Goal: Task Accomplishment & Management: Use online tool/utility

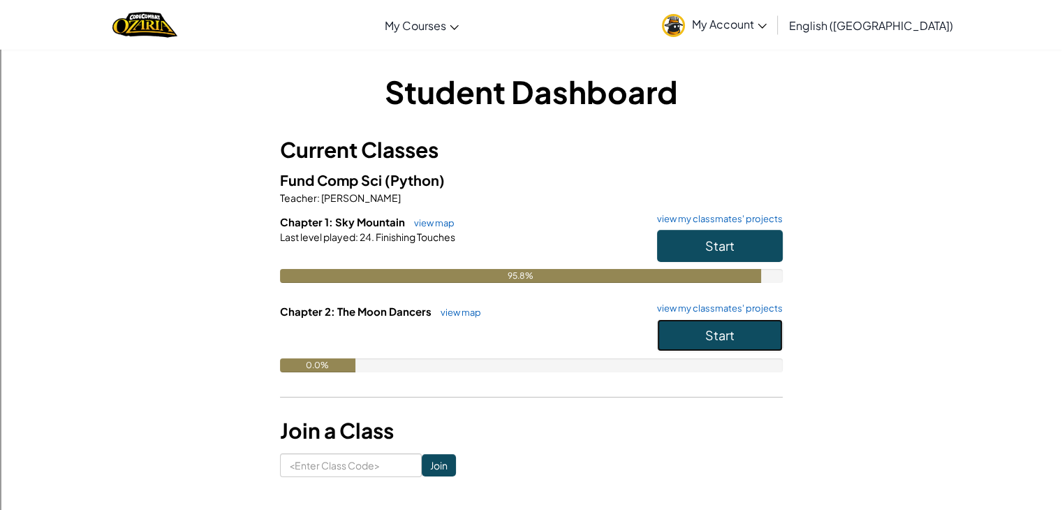
click at [732, 328] on span "Start" at bounding box center [719, 335] width 29 height 16
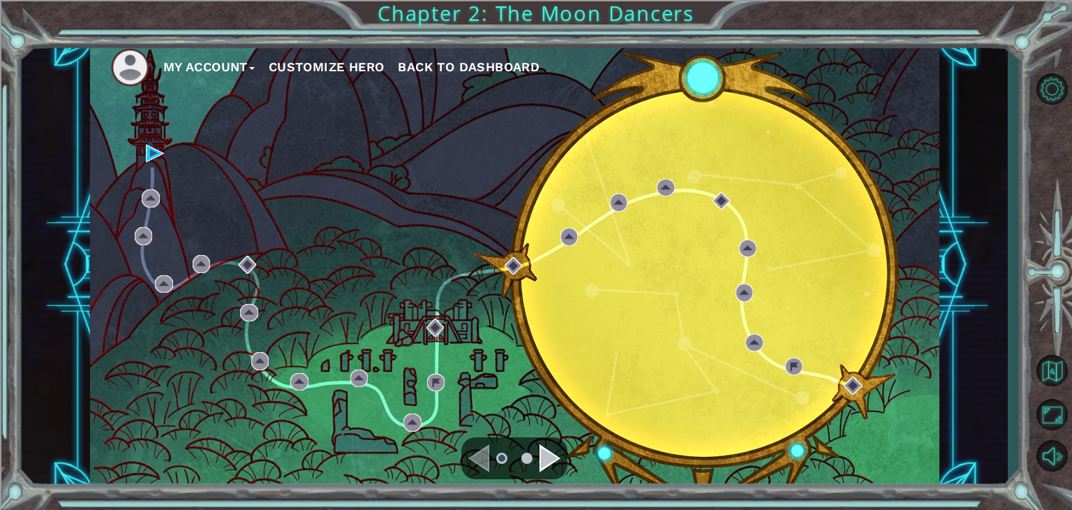
click at [168, 140] on div "My Account Customize Hero Back to Dashboard" at bounding box center [515, 265] width 850 height 448
click at [162, 146] on img at bounding box center [155, 154] width 18 height 18
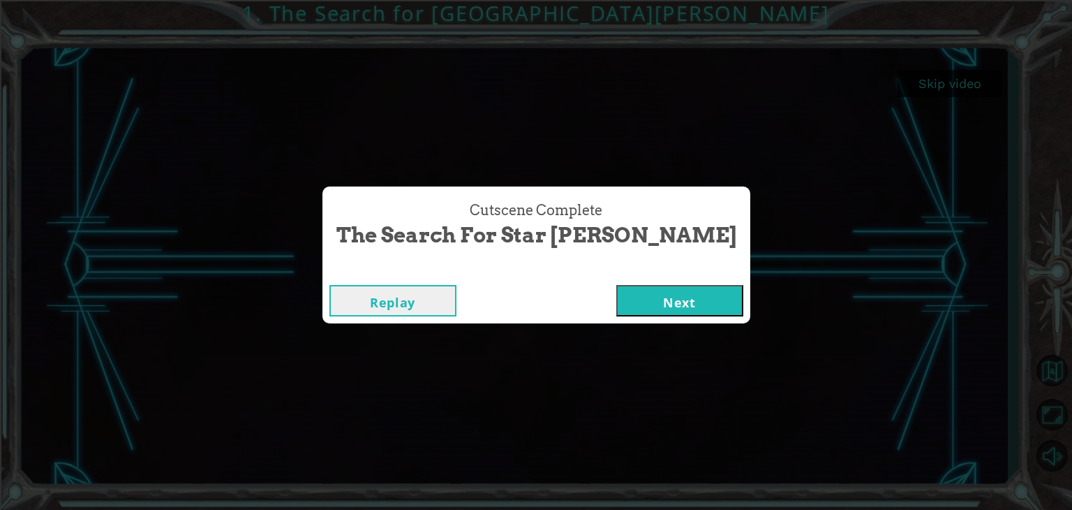
click at [640, 286] on button "Next" at bounding box center [679, 300] width 127 height 31
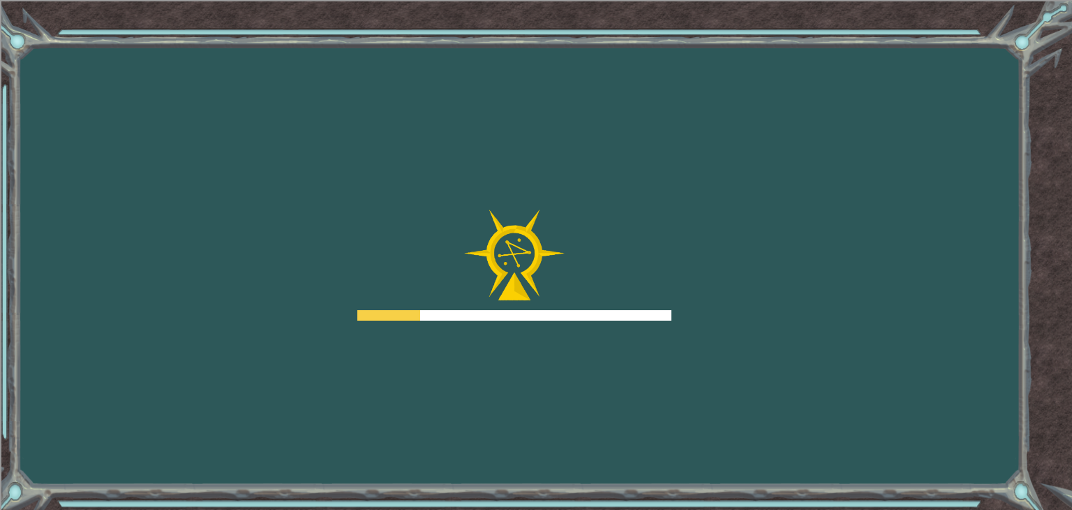
click at [640, 295] on div at bounding box center [514, 265] width 314 height 112
click at [644, 296] on div at bounding box center [514, 265] width 314 height 112
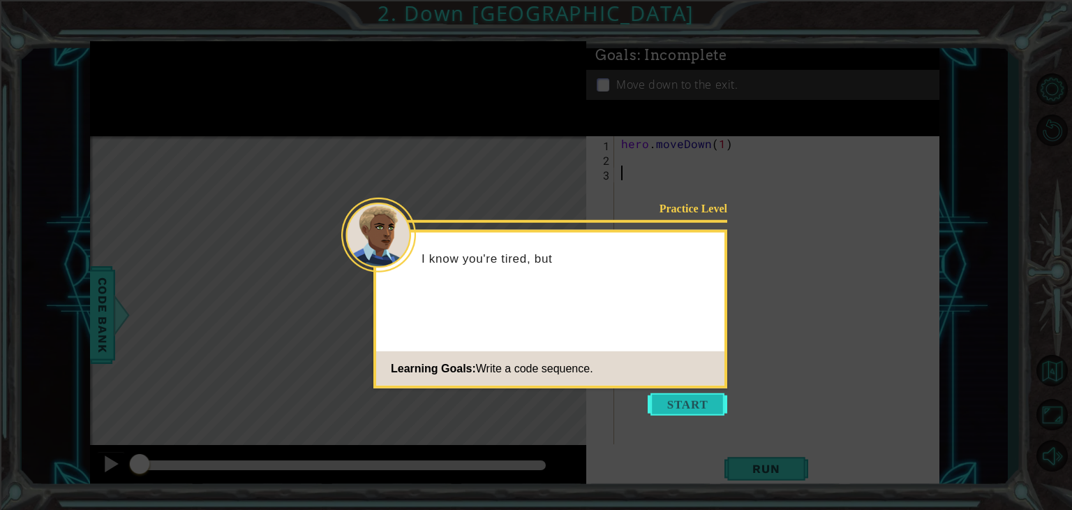
click at [697, 401] on button "Start" at bounding box center [688, 404] width 80 height 22
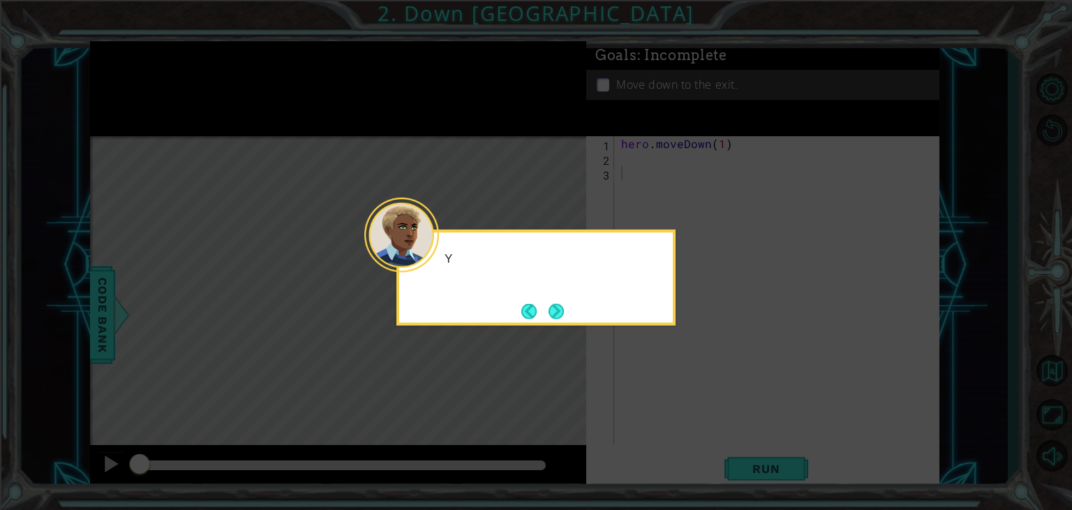
click at [697, 401] on icon at bounding box center [536, 255] width 1072 height 510
click at [564, 304] on button "Next" at bounding box center [556, 310] width 15 height 15
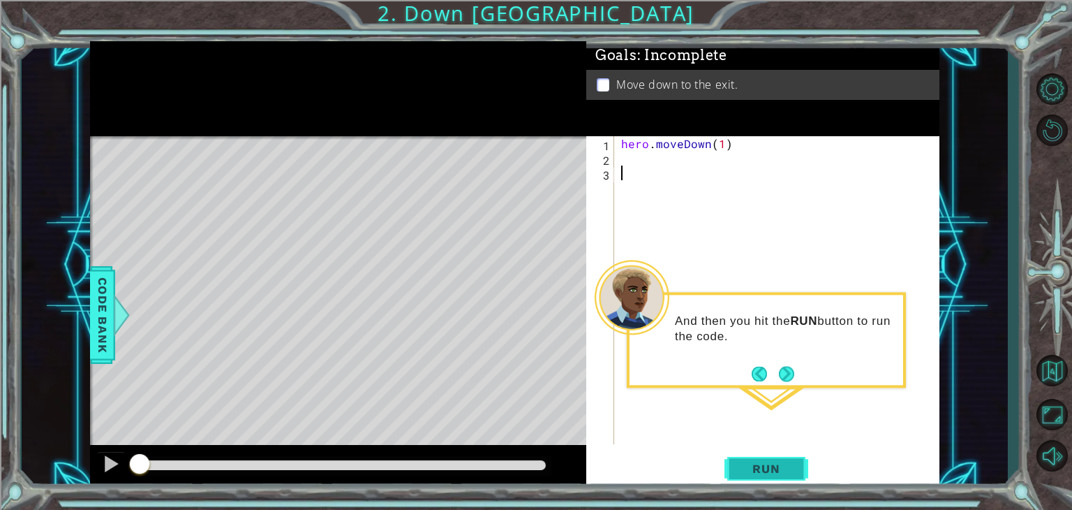
click at [760, 460] on button "Run" at bounding box center [767, 469] width 84 height 36
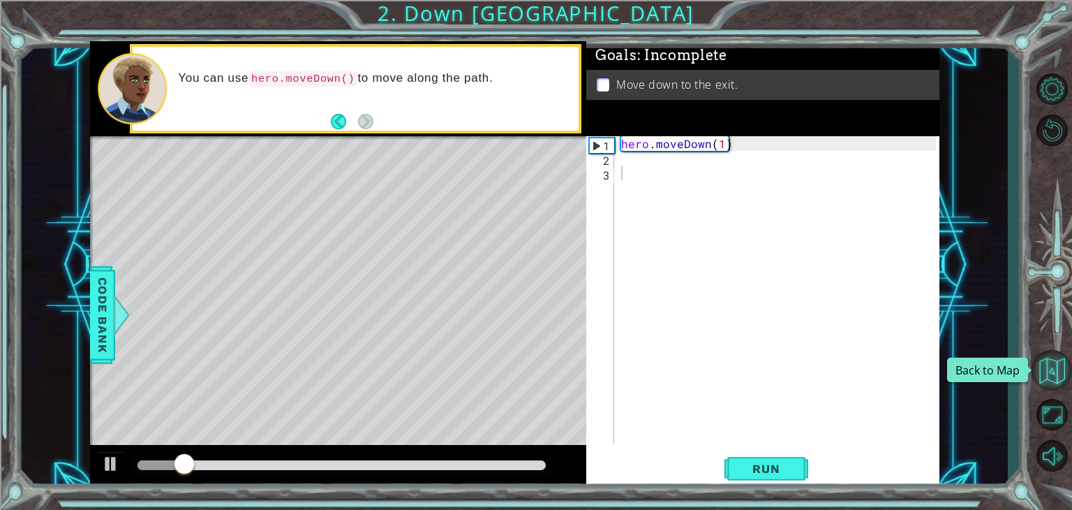
click at [1060, 357] on button "Back to Map" at bounding box center [1052, 370] width 40 height 40
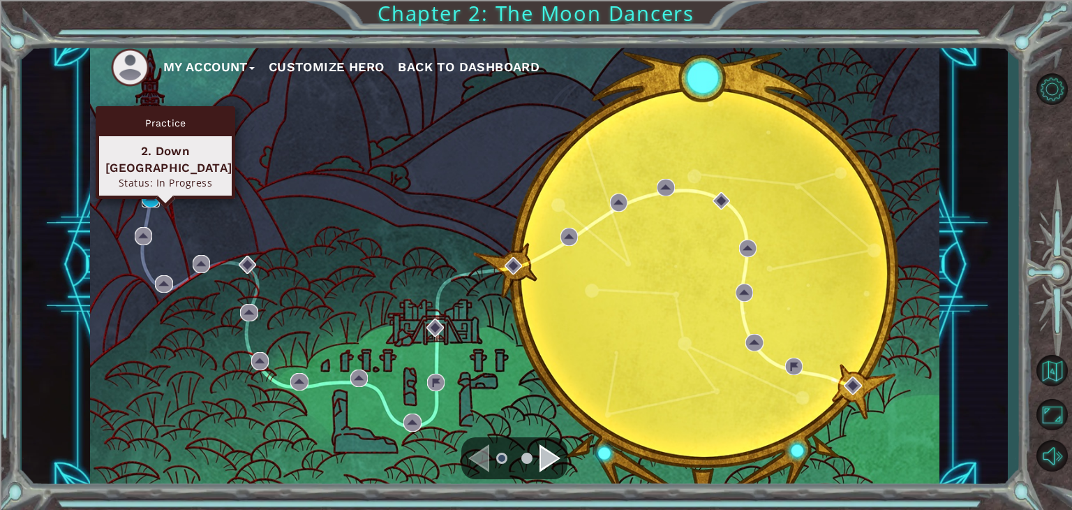
click at [151, 199] on img at bounding box center [151, 198] width 18 height 18
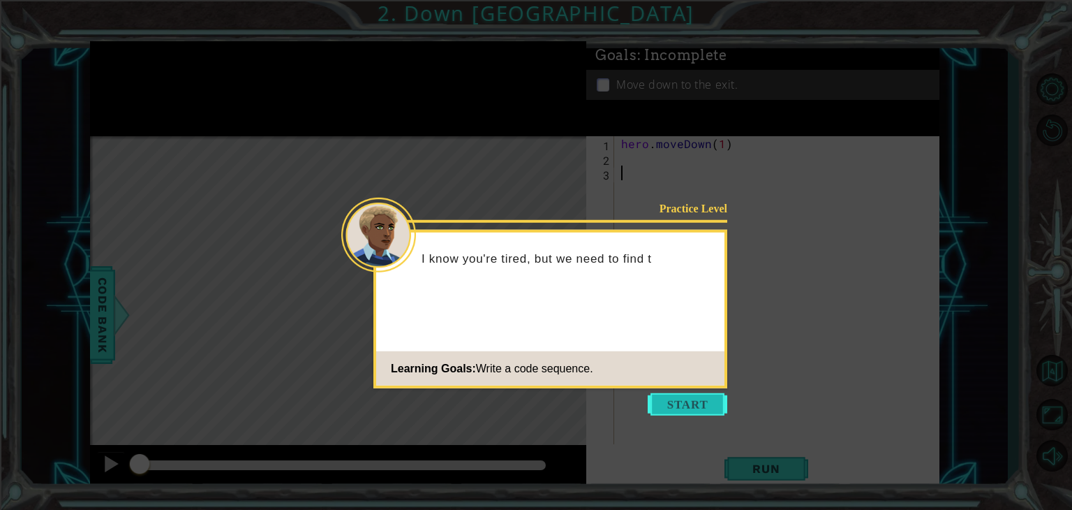
click at [678, 410] on button "Start" at bounding box center [688, 404] width 80 height 22
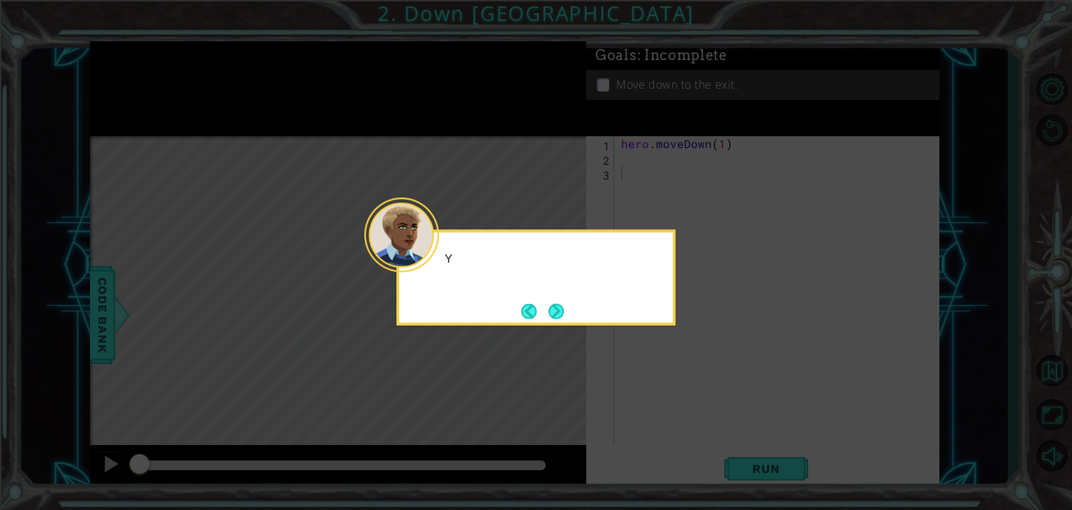
click at [678, 410] on icon at bounding box center [536, 255] width 1072 height 510
click at [553, 318] on button "Next" at bounding box center [556, 310] width 15 height 15
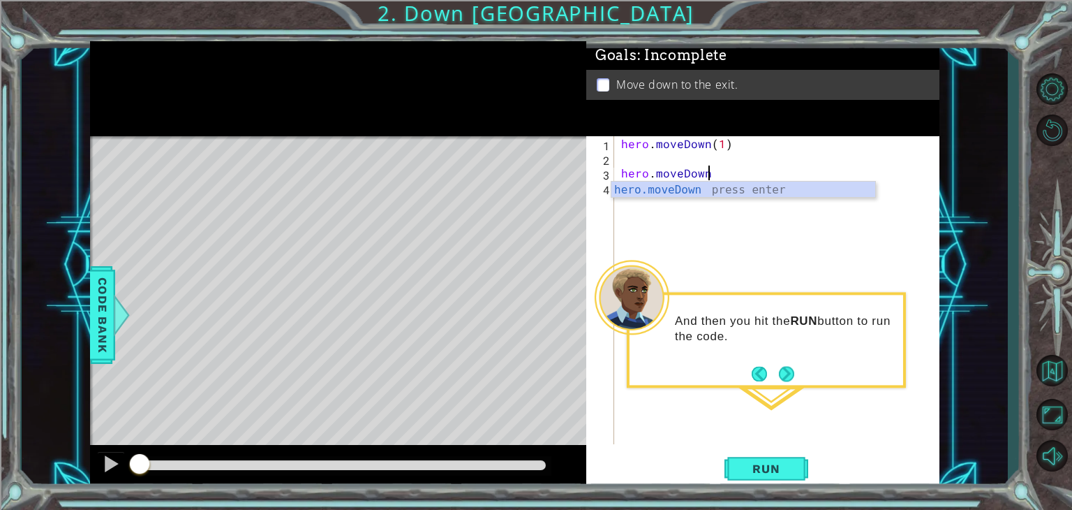
scroll to position [0, 4]
type textarea "hero.moveDown(1)"
click at [815, 505] on div "1 ההההההההההההההההההההההההההההההההההההההההההההההההההההההההההההההההההההההההההההה…" at bounding box center [536, 255] width 1072 height 510
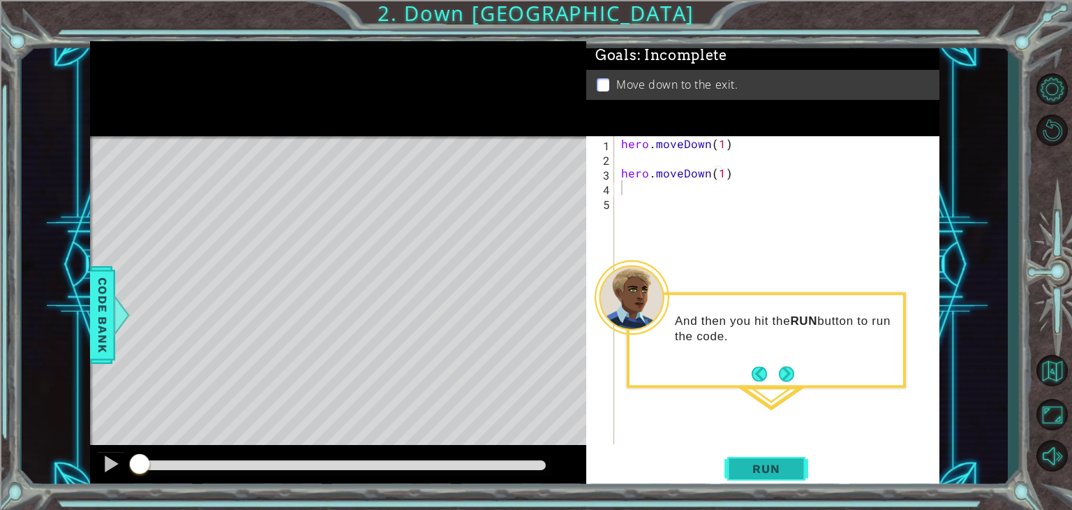
click at [760, 458] on button "Run" at bounding box center [767, 469] width 84 height 36
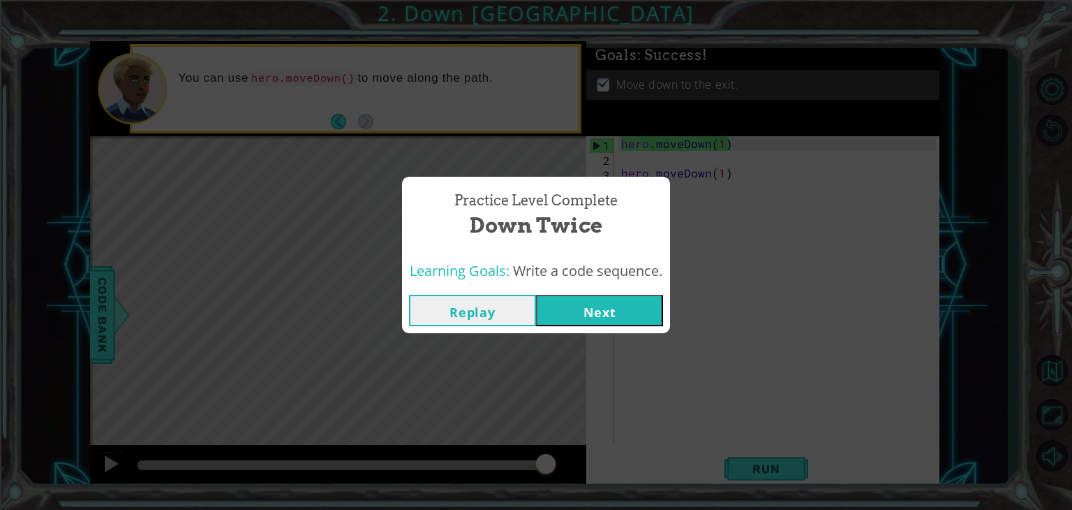
click at [600, 312] on button "Next" at bounding box center [599, 310] width 127 height 31
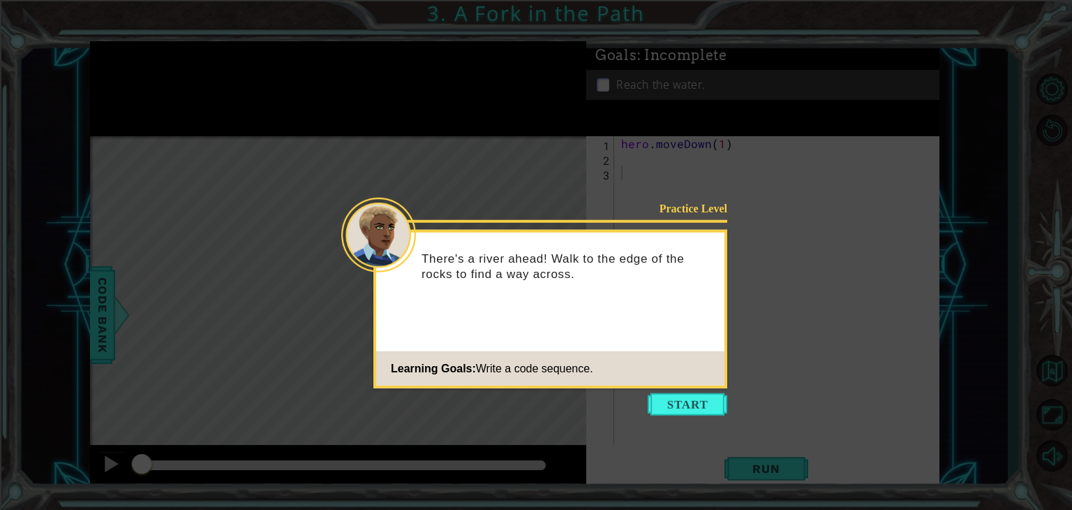
click at [695, 272] on p "There's a river ahead! Walk to the edge of the rocks to find a way across." at bounding box center [568, 266] width 293 height 31
click at [702, 397] on button "Start" at bounding box center [688, 404] width 80 height 22
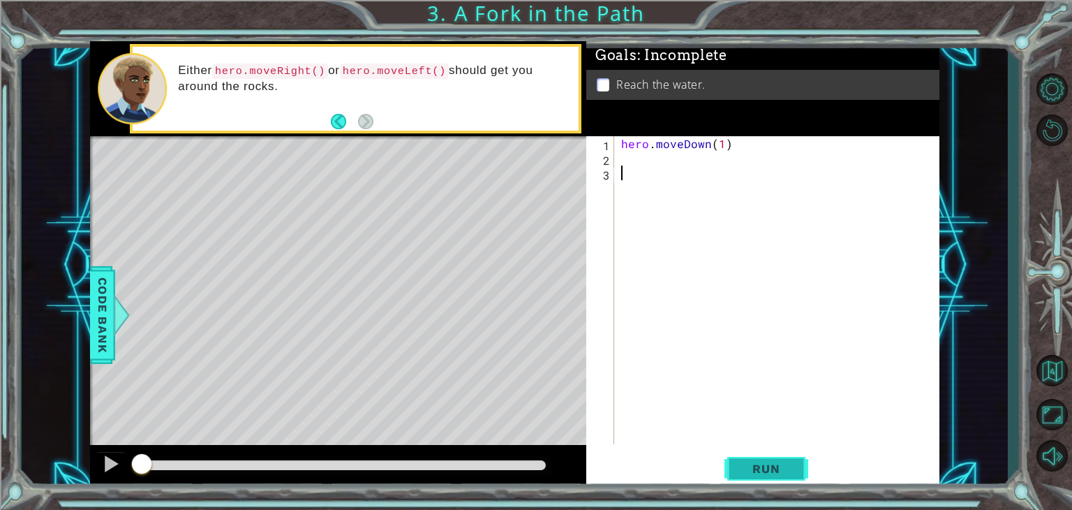
click at [747, 464] on span "Run" at bounding box center [766, 468] width 55 height 14
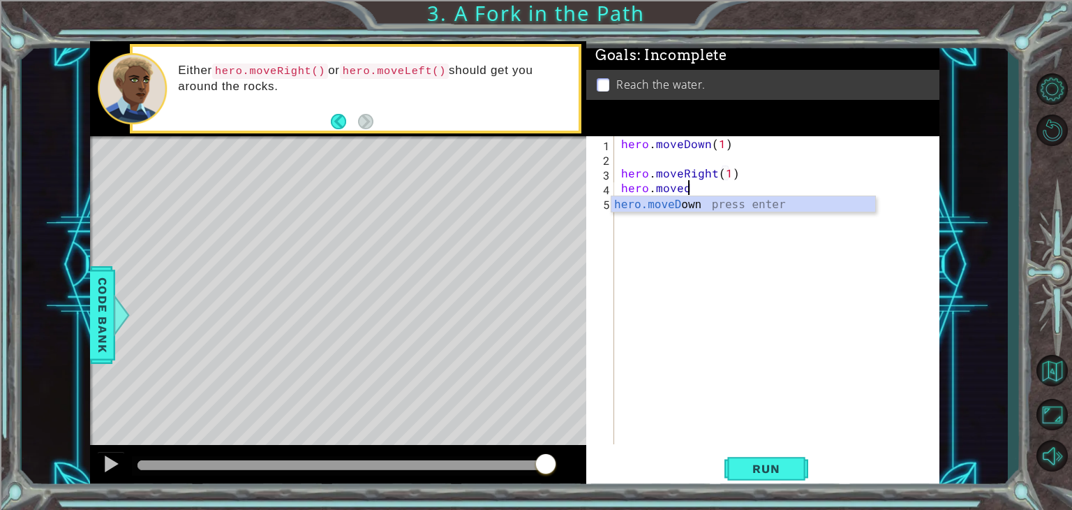
scroll to position [0, 3]
type textarea "hero.moveDown(1)"
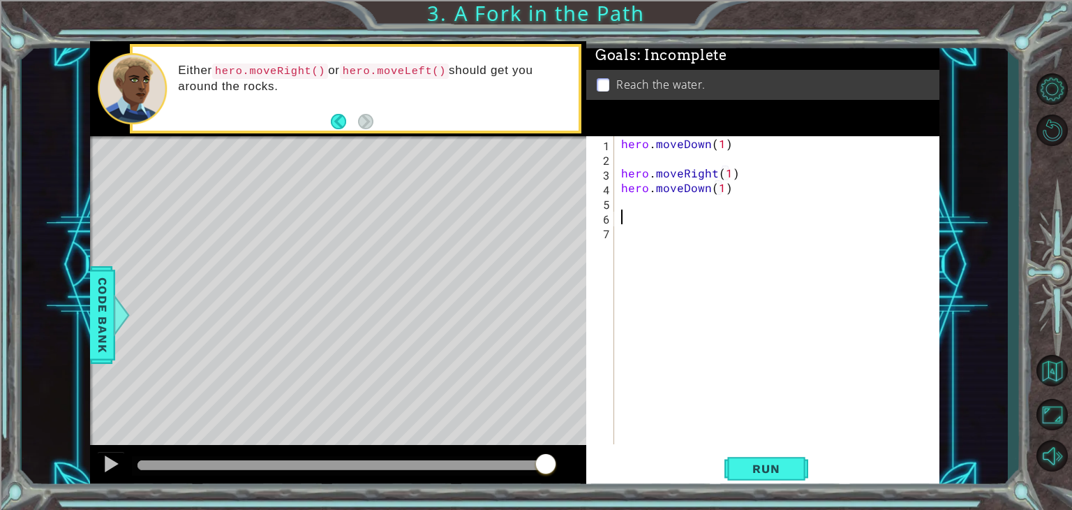
scroll to position [0, 0]
click at [763, 461] on span "Run" at bounding box center [766, 468] width 55 height 14
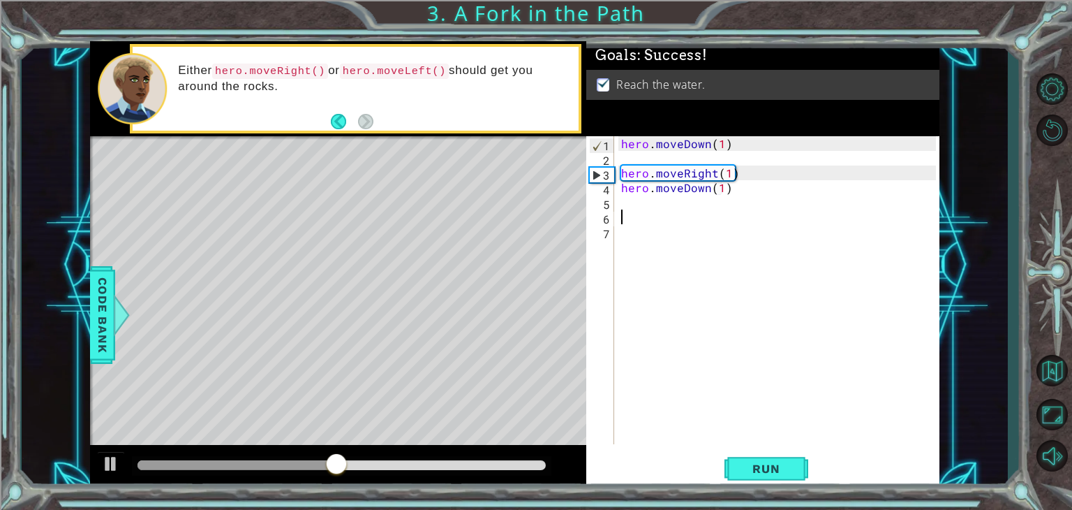
drag, startPoint x: 429, startPoint y: 484, endPoint x: 508, endPoint y: 451, distance: 86.1
click at [508, 451] on div at bounding box center [338, 467] width 496 height 45
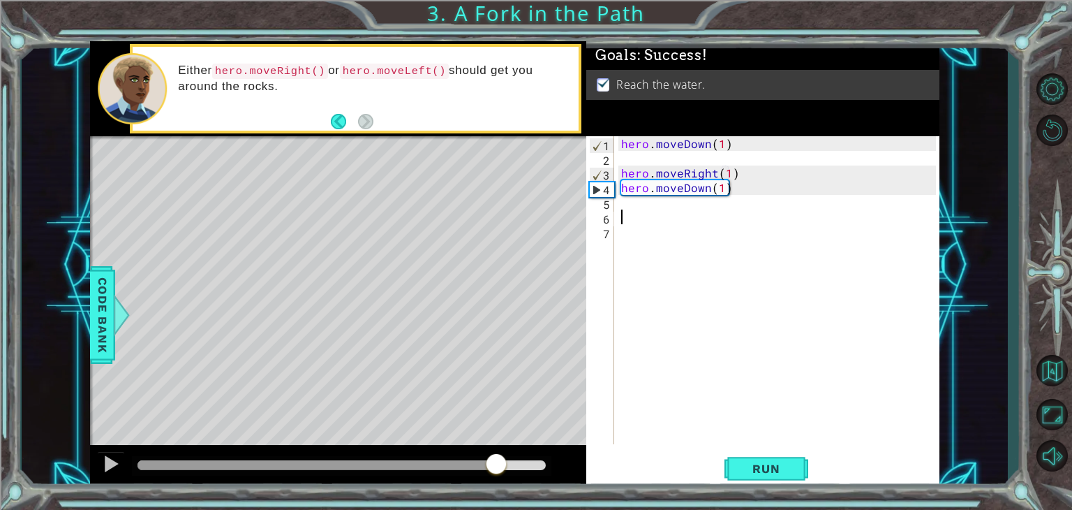
drag, startPoint x: 499, startPoint y: 464, endPoint x: 589, endPoint y: 449, distance: 91.4
click at [589, 449] on div "1 ההההההההההההההההההההההההההההההההההההההההההההההההההההההההההההההההההההההההההההה…" at bounding box center [515, 265] width 850 height 448
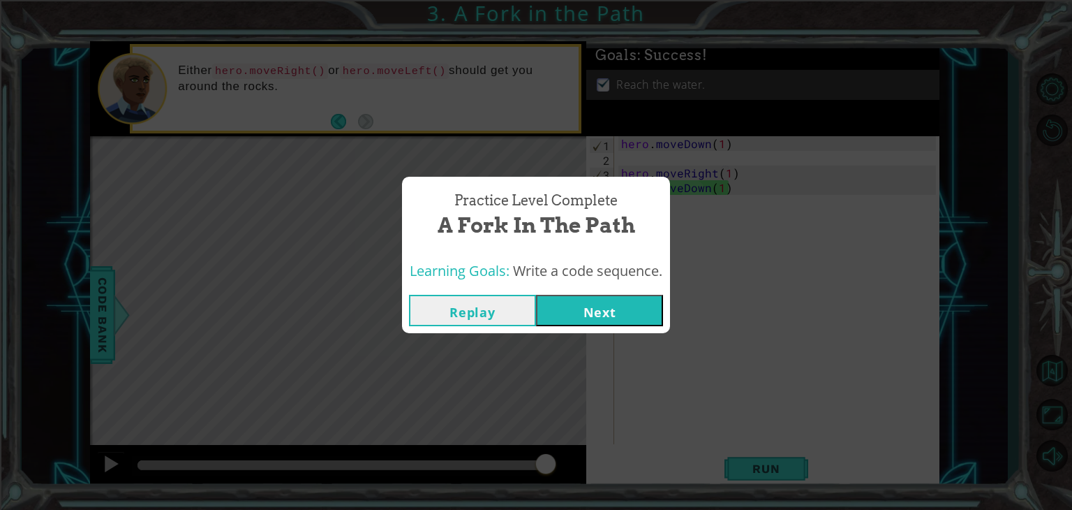
click at [602, 306] on button "Next" at bounding box center [599, 310] width 127 height 31
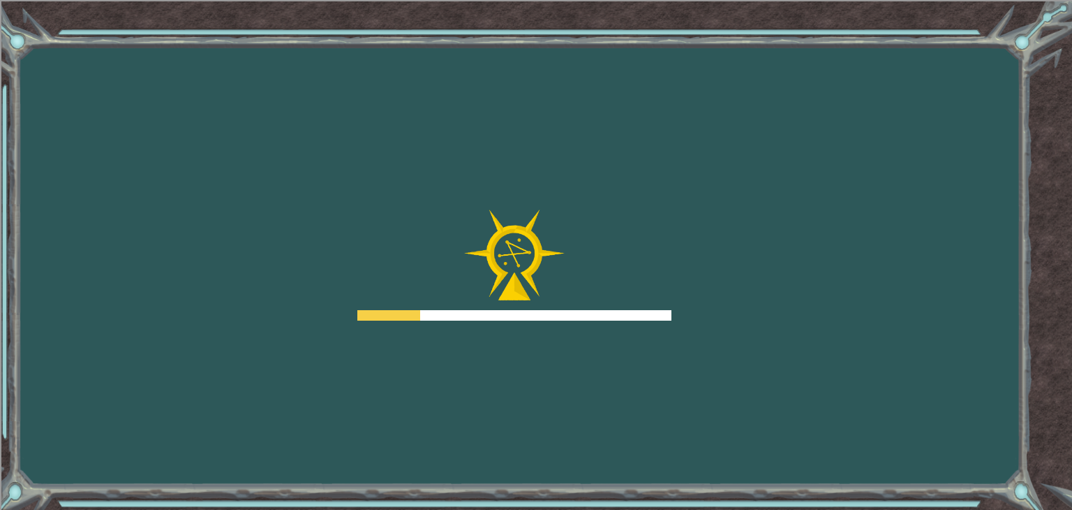
click at [602, 306] on div at bounding box center [514, 265] width 314 height 112
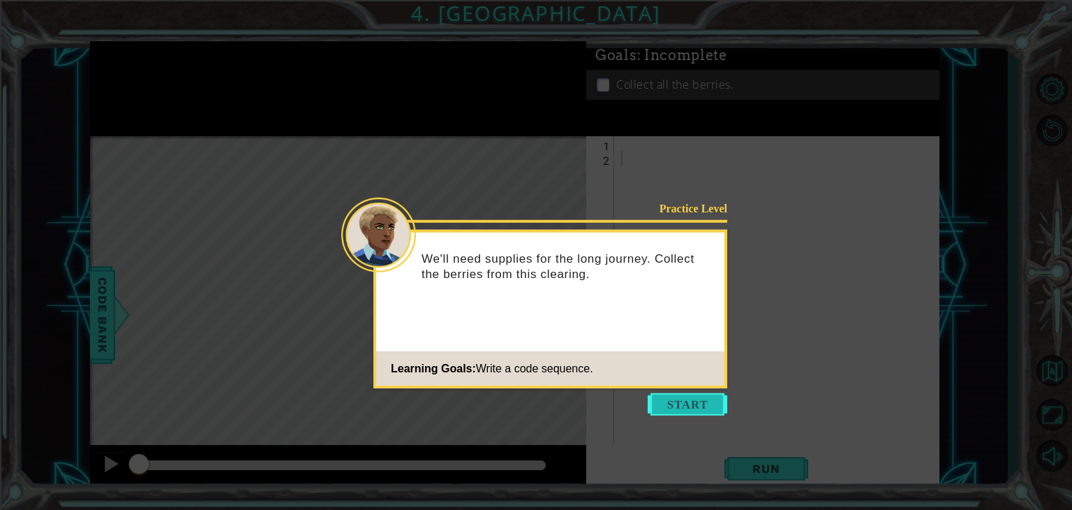
click at [685, 405] on button "Start" at bounding box center [688, 404] width 80 height 22
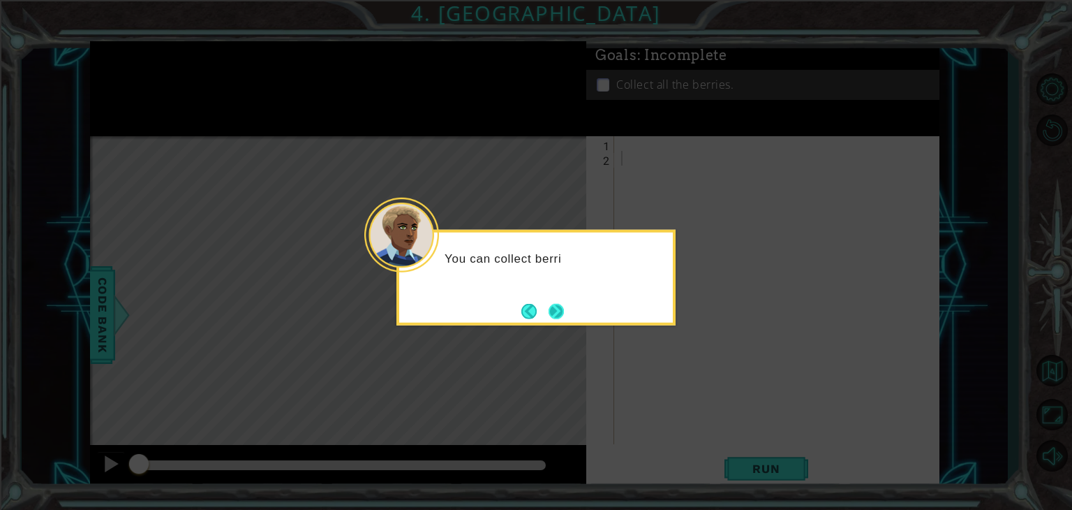
click at [553, 315] on button "Next" at bounding box center [556, 310] width 15 height 15
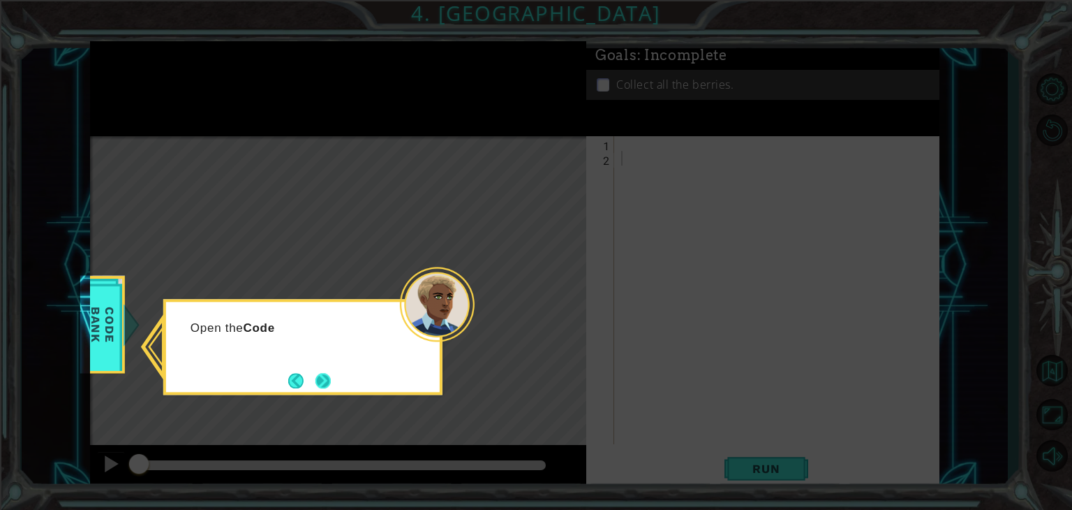
click at [331, 377] on button "Next" at bounding box center [323, 380] width 15 height 15
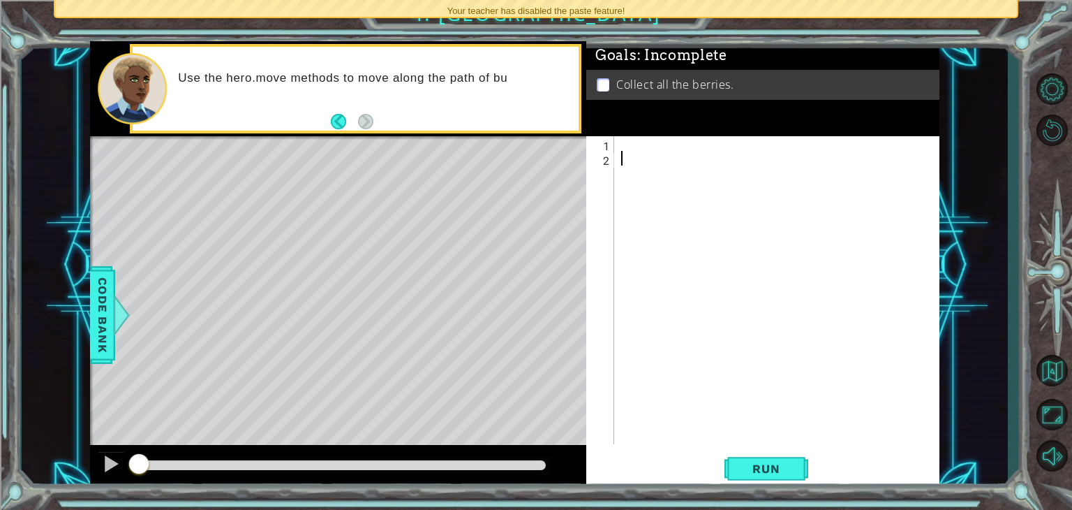
click at [656, 144] on div at bounding box center [781, 304] width 325 height 337
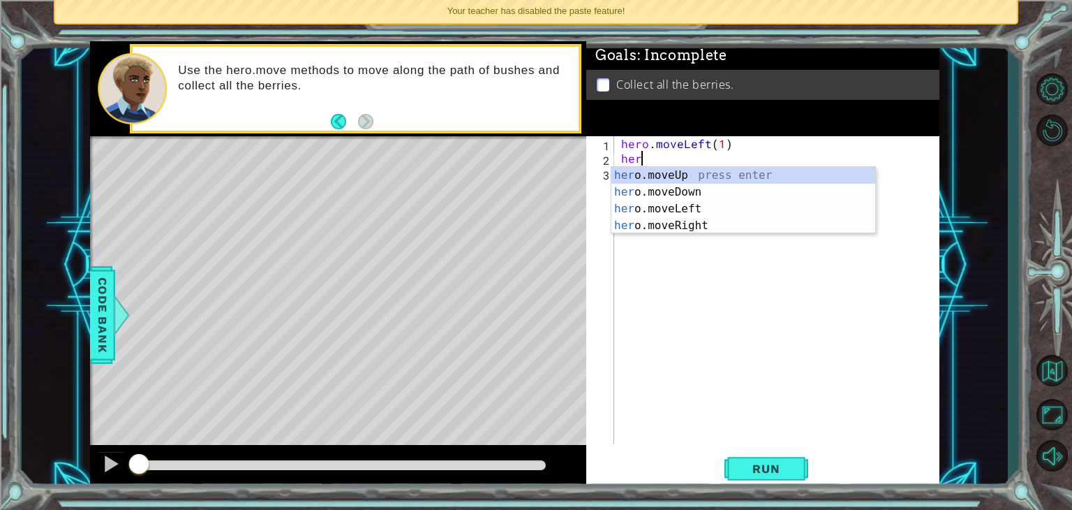
type textarea "h"
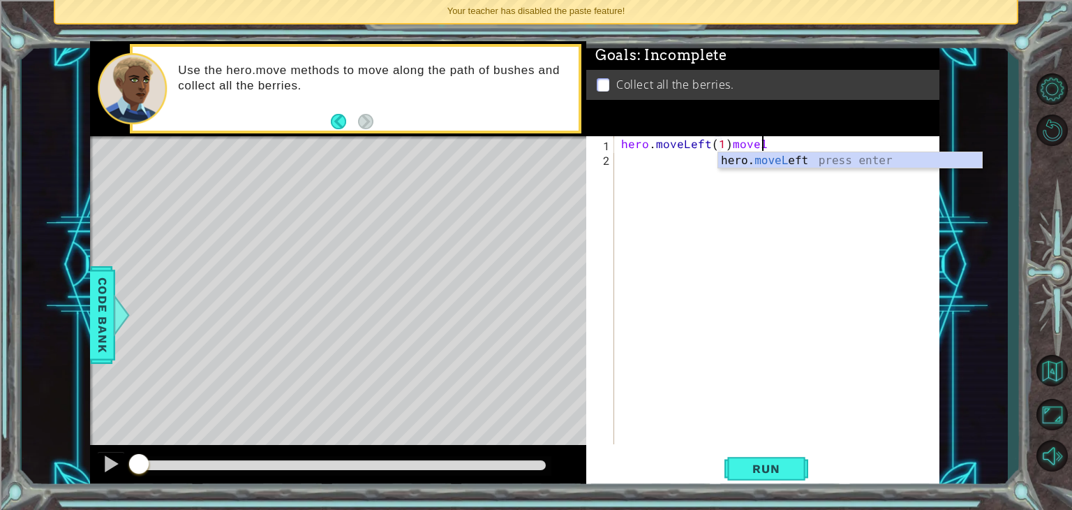
scroll to position [0, 8]
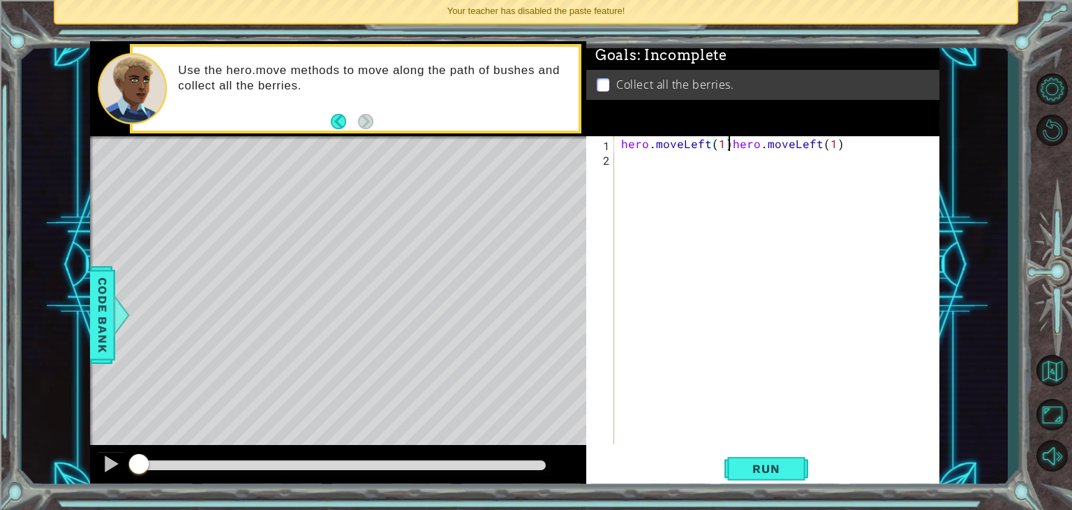
click at [727, 145] on div "hero . moveLeft ( 1 ) hero . moveLeft ( 1 )" at bounding box center [781, 304] width 325 height 337
type textarea "hero.moveLeft(1)"
click at [711, 173] on div "hero . moveLeft ( 1 ) hero . moveLeft ( 1 )" at bounding box center [781, 304] width 325 height 337
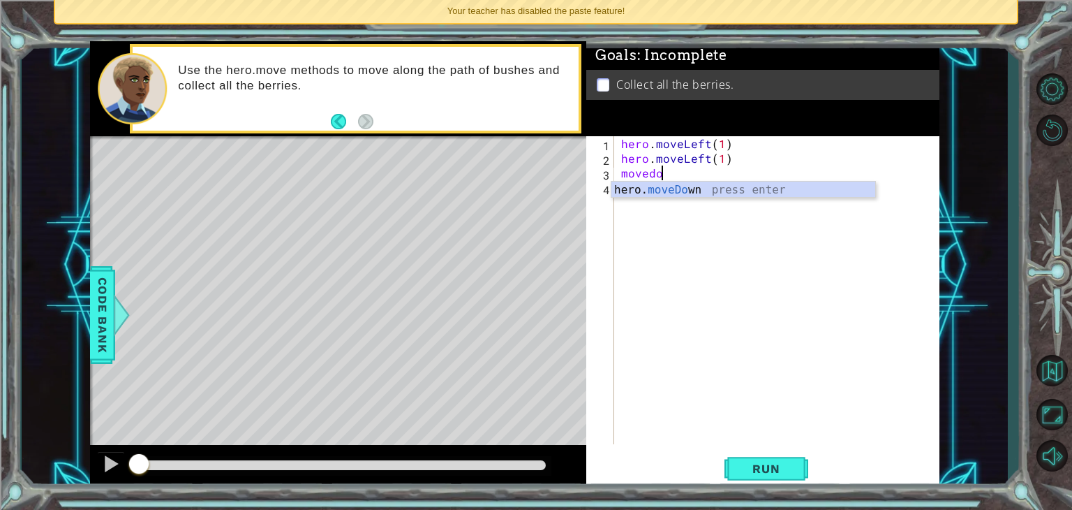
scroll to position [0, 1]
type textarea "hero.moveDown(1)"
click at [734, 186] on div "hero . moveLeft ( 1 ) hero . moveLeft ( 1 ) hero . moveDown ( 1 )" at bounding box center [781, 304] width 325 height 337
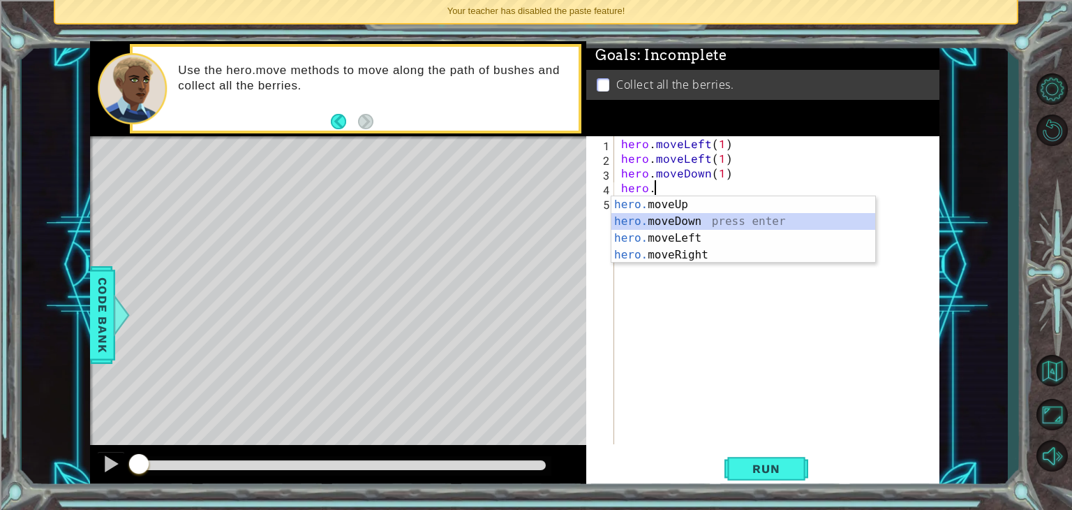
click at [681, 223] on div "hero. moveUp press enter hero. moveDown press enter hero. moveLeft press enter …" at bounding box center [744, 246] width 264 height 101
type textarea "hero.moveDown(1)"
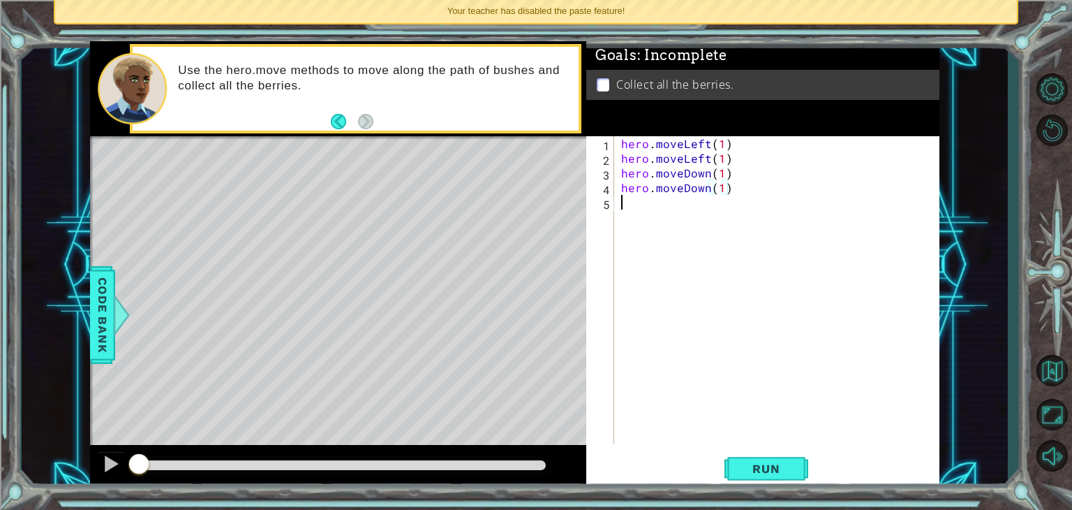
click at [708, 213] on div "hero . moveLeft ( 1 ) hero . moveLeft ( 1 ) hero . moveDown ( 1 ) hero . moveDo…" at bounding box center [781, 304] width 325 height 337
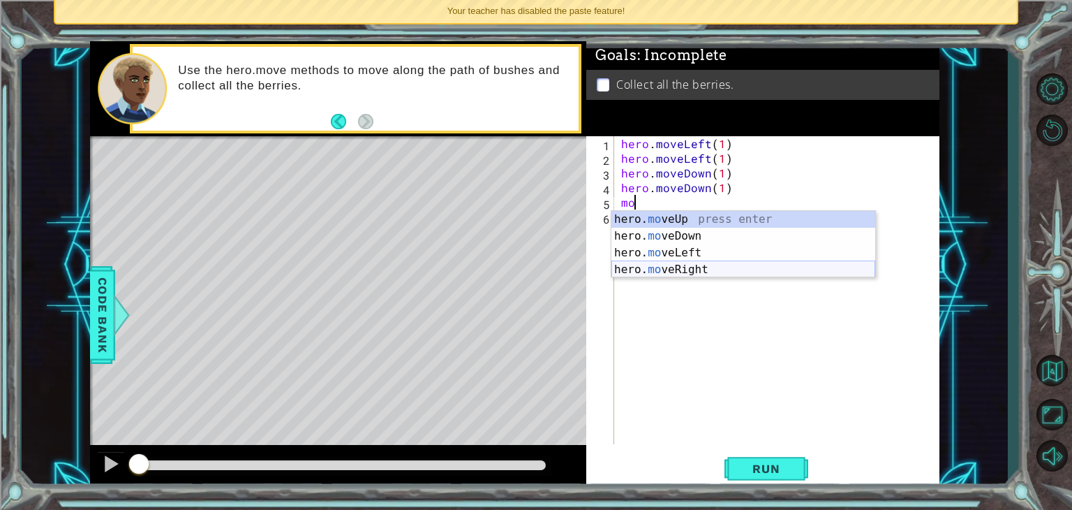
click at [746, 260] on div "hero. mo veUp press enter hero. mo veDown press enter hero. mo veLeft press ent…" at bounding box center [744, 261] width 264 height 101
type textarea "hero.moveLeft(1)"
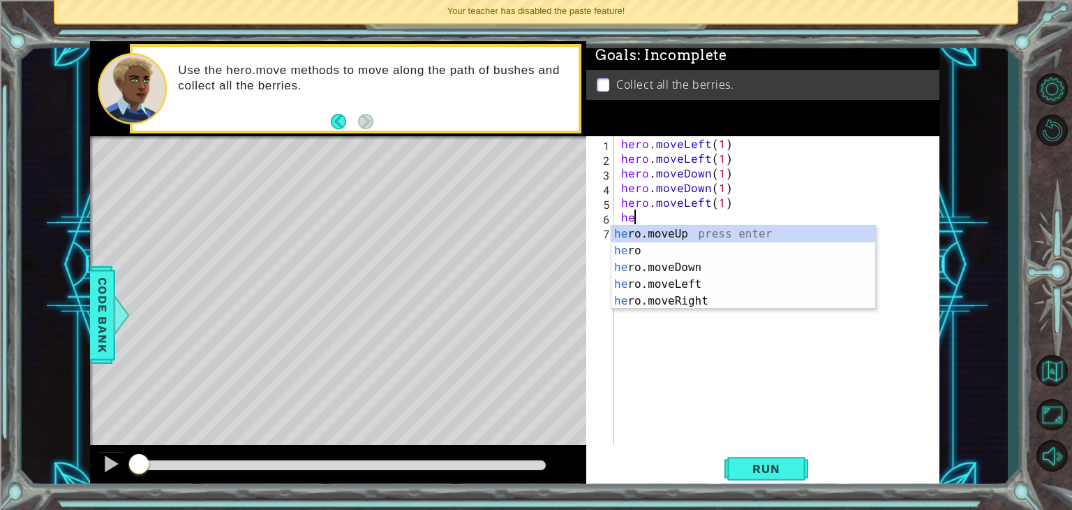
type textarea "h"
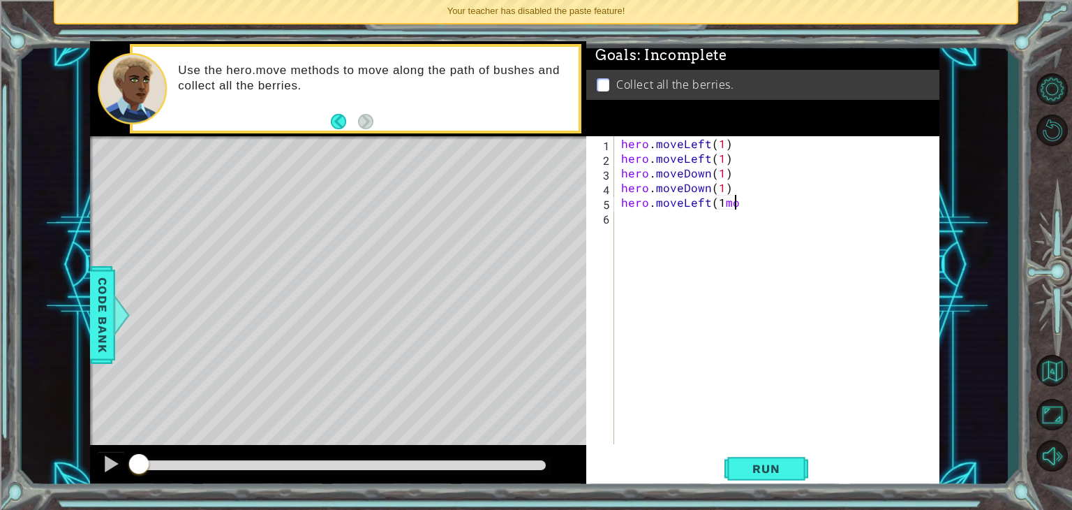
scroll to position [0, 6]
type textarea "hero.moveLeft(1"
click at [787, 464] on span "Run" at bounding box center [766, 468] width 55 height 14
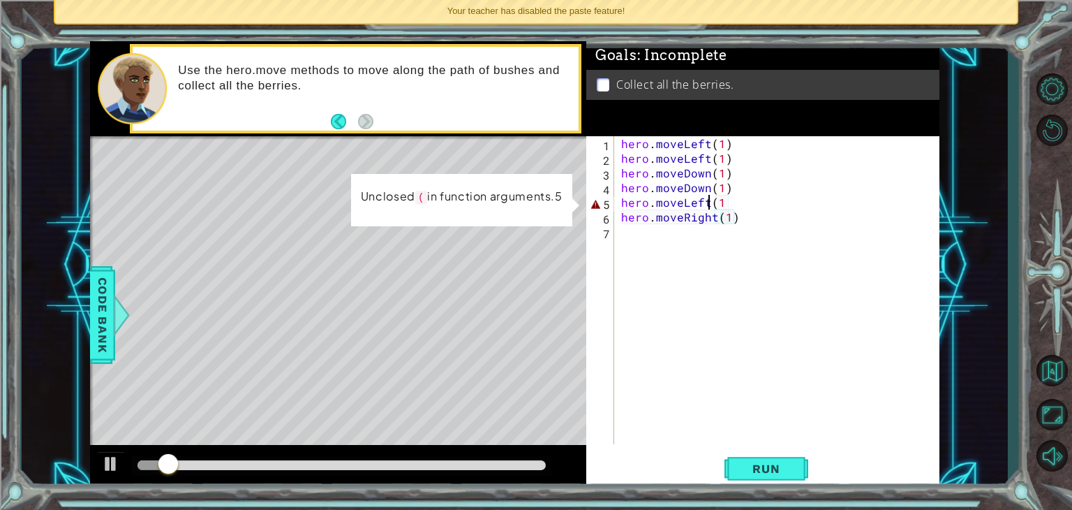
click at [707, 207] on div "hero . moveLeft ( 1 ) hero . moveLeft ( 1 ) hero . moveDown ( 1 ) hero . moveDo…" at bounding box center [781, 304] width 325 height 337
click at [723, 200] on div "hero . moveLeft ( 1 ) hero . moveLeft ( 1 ) hero . moveDown ( 1 ) hero . moveDo…" at bounding box center [781, 304] width 325 height 337
type textarea "hero.moveLeft(1)"
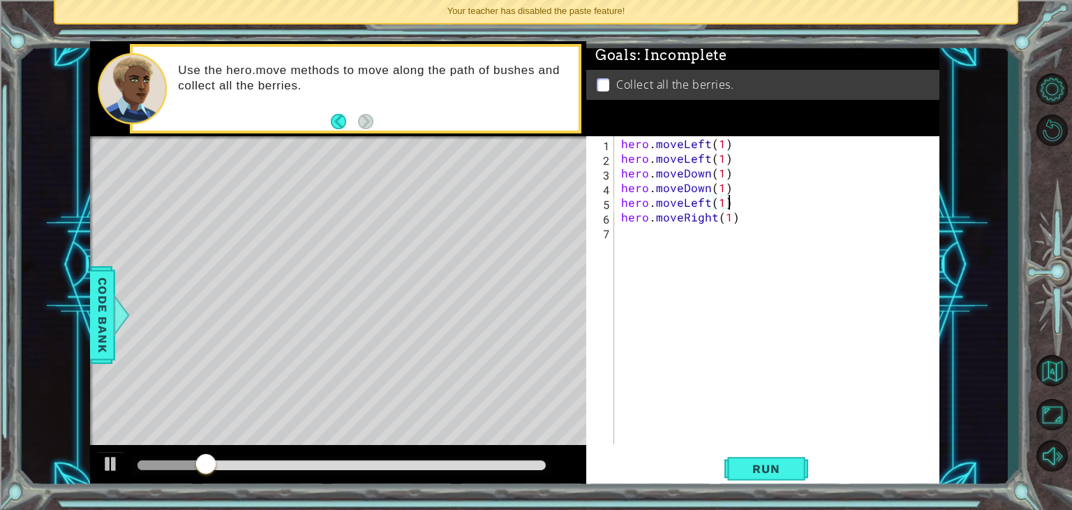
scroll to position [0, 0]
type textarea "hero.moveLeft(1)"
click at [774, 449] on div "hero.moveLeft(1) 1 2 3 4 5 6 7 hero . moveLeft ( 1 ) hero . moveLeft ( 1 ) hero…" at bounding box center [762, 312] width 353 height 353
click at [774, 464] on span "Run" at bounding box center [766, 468] width 55 height 14
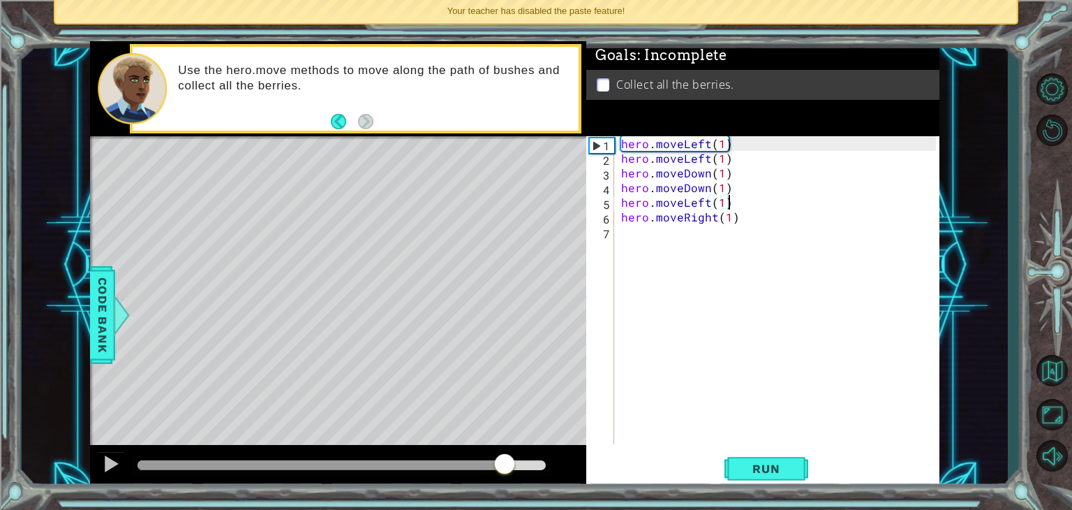
click at [504, 460] on div at bounding box center [342, 465] width 408 height 10
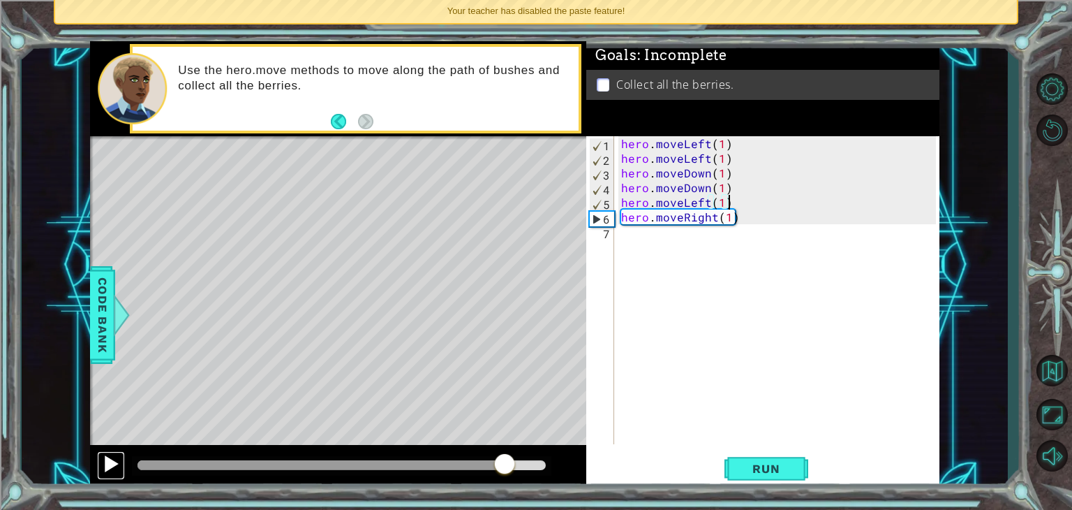
click at [112, 471] on div at bounding box center [111, 463] width 18 height 18
click at [120, 472] on button at bounding box center [111, 465] width 28 height 29
click at [701, 246] on div "hero . moveLeft ( 1 ) hero . moveLeft ( 1 ) hero . moveDown ( 1 ) hero . moveDo…" at bounding box center [781, 304] width 325 height 337
click at [735, 205] on div "hero . moveLeft ( 1 ) hero . moveLeft ( 1 ) hero . moveDown ( 1 ) hero . moveDo…" at bounding box center [781, 304] width 325 height 337
click at [690, 208] on div "hero . moveLeft ( 1 ) hero . moveLeft ( 1 ) hero . moveDown ( 1 ) hero . moveDo…" at bounding box center [781, 304] width 325 height 337
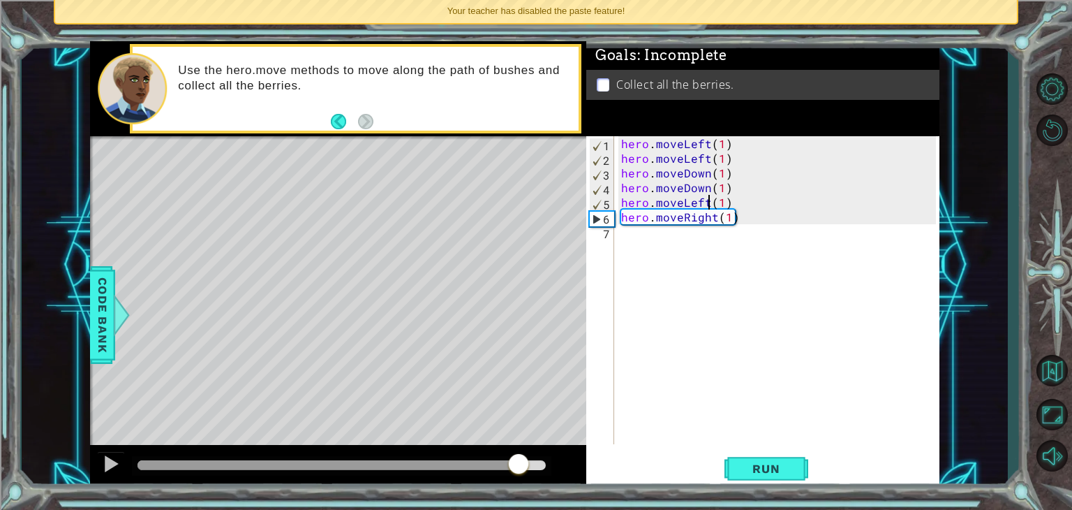
click at [709, 202] on div "hero . moveLeft ( 1 ) hero . moveLeft ( 1 ) hero . moveDown ( 1 ) hero . moveDo…" at bounding box center [781, 304] width 325 height 337
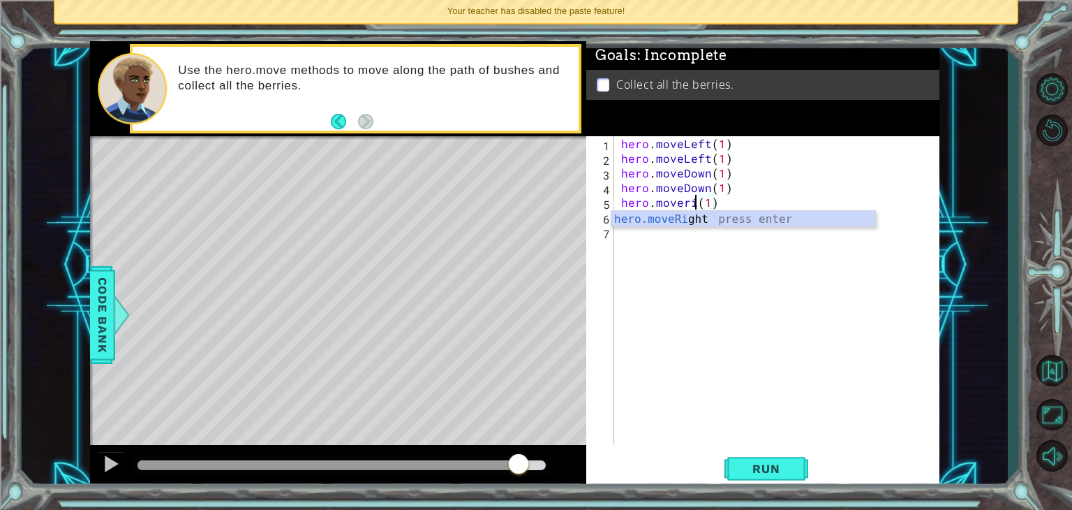
scroll to position [0, 5]
click at [757, 205] on div "hero . moveLeft ( 1 ) hero . moveLeft ( 1 ) hero . moveDown ( 1 ) hero . moveDo…" at bounding box center [781, 304] width 325 height 337
type textarea "hero.moveRight(1)"
click at [754, 223] on div "hero . moveLeft ( 1 ) hero . moveLeft ( 1 ) hero . moveDown ( 1 ) hero . moveDo…" at bounding box center [781, 304] width 325 height 337
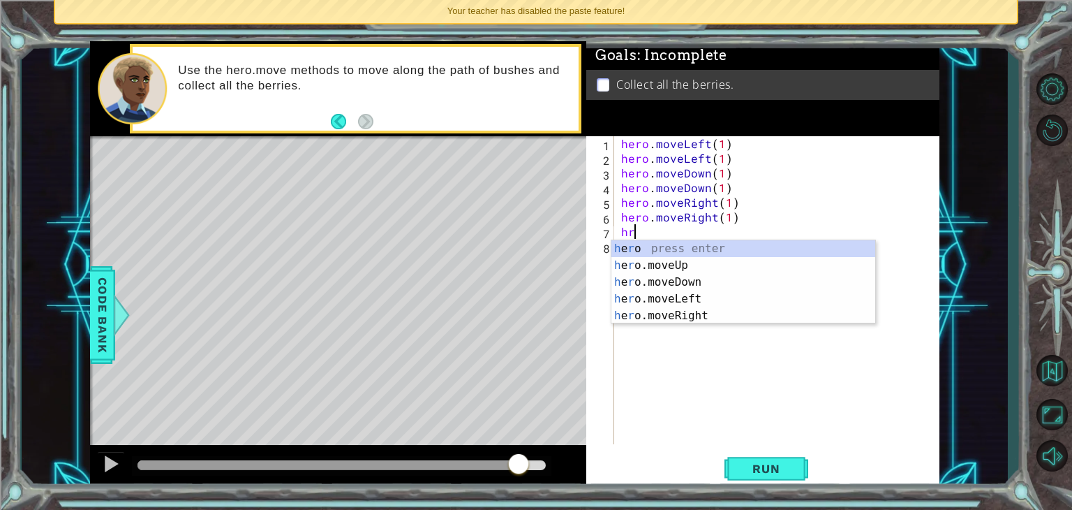
type textarea "h"
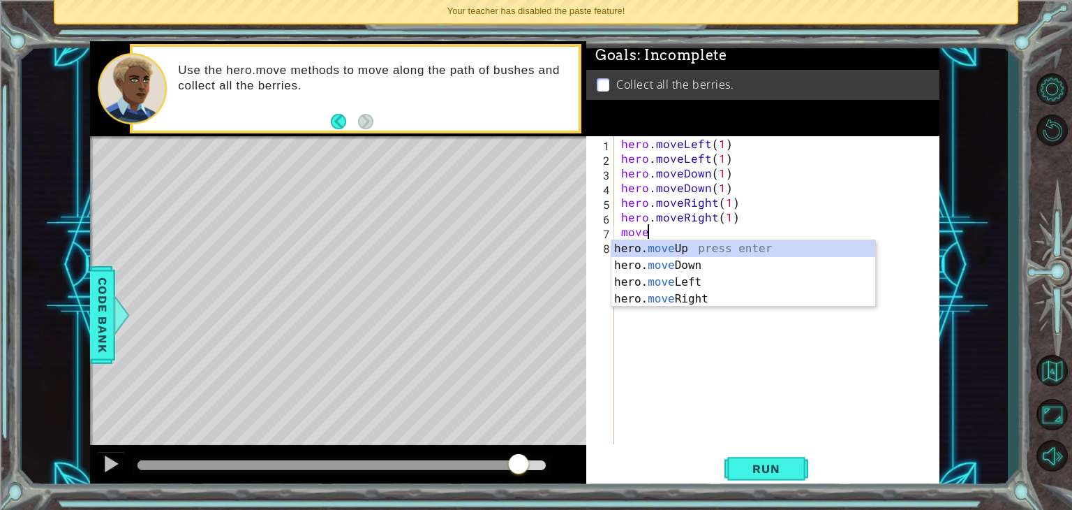
scroll to position [0, 1]
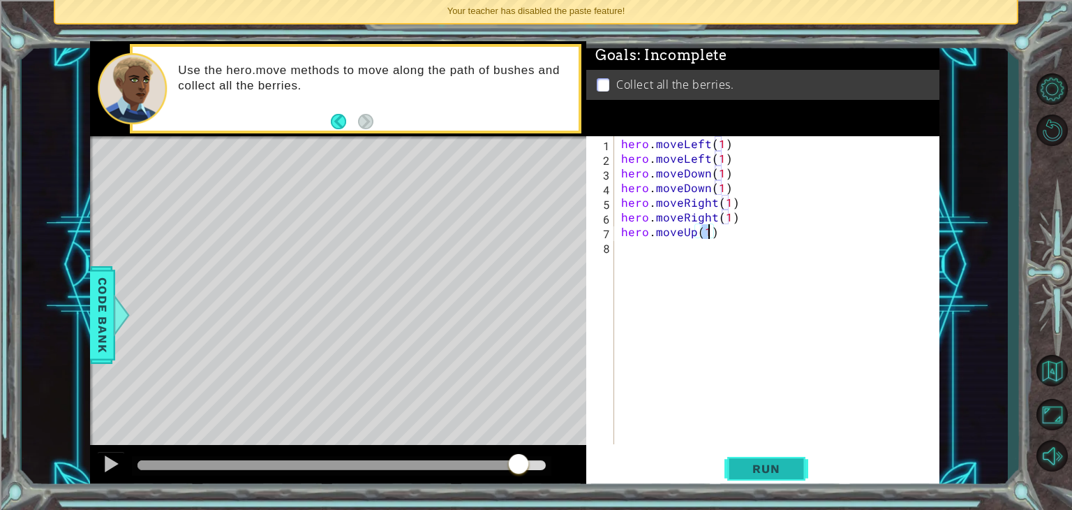
type textarea "hero.moveUp(1)"
click at [758, 464] on span "Run" at bounding box center [766, 468] width 55 height 14
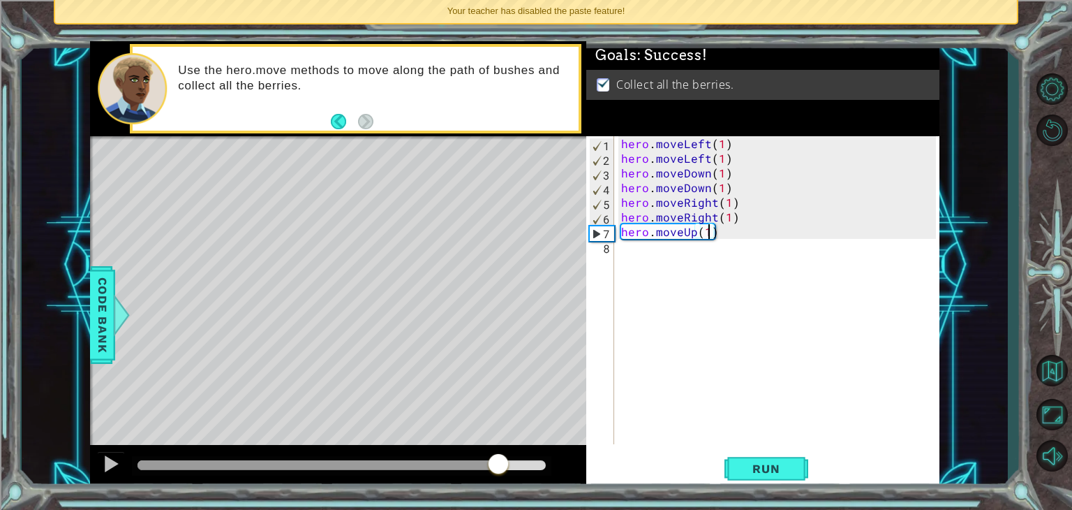
drag, startPoint x: 498, startPoint y: 461, endPoint x: 538, endPoint y: 470, distance: 40.0
click at [538, 470] on div at bounding box center [342, 465] width 408 height 10
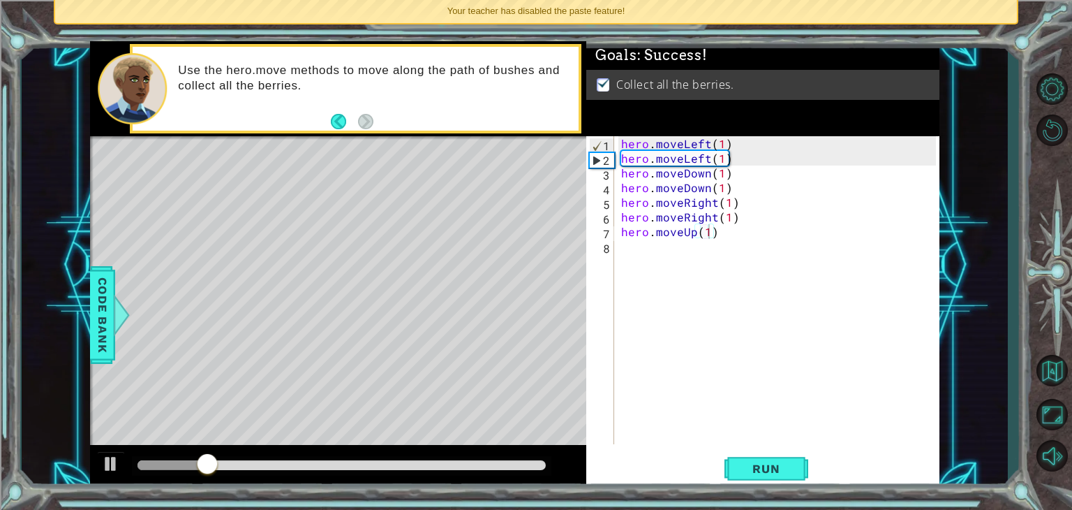
click at [514, 456] on div at bounding box center [342, 466] width 420 height 20
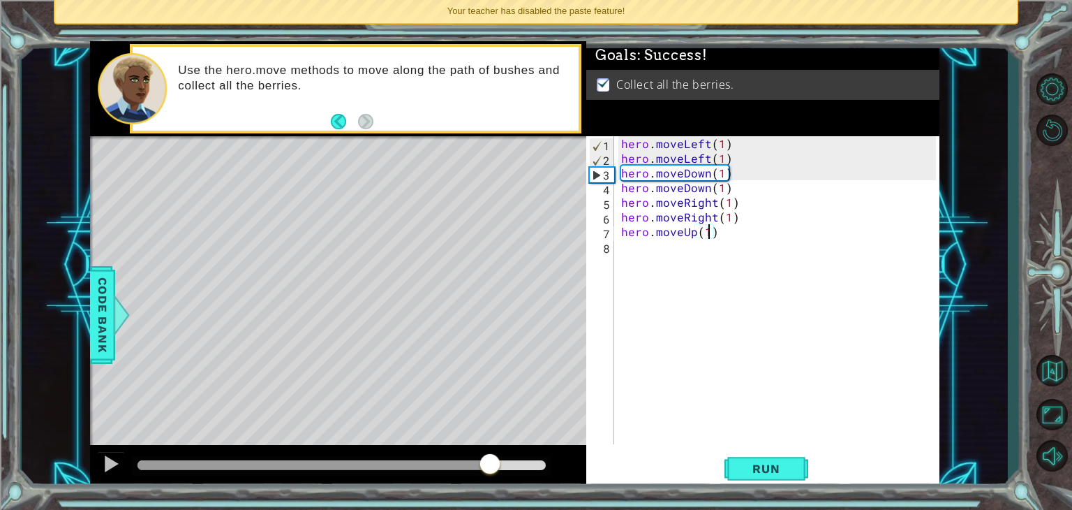
click at [491, 466] on div at bounding box center [342, 465] width 408 height 10
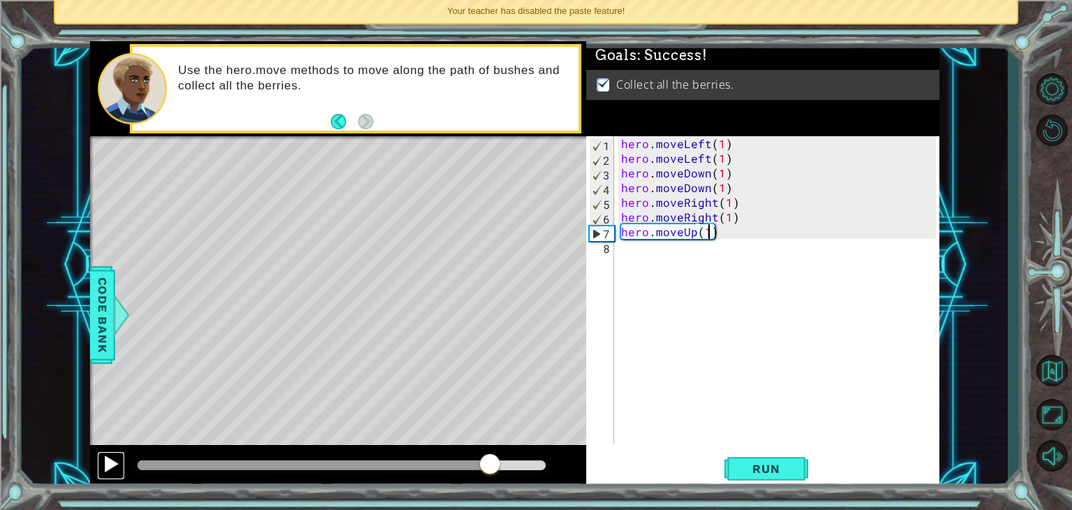
click at [114, 460] on div at bounding box center [111, 463] width 18 height 18
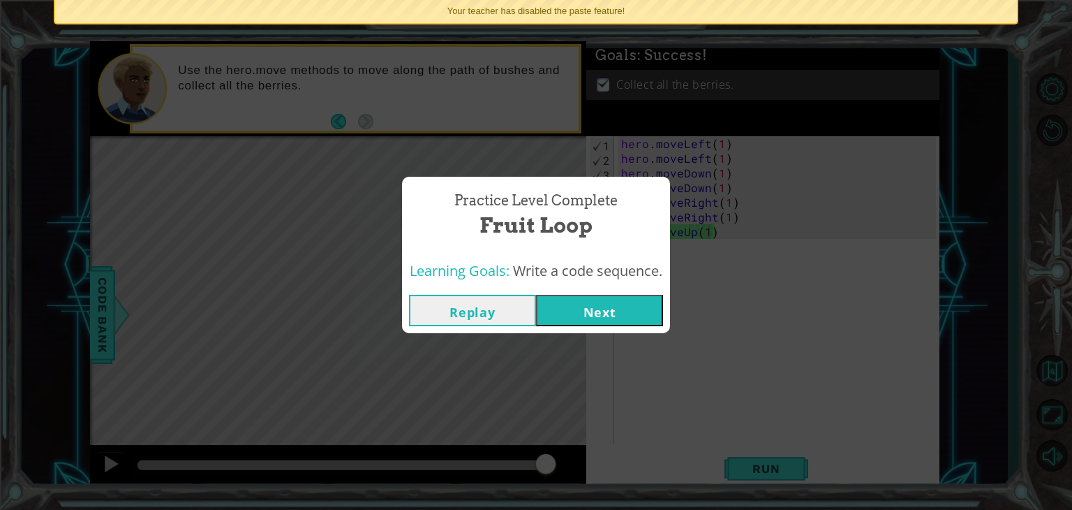
click at [572, 321] on button "Next" at bounding box center [599, 310] width 127 height 31
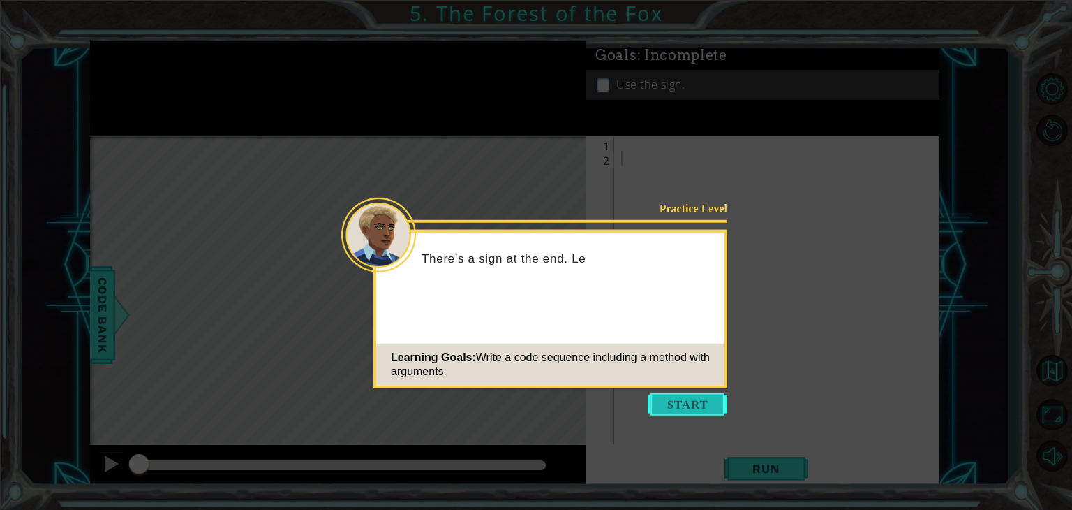
click at [689, 394] on button "Start" at bounding box center [688, 404] width 80 height 22
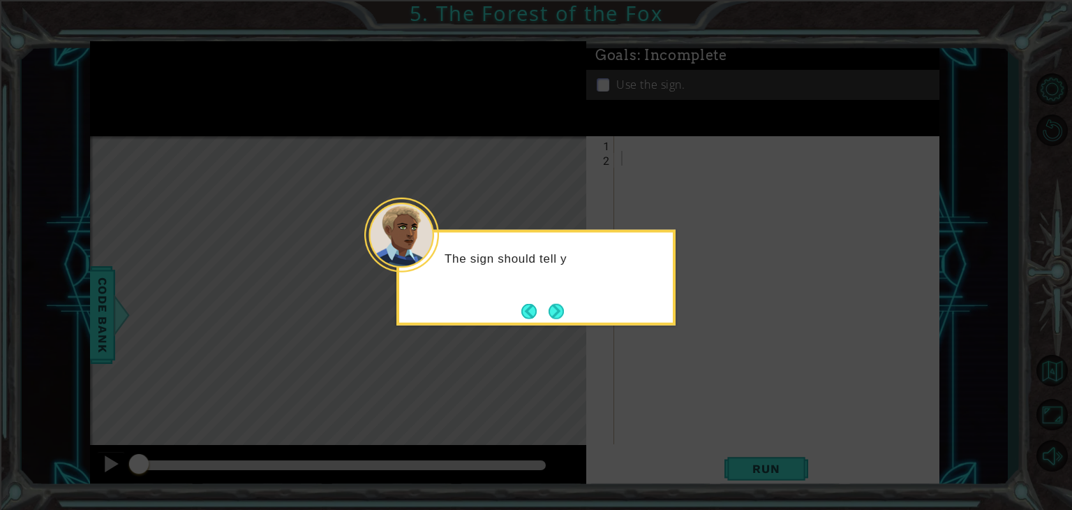
click at [688, 392] on icon at bounding box center [536, 255] width 1072 height 510
click at [551, 321] on footer at bounding box center [543, 310] width 43 height 21
click at [549, 322] on div "The sign should tell you where to go. Use the move commands" at bounding box center [536, 278] width 279 height 96
click at [554, 309] on div "The sign should tell you where to go. Use the move commands to head over" at bounding box center [536, 272] width 274 height 71
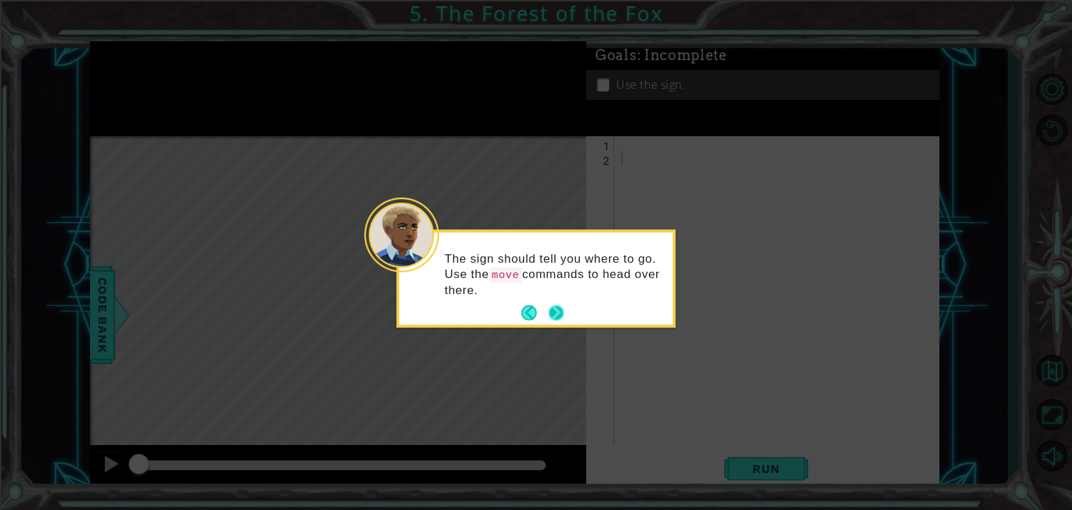
click at [564, 308] on button "Next" at bounding box center [556, 312] width 15 height 15
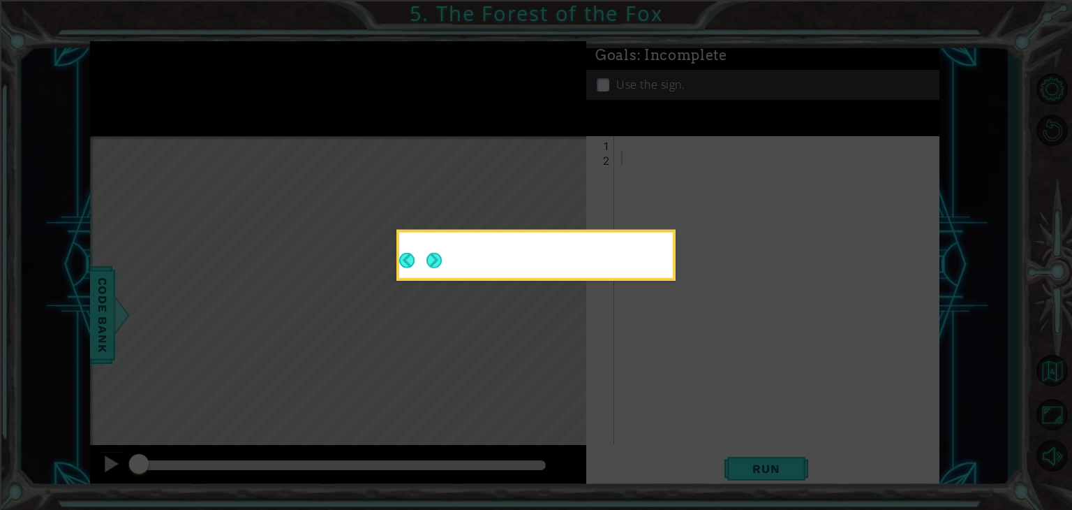
click at [565, 281] on div at bounding box center [536, 255] width 279 height 51
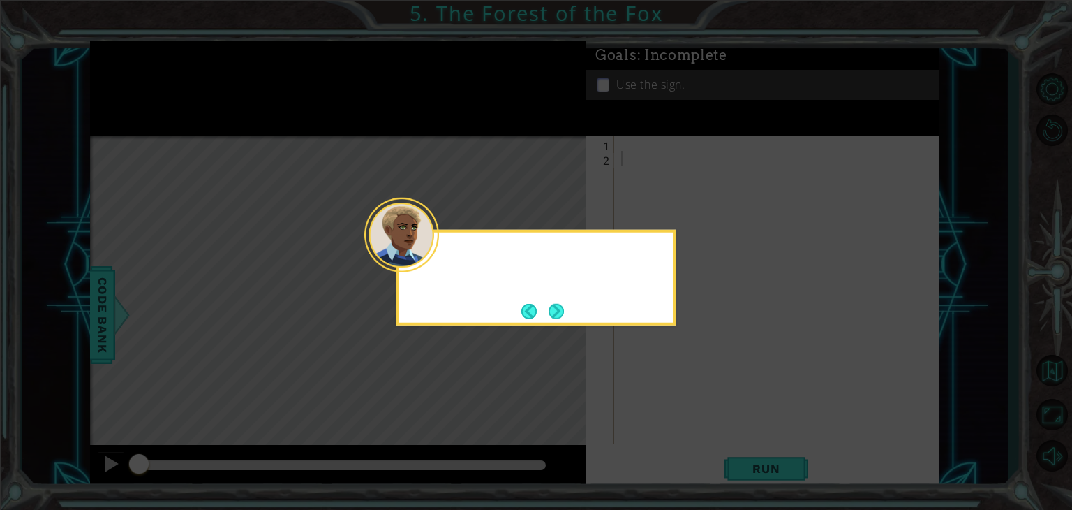
click at [564, 308] on button "Next" at bounding box center [556, 310] width 15 height 15
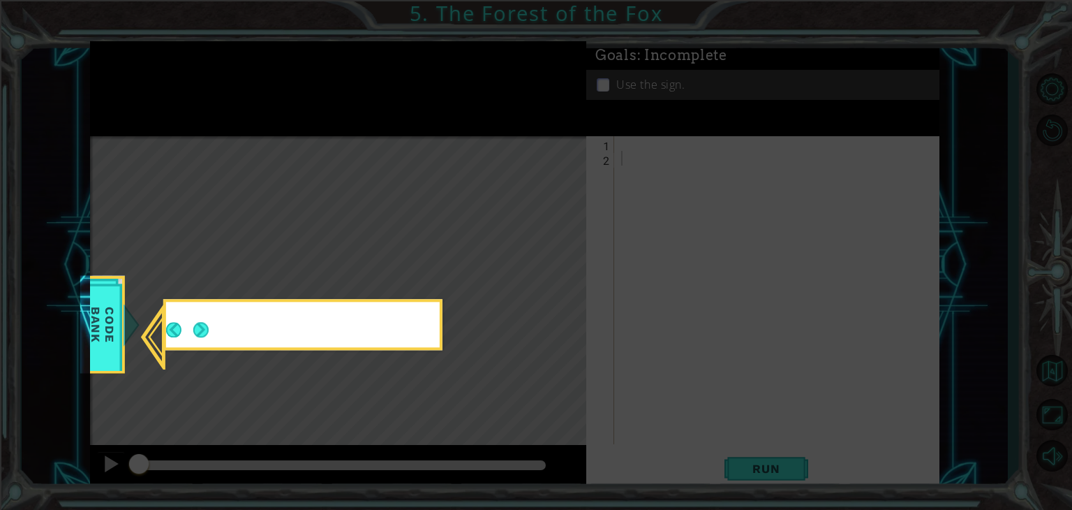
click at [565, 308] on icon at bounding box center [536, 255] width 1072 height 510
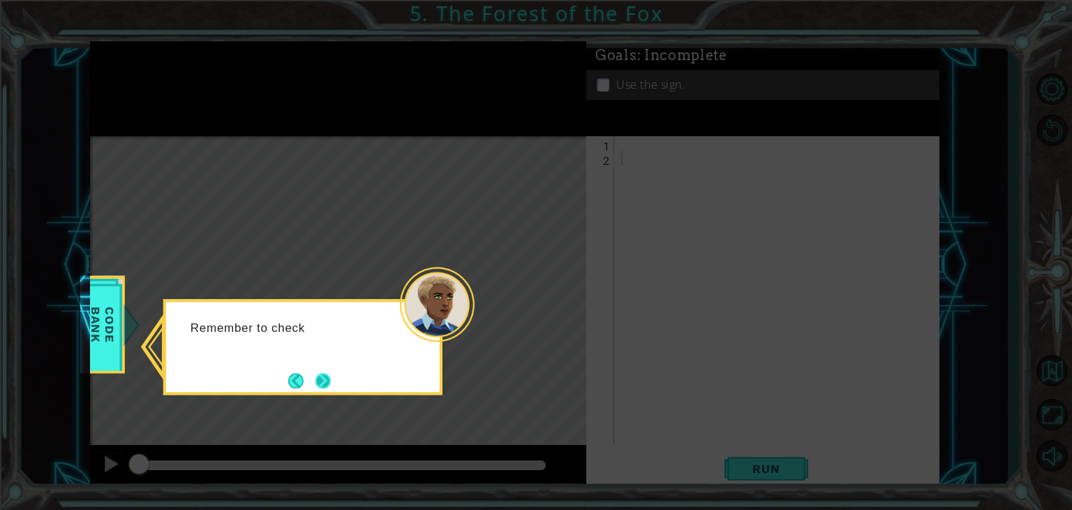
click at [316, 387] on button "Next" at bounding box center [323, 380] width 15 height 15
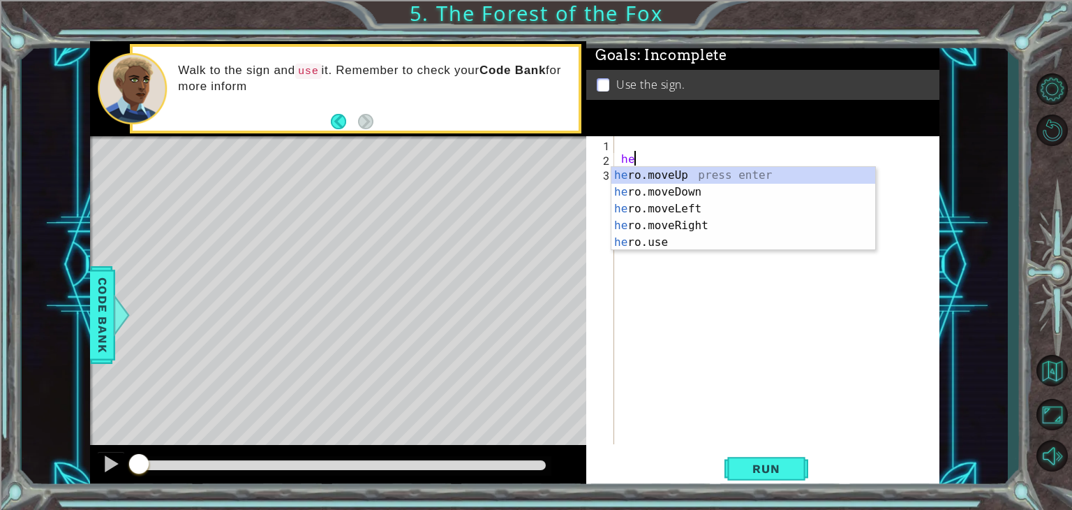
type textarea "h"
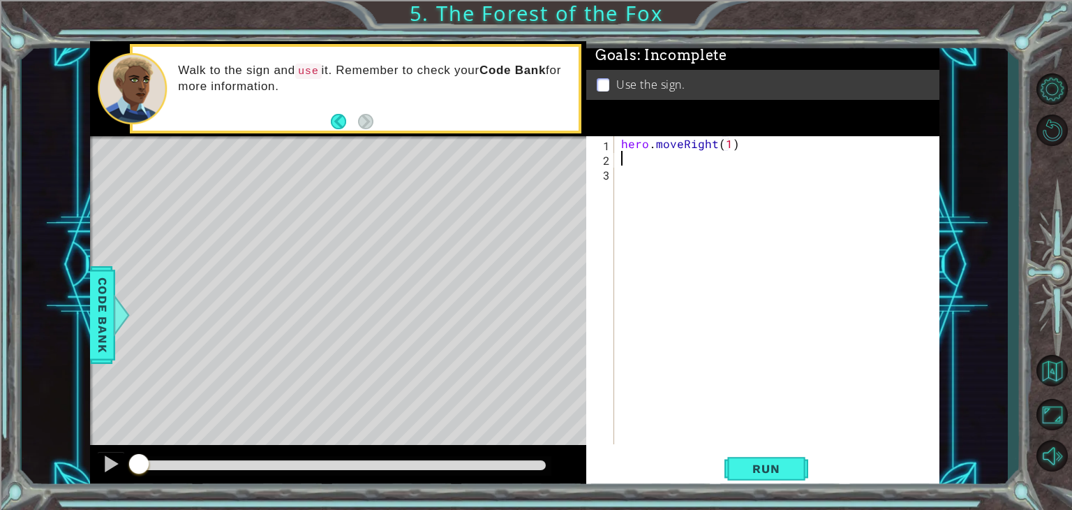
scroll to position [0, 7]
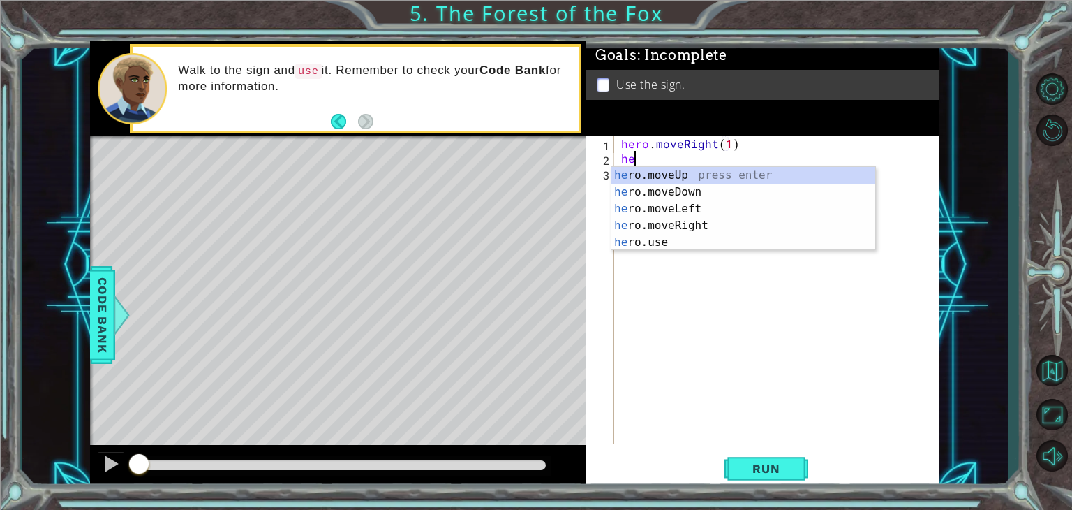
type textarea "h"
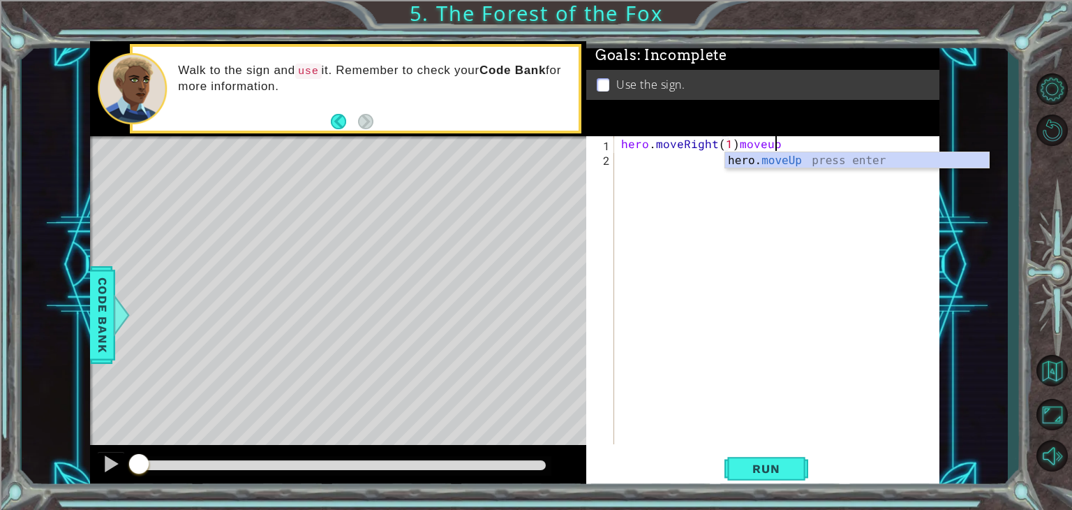
scroll to position [0, 8]
type textarea "hero.moveRight(1)hero.moveUp(1)"
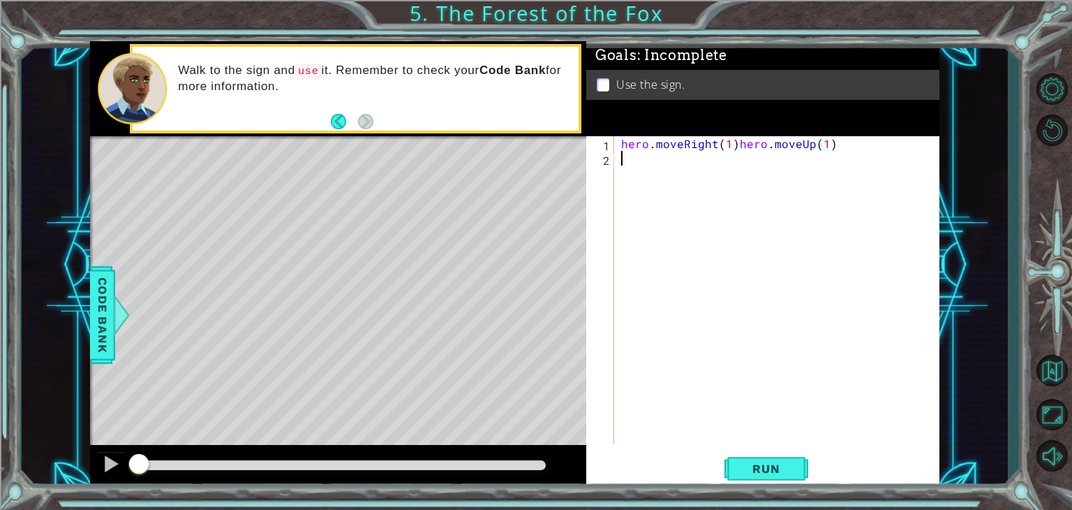
click at [734, 151] on div "hero . moveRight ( 1 ) hero . moveUp ( 1 )" at bounding box center [781, 304] width 325 height 337
click at [734, 144] on div "hero . moveRight ( 1 ) hero . moveUp ( 1 )" at bounding box center [781, 304] width 325 height 337
type textarea "hero.moveUp(1)"
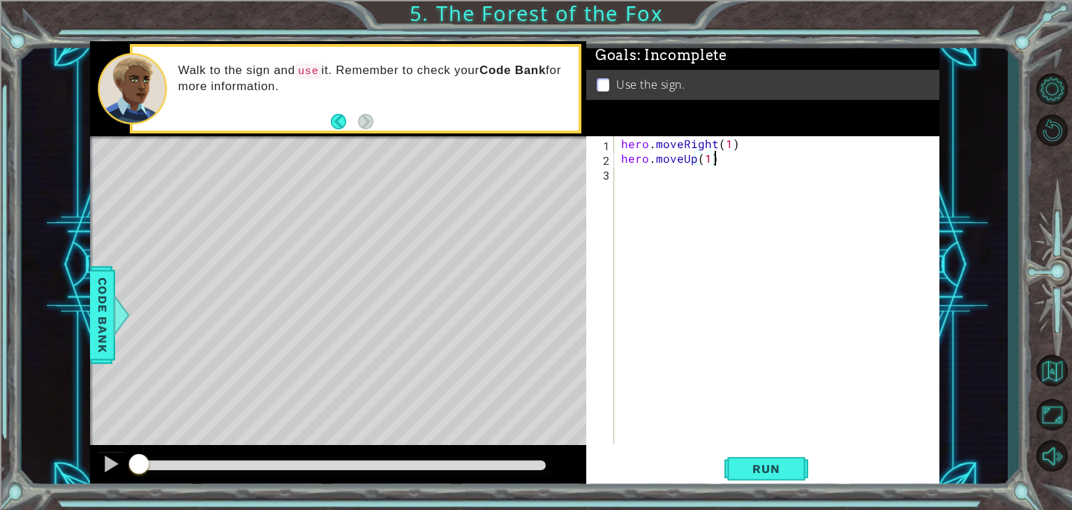
click at [730, 160] on div "hero . moveRight ( 1 ) hero . moveUp ( 1 )" at bounding box center [781, 304] width 325 height 337
click at [715, 188] on div "hero . moveRight ( 1 ) hero . moveUp ( 1 ) hero . moveLeft ( 1 ) hero . moveUp …" at bounding box center [781, 304] width 325 height 337
click at [712, 189] on div "hero . moveRight ( 1 ) hero . moveUp ( 1 ) hero . moveLeft ( 1 ) hero . moveUp …" at bounding box center [781, 304] width 325 height 337
click at [709, 190] on div "hero . moveRight ( 1 ) hero . moveUp ( 1 ) hero . moveLeft ( 1 ) hero . moveUp …" at bounding box center [781, 304] width 325 height 337
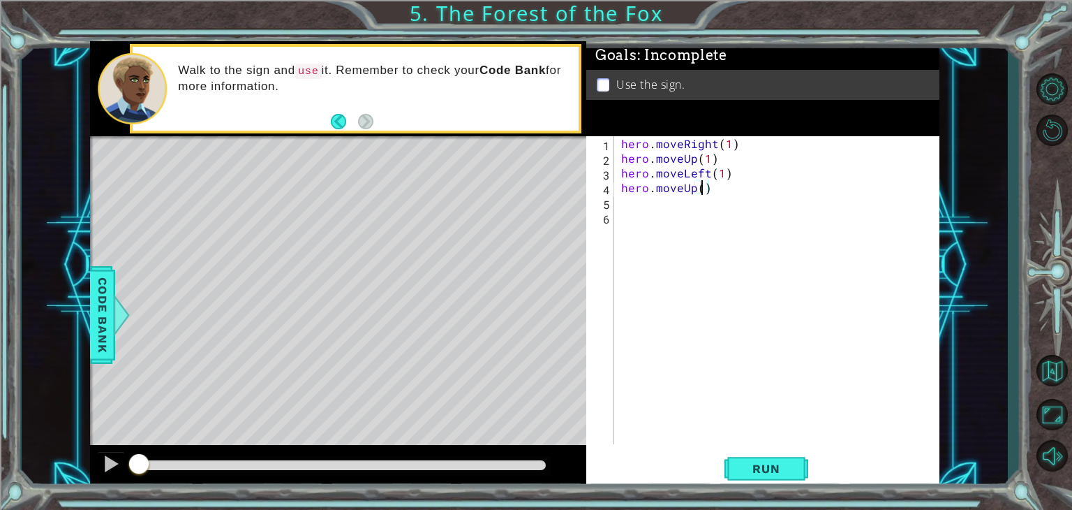
type textarea "hero.moveUp(2)"
type textarea "h"
type textarea "moveright\"
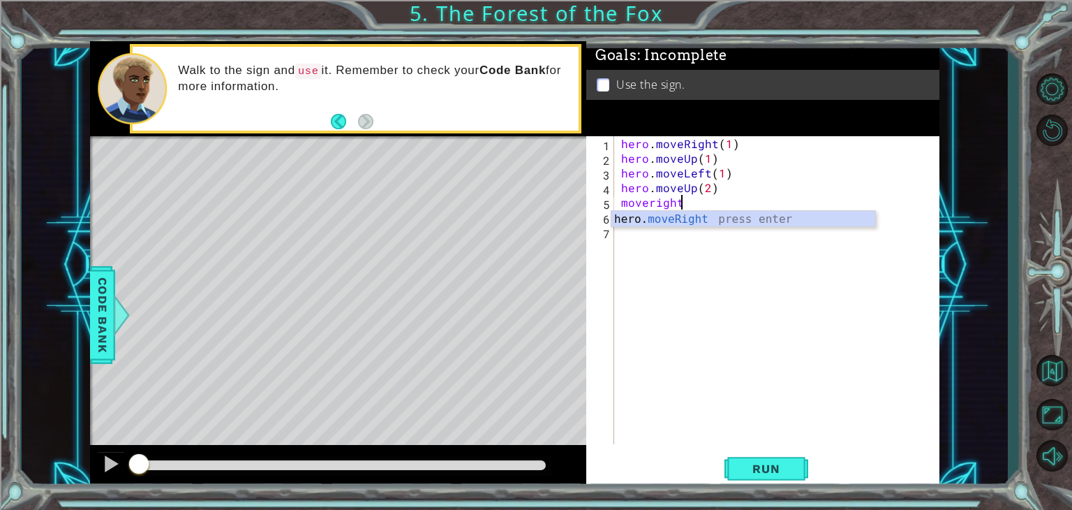
scroll to position [0, 0]
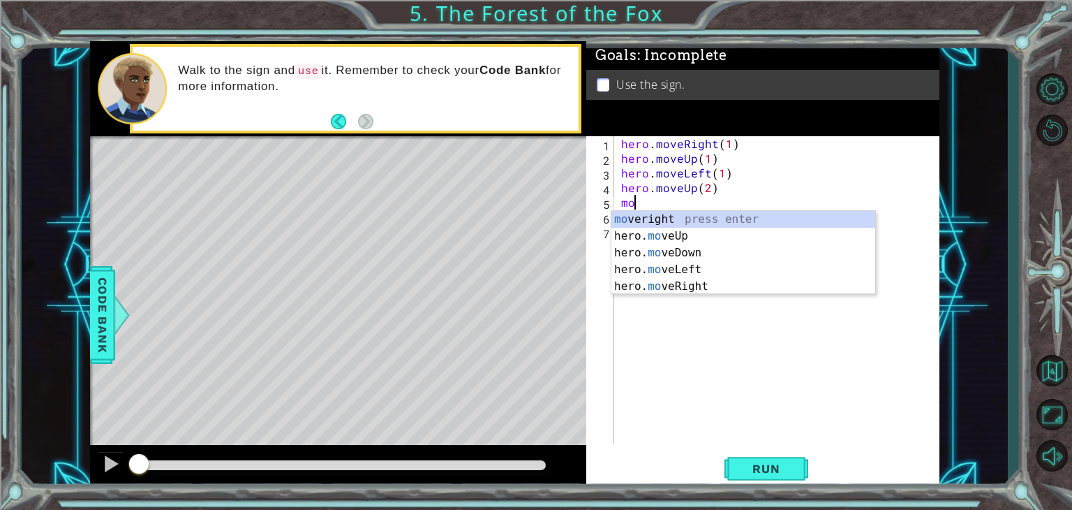
type textarea "m"
type textarea "hero.moveUp(2)"
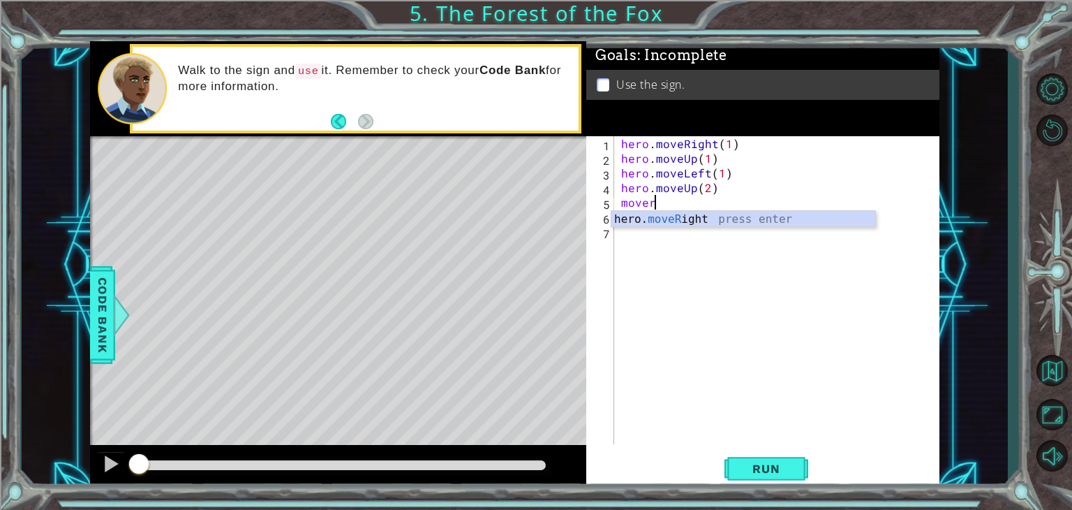
scroll to position [0, 1]
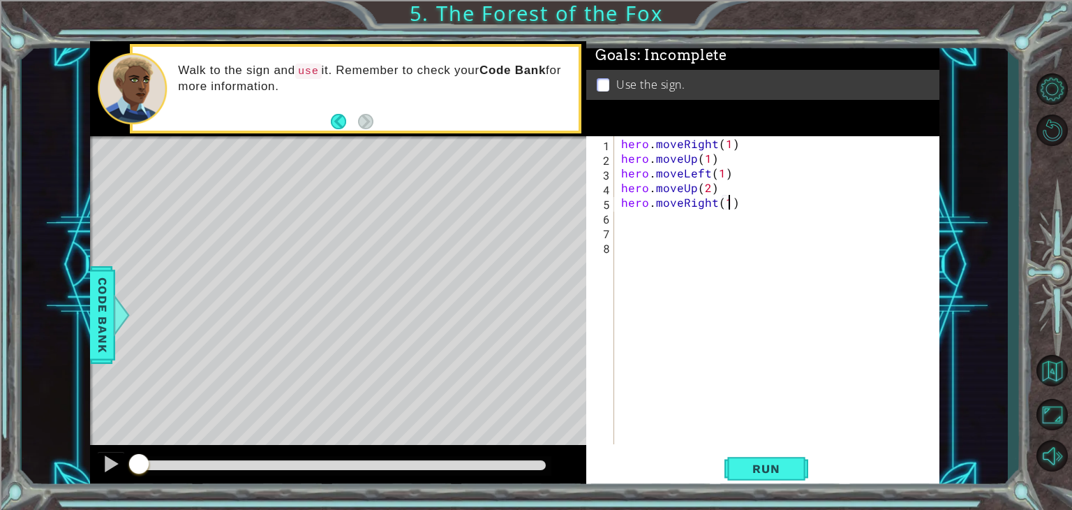
click at [729, 200] on div "hero . moveRight ( 1 ) hero . moveUp ( 1 ) hero . moveLeft ( 1 ) hero . moveUp …" at bounding box center [781, 304] width 325 height 337
type textarea "hero.moveRight(2)"
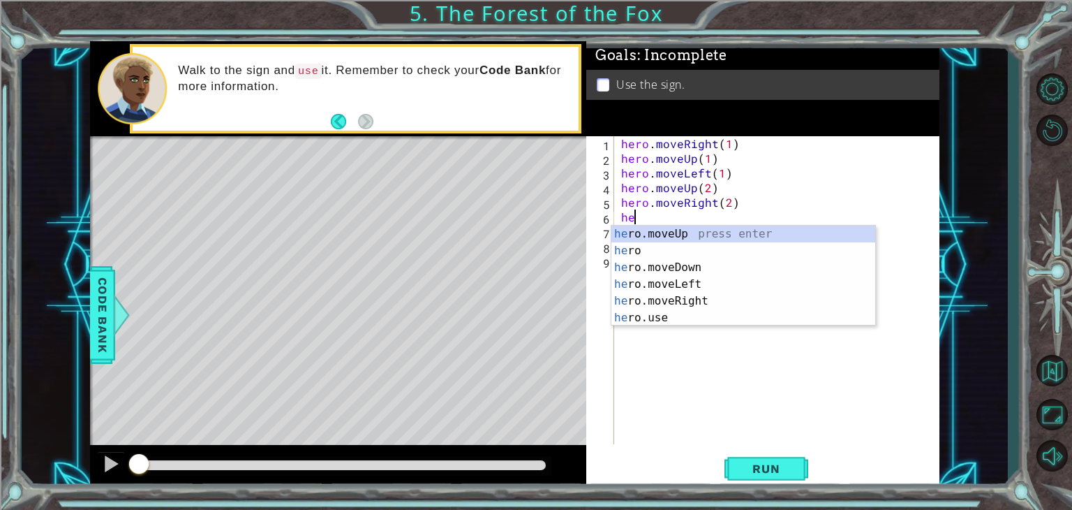
scroll to position [0, 0]
type textarea "h"
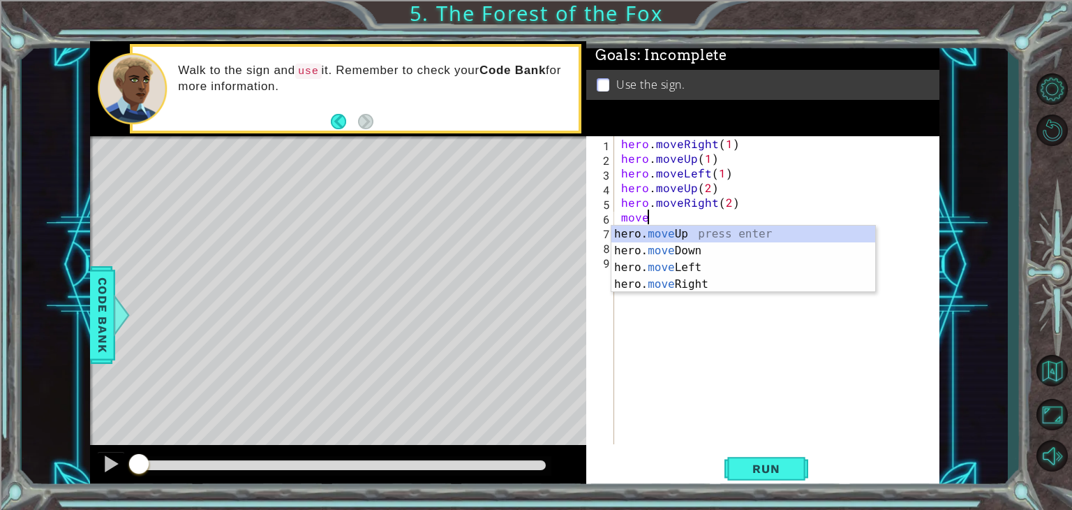
scroll to position [0, 1]
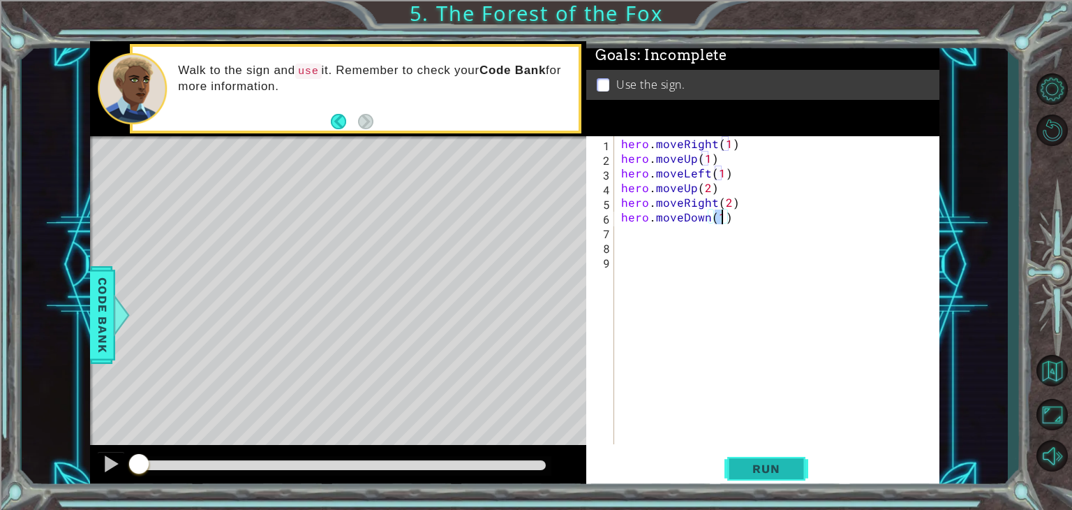
type textarea "hero.moveDown(1)"
click at [778, 473] on span "Run" at bounding box center [766, 468] width 55 height 14
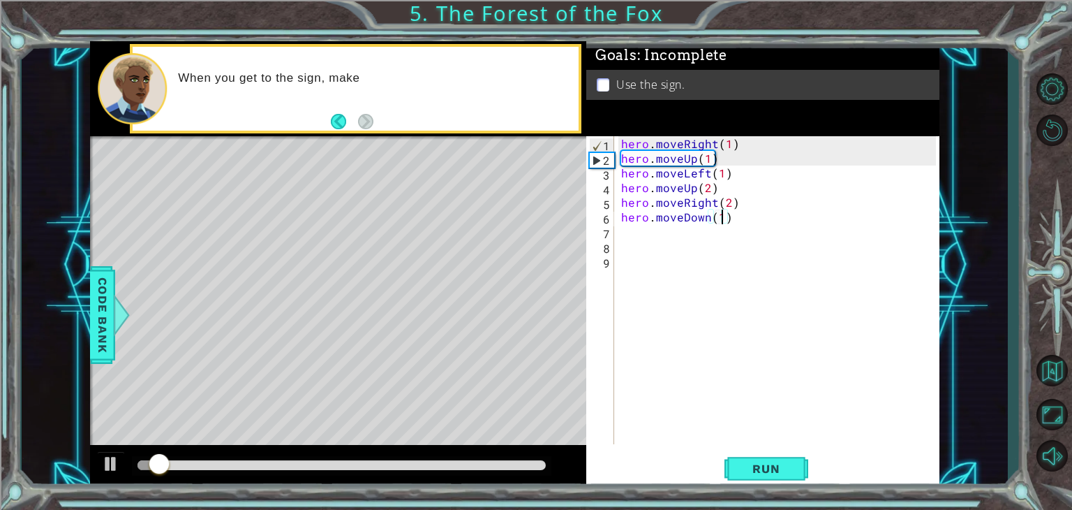
click at [508, 457] on div at bounding box center [342, 466] width 420 height 20
click at [508, 459] on div at bounding box center [342, 466] width 420 height 20
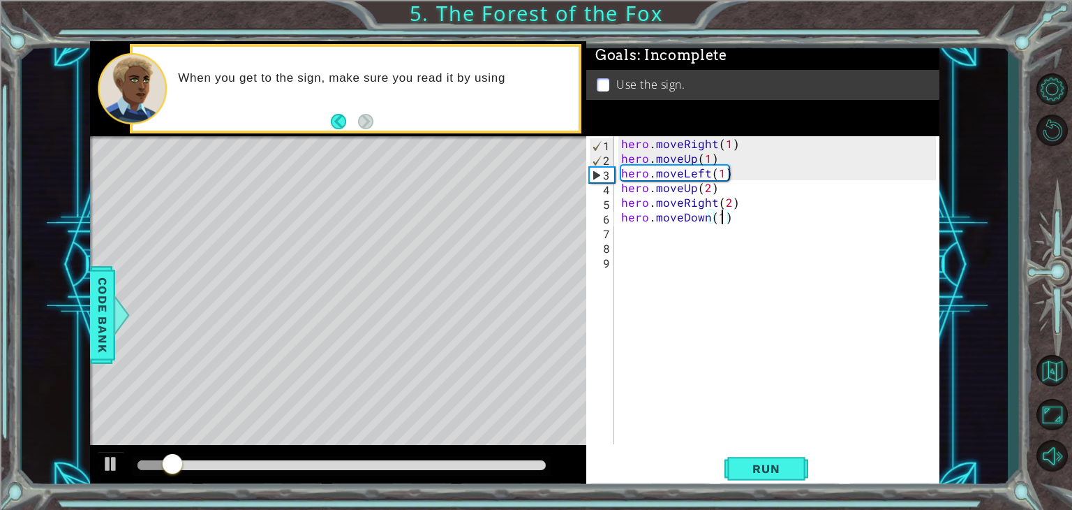
click at [507, 461] on div at bounding box center [342, 465] width 408 height 10
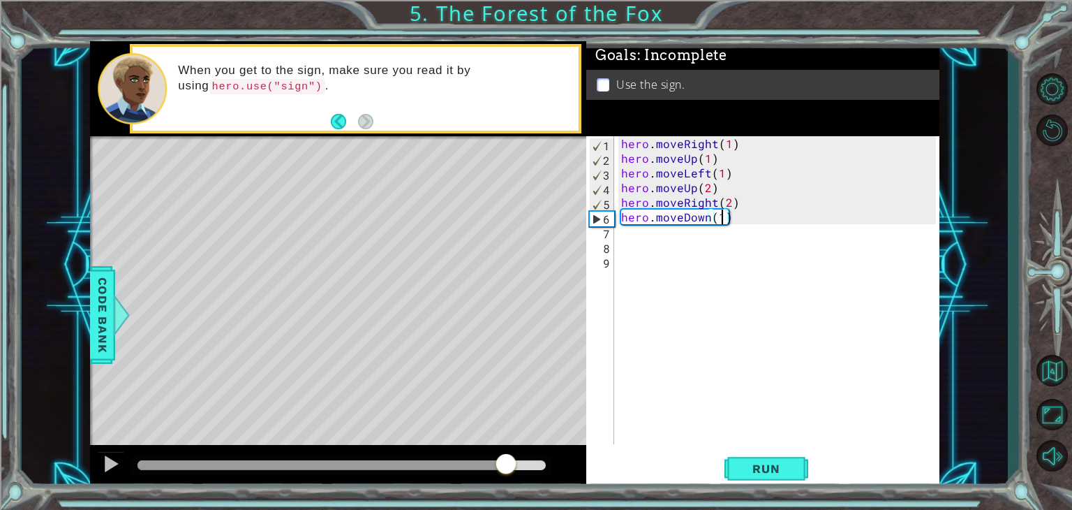
click at [715, 246] on div "hero . moveRight ( 1 ) hero . moveUp ( 1 ) hero . moveLeft ( 1 ) hero . moveUp …" at bounding box center [781, 304] width 325 height 337
click at [705, 237] on div "hero . moveRight ( 1 ) hero . moveUp ( 1 ) hero . moveLeft ( 1 ) hero . moveUp …" at bounding box center [781, 304] width 325 height 337
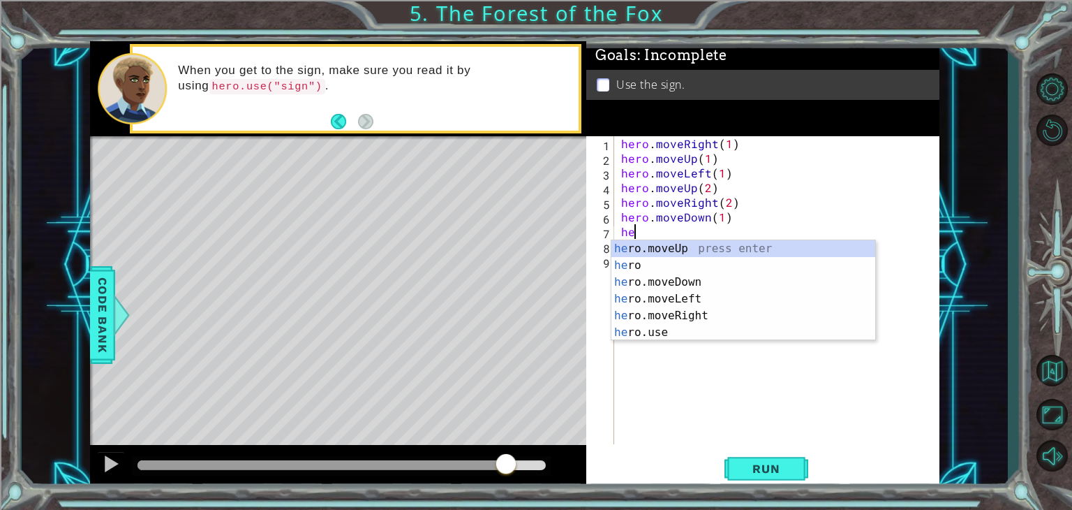
type textarea "h"
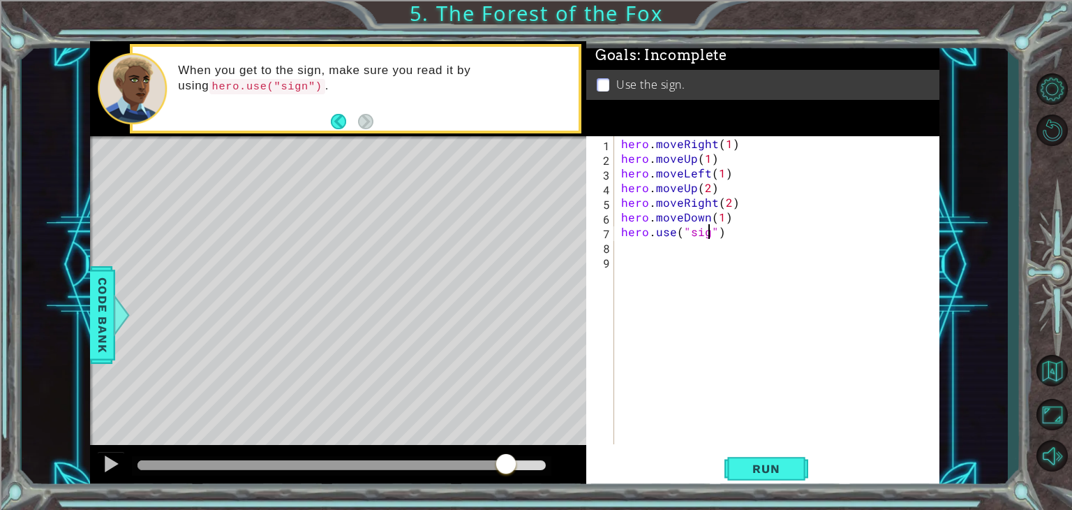
type textarea "hero.use("sign")"
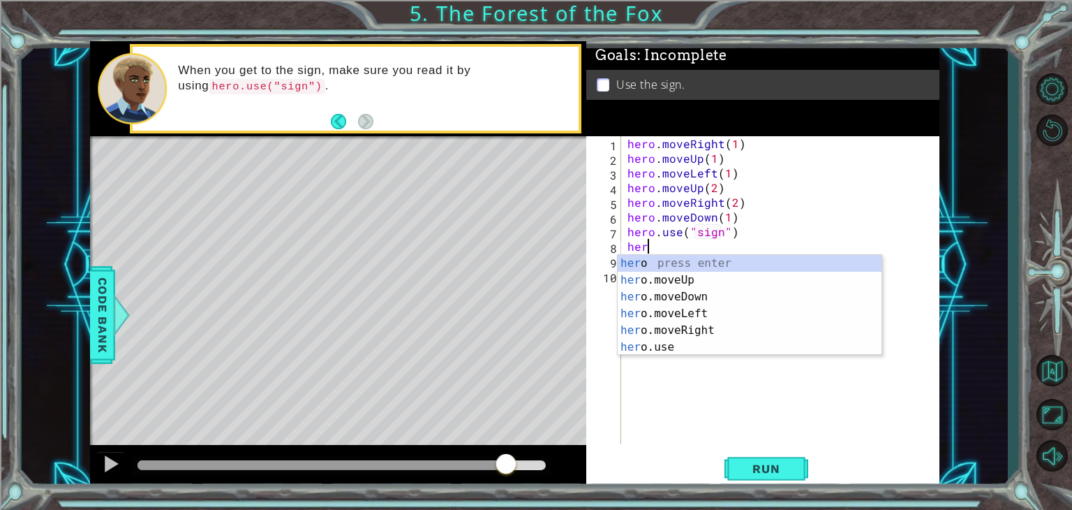
type textarea "h"
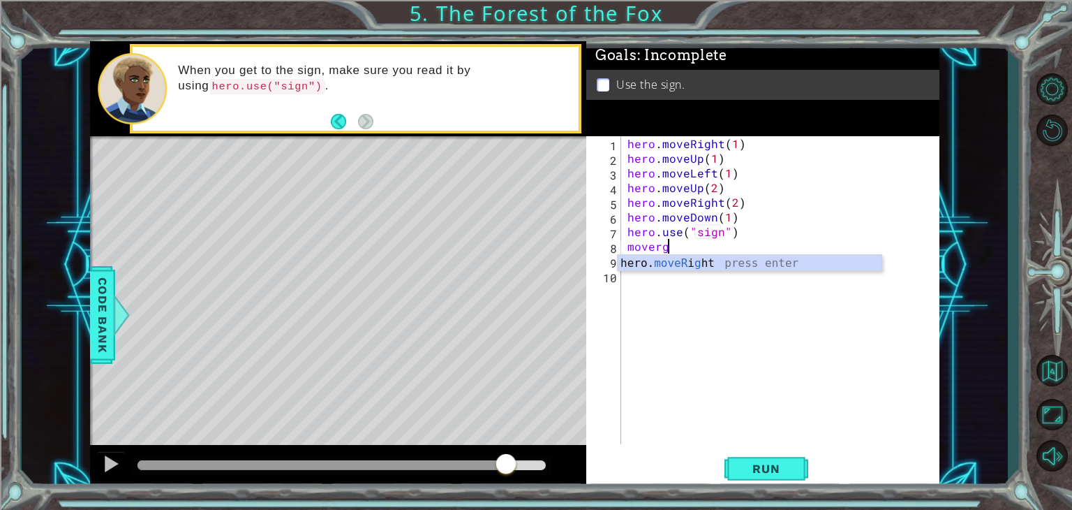
scroll to position [0, 1]
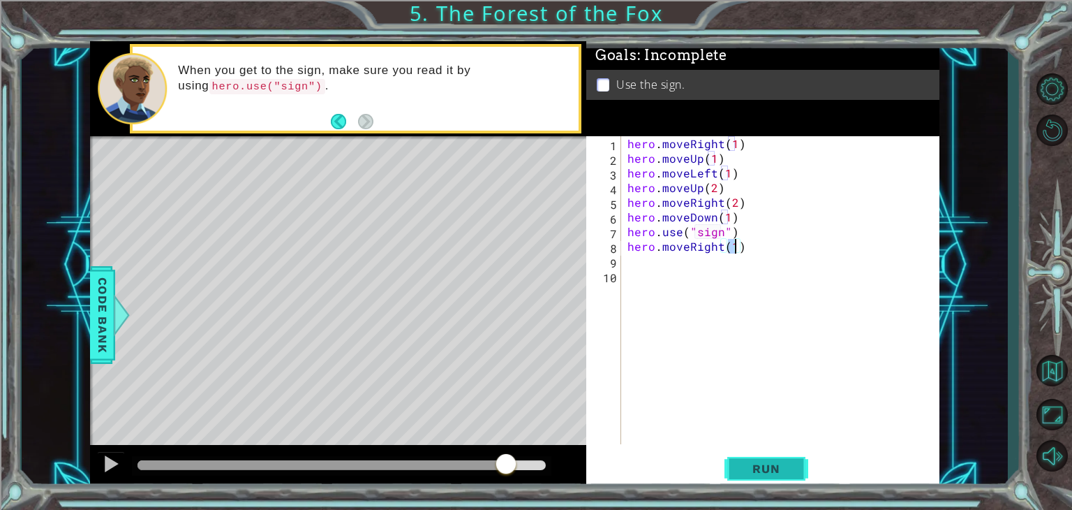
type textarea "hero.moveRight(1)"
click at [764, 461] on span "Run" at bounding box center [766, 468] width 55 height 14
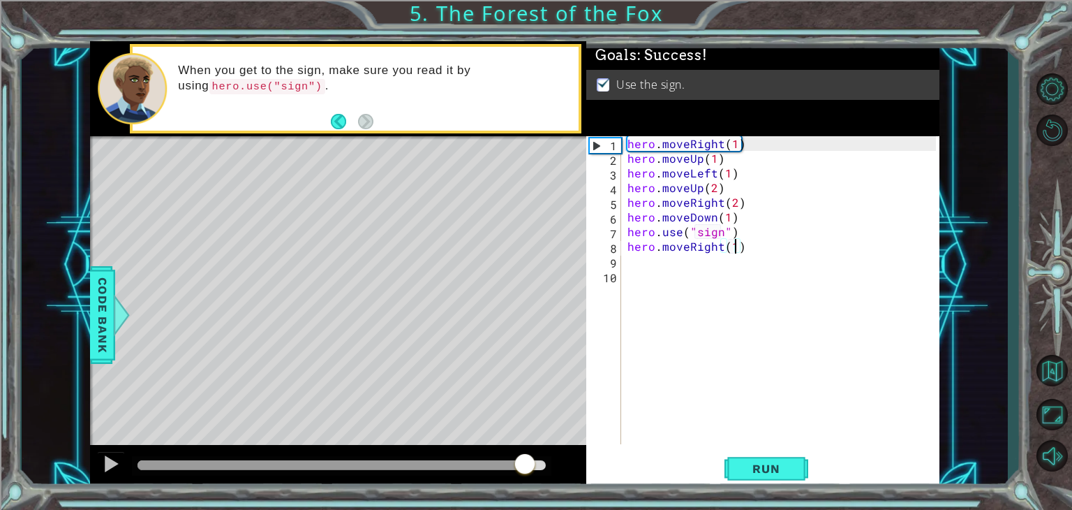
click at [526, 460] on div at bounding box center [342, 465] width 408 height 10
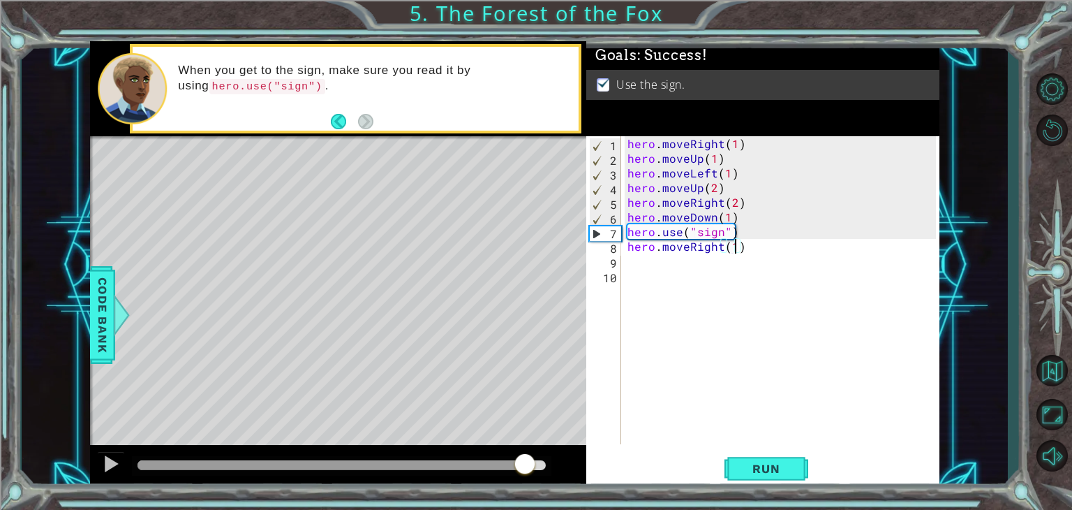
click at [502, 460] on div at bounding box center [331, 465] width 387 height 10
click at [119, 461] on div at bounding box center [111, 463] width 18 height 18
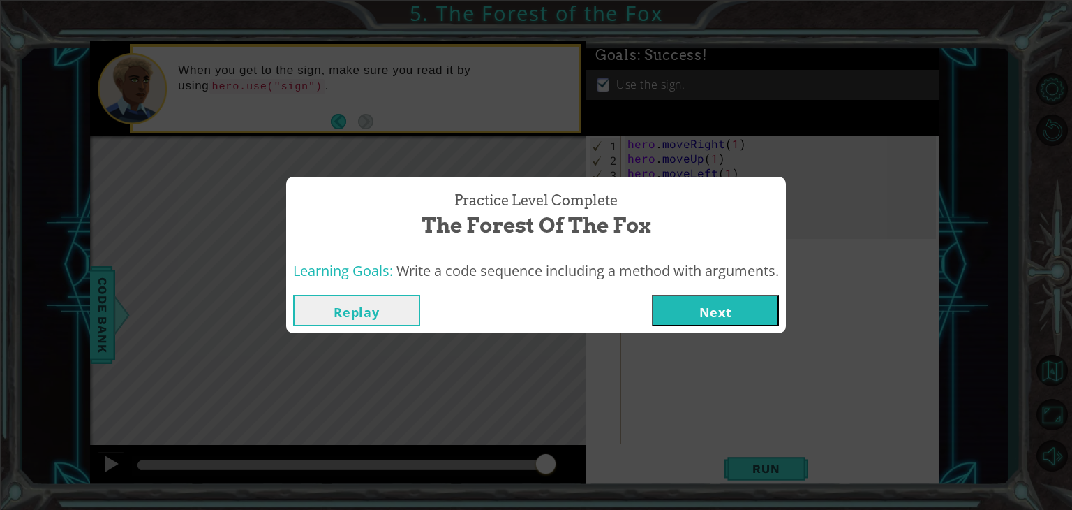
click at [690, 305] on button "Next" at bounding box center [715, 310] width 127 height 31
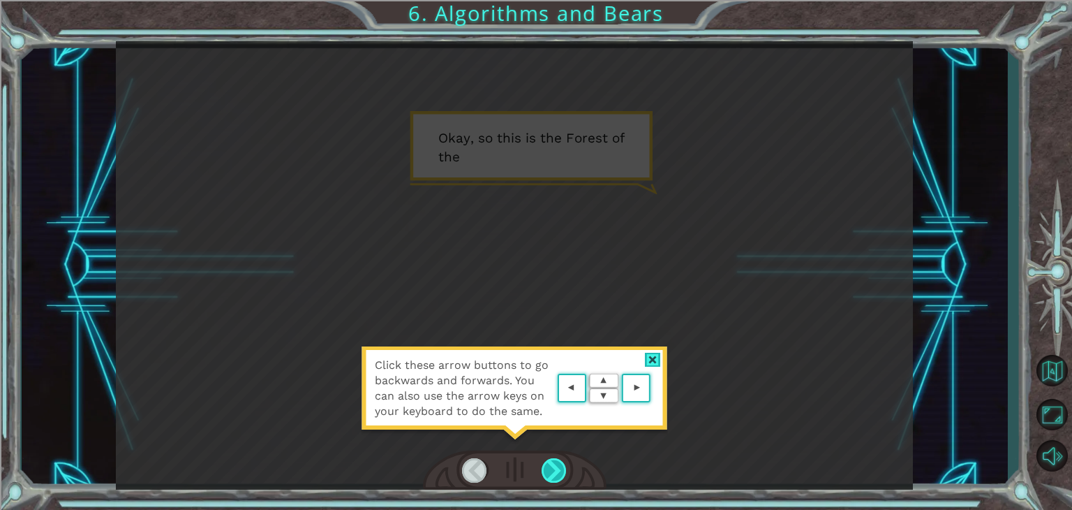
click at [556, 467] on div at bounding box center [554, 470] width 25 height 24
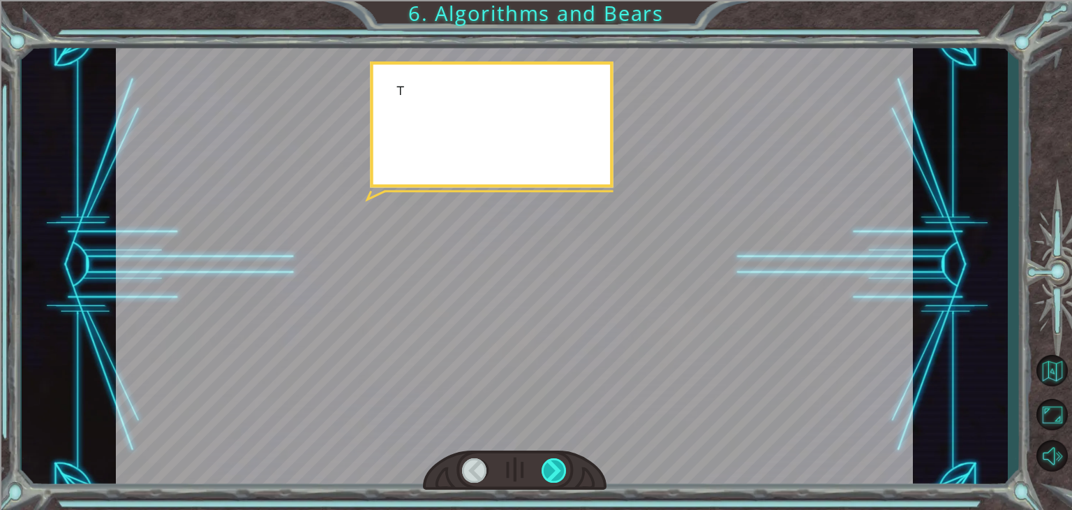
click at [556, 467] on div at bounding box center [554, 470] width 25 height 24
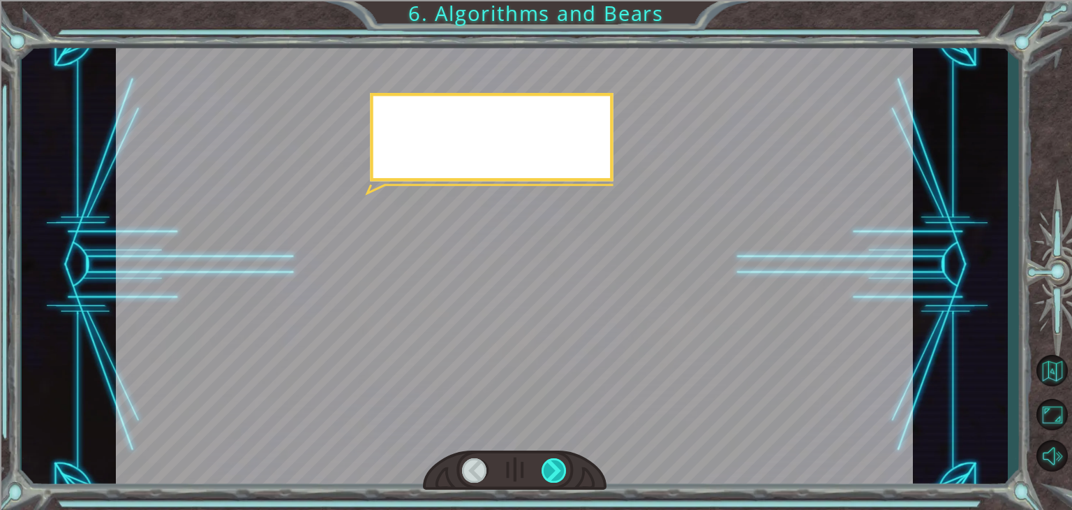
click at [556, 467] on div at bounding box center [554, 470] width 25 height 24
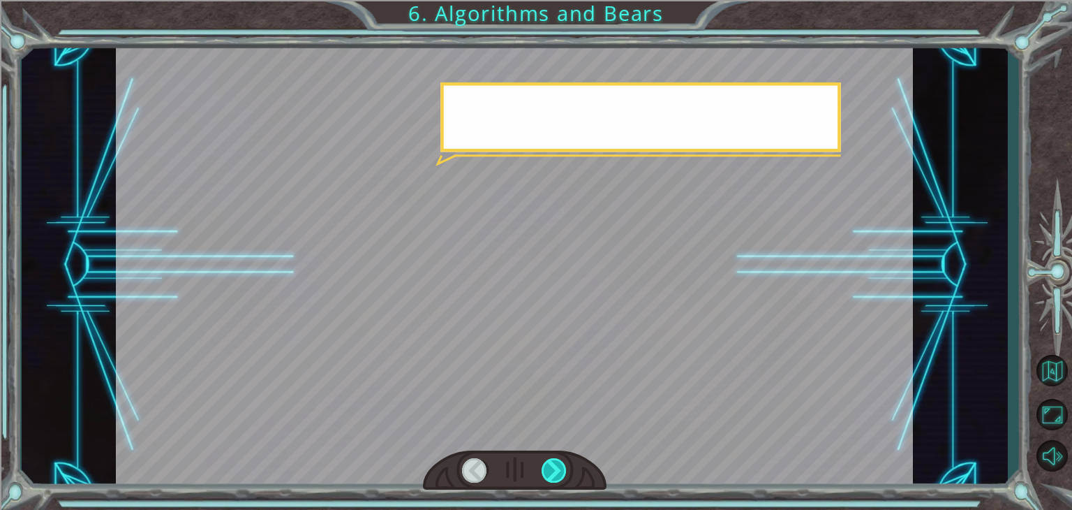
click at [556, 467] on div at bounding box center [554, 470] width 25 height 24
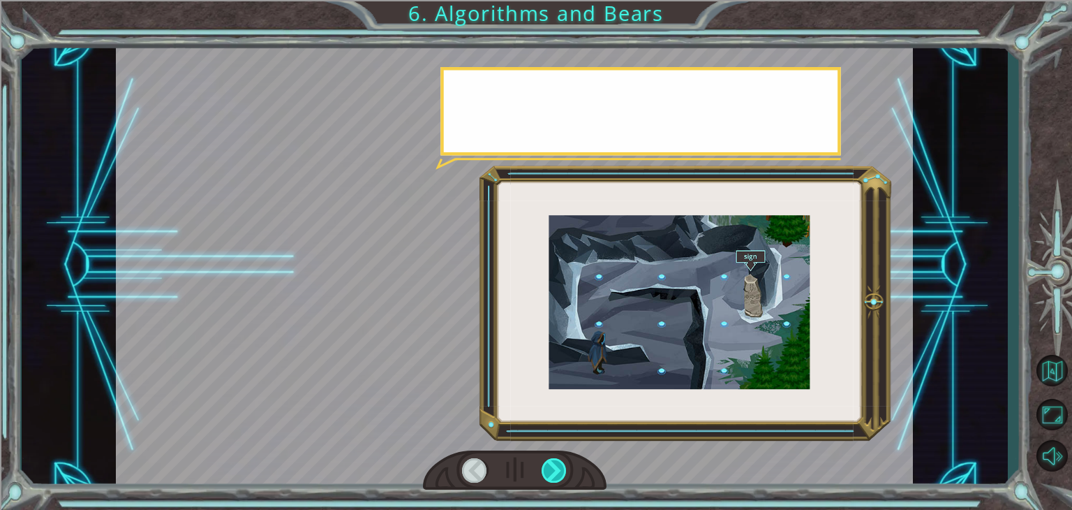
click at [556, 467] on div at bounding box center [554, 470] width 25 height 24
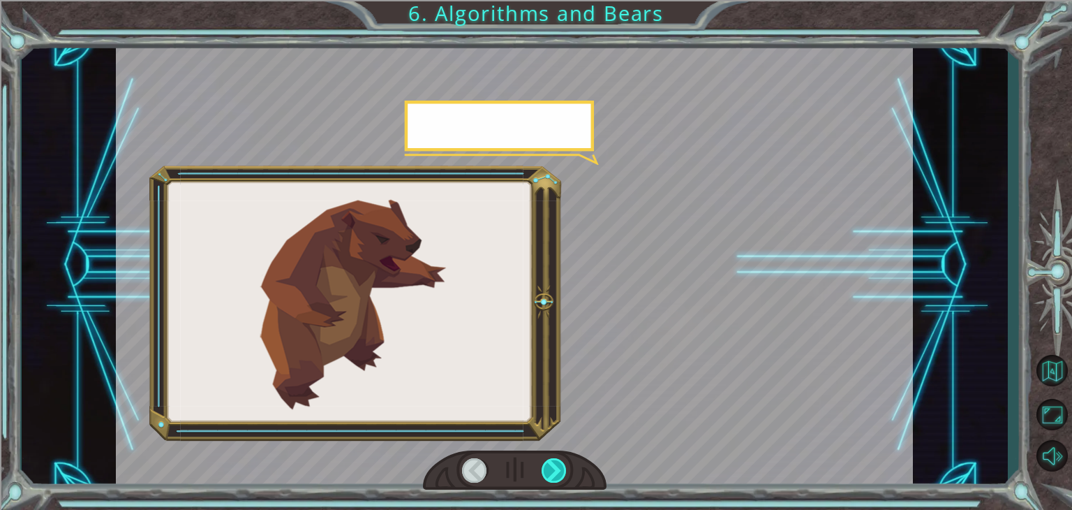
click at [556, 467] on div at bounding box center [554, 470] width 25 height 24
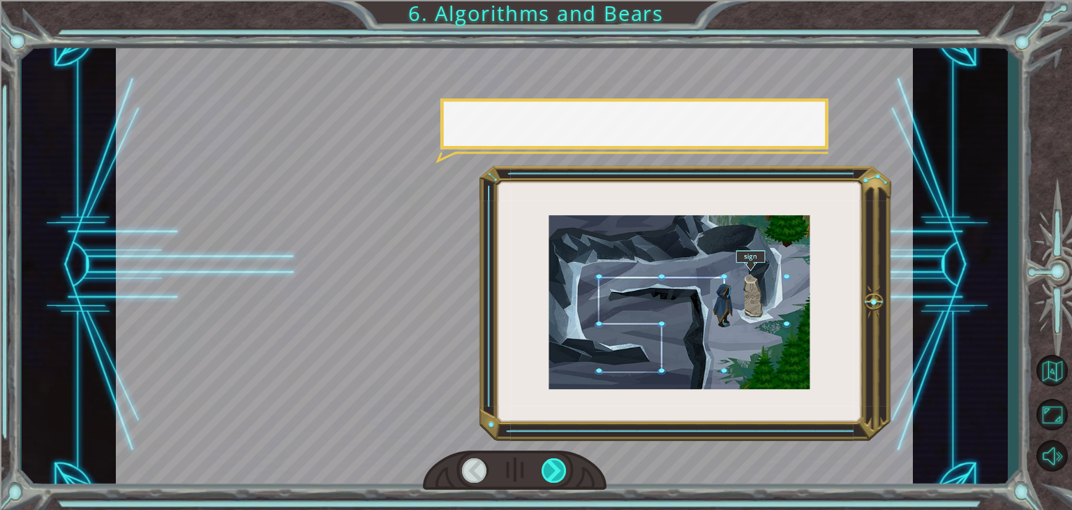
click at [556, 467] on div at bounding box center [554, 470] width 25 height 24
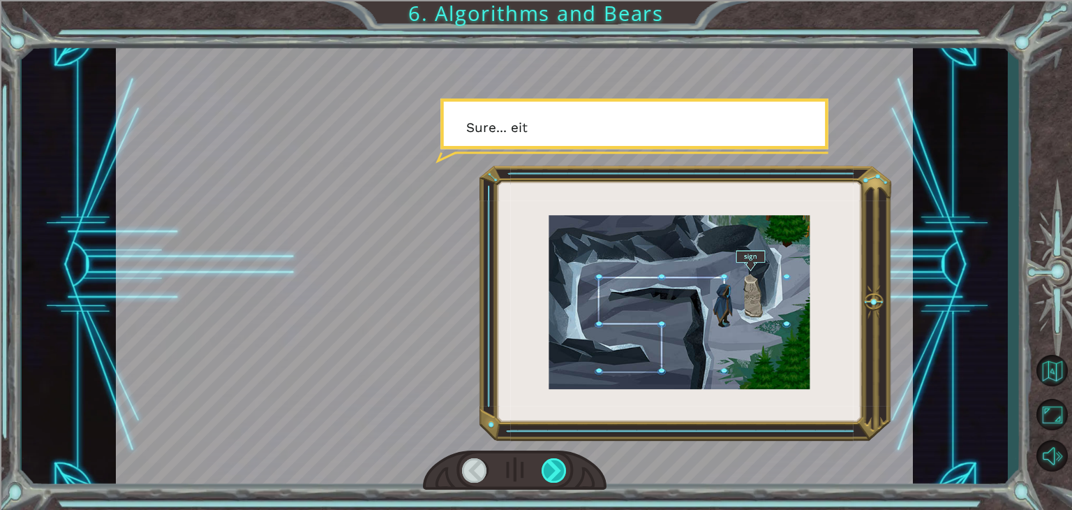
click at [556, 467] on div at bounding box center [554, 470] width 25 height 24
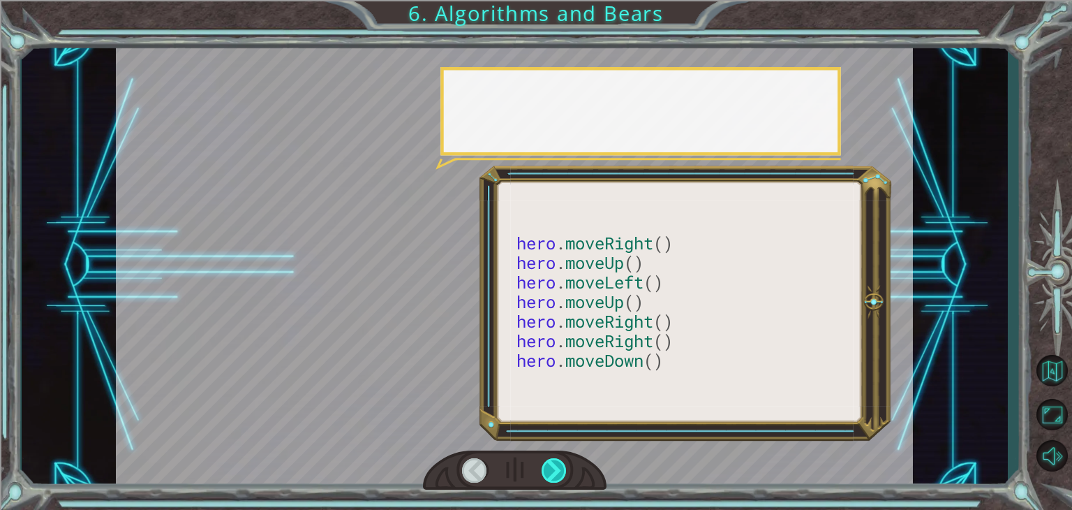
click at [556, 467] on div at bounding box center [554, 470] width 25 height 24
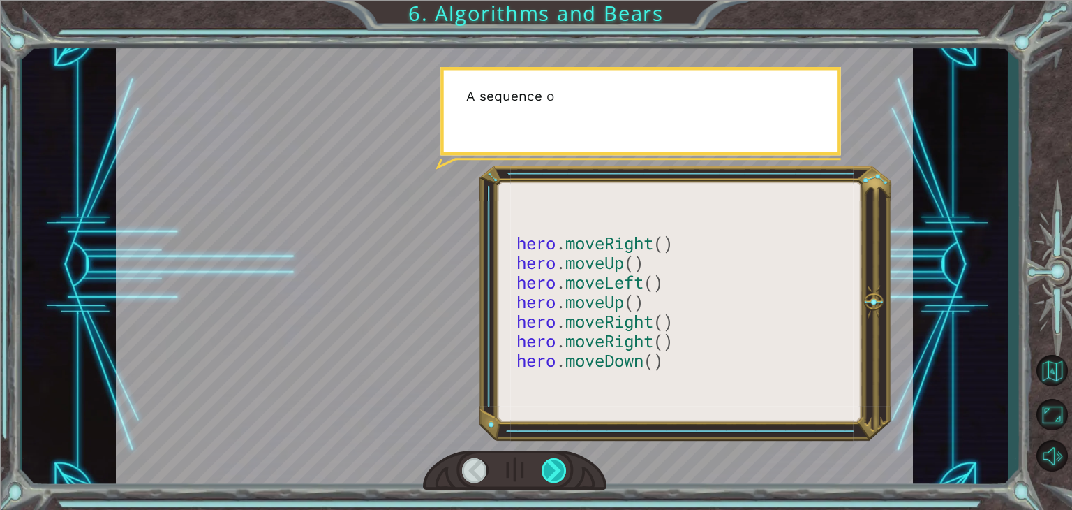
click at [556, 467] on div at bounding box center [554, 470] width 25 height 24
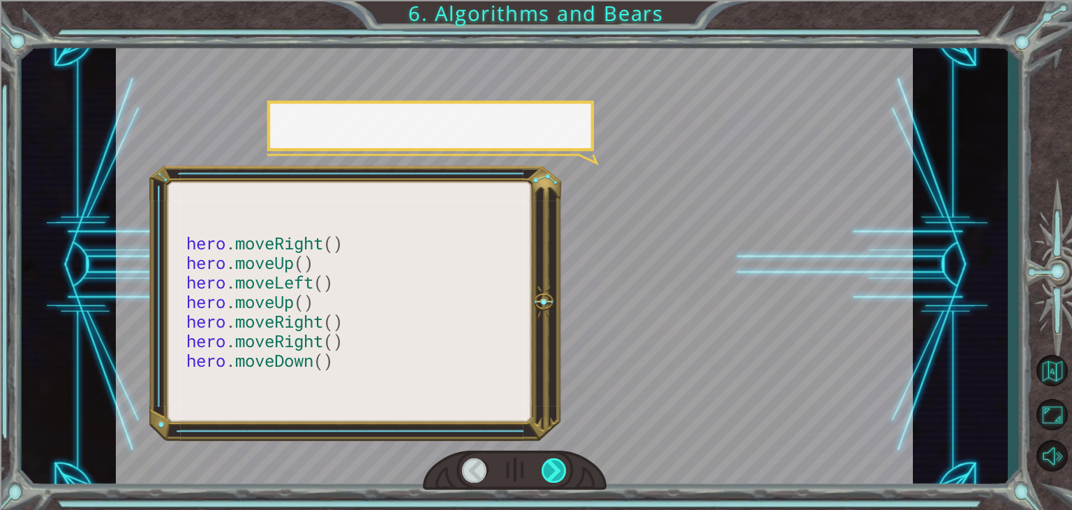
click at [556, 467] on div at bounding box center [554, 470] width 25 height 24
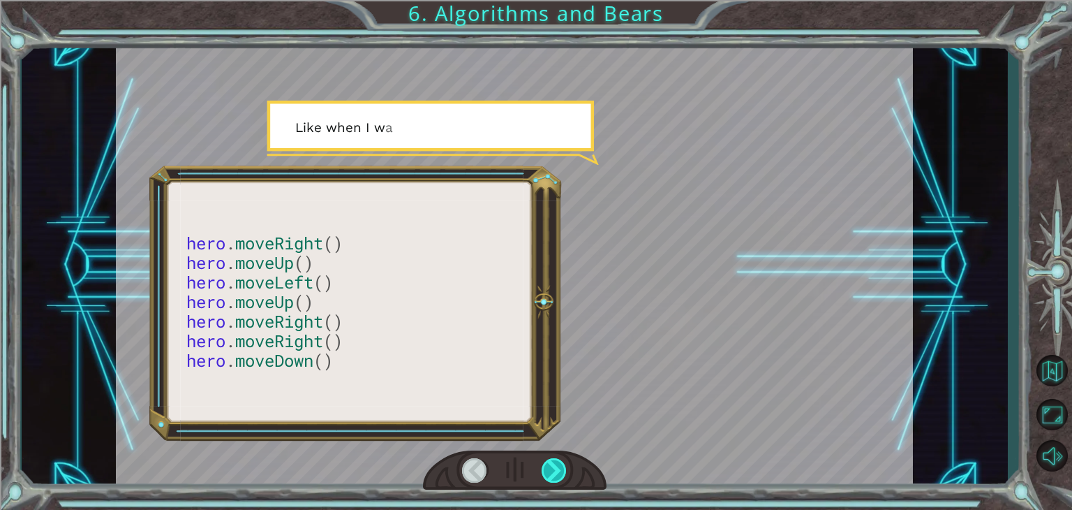
click at [556, 467] on div at bounding box center [554, 470] width 25 height 24
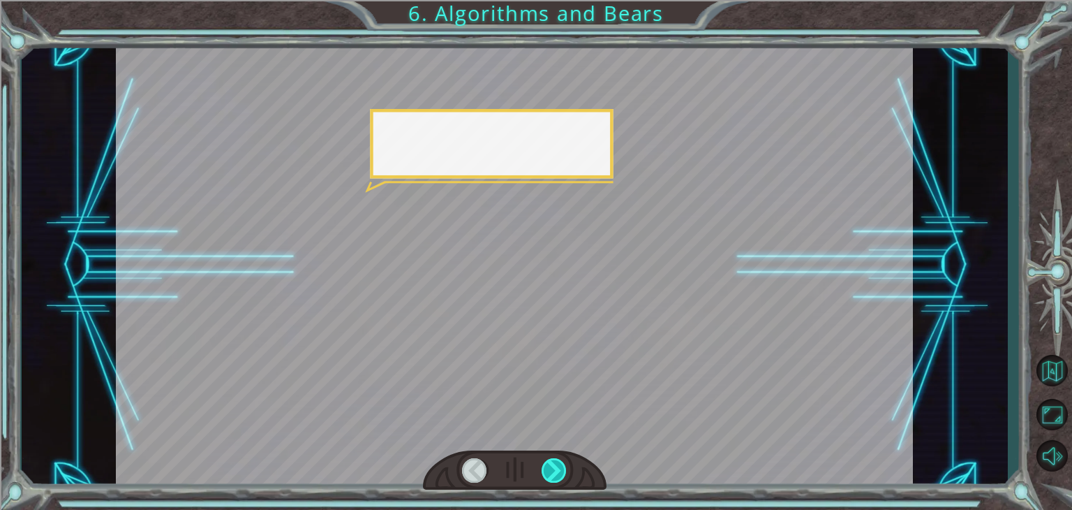
click at [556, 467] on div at bounding box center [554, 470] width 25 height 24
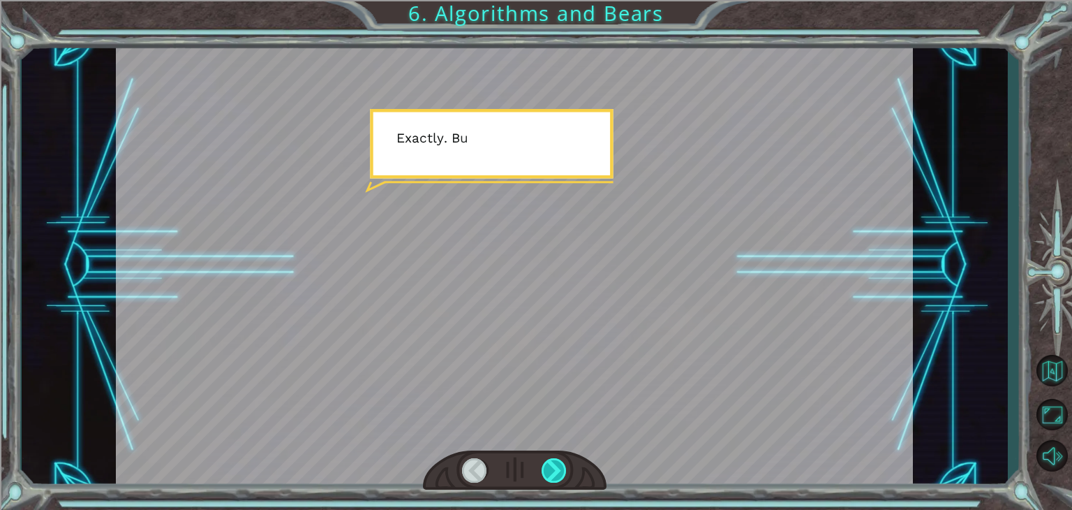
click at [556, 467] on div at bounding box center [554, 470] width 25 height 24
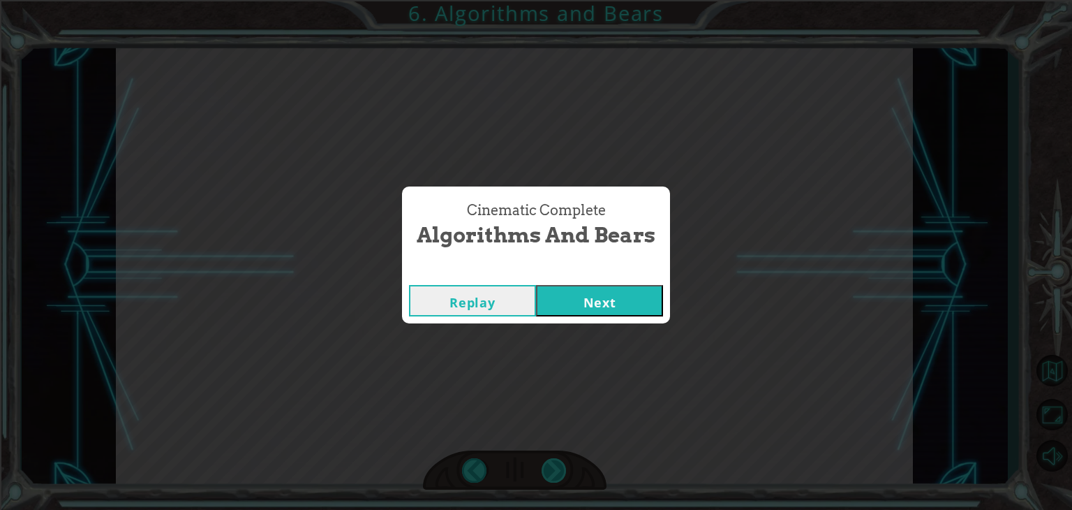
click at [556, 467] on div "Cinematic Complete Algorithms and Bears Replay Next" at bounding box center [536, 255] width 1072 height 510
click at [578, 300] on button "Next" at bounding box center [599, 300] width 127 height 31
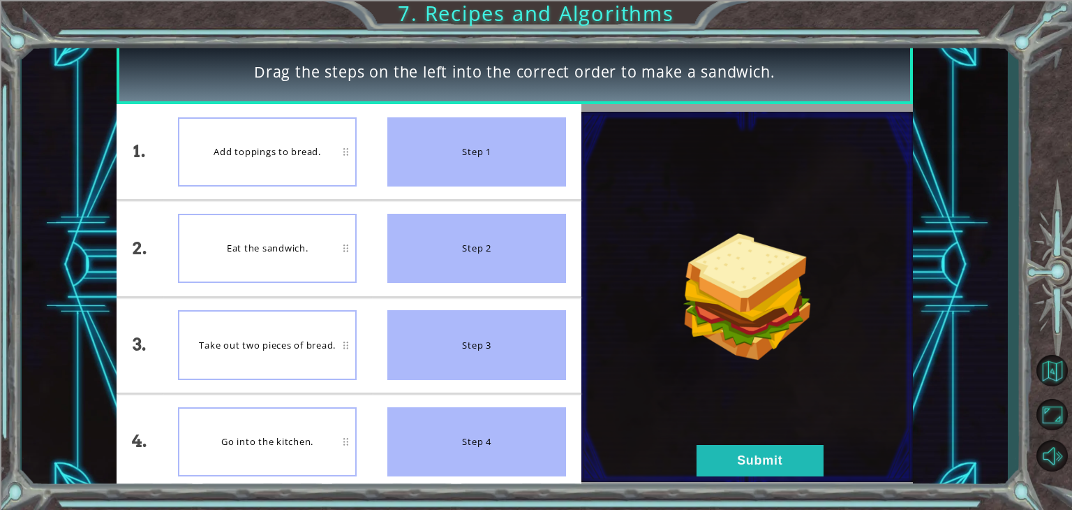
click at [628, 319] on img at bounding box center [748, 297] width 332 height 370
click at [785, 475] on img at bounding box center [748, 297] width 332 height 370
click at [775, 467] on button "Submit" at bounding box center [760, 460] width 127 height 31
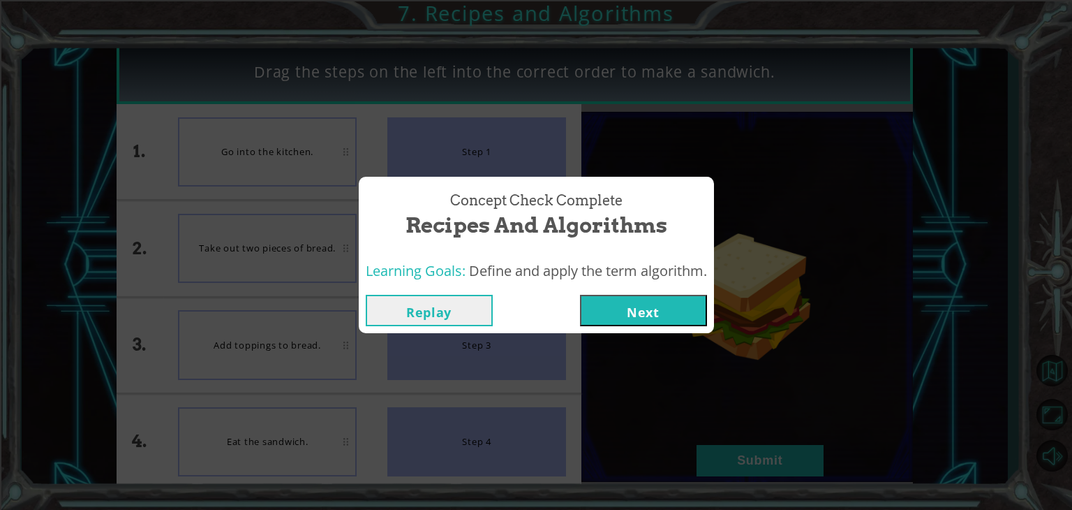
click at [646, 303] on button "Next" at bounding box center [643, 310] width 127 height 31
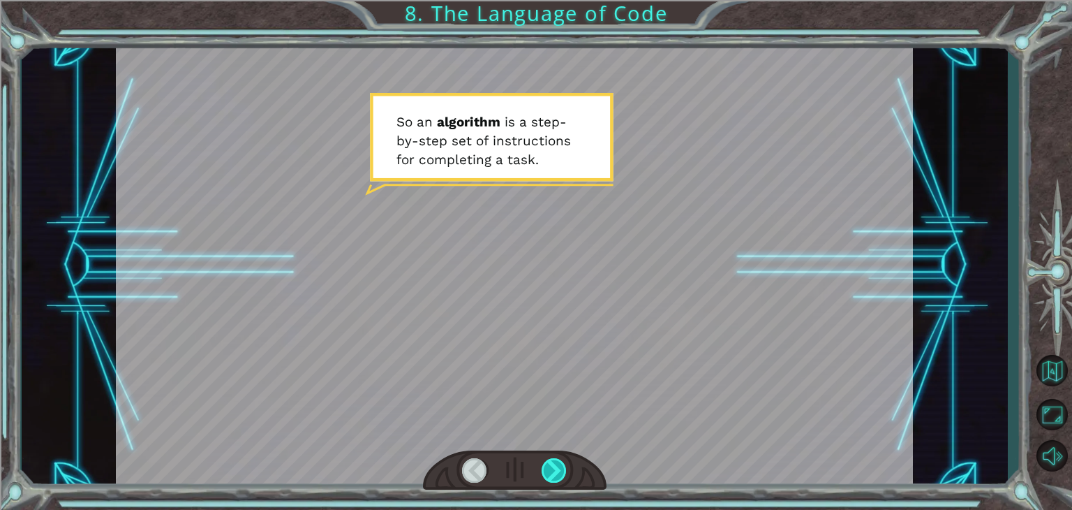
click at [565, 470] on div at bounding box center [554, 470] width 25 height 24
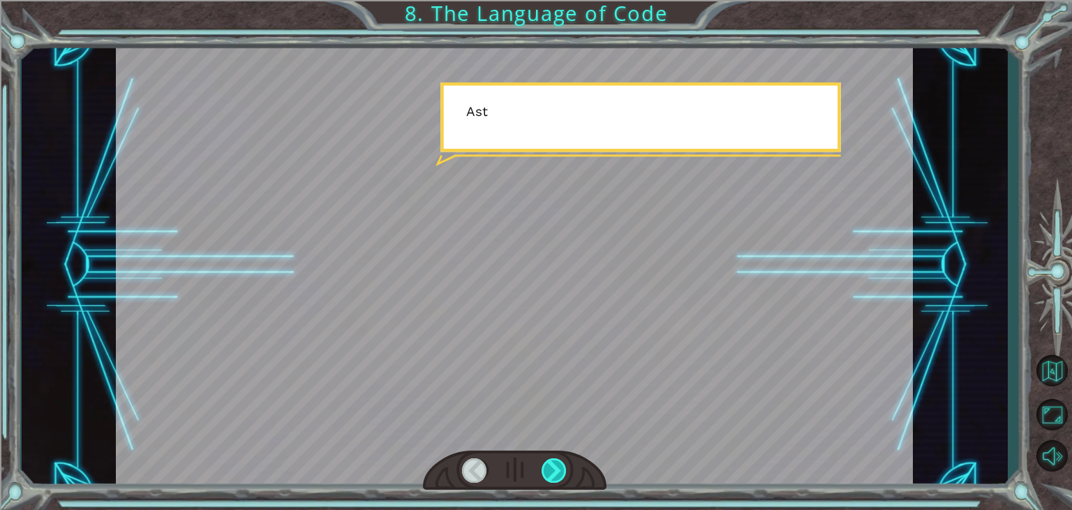
click at [565, 470] on div at bounding box center [554, 470] width 25 height 24
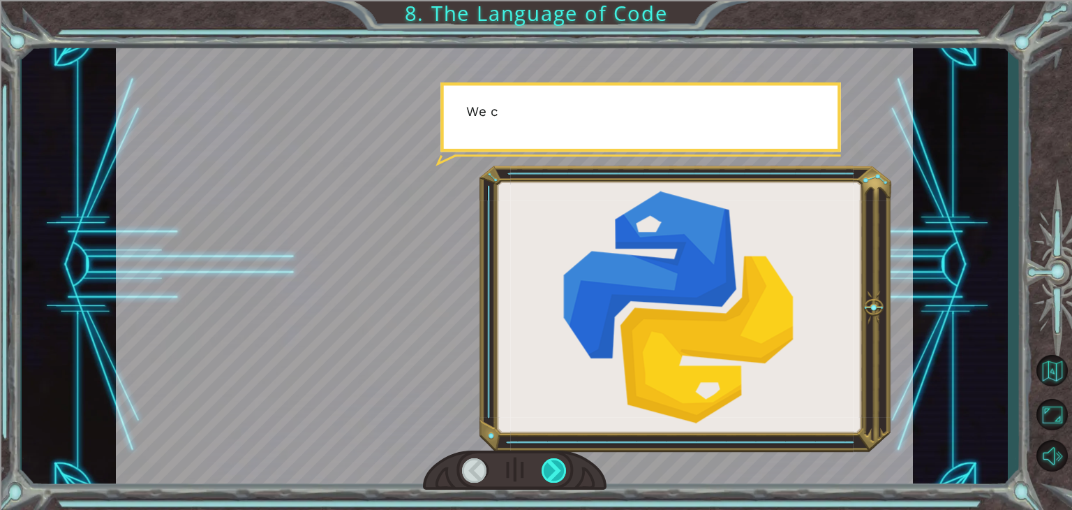
click at [565, 470] on div at bounding box center [554, 470] width 25 height 24
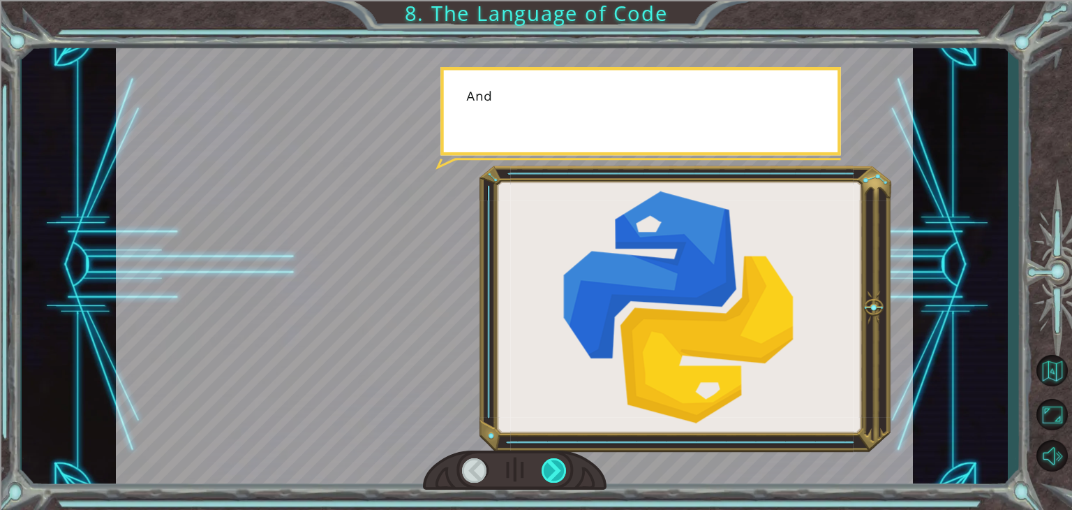
click at [565, 470] on div at bounding box center [554, 470] width 25 height 24
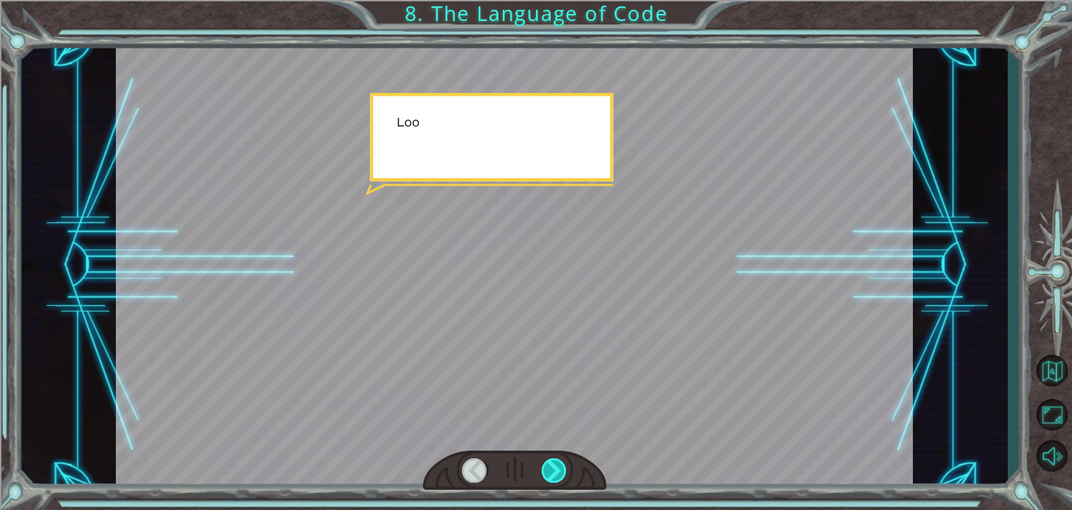
click at [565, 470] on div at bounding box center [554, 470] width 25 height 24
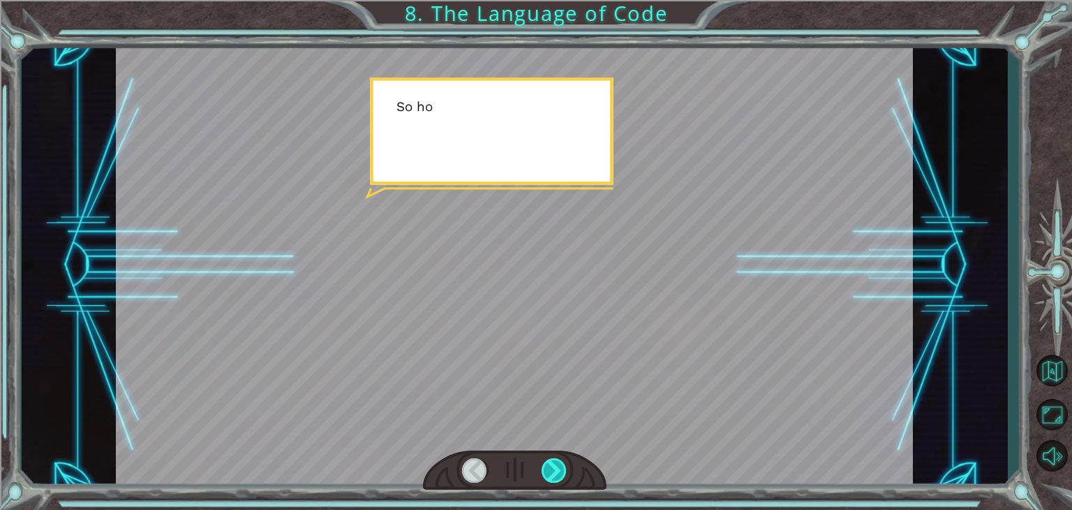
click at [565, 470] on div at bounding box center [554, 470] width 25 height 24
click at [565, 0] on div "S o a n a l g o r i t h m i s a s t e p - b y - s t e p s e t o f i n s t r u c…" at bounding box center [536, 0] width 1072 height 0
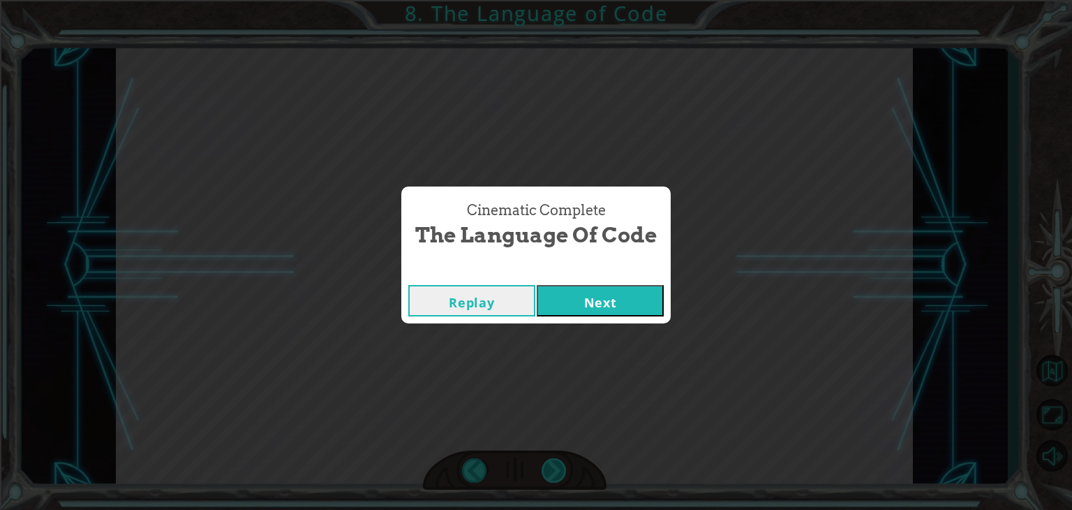
click at [565, 470] on div "Cinematic Complete The Language of Code Replay Next" at bounding box center [536, 255] width 1072 height 510
click at [593, 316] on div "Replay Next" at bounding box center [535, 300] width 269 height 45
click at [594, 314] on button "Next" at bounding box center [600, 300] width 127 height 31
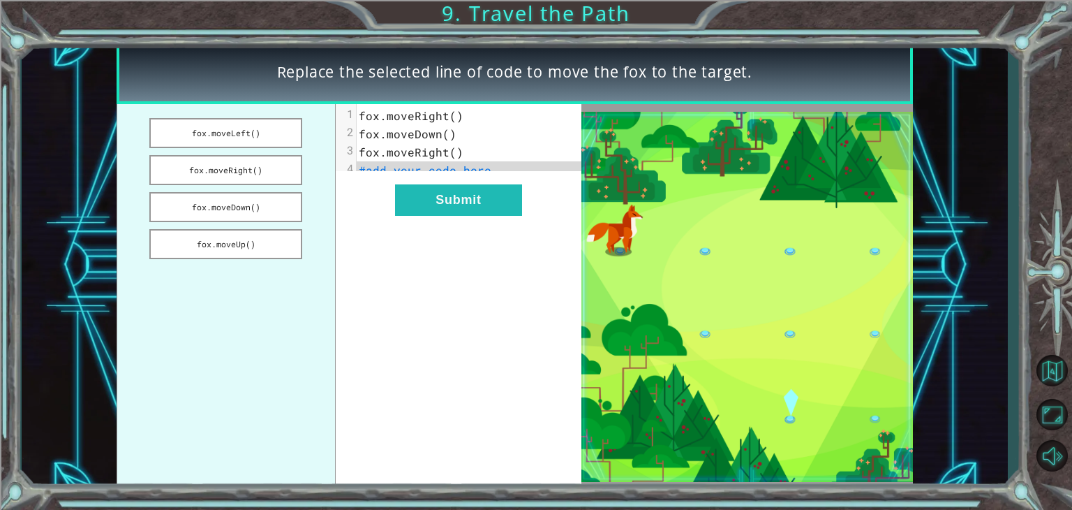
click at [558, 249] on div "xxxxxxxxxx 4 1 fox.moveRight() 2 fox.moveDown() 3 fox.moveRight() 4 #add your c…" at bounding box center [459, 296] width 246 height 385
click at [448, 177] on span "#add your code here" at bounding box center [425, 170] width 133 height 15
click at [463, 163] on span "#add your code here" at bounding box center [425, 170] width 133 height 15
click at [461, 174] on span "#add your code here" at bounding box center [425, 170] width 133 height 15
drag, startPoint x: 257, startPoint y: 207, endPoint x: 405, endPoint y: 179, distance: 150.6
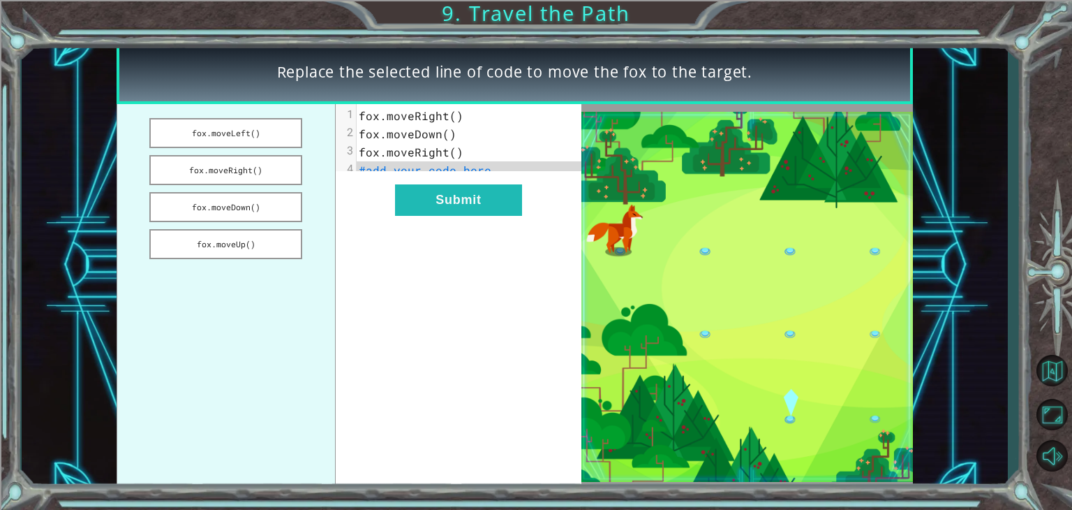
click at [405, 179] on div "fox.moveLeft() fox.moveRight() fox.moveDown() fox.moveUp() xxxxxxxxxx 4 1 fox.m…" at bounding box center [350, 296] width 466 height 385
click at [251, 209] on button "fox.moveDown()" at bounding box center [225, 207] width 153 height 30
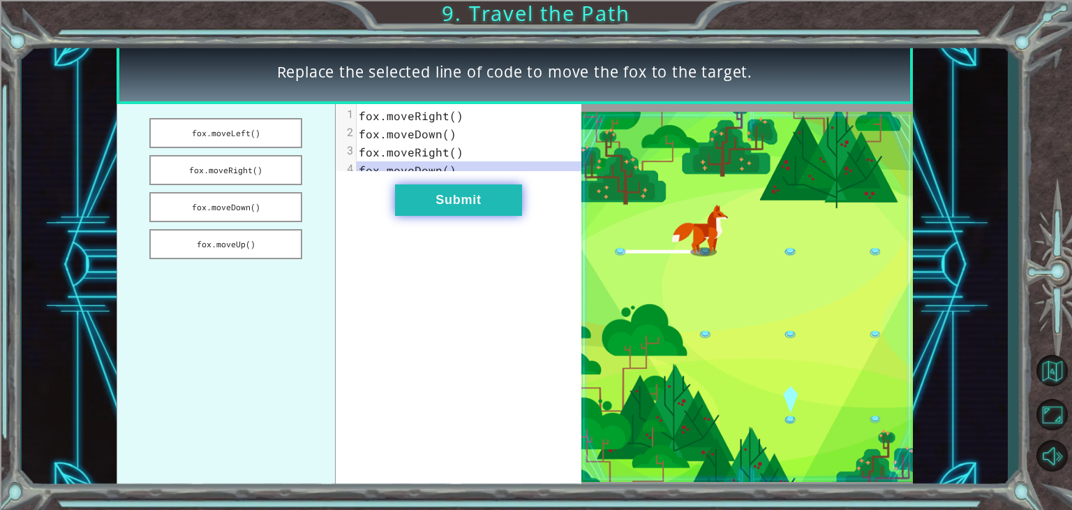
click at [448, 211] on button "Submit" at bounding box center [458, 199] width 127 height 31
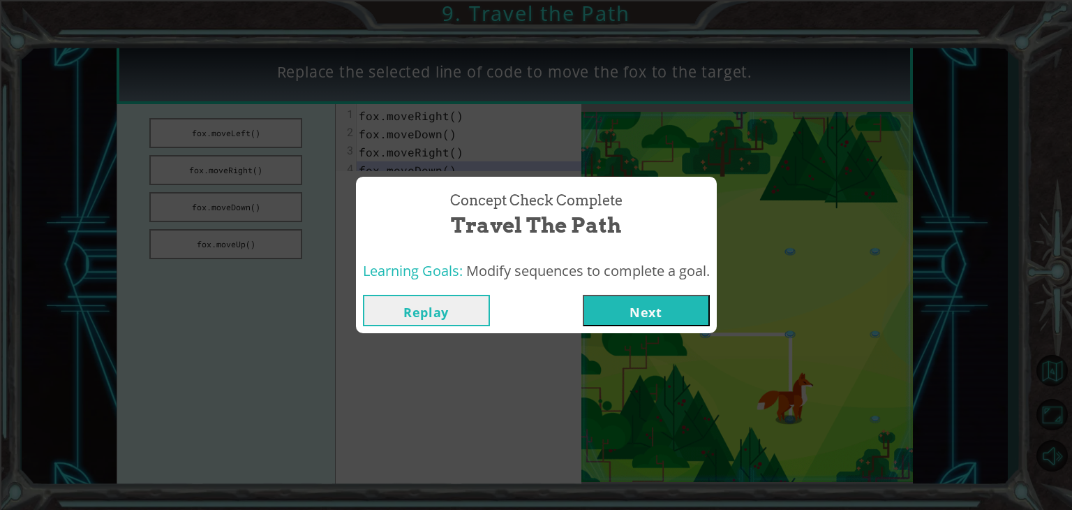
click at [619, 318] on button "Next" at bounding box center [646, 310] width 127 height 31
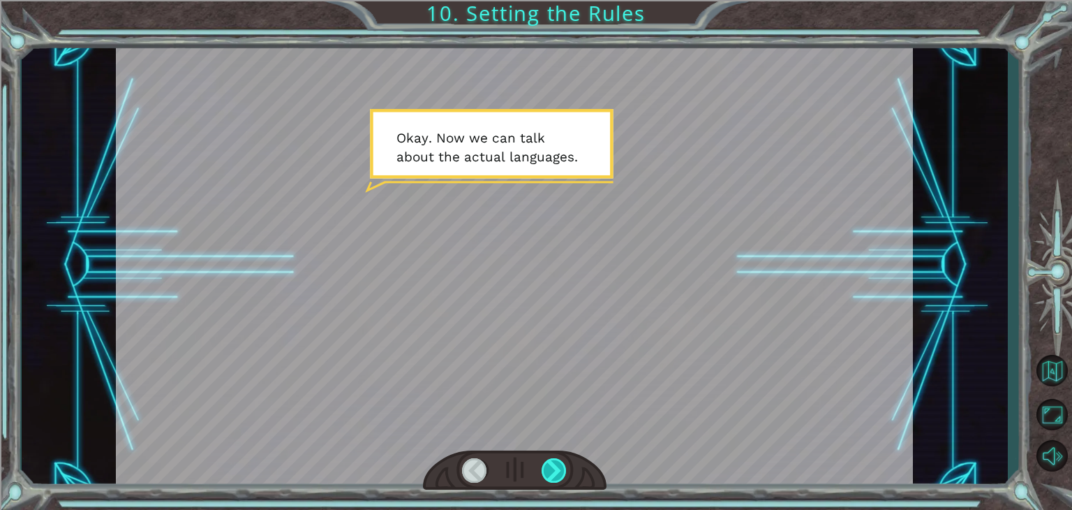
click at [560, 464] on div at bounding box center [554, 470] width 25 height 24
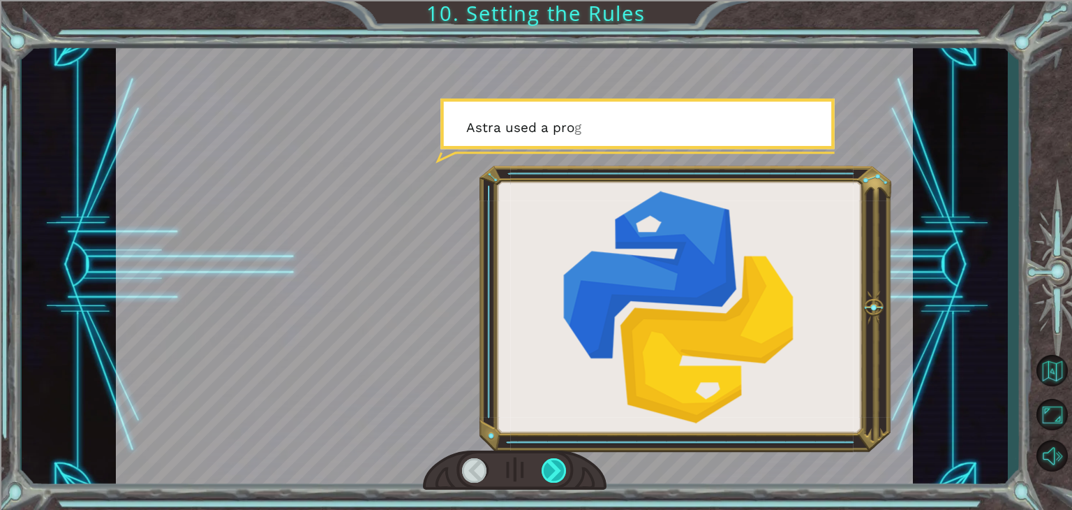
click at [560, 464] on div at bounding box center [554, 470] width 25 height 24
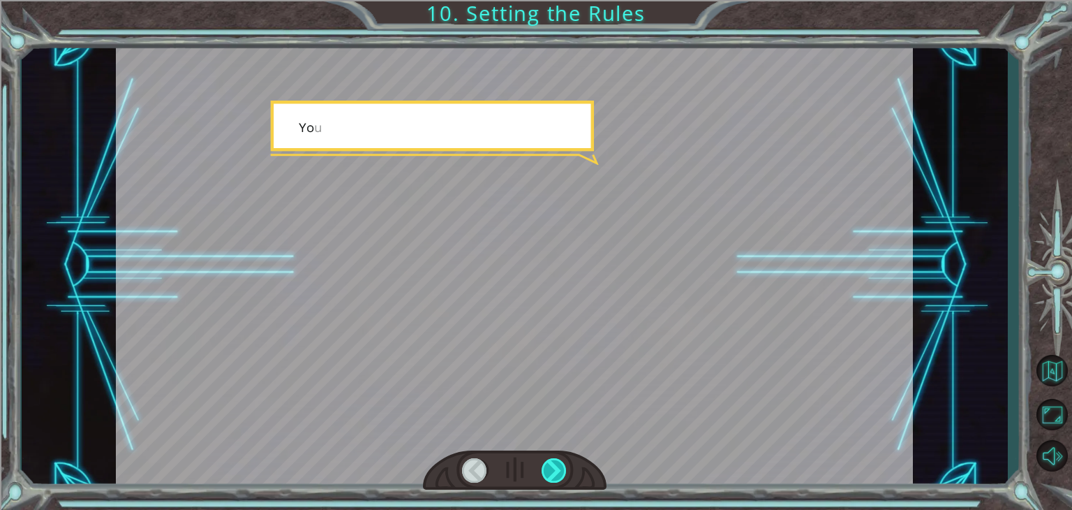
click at [560, 464] on div at bounding box center [554, 470] width 25 height 24
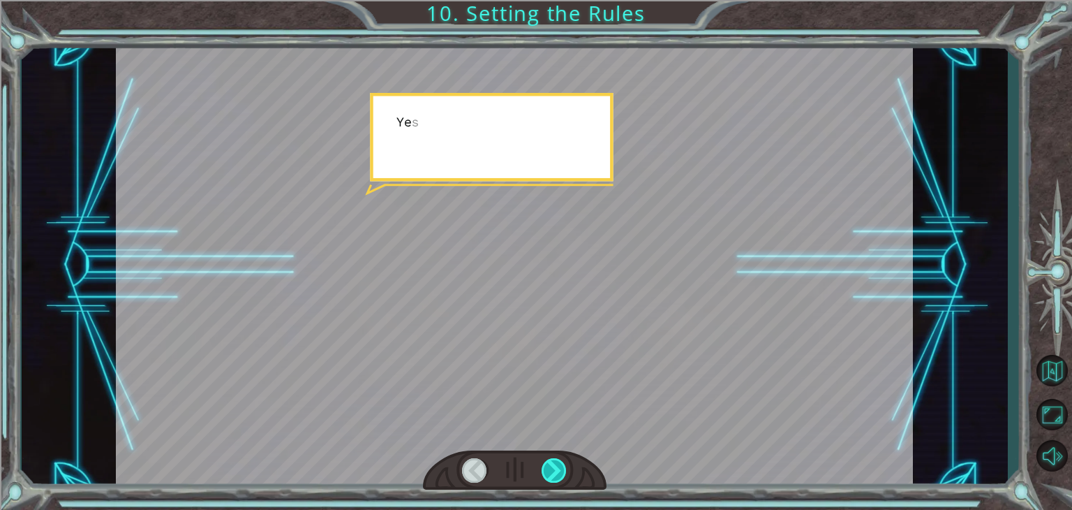
click at [560, 464] on div at bounding box center [554, 470] width 25 height 24
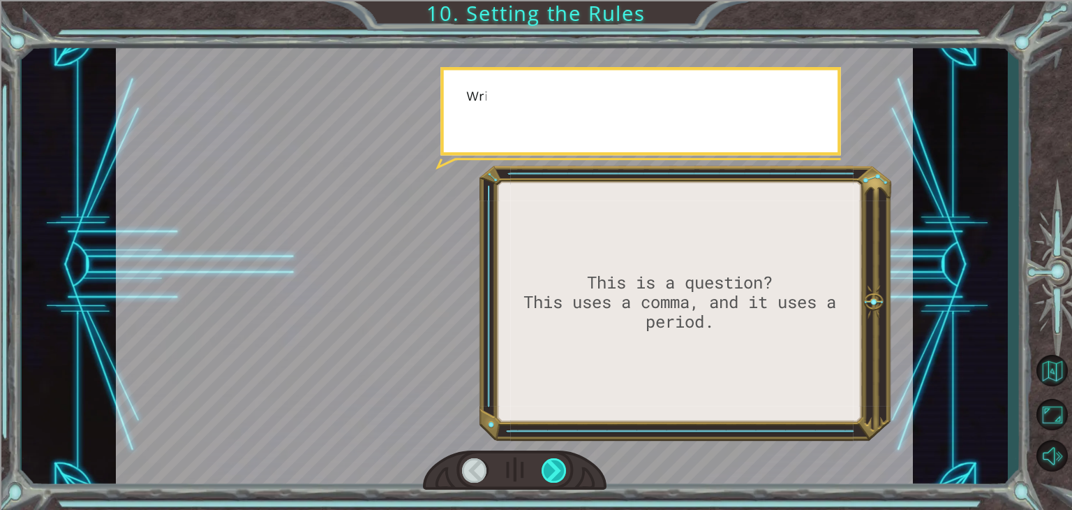
click at [560, 464] on div at bounding box center [554, 470] width 25 height 24
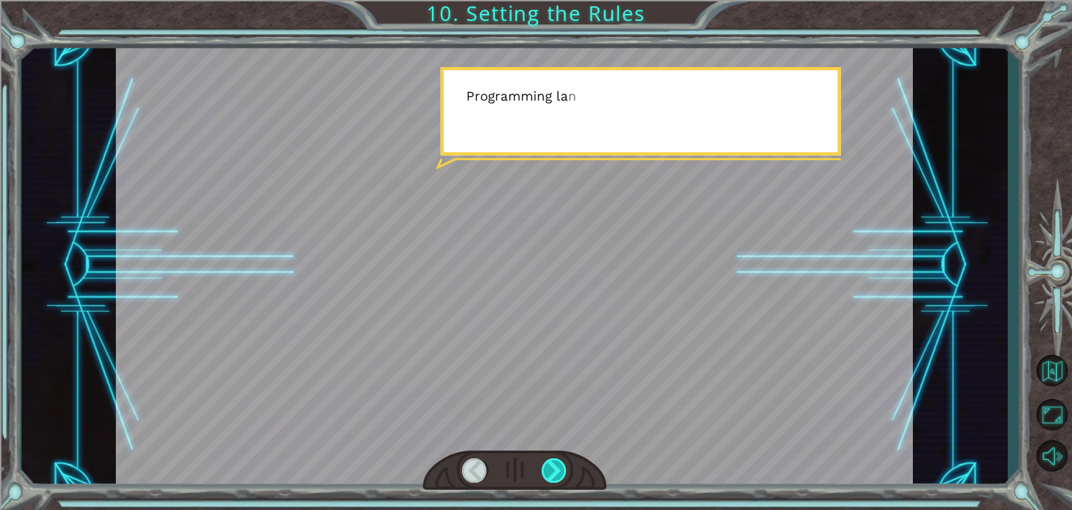
click at [560, 464] on div at bounding box center [554, 470] width 25 height 24
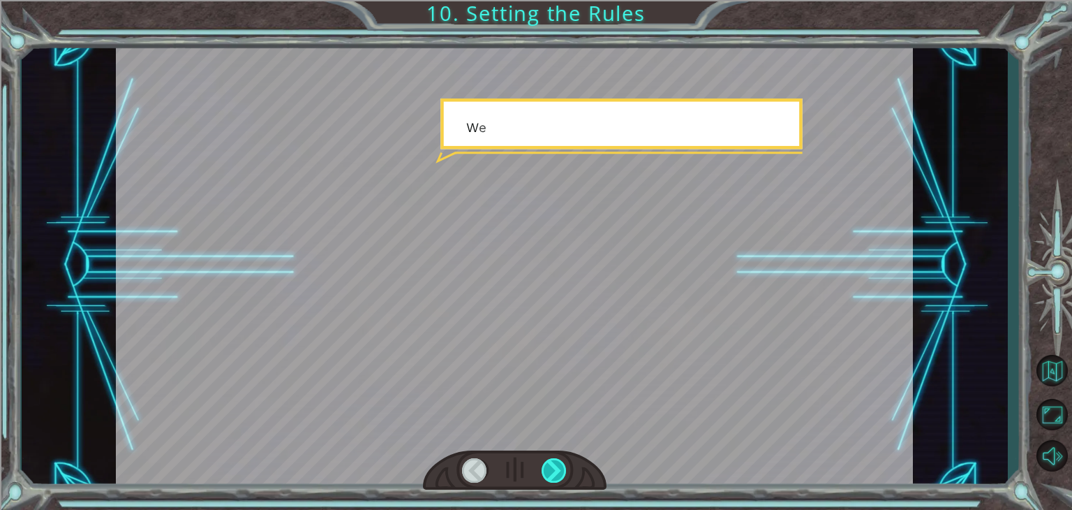
click at [560, 464] on div at bounding box center [554, 470] width 25 height 24
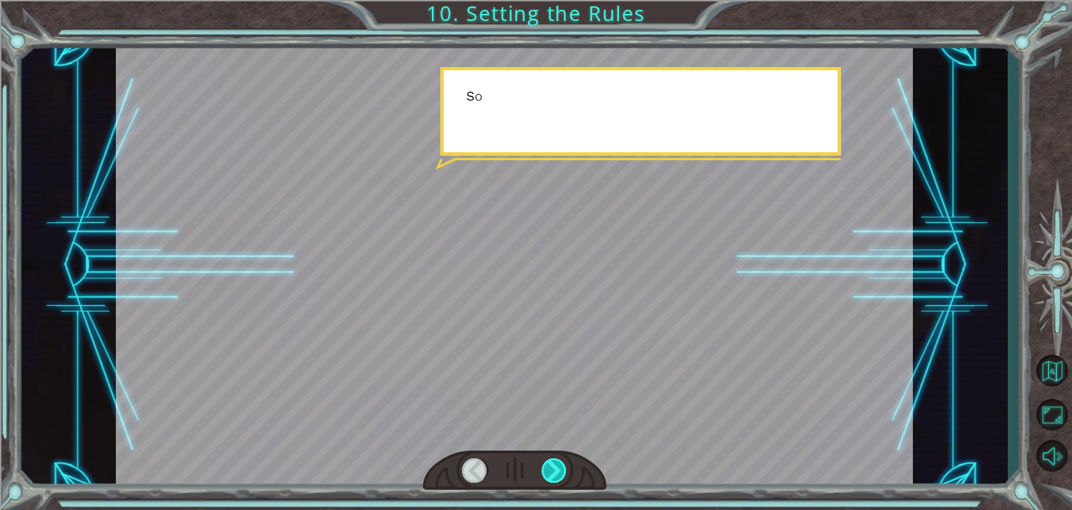
click at [560, 464] on div at bounding box center [554, 470] width 25 height 24
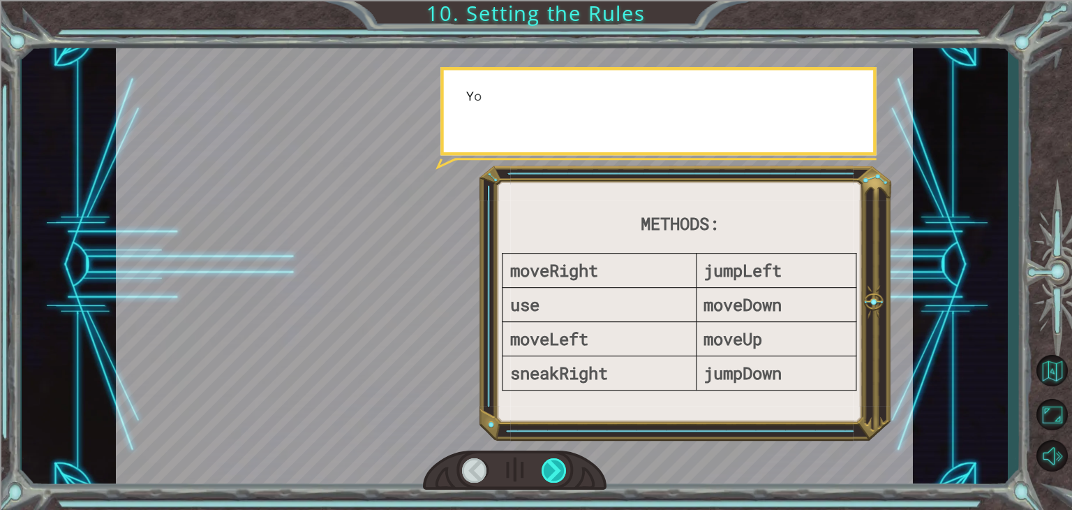
click at [560, 464] on div at bounding box center [554, 470] width 25 height 24
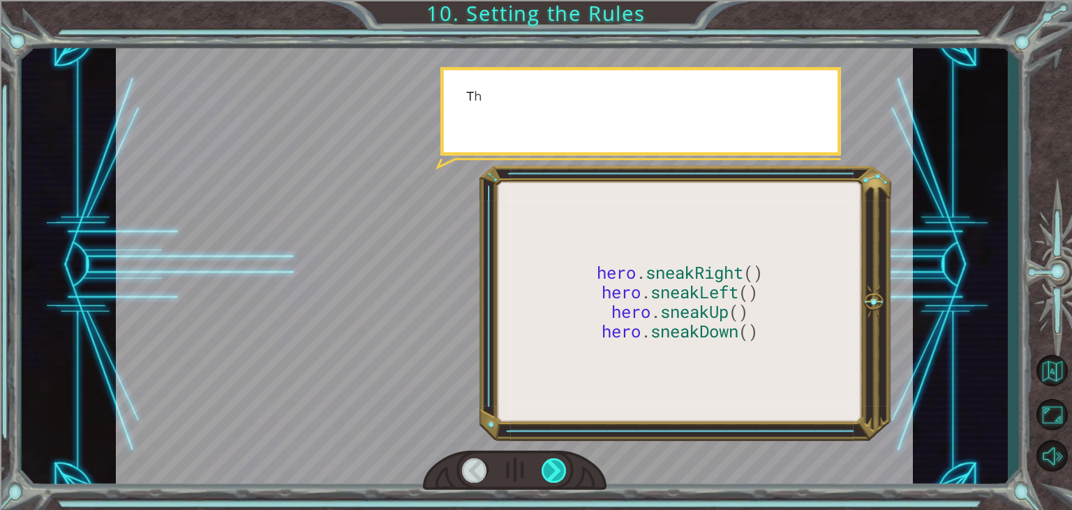
click at [560, 464] on div at bounding box center [554, 470] width 25 height 24
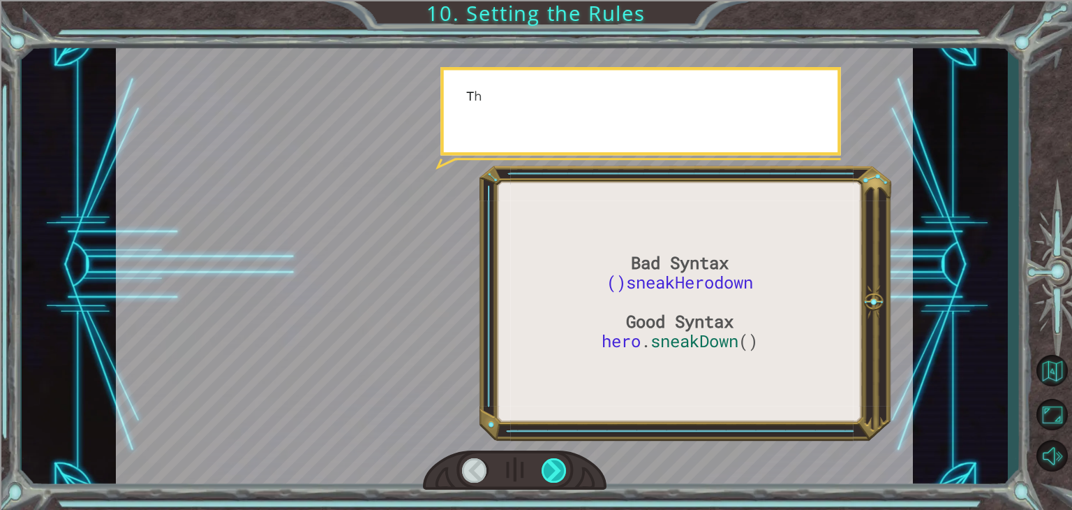
click at [560, 464] on div at bounding box center [554, 470] width 25 height 24
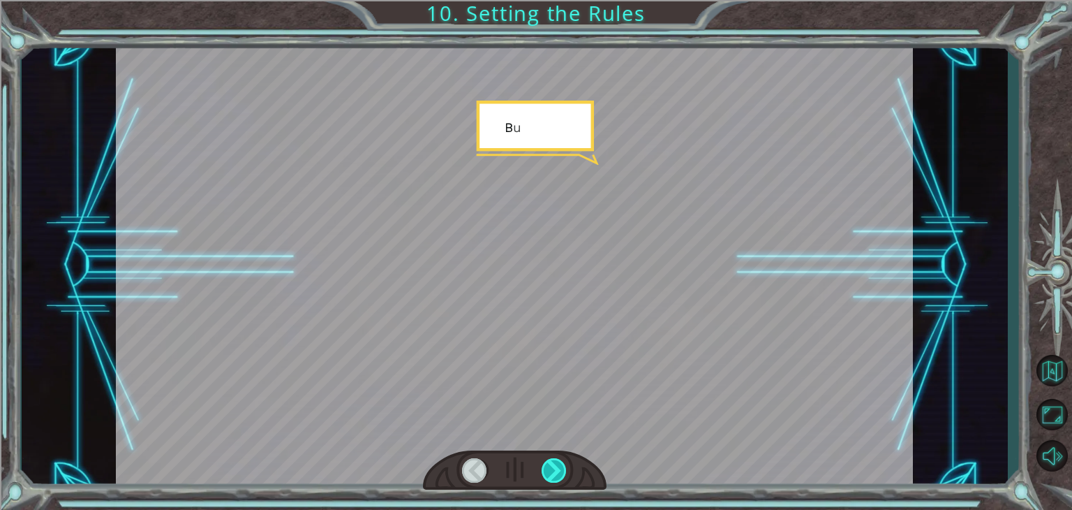
click at [560, 464] on div at bounding box center [554, 470] width 25 height 24
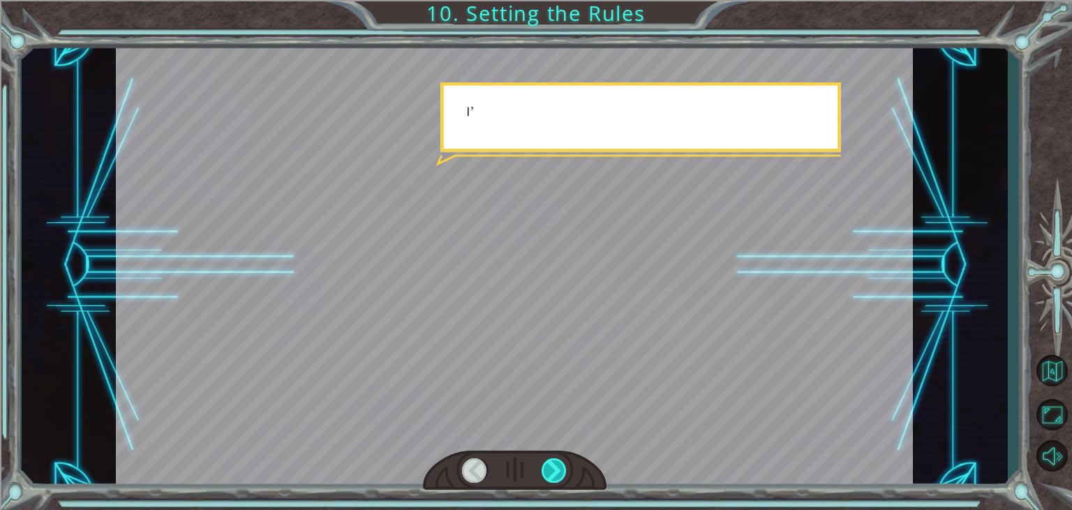
click at [560, 464] on div at bounding box center [554, 470] width 25 height 24
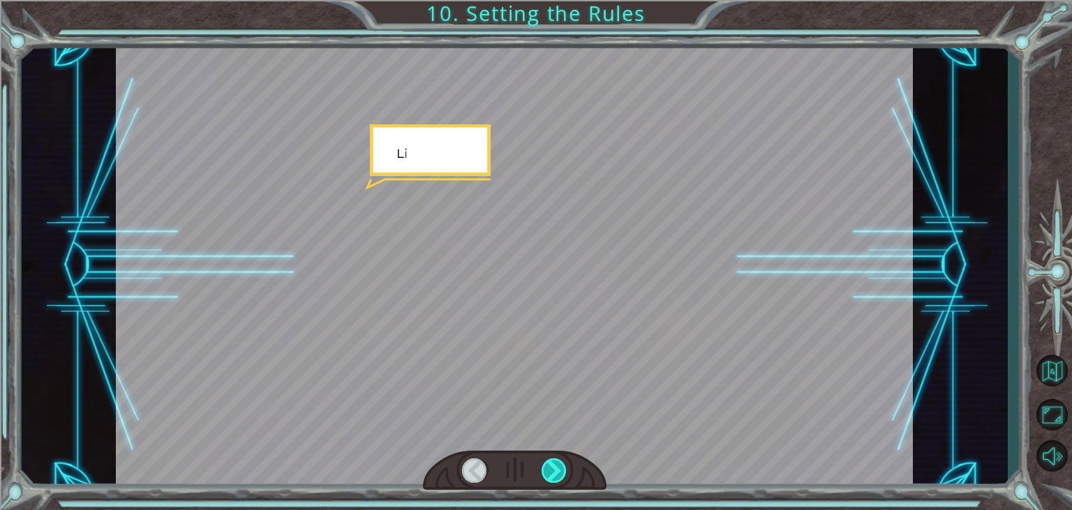
click at [560, 464] on div at bounding box center [554, 470] width 25 height 24
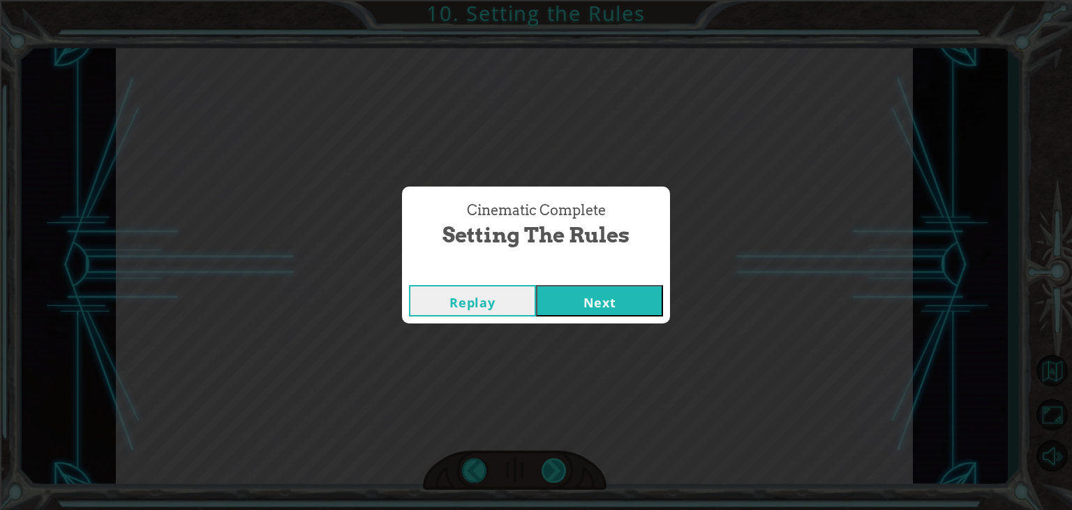
click at [560, 0] on div "Bad Syntax ()sneakHerodown Good Syntax hero . sneakDown () O k a y . N o w w e …" at bounding box center [536, 0] width 1072 height 0
click at [560, 464] on div "Cinematic Complete Setting the Rules Replay Next" at bounding box center [536, 255] width 1072 height 510
click at [570, 318] on div "Replay Next" at bounding box center [536, 300] width 268 height 45
click at [570, 313] on button "Next" at bounding box center [599, 300] width 127 height 31
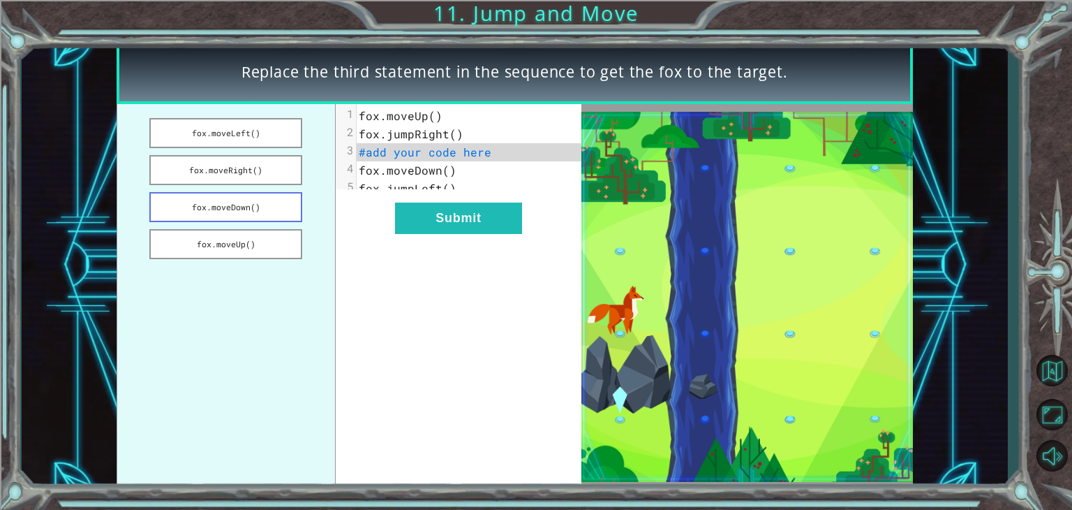
click at [223, 205] on button "fox.moveDown()" at bounding box center [225, 207] width 153 height 30
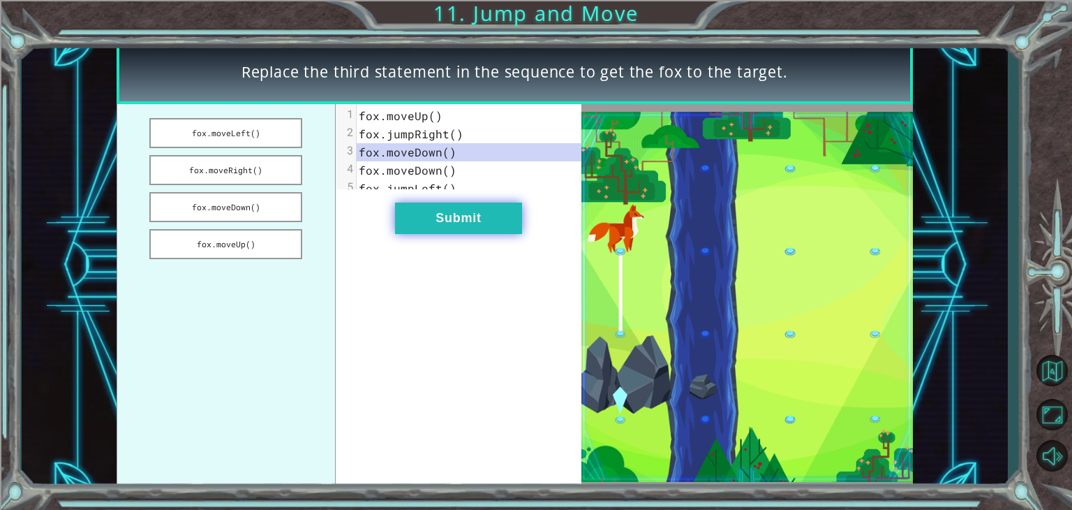
click at [431, 223] on button "Submit" at bounding box center [458, 217] width 127 height 31
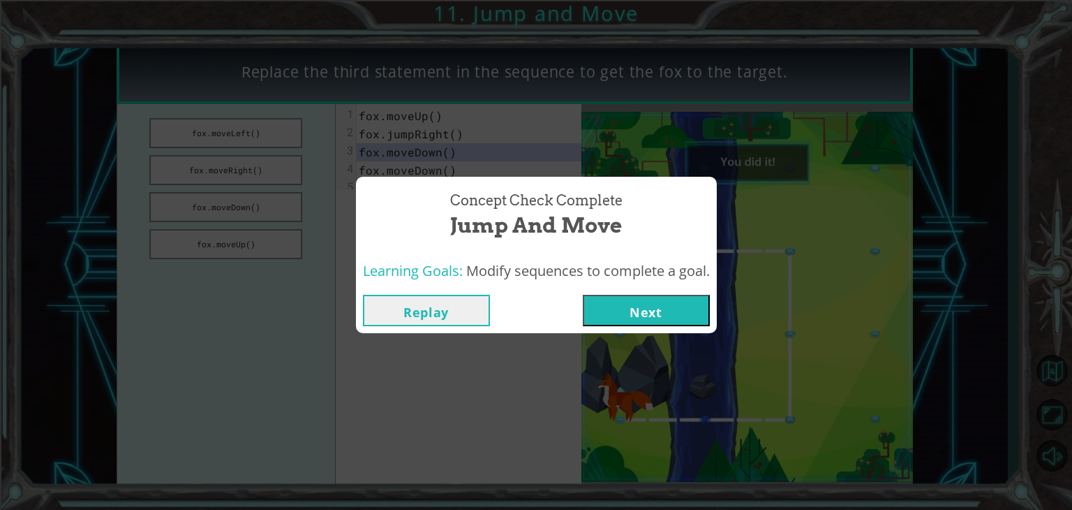
click at [633, 309] on button "Next" at bounding box center [646, 310] width 127 height 31
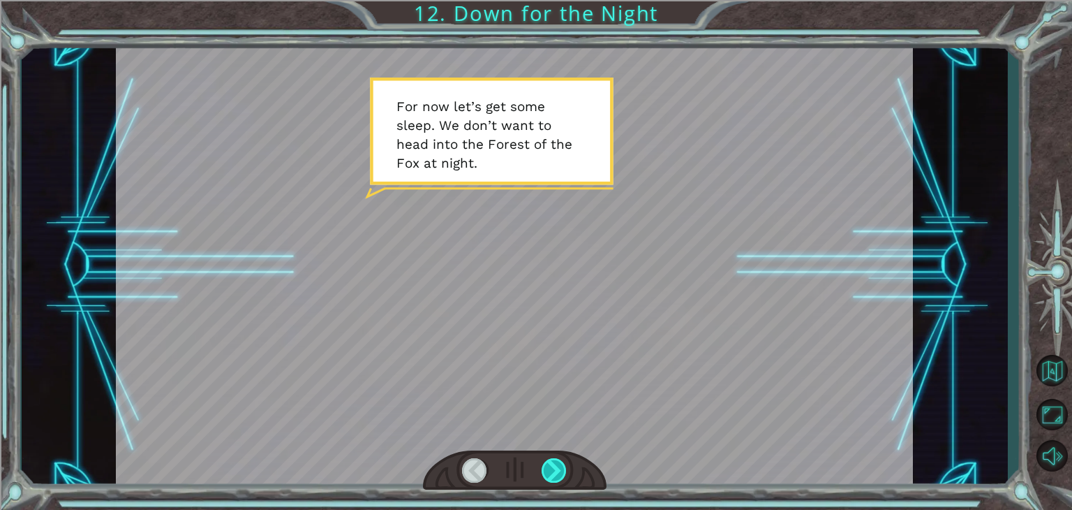
click at [564, 467] on div at bounding box center [554, 470] width 25 height 24
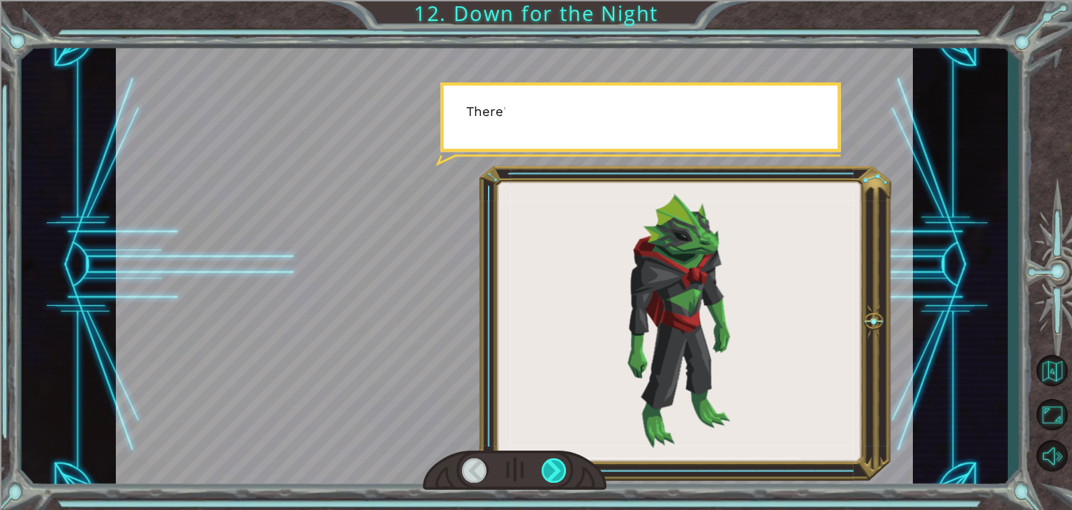
click at [564, 467] on div at bounding box center [554, 470] width 25 height 24
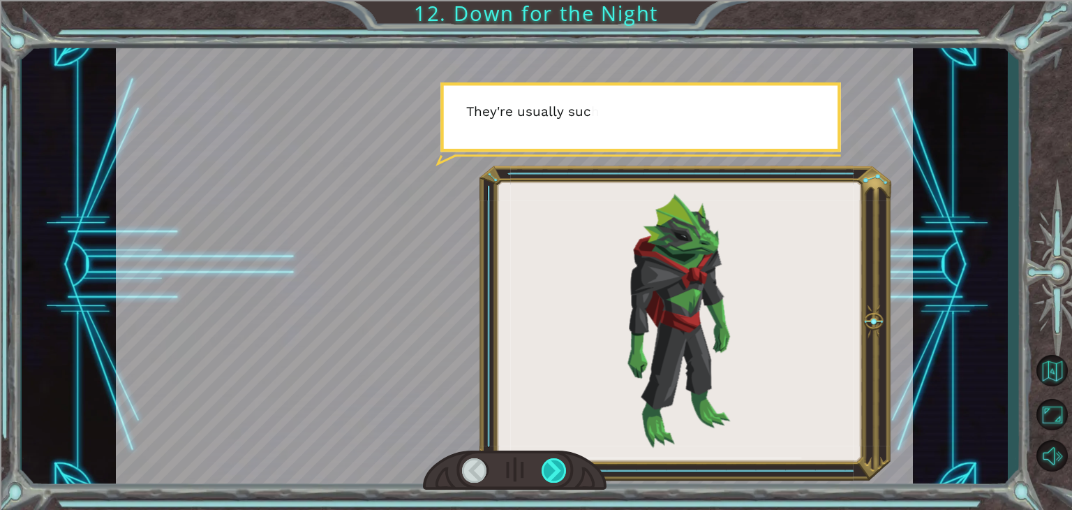
click at [564, 467] on div at bounding box center [554, 470] width 25 height 24
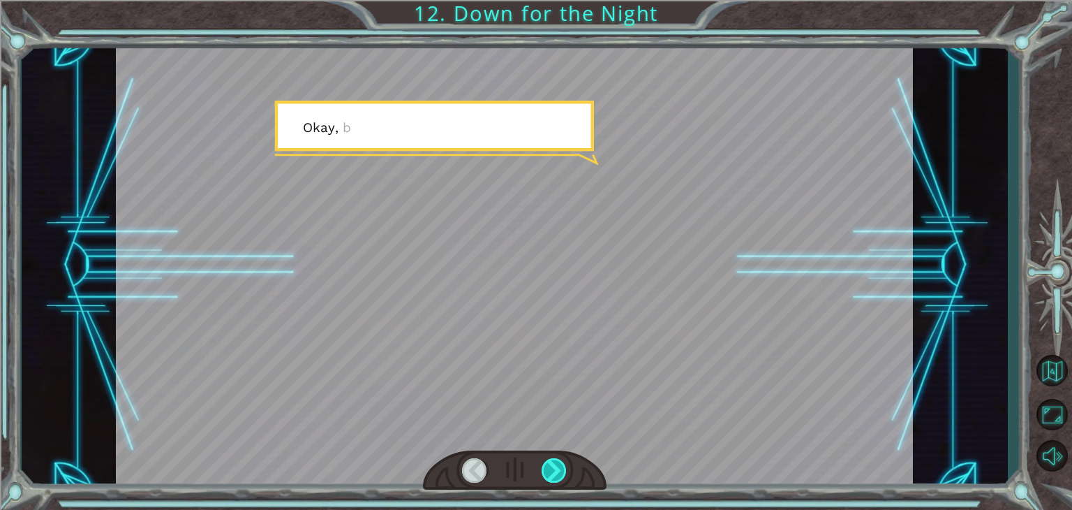
click at [564, 467] on div at bounding box center [554, 470] width 25 height 24
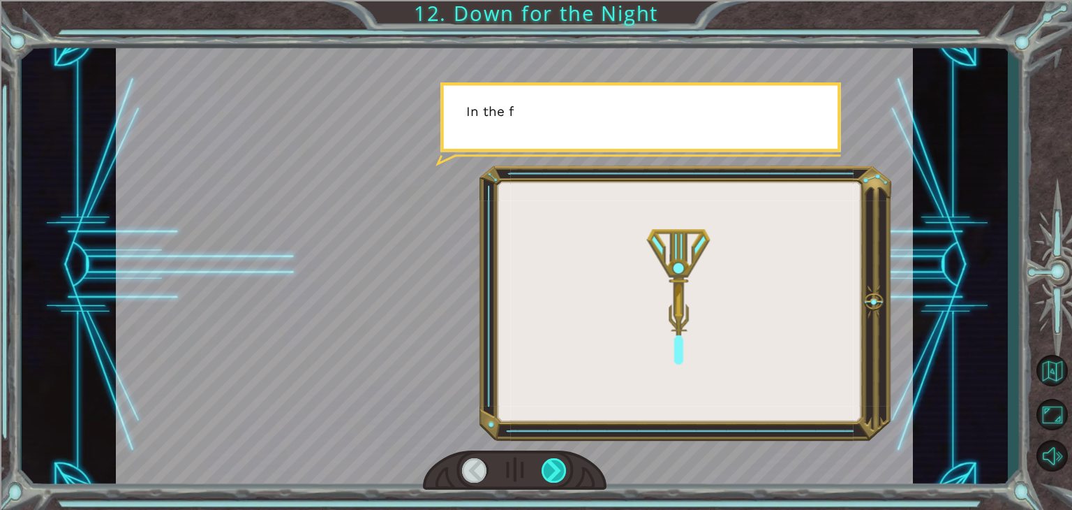
click at [564, 467] on div at bounding box center [554, 470] width 25 height 24
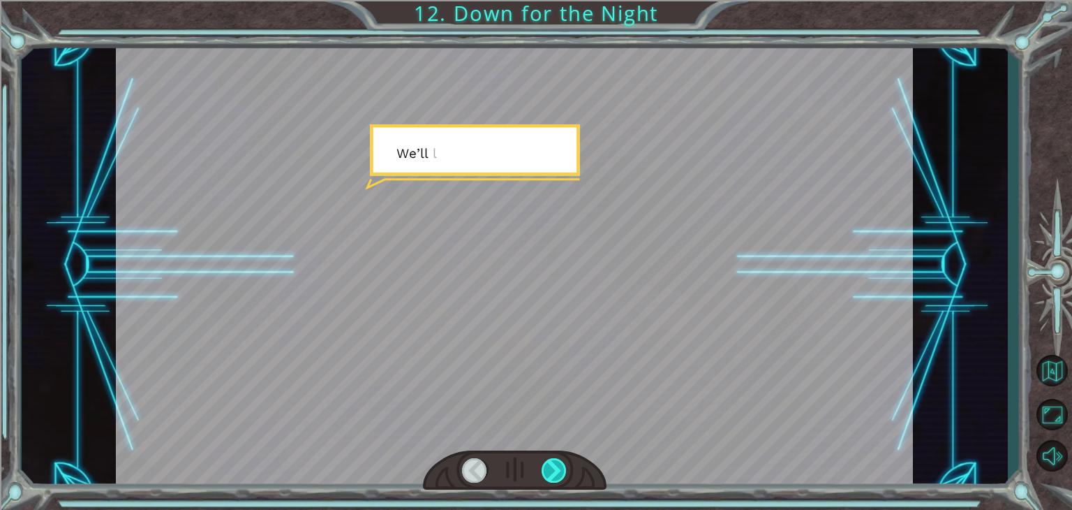
click at [564, 467] on div at bounding box center [554, 470] width 25 height 24
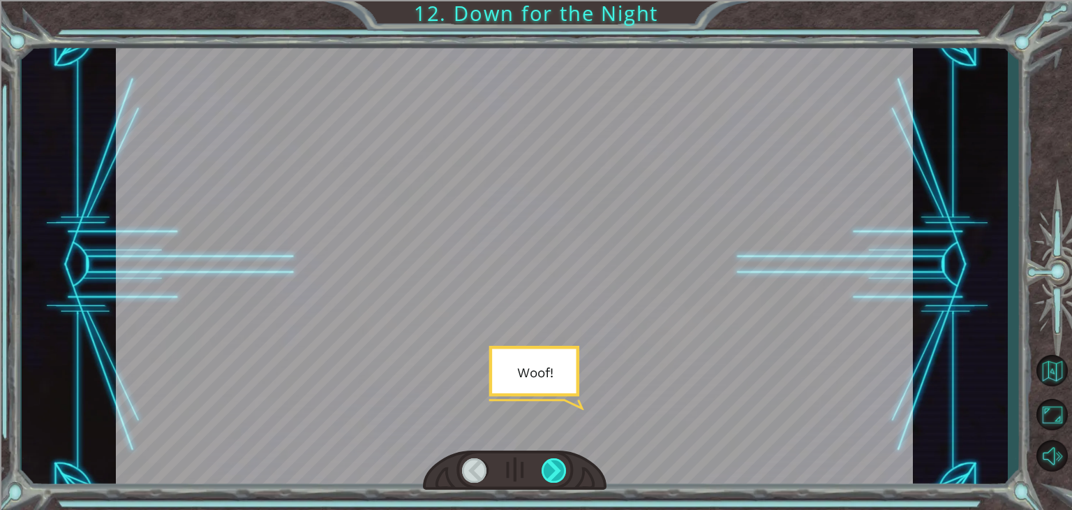
click at [564, 467] on div at bounding box center [554, 470] width 25 height 24
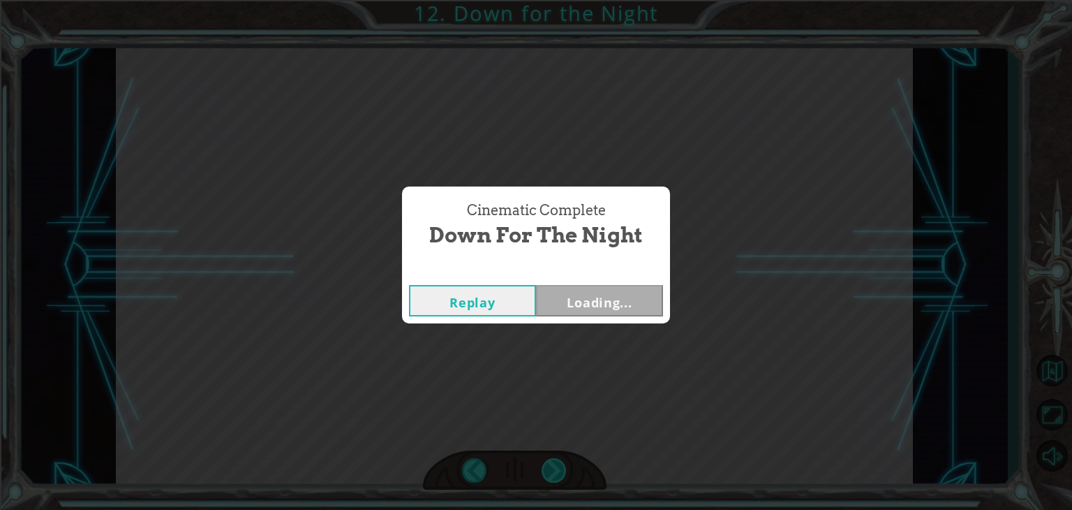
click at [564, 467] on div "Cinematic Complete Down for the Night Replay Loading..." at bounding box center [536, 255] width 1072 height 510
click at [564, 467] on div "Cinematic Complete Down for the Night Replay Next" at bounding box center [536, 255] width 1072 height 510
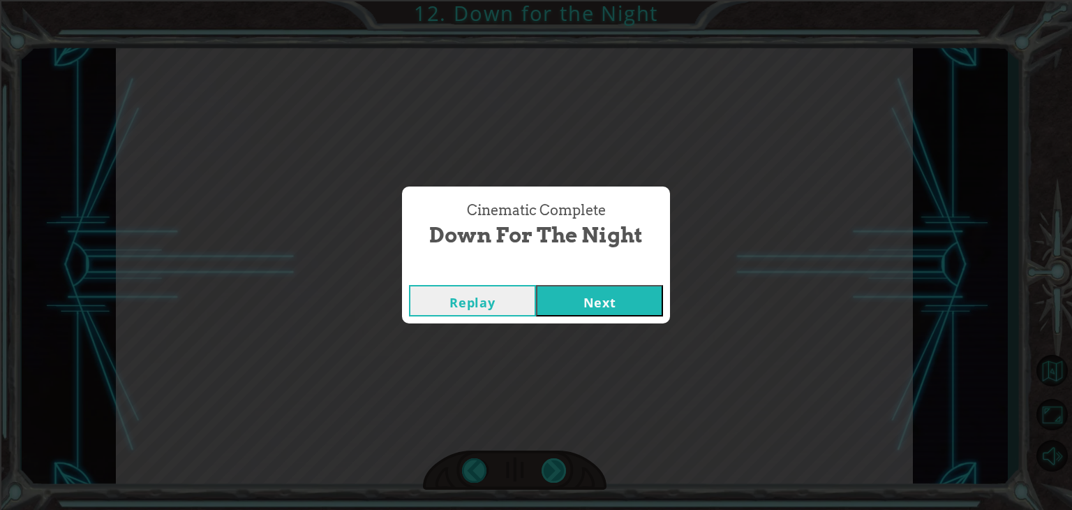
click at [564, 467] on div "Cinematic Complete Down for the Night Replay Next" at bounding box center [536, 255] width 1072 height 510
click at [587, 305] on button "Next" at bounding box center [599, 300] width 127 height 31
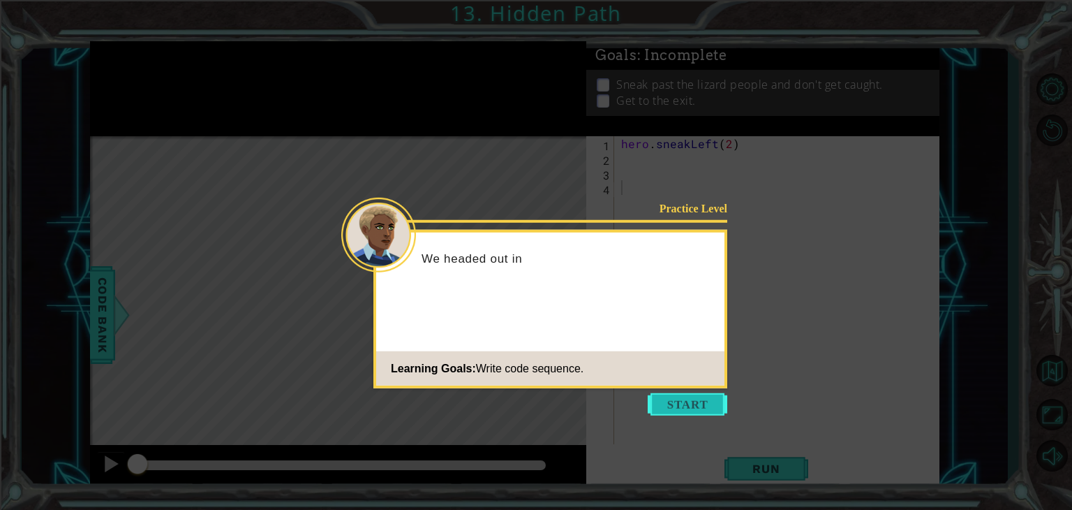
click at [696, 407] on button "Start" at bounding box center [688, 404] width 80 height 22
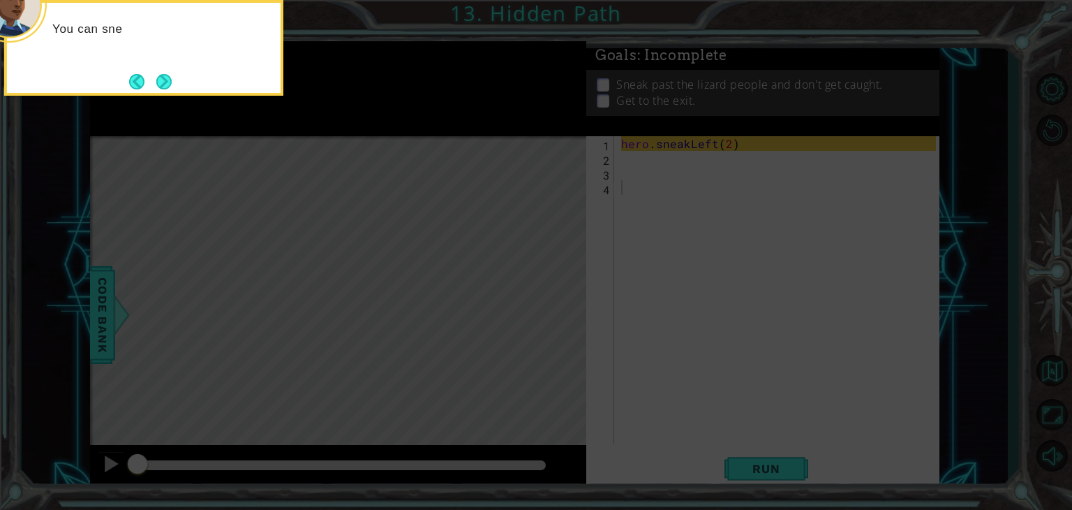
click at [464, 169] on icon at bounding box center [536, 76] width 1072 height 866
click at [162, 84] on button "Next" at bounding box center [164, 81] width 16 height 16
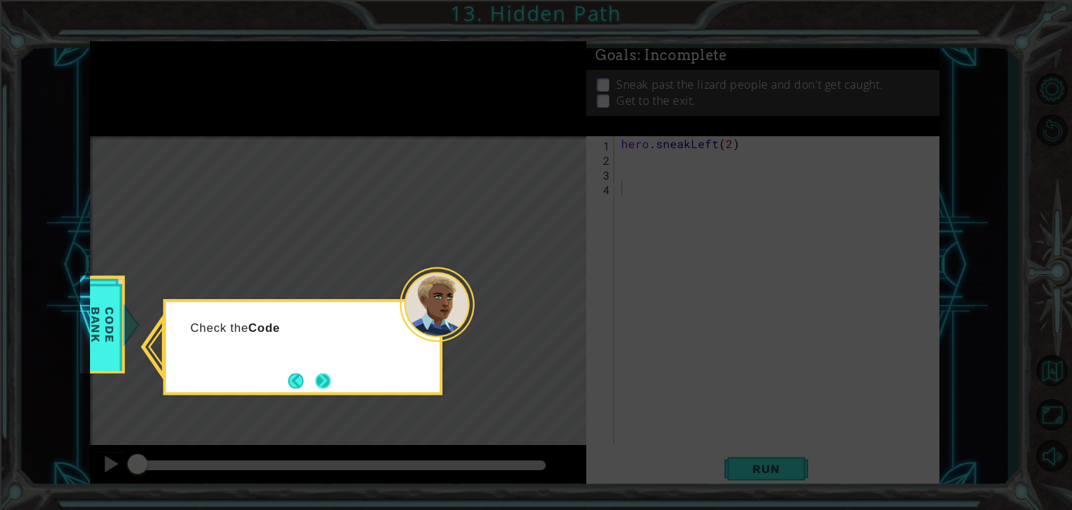
click at [318, 373] on button "Next" at bounding box center [323, 380] width 15 height 15
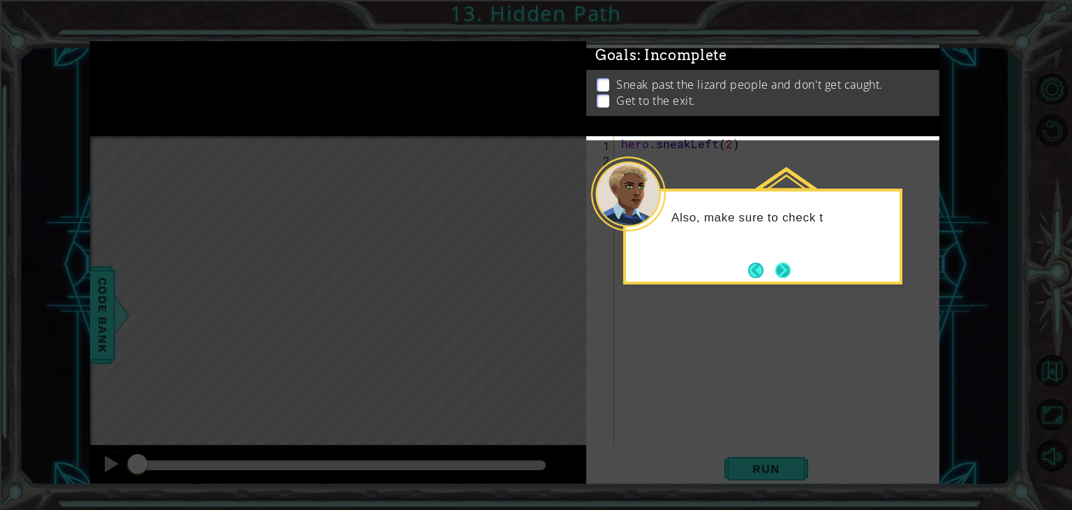
click at [781, 274] on button "Next" at bounding box center [783, 270] width 15 height 15
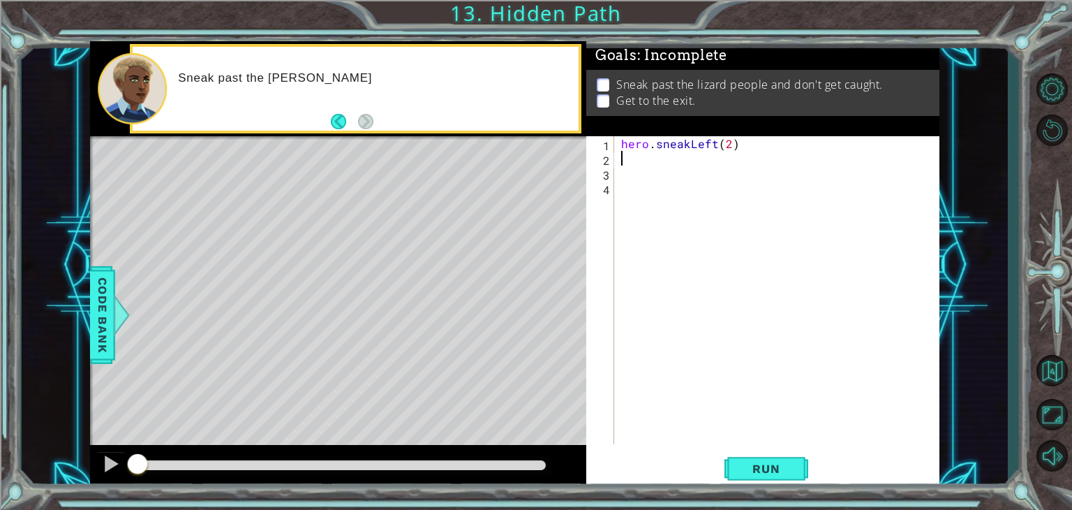
click at [637, 163] on div "hero . sneakLeft ( 2 )" at bounding box center [781, 304] width 325 height 337
click at [455, 456] on div at bounding box center [342, 466] width 420 height 20
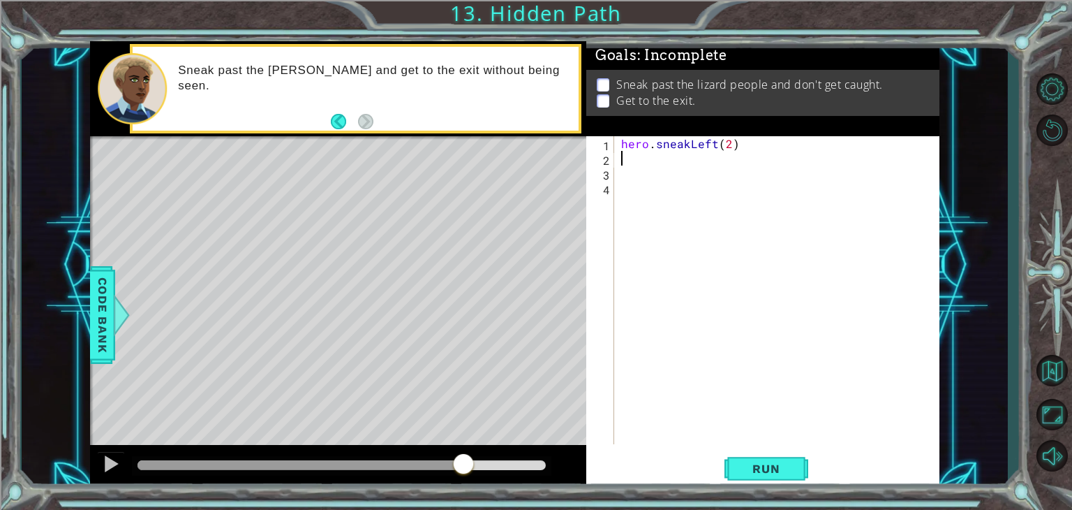
click at [464, 467] on div at bounding box center [342, 465] width 408 height 10
drag, startPoint x: 464, startPoint y: 467, endPoint x: 492, endPoint y: 465, distance: 28.0
click at [104, 471] on div at bounding box center [111, 463] width 18 height 18
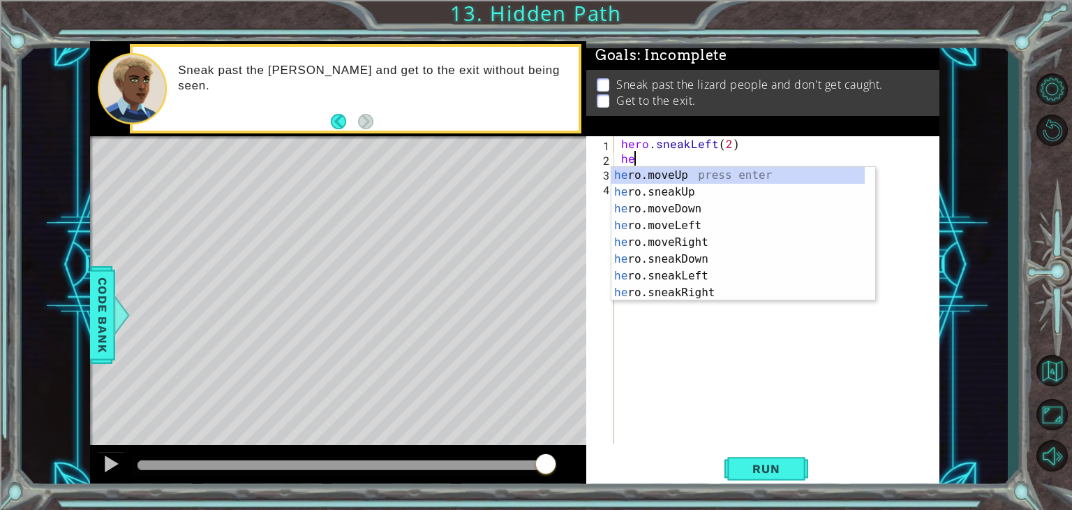
type textarea "h"
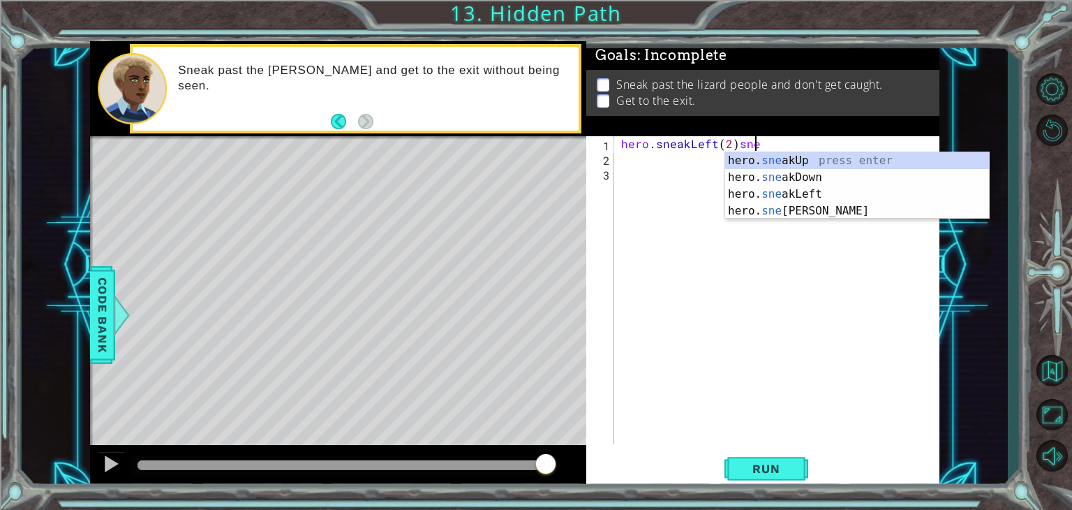
scroll to position [0, 8]
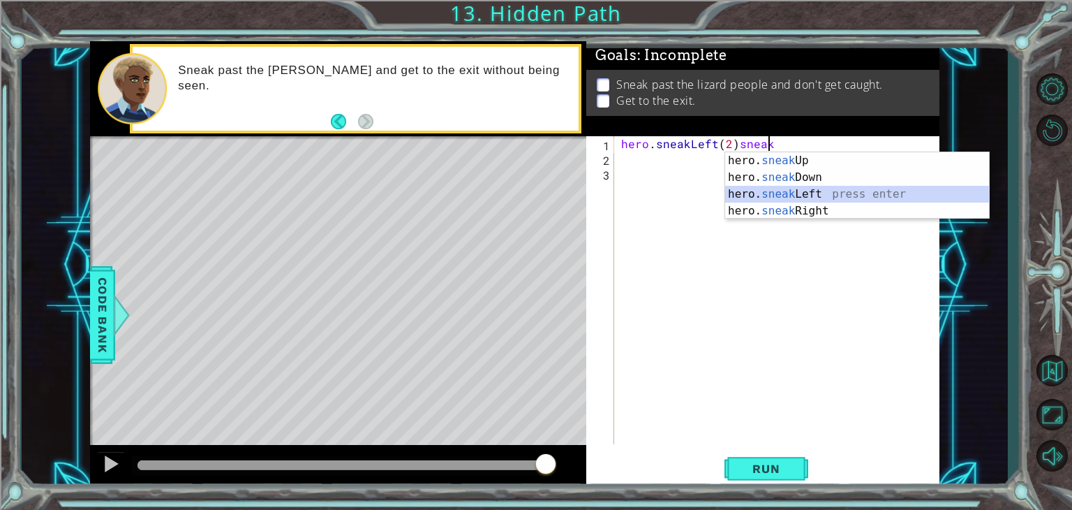
click at [758, 189] on div "hero. sneak Up press enter hero. sneak Down press enter hero. sneak Left press …" at bounding box center [857, 202] width 264 height 101
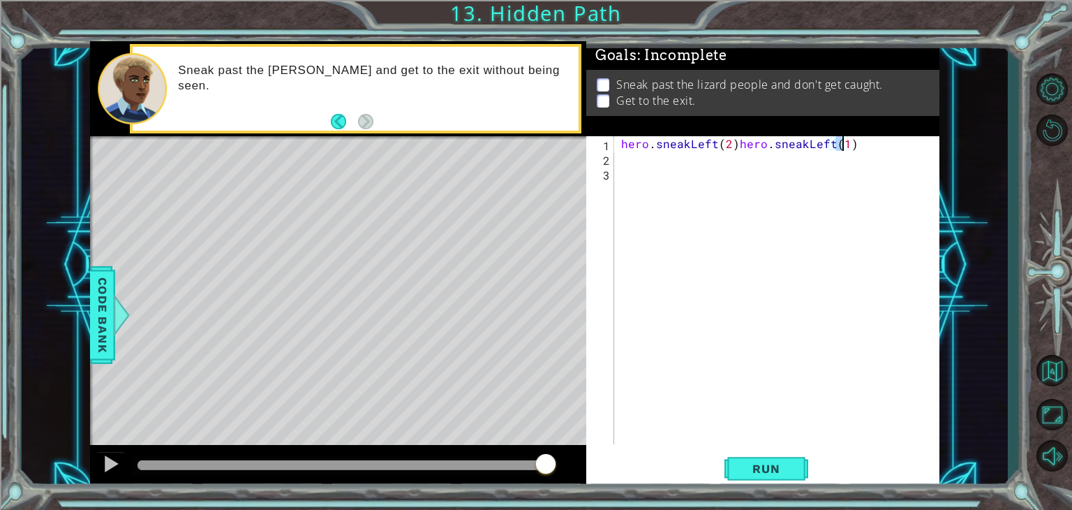
click at [732, 146] on div "hero . sneakLeft ( 2 ) hero . sneakLeft ( 1 )" at bounding box center [781, 304] width 325 height 337
click at [736, 149] on div "hero . sneakLeft ( 2 ) hero . sneakLeft ( 1 )" at bounding box center [781, 304] width 325 height 337
type textarea "hero.sneakLeft(1)"
click at [752, 467] on span "Run" at bounding box center [766, 468] width 55 height 14
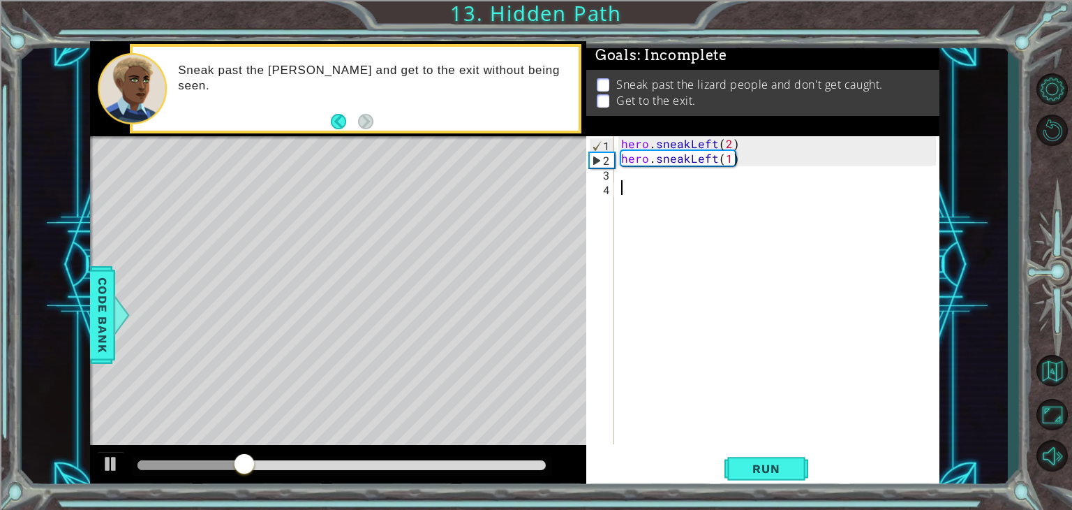
click at [675, 182] on div "hero . sneakLeft ( 2 ) hero . sneakLeft ( 1 )" at bounding box center [781, 304] width 325 height 337
click at [673, 172] on div "hero . sneakLeft ( 2 ) hero . sneakLeft ( 1 )" at bounding box center [781, 304] width 325 height 337
type textarea "n"
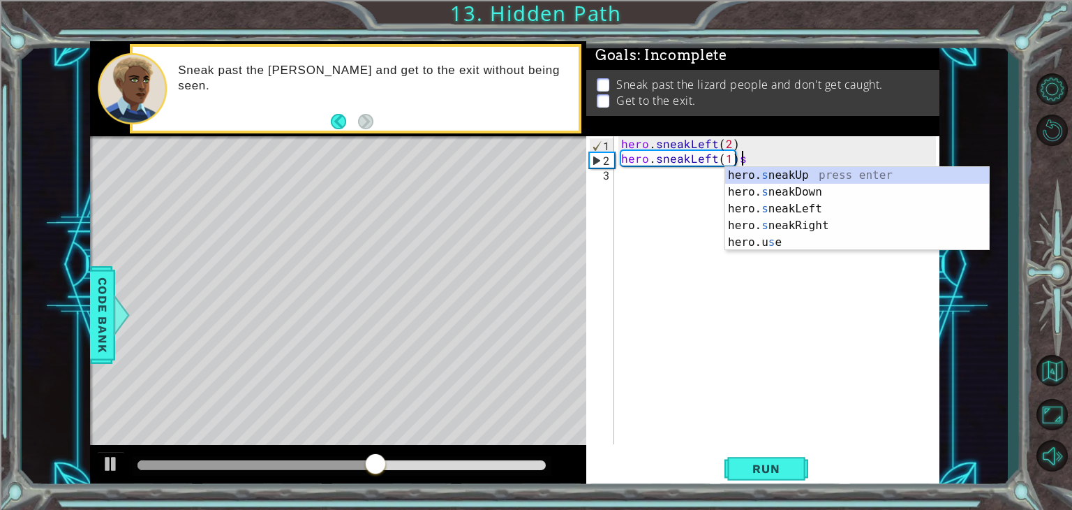
type textarea "hero.sneakLeft(1)"
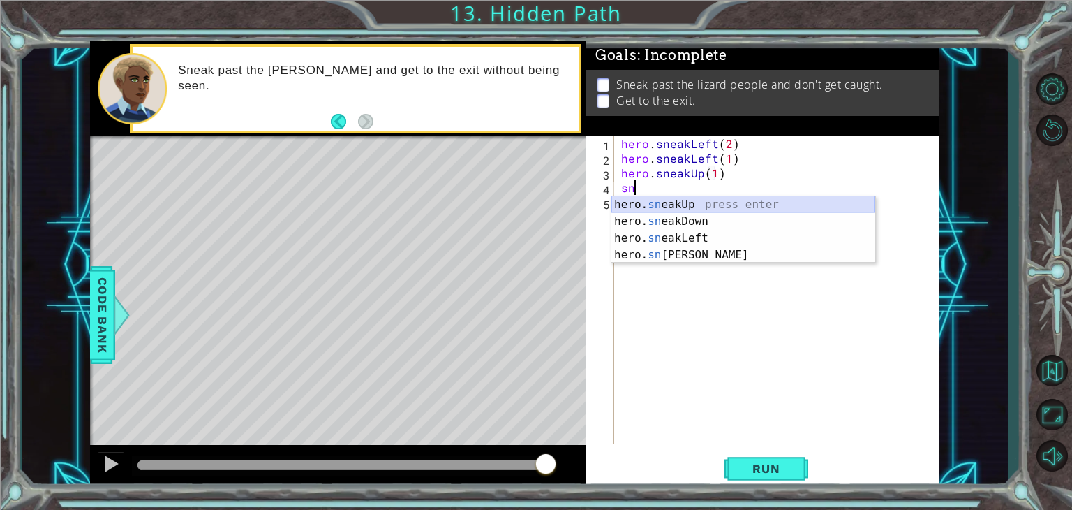
click at [674, 207] on div "hero. sn eakUp press enter hero. sn eakDown press enter hero. sn eakLeft press …" at bounding box center [744, 246] width 264 height 101
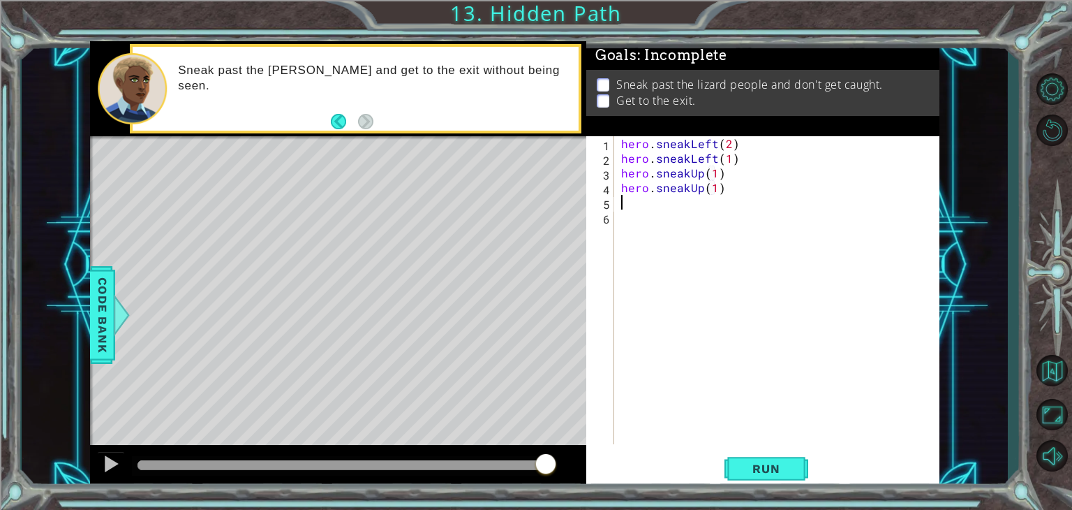
type textarea "hero.sneakUp(1)h"
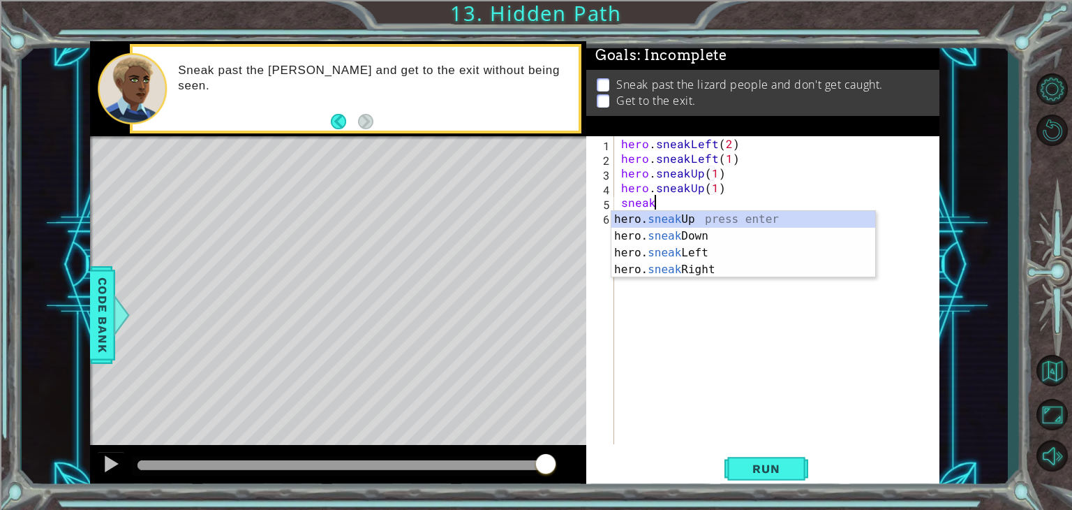
scroll to position [0, 2]
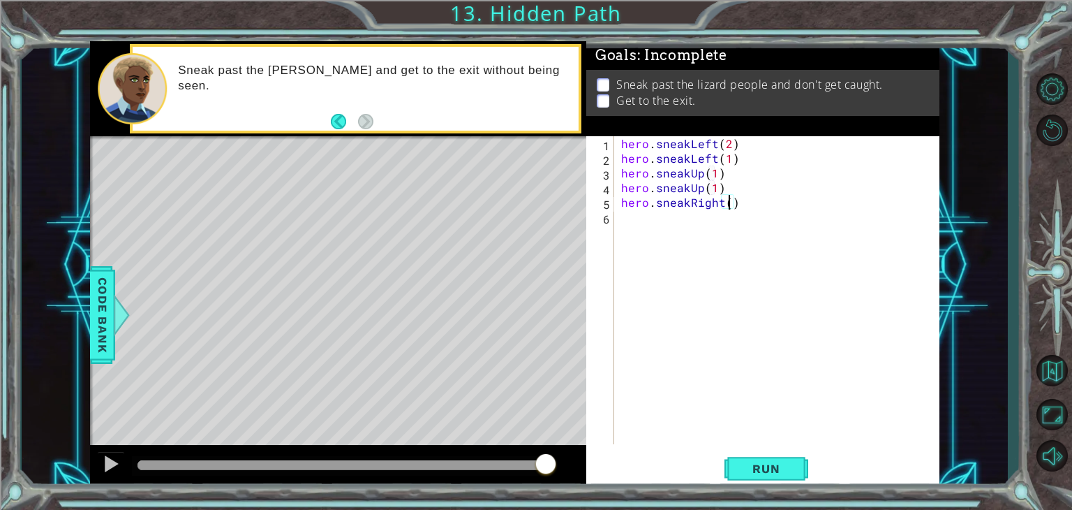
type textarea "hero.sneakRight(2)"
click at [757, 202] on div "hero . sneakLeft ( 2 ) hero . sneakLeft ( 1 ) hero . sneakUp ( 1 ) hero . sneak…" at bounding box center [781, 304] width 325 height 337
type textarea "hero.sneakUp(1)"
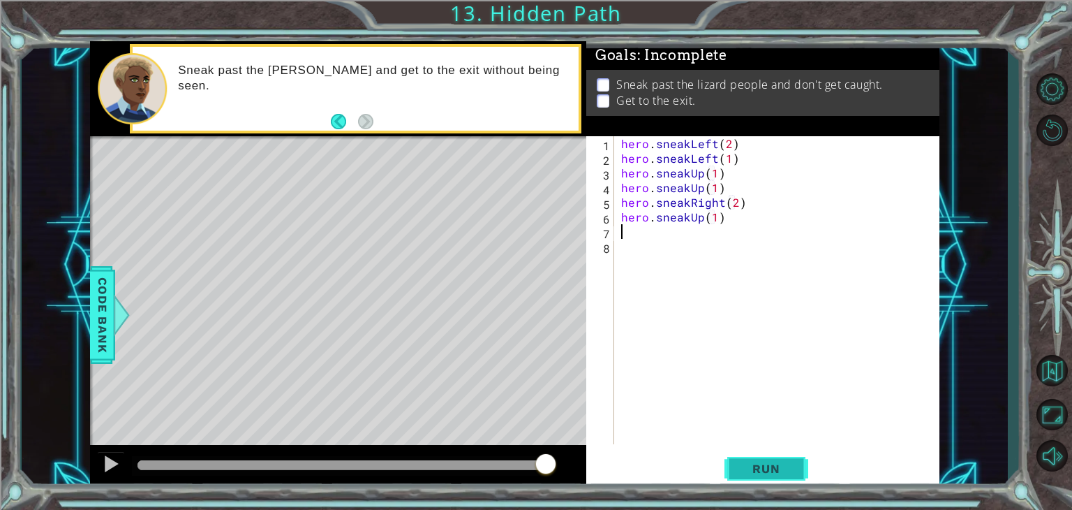
click at [774, 470] on span "Run" at bounding box center [766, 468] width 55 height 14
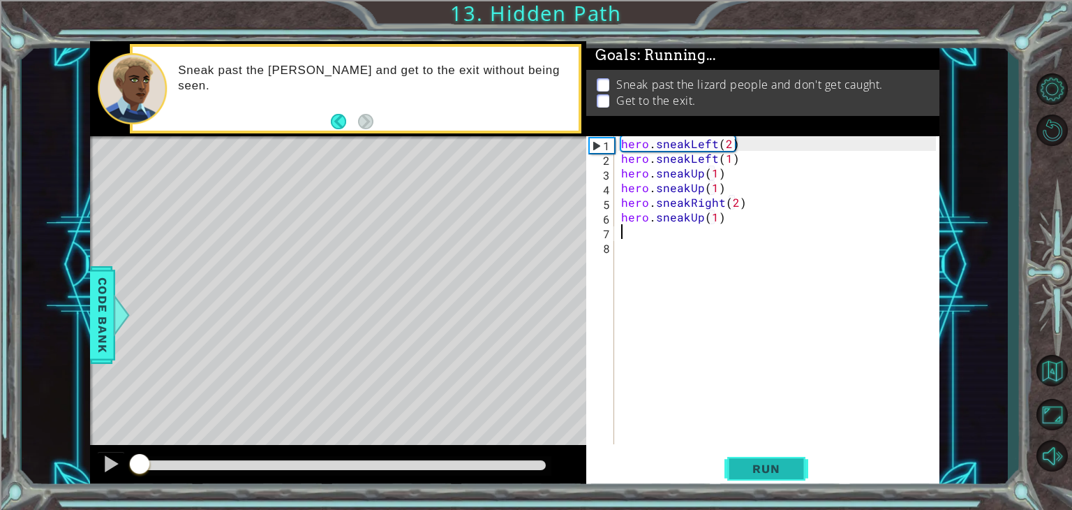
scroll to position [0, 0]
click at [490, 461] on div at bounding box center [342, 465] width 408 height 10
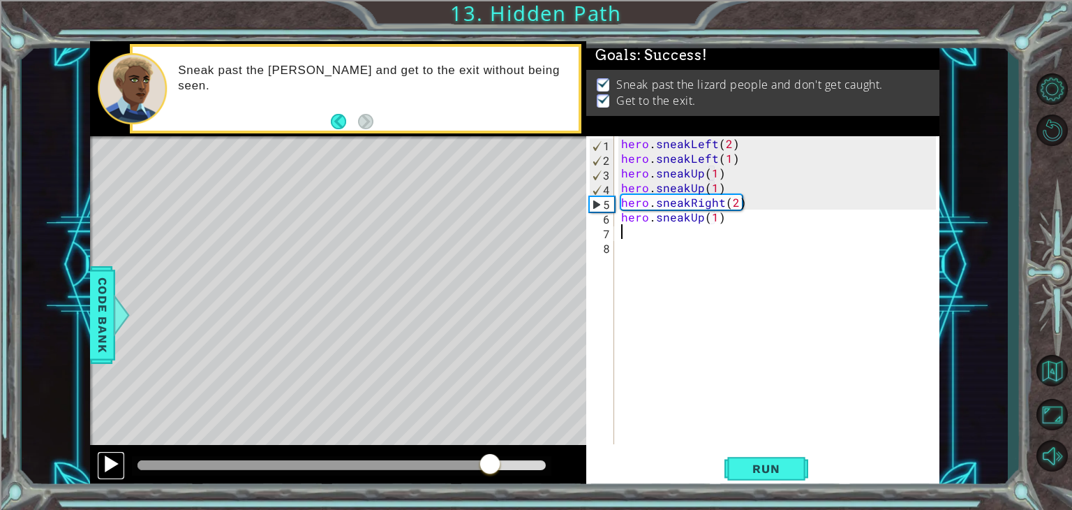
click at [106, 464] on div at bounding box center [111, 463] width 18 height 18
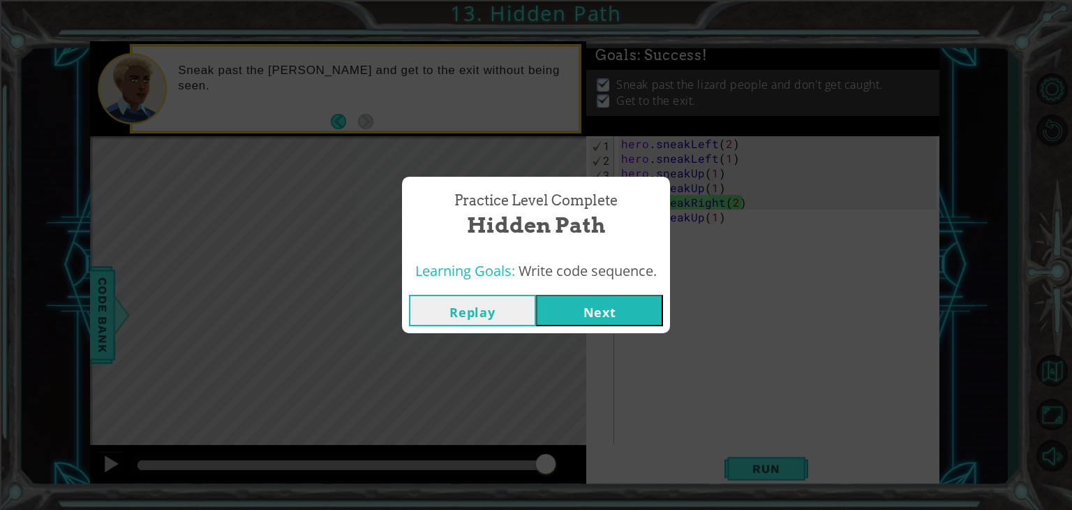
click at [575, 311] on button "Next" at bounding box center [599, 310] width 127 height 31
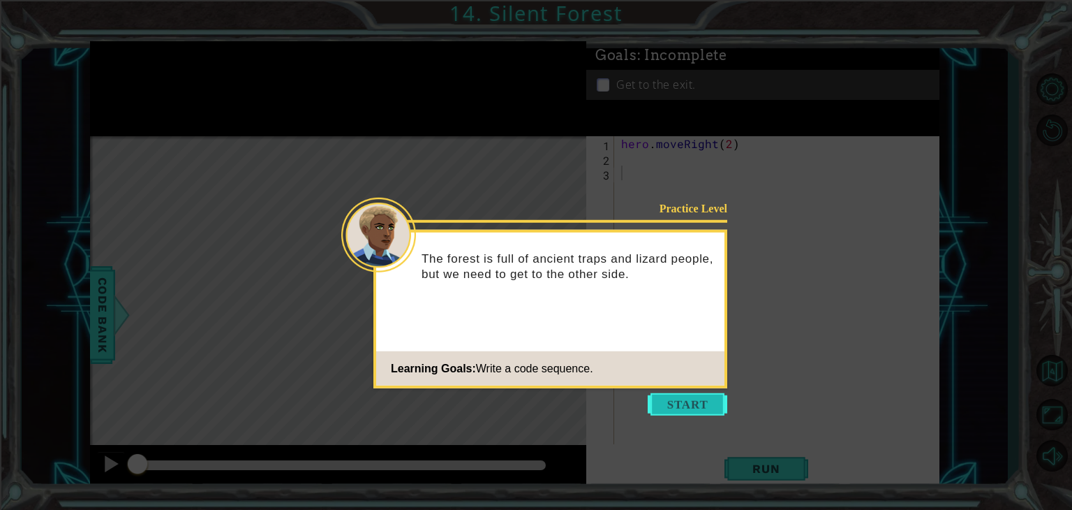
click at [656, 408] on button "Start" at bounding box center [688, 404] width 80 height 22
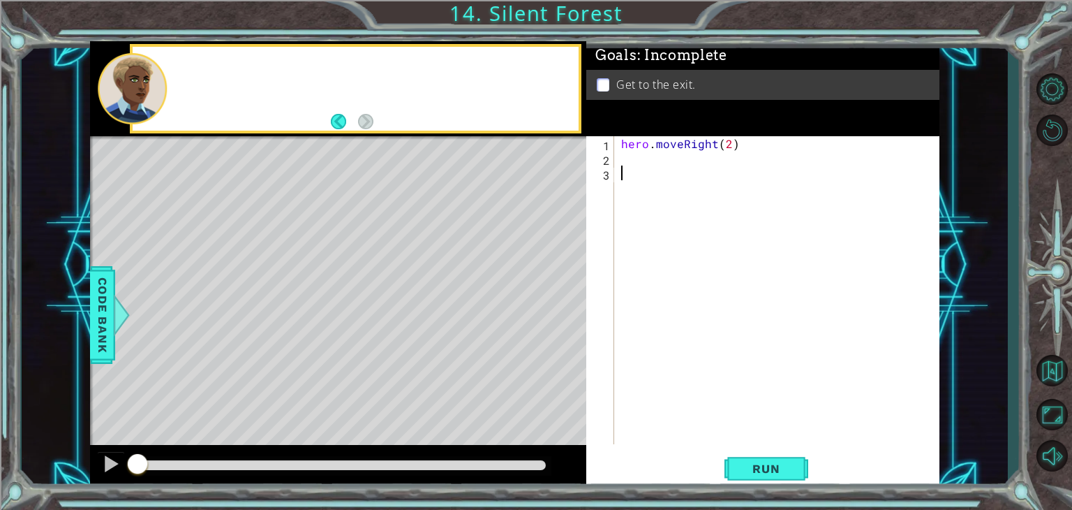
click at [656, 408] on div "hero . moveRight ( 2 )" at bounding box center [781, 304] width 325 height 337
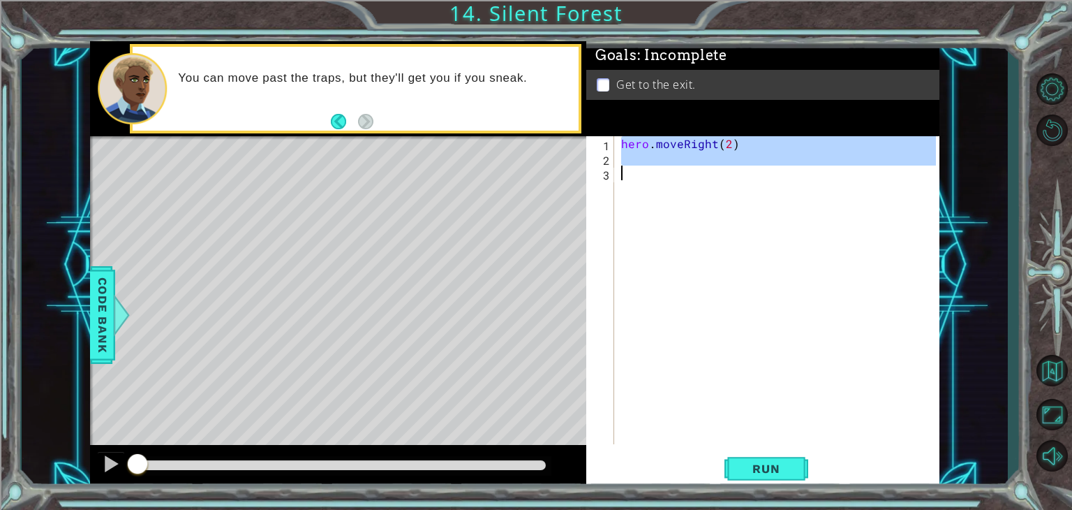
click at [661, 171] on div "hero . moveRight ( 2 )" at bounding box center [781, 304] width 325 height 337
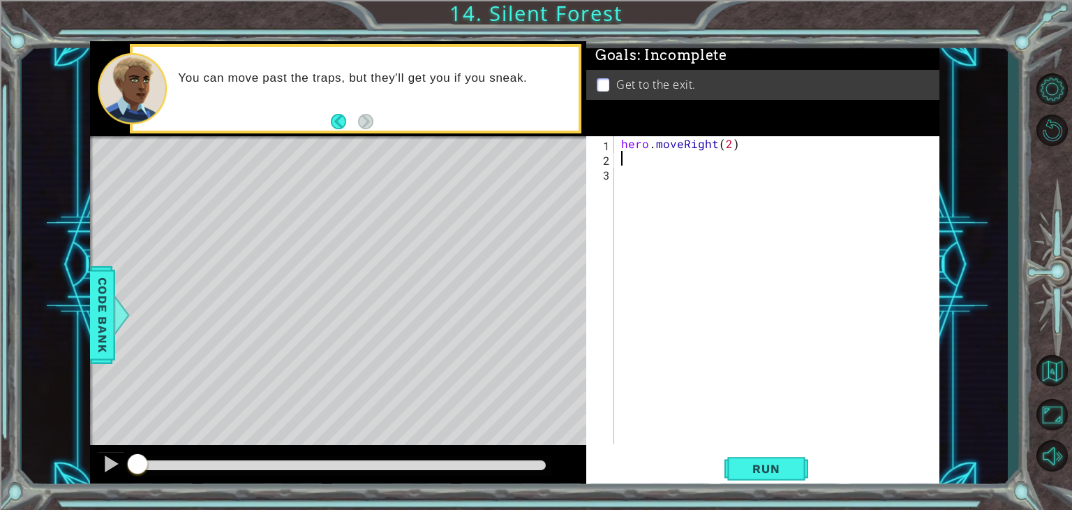
click at [651, 158] on div "hero . moveRight ( 2 )" at bounding box center [781, 304] width 325 height 337
click at [653, 160] on div "hero . moveRight ( 2 ) hero . moveDown ( 1 )" at bounding box center [781, 304] width 325 height 337
drag, startPoint x: 746, startPoint y: 162, endPoint x: 497, endPoint y: 174, distance: 248.8
click at [497, 174] on div "1 ההההההההההההההההההההההההההההההההההההההההההההההההההההההההההההההההההההההההההההה…" at bounding box center [515, 265] width 850 height 448
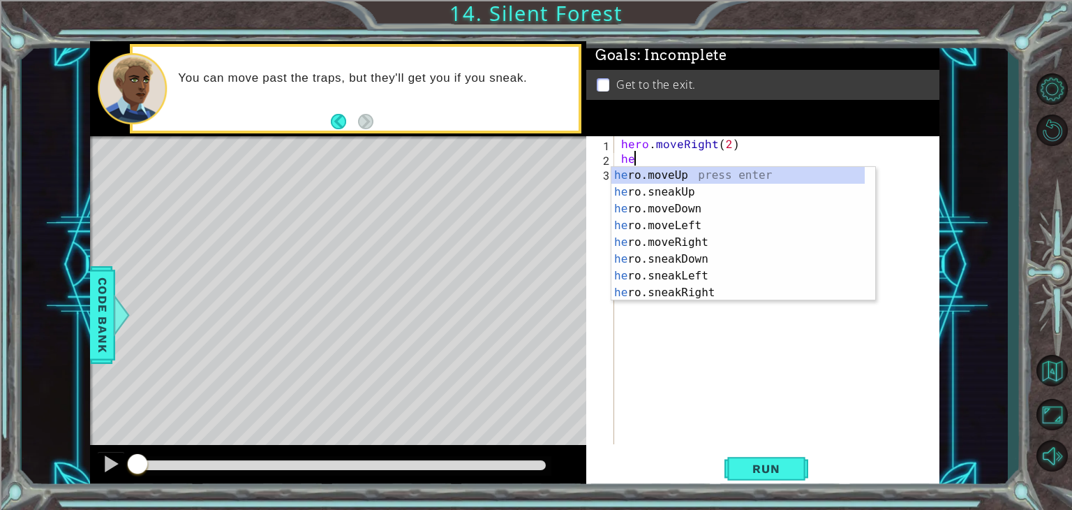
type textarea "h"
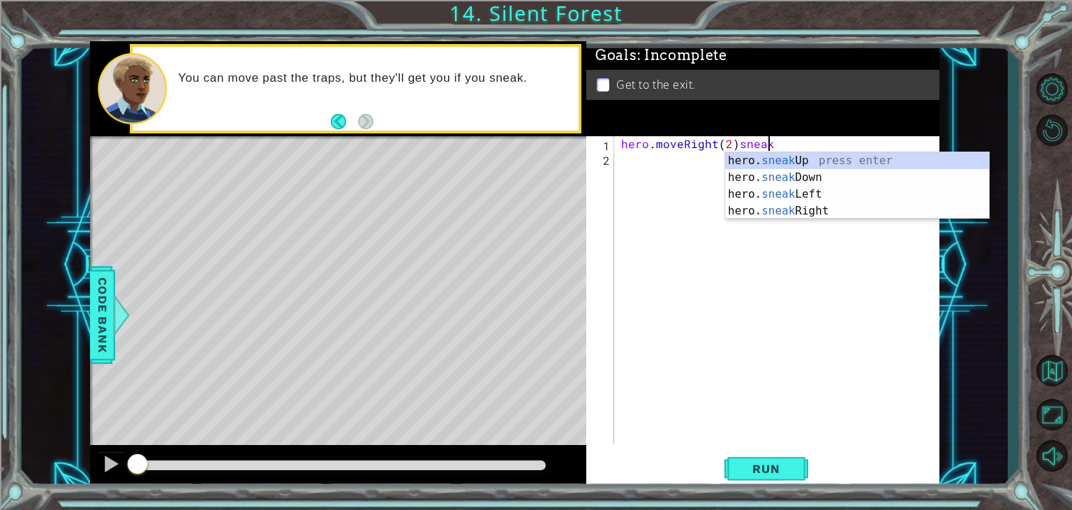
scroll to position [0, 8]
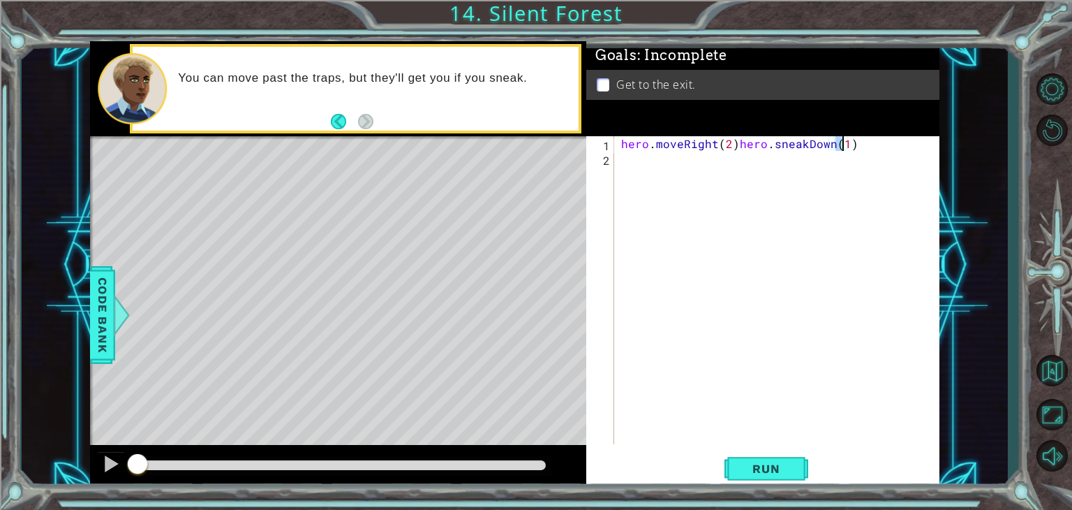
click at [734, 149] on div "hero . moveRight ( 2 ) hero . sneakDown ( 1 )" at bounding box center [781, 304] width 325 height 337
type textarea "hero.sneakDown(1)"
click at [737, 162] on div "hero . moveRight ( 2 ) hero . sneakDown ( 1 )" at bounding box center [781, 304] width 325 height 337
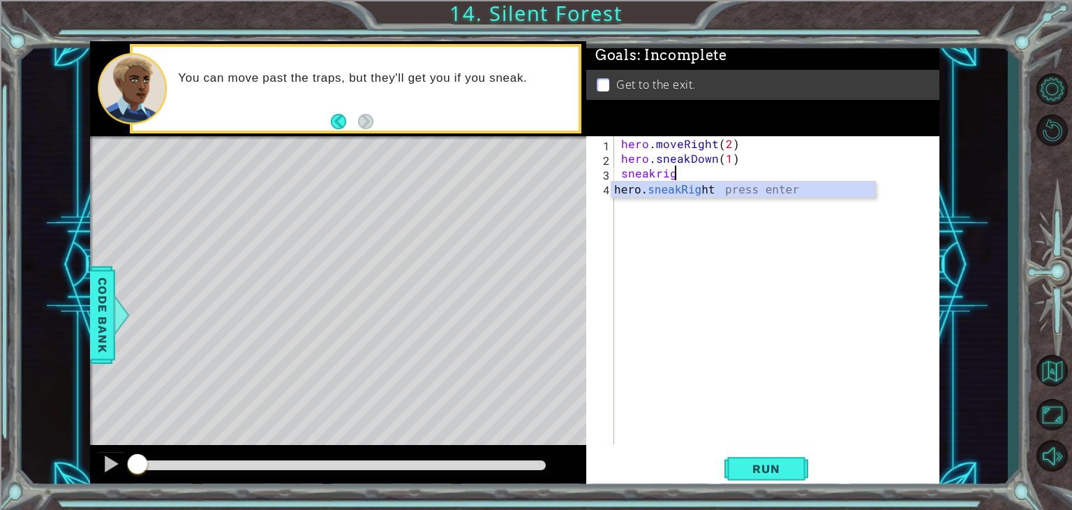
scroll to position [0, 3]
type textarea "hero.sneakRight(2)"
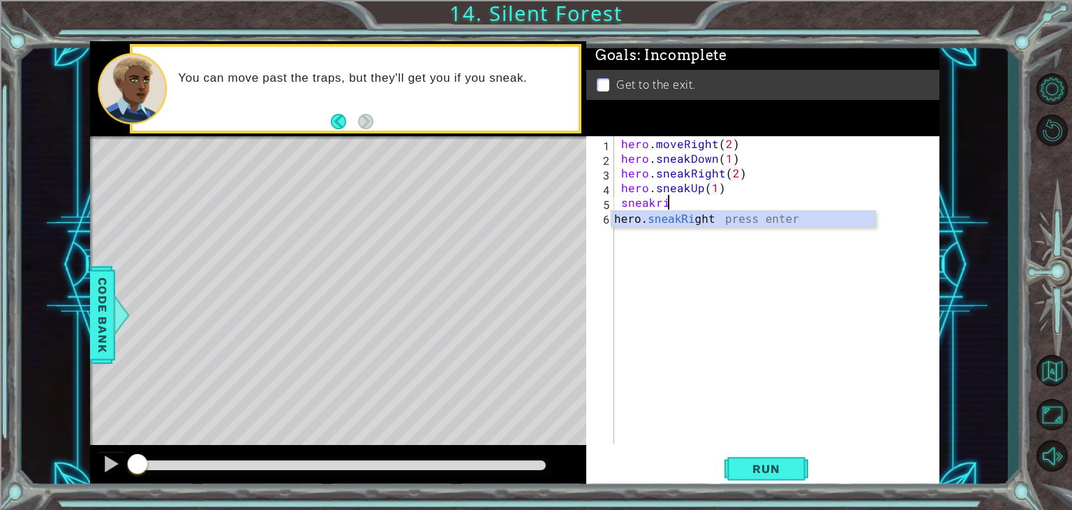
scroll to position [0, 2]
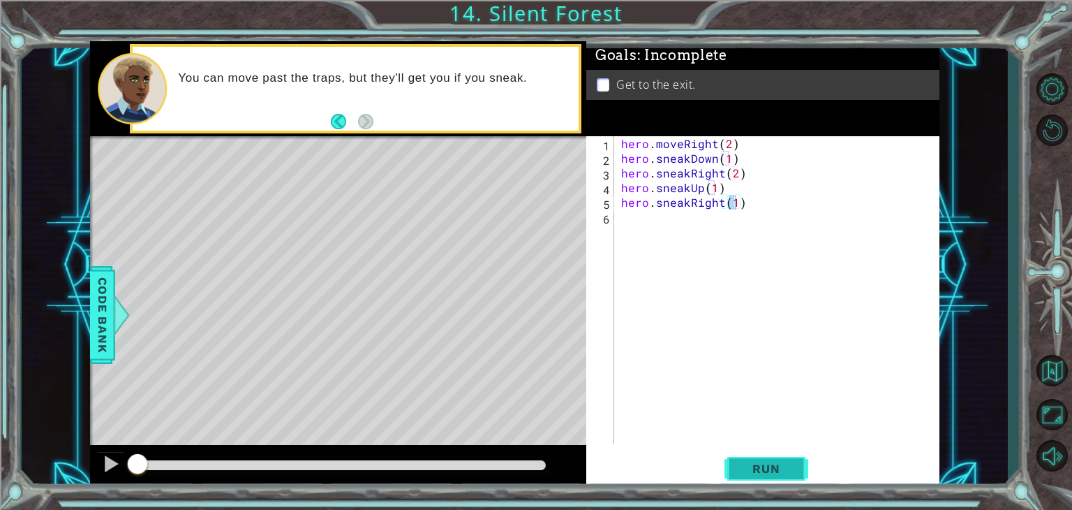
click at [774, 463] on span "Run" at bounding box center [766, 468] width 55 height 14
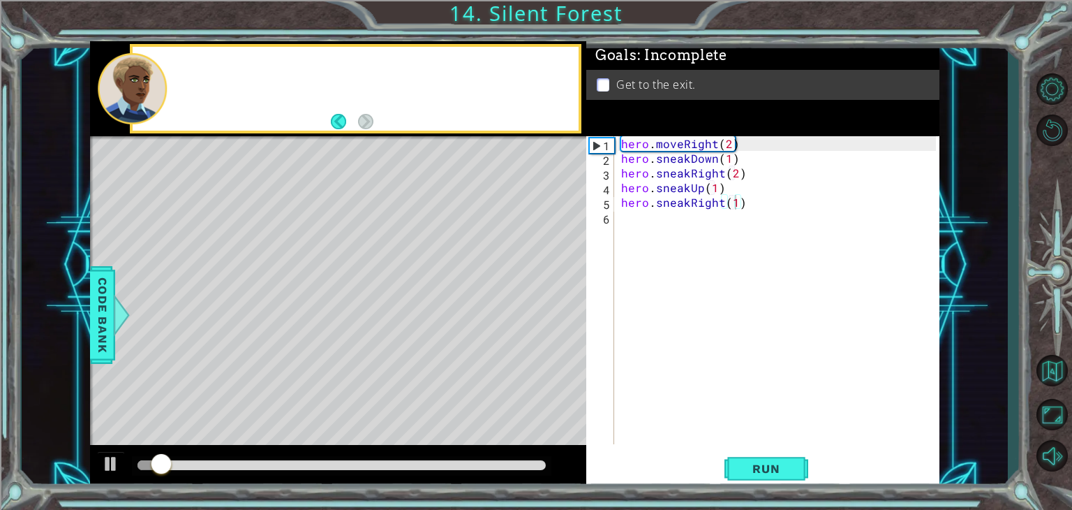
drag, startPoint x: 458, startPoint y: 473, endPoint x: 577, endPoint y: 459, distance: 120.2
click at [577, 459] on div at bounding box center [338, 467] width 496 height 45
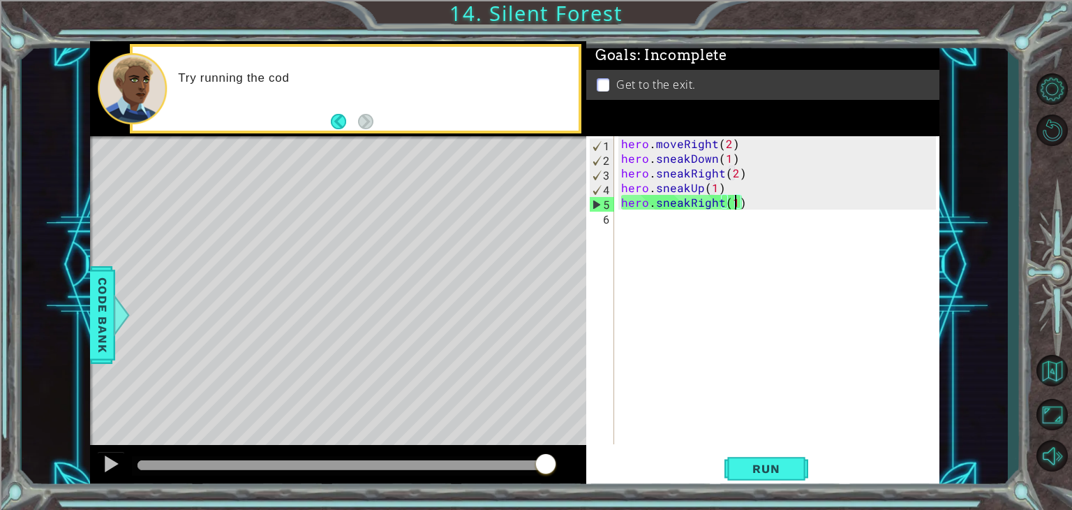
drag, startPoint x: 532, startPoint y: 460, endPoint x: 585, endPoint y: 461, distance: 53.1
click at [585, 461] on div at bounding box center [338, 467] width 496 height 45
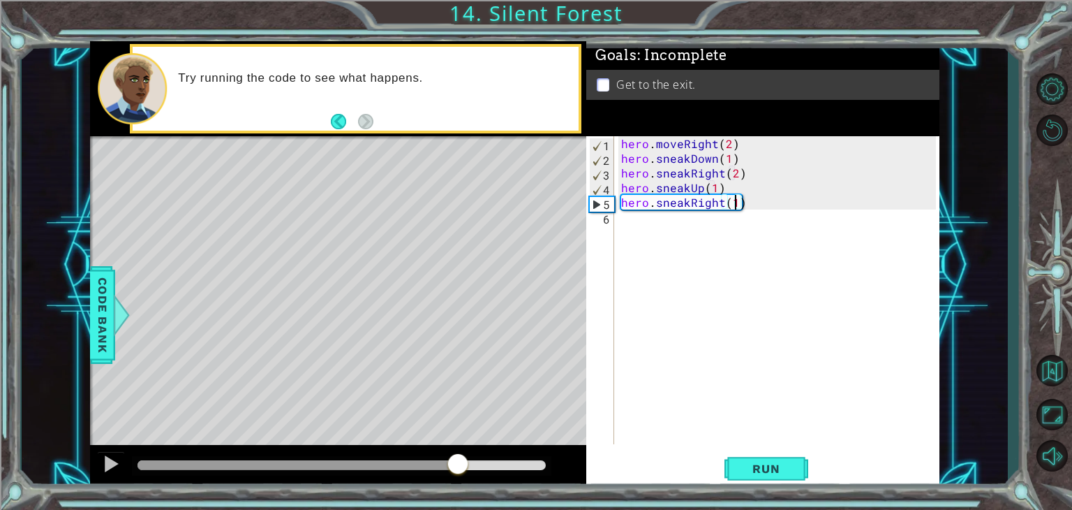
drag, startPoint x: 471, startPoint y: 459, endPoint x: 458, endPoint y: 464, distance: 14.4
click at [458, 464] on div at bounding box center [342, 465] width 408 height 10
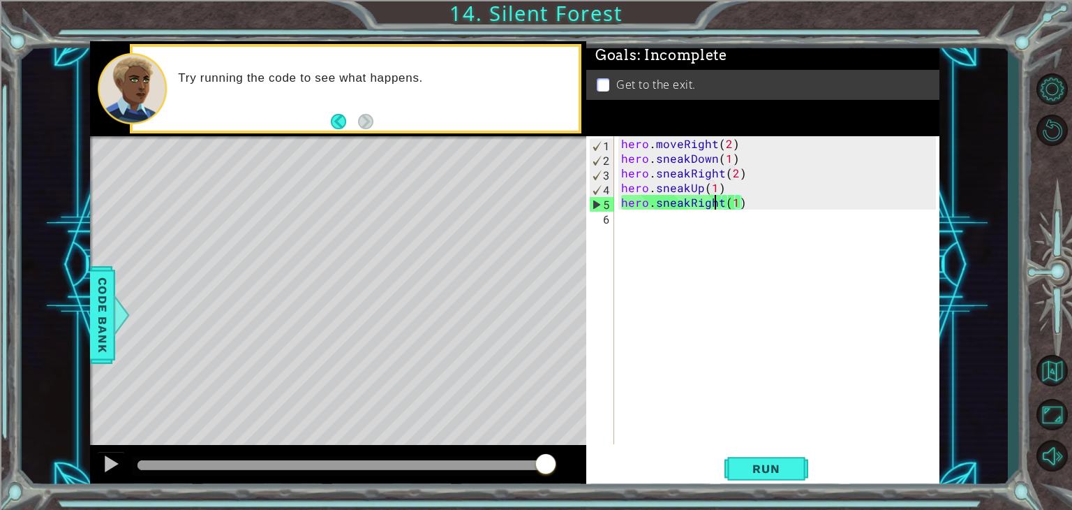
click at [716, 200] on div "hero . moveRight ( 2 ) hero . sneakDown ( 1 ) hero . sneakRight ( 2 ) hero . sn…" at bounding box center [781, 304] width 325 height 337
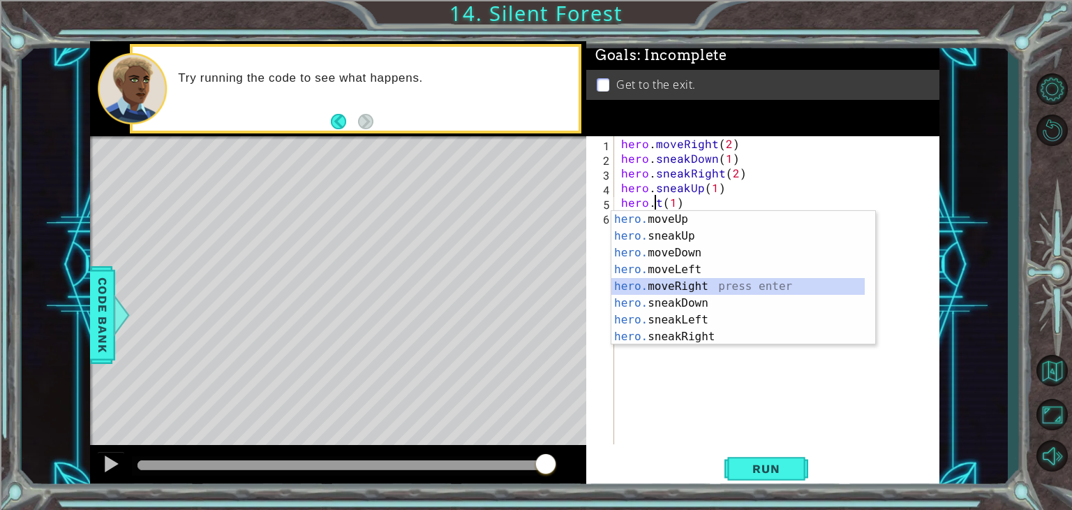
click at [762, 286] on div "hero. moveUp press enter hero. sneakUp press enter hero. moveDown press enter h…" at bounding box center [738, 295] width 253 height 168
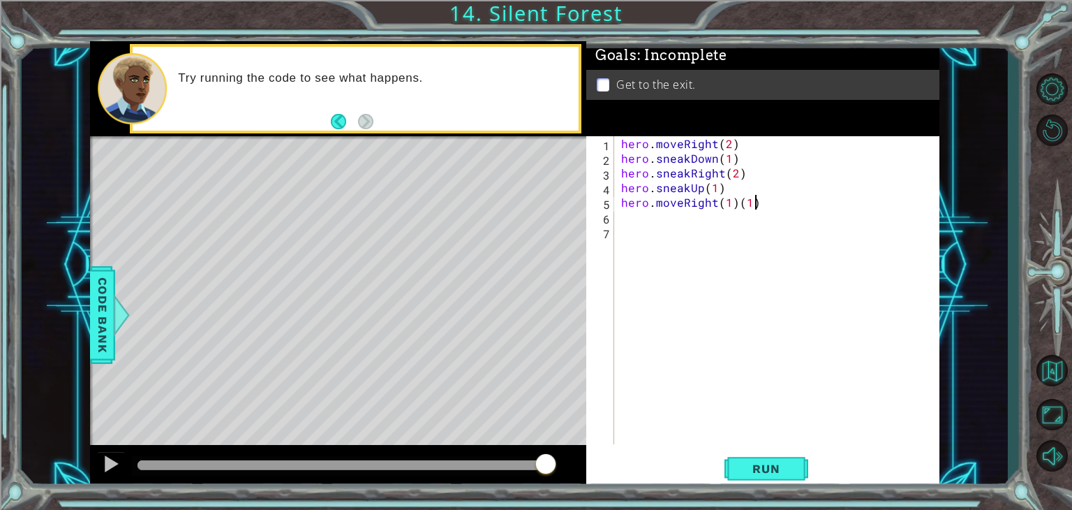
click at [771, 196] on div "hero . moveRight ( 2 ) hero . sneakDown ( 1 ) hero . sneakRight ( 2 ) hero . sn…" at bounding box center [781, 304] width 325 height 337
type textarea "hero.moveRight(1"
type textarea "hero.moveRight(1)"
click at [778, 482] on button "Run" at bounding box center [767, 469] width 84 height 36
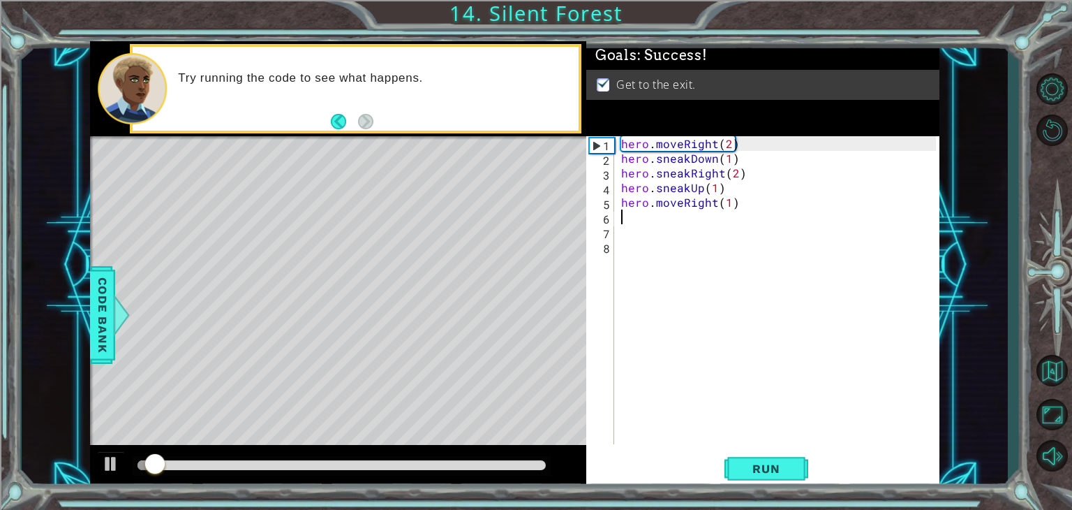
drag, startPoint x: 503, startPoint y: 468, endPoint x: 540, endPoint y: 464, distance: 36.5
click at [540, 464] on div at bounding box center [342, 465] width 408 height 10
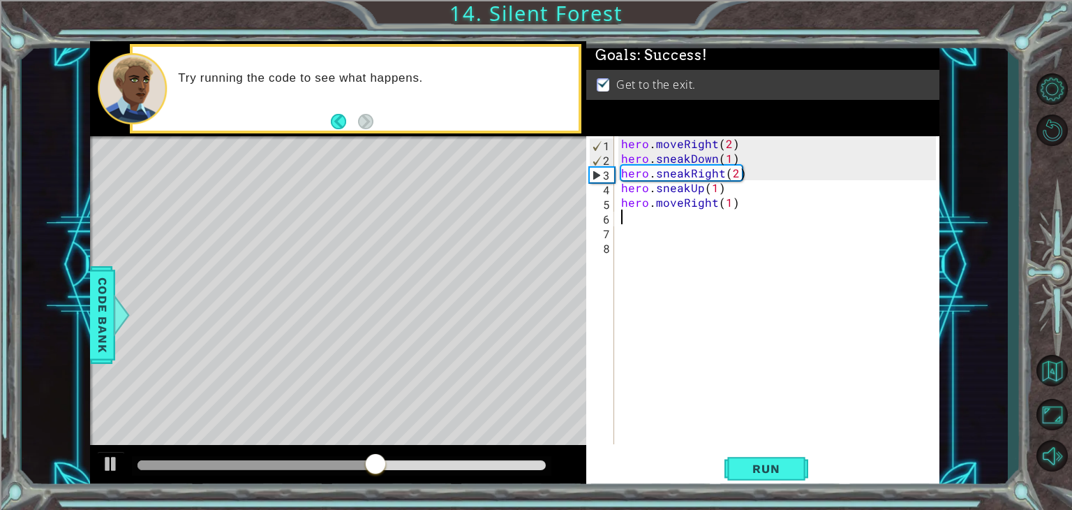
click at [726, 207] on div "hero . moveRight ( 2 ) hero . sneakDown ( 1 ) hero . sneakRight ( 2 ) hero . sn…" at bounding box center [781, 304] width 325 height 337
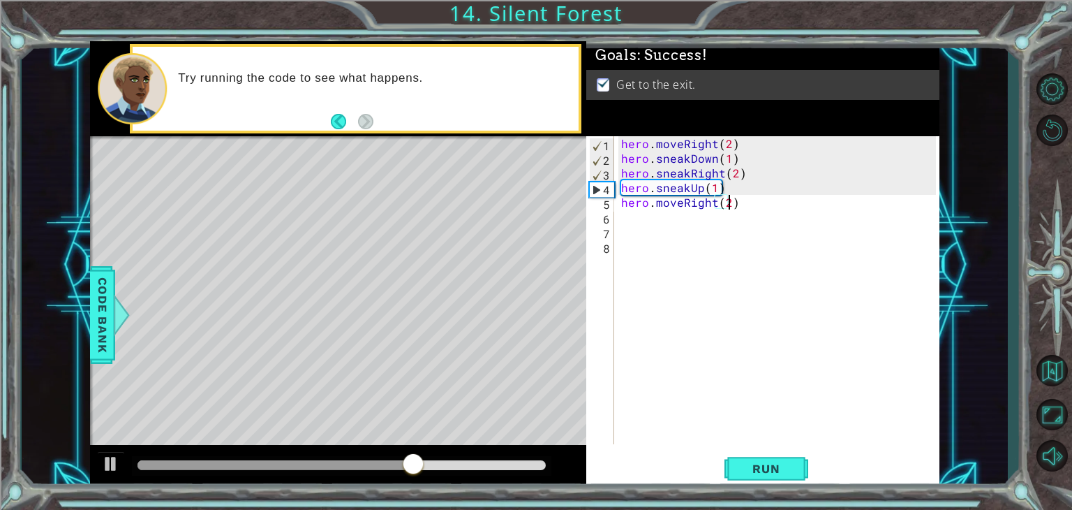
scroll to position [0, 6]
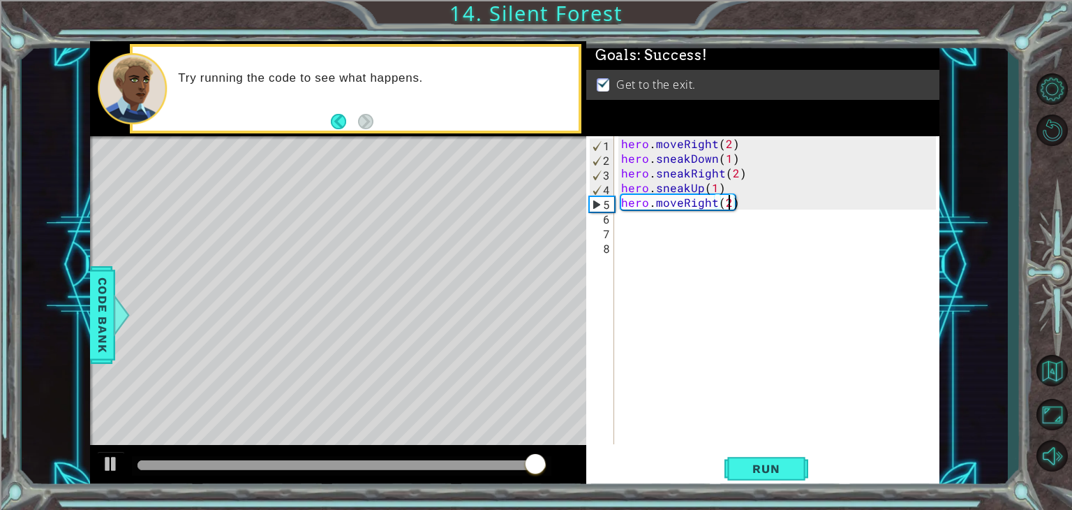
type textarea "hero.moveRight(2)"
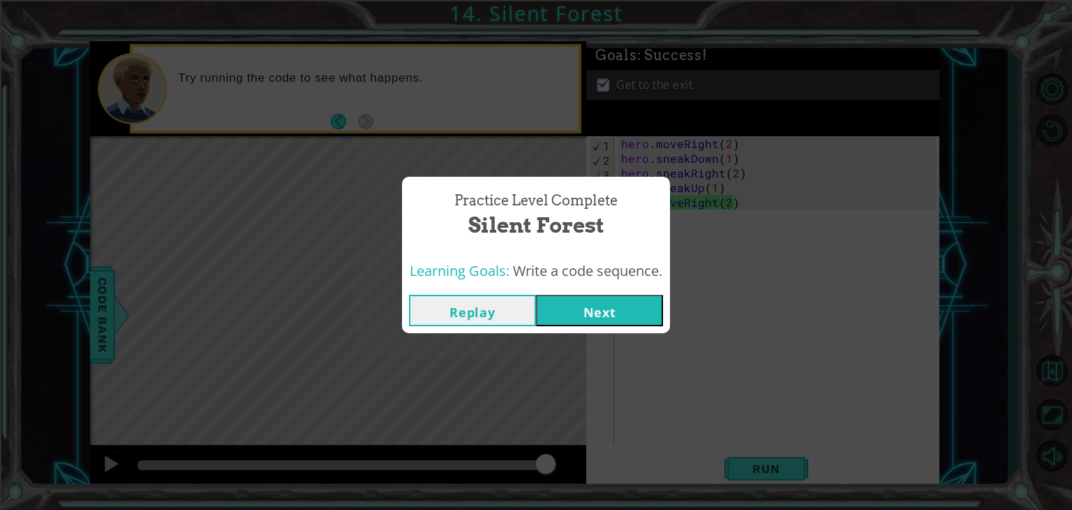
click at [612, 311] on button "Next" at bounding box center [599, 310] width 127 height 31
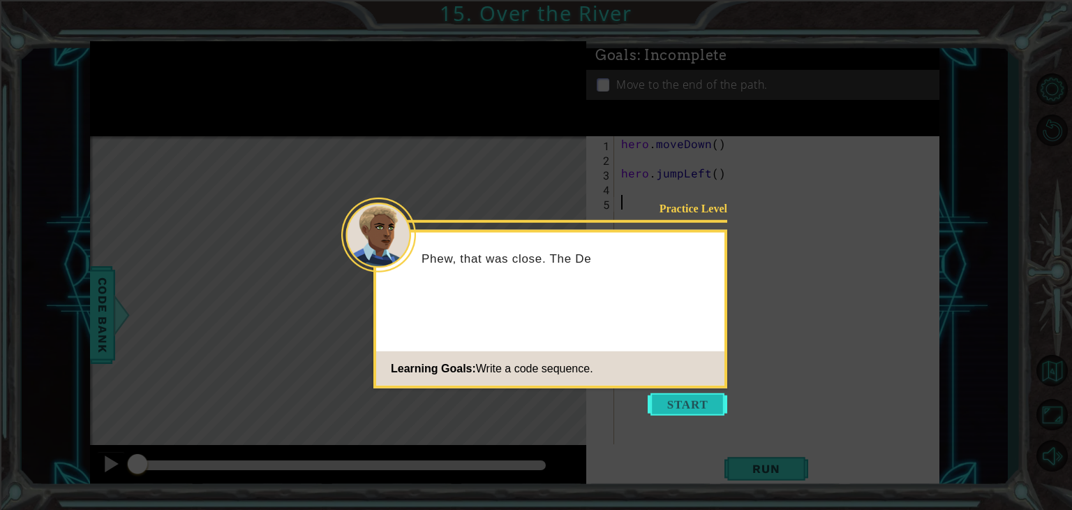
click at [713, 404] on button "Start" at bounding box center [688, 404] width 80 height 22
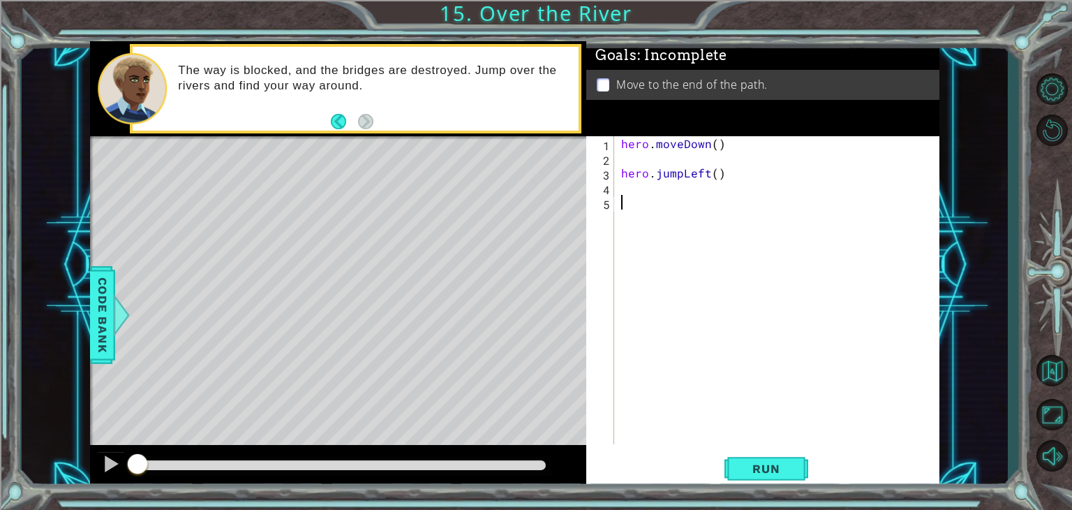
click at [692, 202] on div "hero . moveDown ( ) hero . jumpLeft ( )" at bounding box center [781, 304] width 325 height 337
click at [683, 191] on div "hero . moveDown ( ) hero . jumpLeft ( )" at bounding box center [781, 304] width 325 height 337
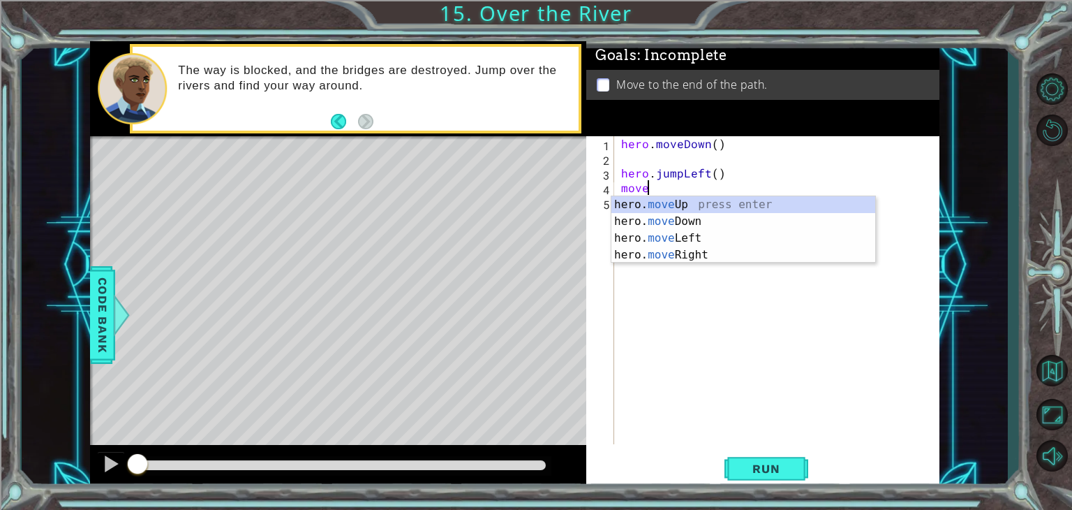
scroll to position [0, 1]
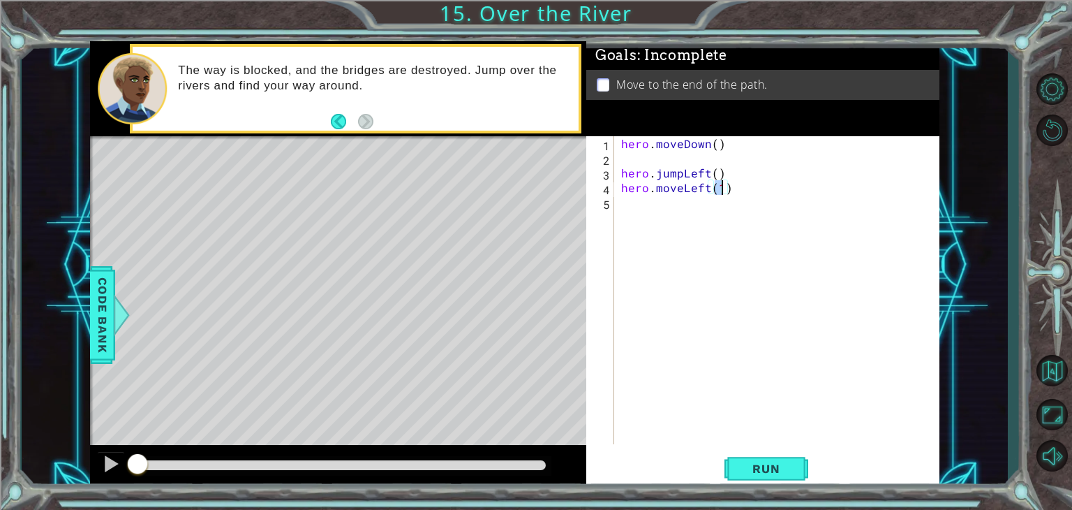
type textarea "hero.moveLeft(2)"
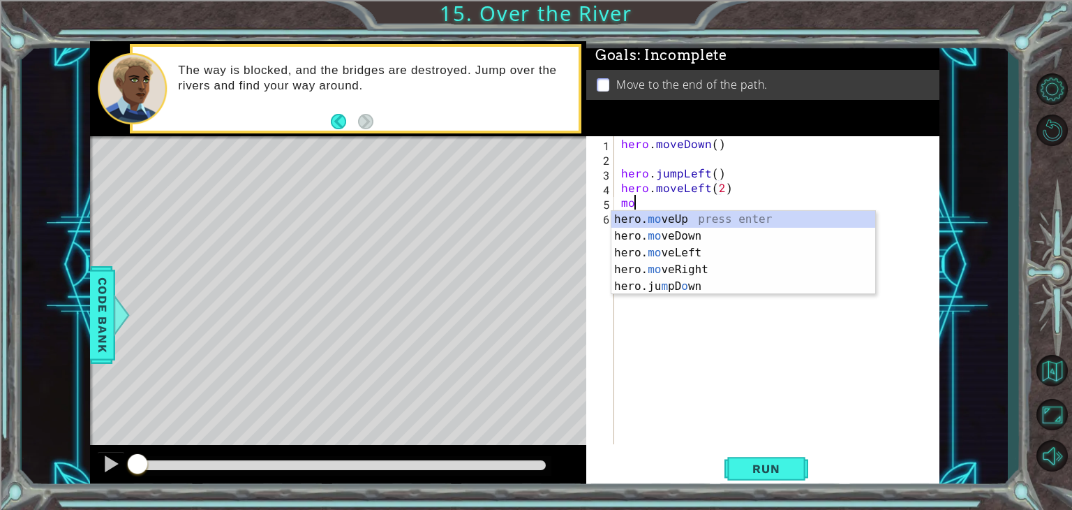
type textarea "m"
type textarea "jumpd"
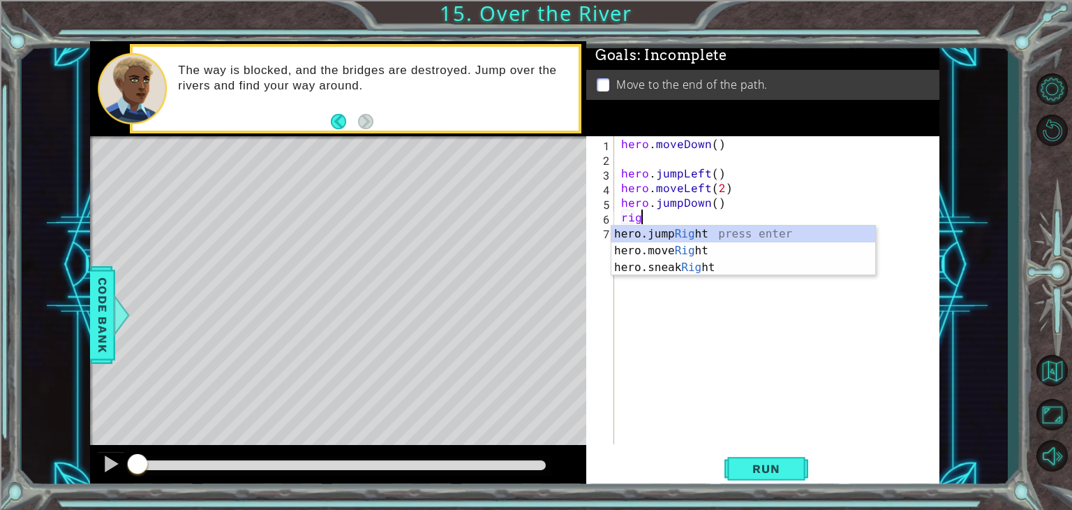
type textarea "righ"
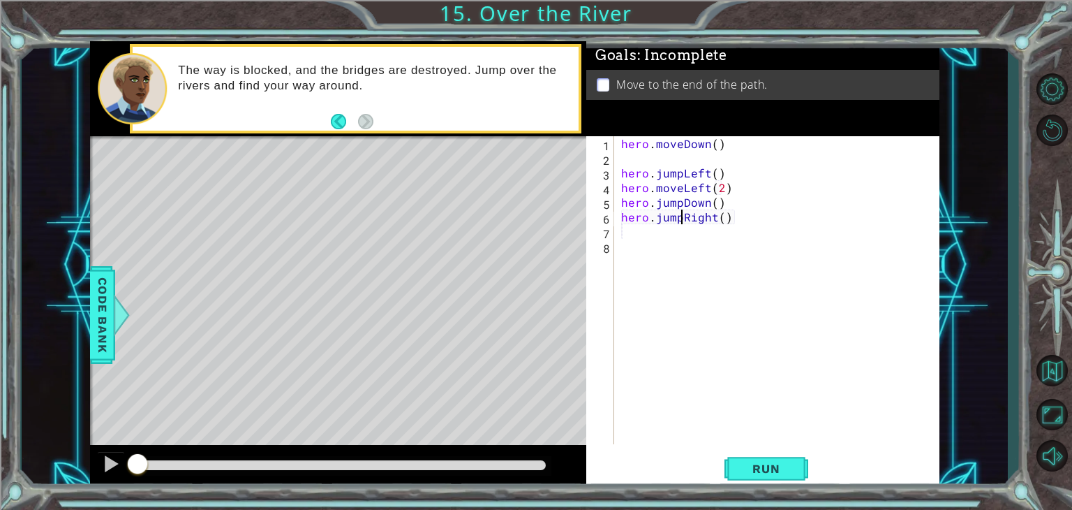
click at [681, 218] on div "hero . moveDown ( ) hero . jumpLeft ( ) hero . moveLeft ( 2 ) hero . jumpDown (…" at bounding box center [781, 304] width 325 height 337
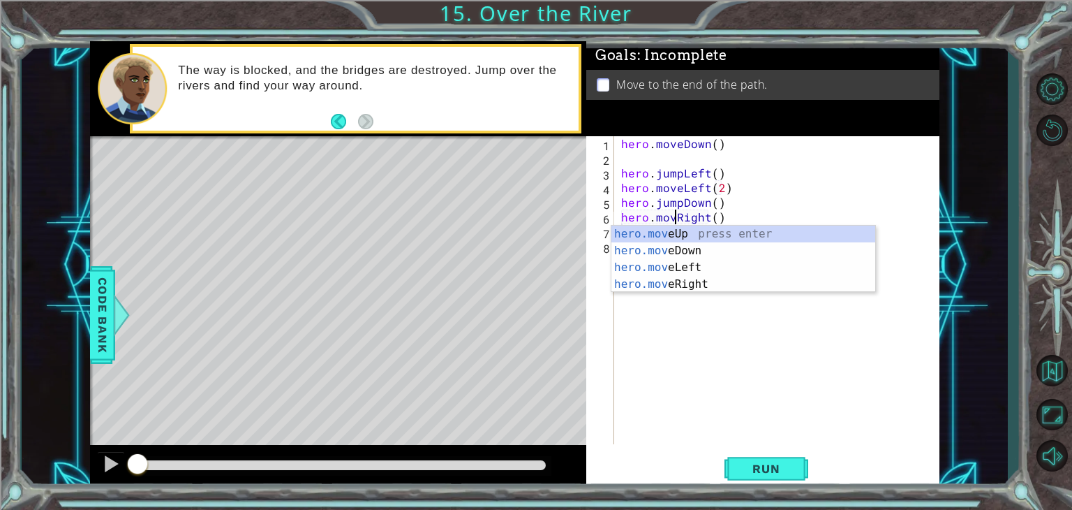
scroll to position [0, 3]
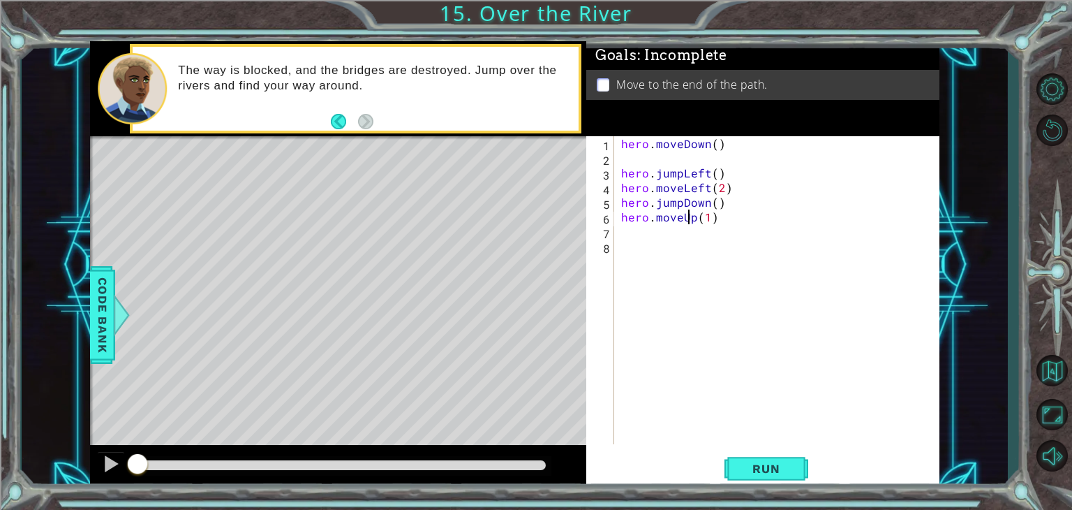
click at [690, 216] on div "hero . moveDown ( ) hero . jumpLeft ( ) hero . moveLeft ( 2 ) hero . jumpDown (…" at bounding box center [781, 304] width 325 height 337
click at [694, 217] on div "hero . moveDown ( ) hero . jumpLeft ( ) hero . moveLeft ( 2 ) hero . jumpDown (…" at bounding box center [781, 304] width 325 height 337
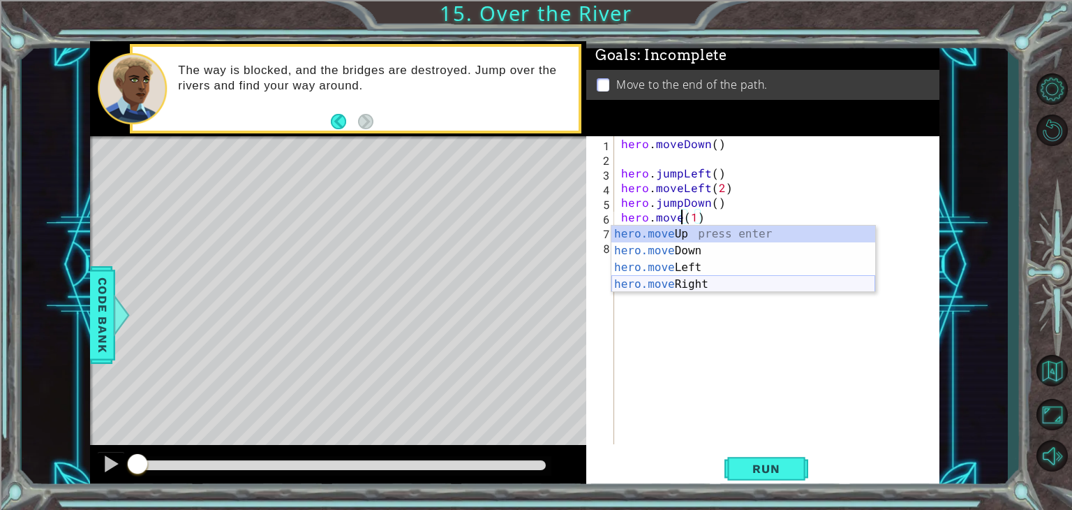
click at [697, 281] on div "hero.move Up press enter hero.move Down press enter hero.move Left press enter …" at bounding box center [744, 276] width 264 height 101
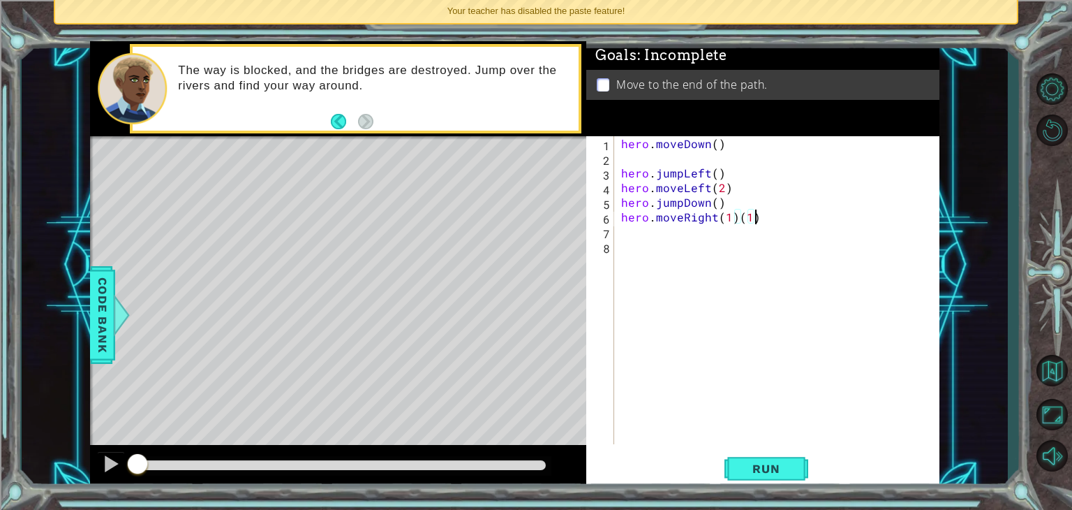
click at [768, 218] on div "hero . moveDown ( ) hero . jumpLeft ( ) hero . moveLeft ( 2 ) hero . jumpDown (…" at bounding box center [781, 304] width 325 height 337
type textarea "hero.moveRight(1)"
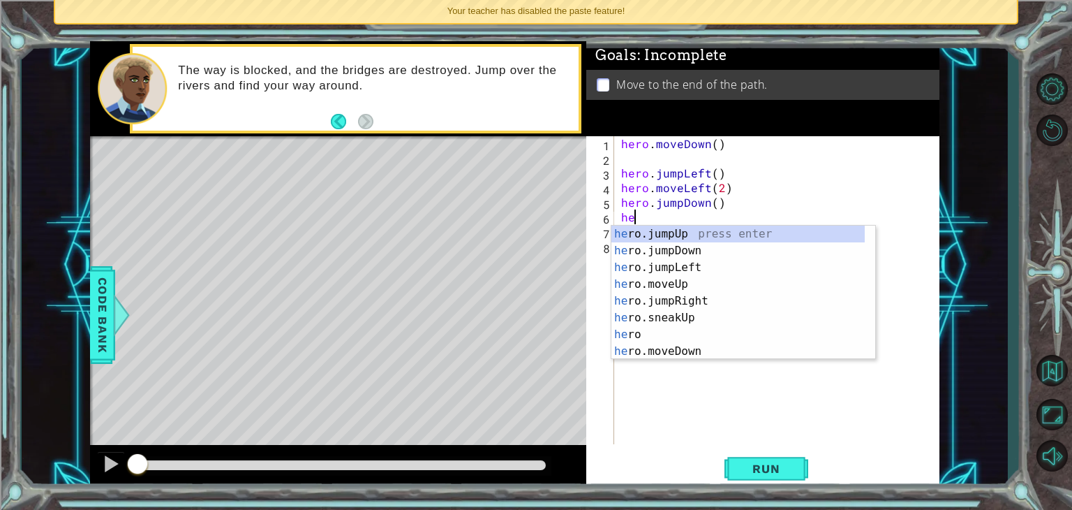
type textarea "h"
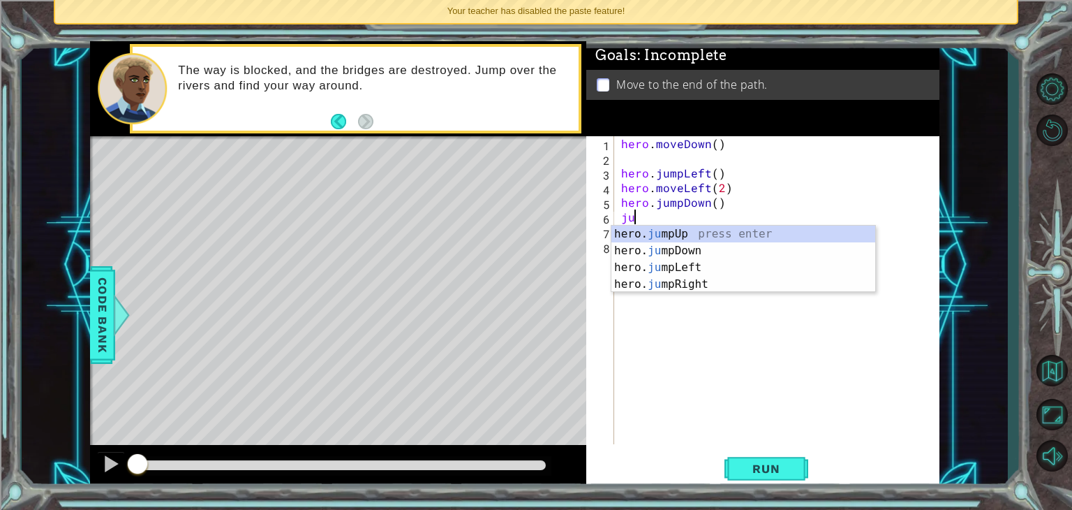
type textarea "jum"
click at [737, 290] on div "hero. jum pUp press enter hero. jum pDown press enter hero. jum pLeft press ent…" at bounding box center [744, 276] width 264 height 101
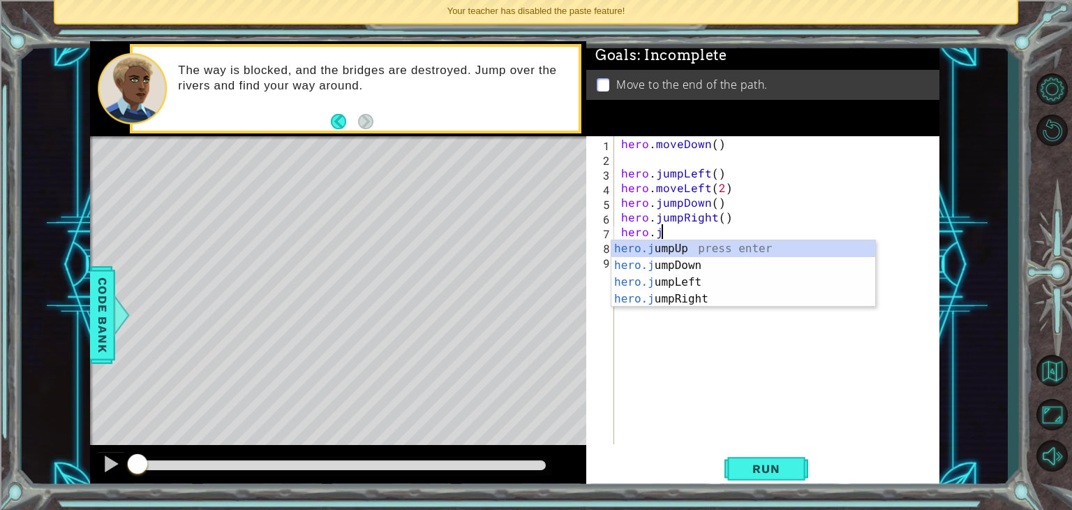
type textarea "hero."
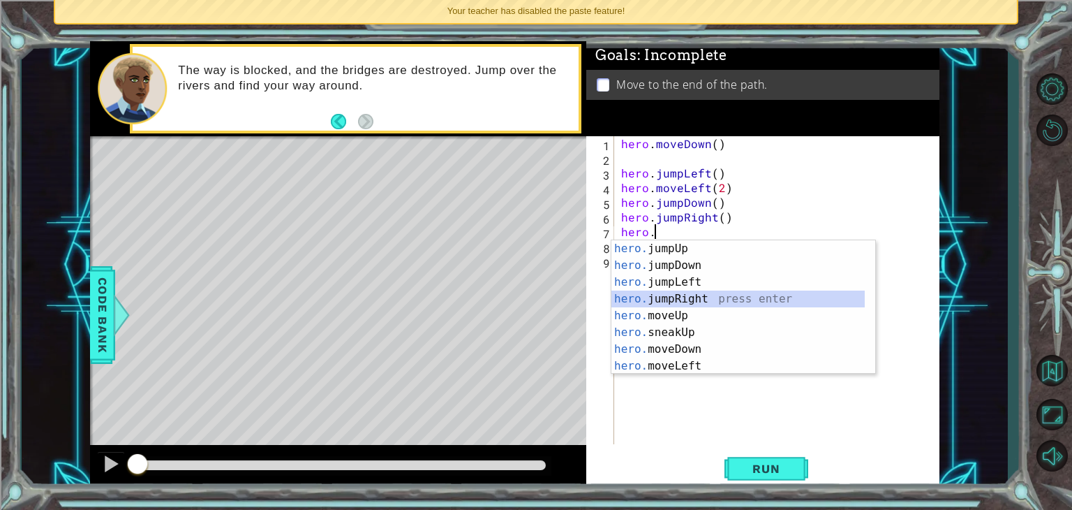
click at [681, 297] on div "hero. jumpUp press enter hero. jumpDown press enter hero. jumpLeft press enter …" at bounding box center [738, 324] width 253 height 168
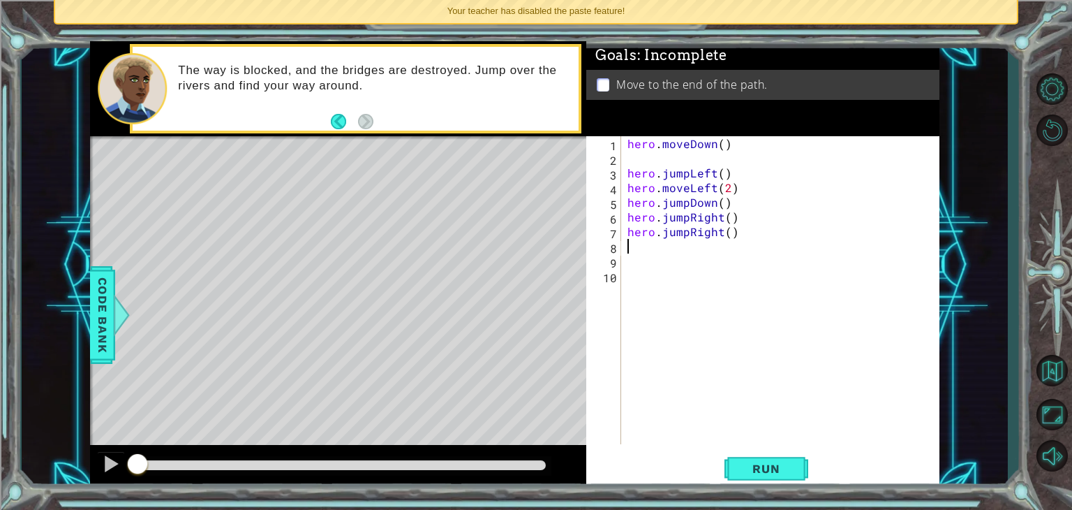
click at [687, 238] on div "hero . moveDown ( ) hero . jumpLeft ( ) hero . moveLeft ( 2 ) hero . jumpDown (…" at bounding box center [784, 304] width 318 height 337
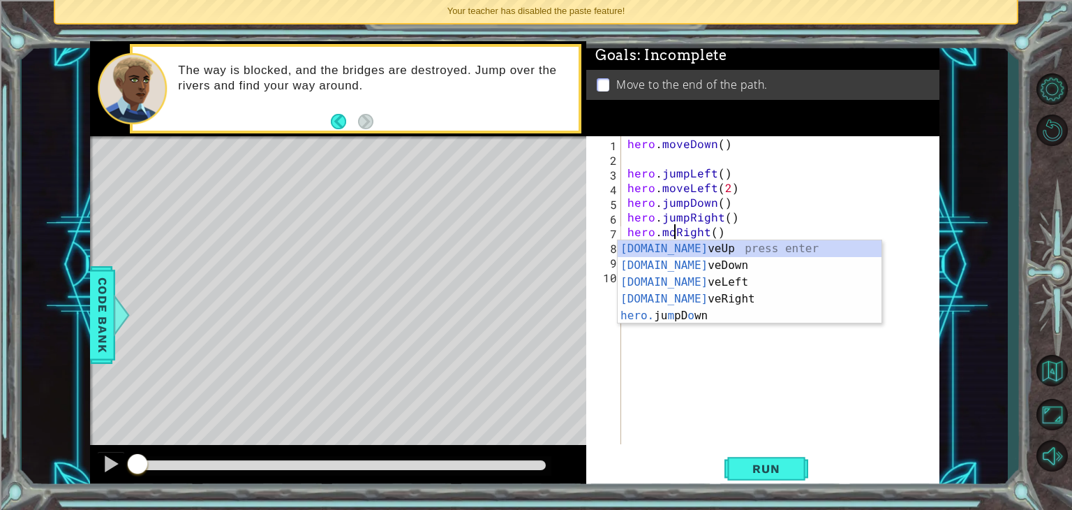
scroll to position [0, 3]
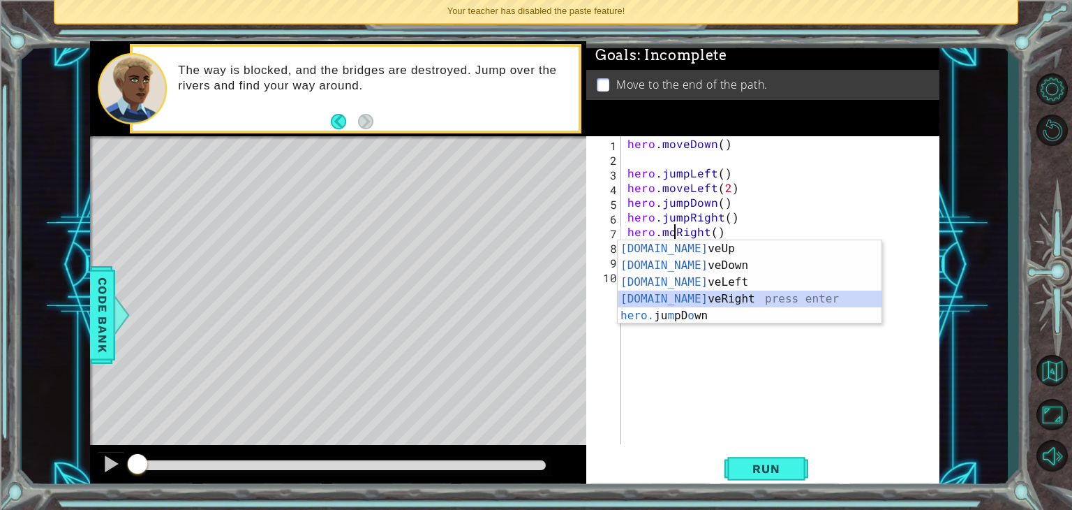
click at [697, 299] on div "[DOMAIN_NAME] veUp press enter [DOMAIN_NAME] veDown press enter [DOMAIN_NAME] v…" at bounding box center [750, 298] width 264 height 117
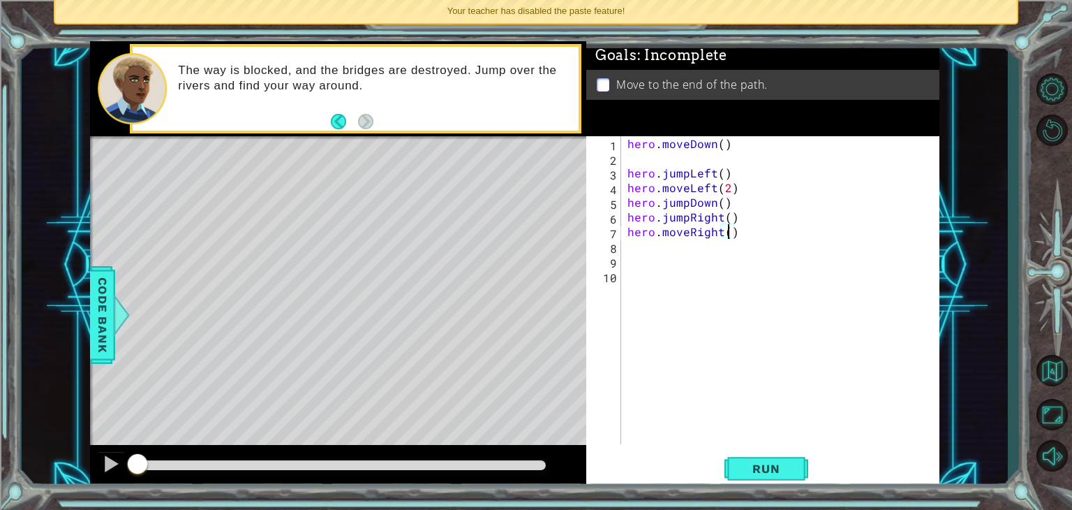
scroll to position [0, 6]
click at [777, 461] on span "Run" at bounding box center [766, 468] width 55 height 14
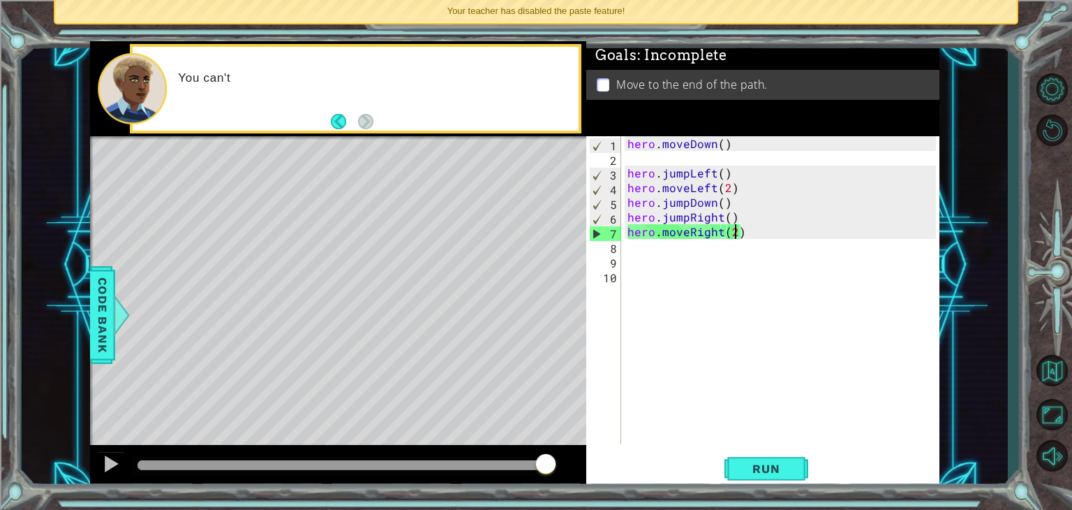
click at [546, 464] on div at bounding box center [342, 465] width 408 height 10
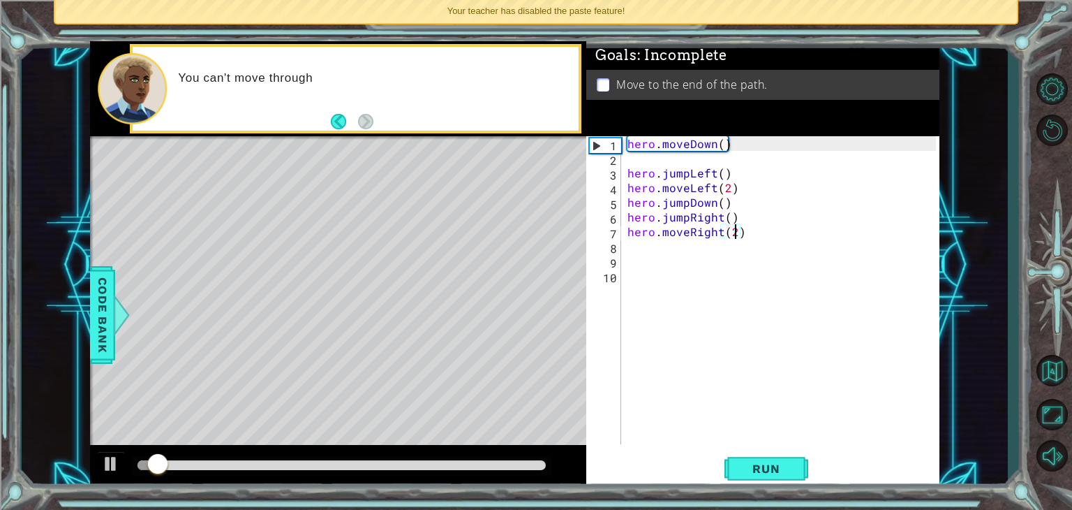
click at [545, 464] on div at bounding box center [342, 465] width 408 height 10
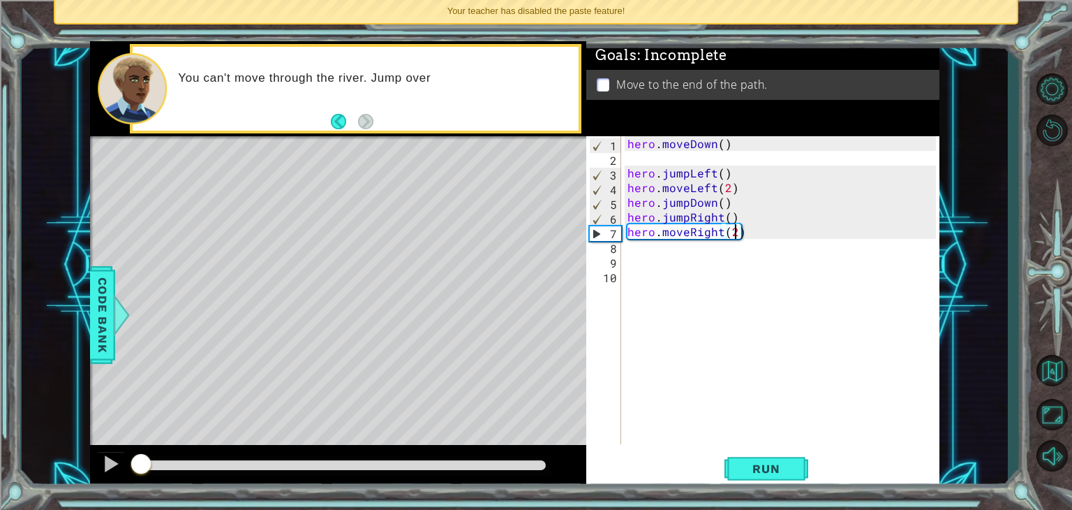
click at [546, 463] on div at bounding box center [342, 466] width 420 height 20
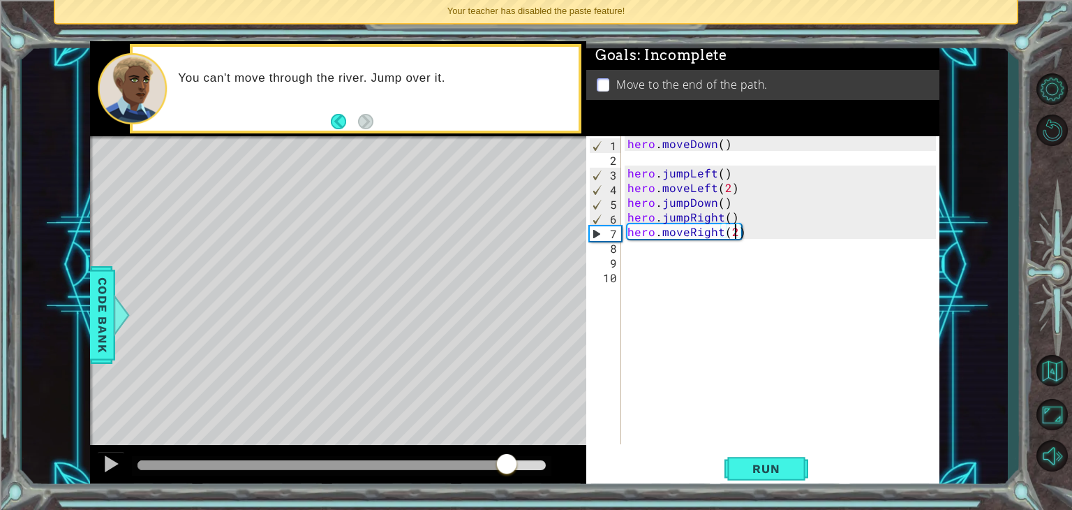
drag, startPoint x: 531, startPoint y: 461, endPoint x: 499, endPoint y: 459, distance: 31.5
click at [499, 460] on div at bounding box center [342, 465] width 408 height 10
click at [555, 478] on div at bounding box center [338, 467] width 496 height 45
click at [493, 458] on div at bounding box center [342, 466] width 420 height 20
drag, startPoint x: 486, startPoint y: 459, endPoint x: 452, endPoint y: 455, distance: 33.7
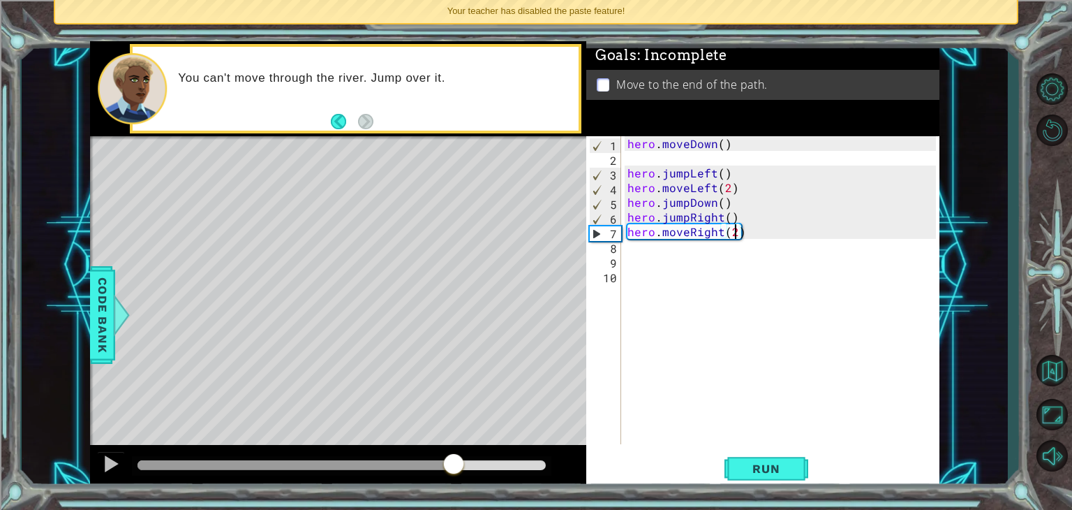
click at [452, 460] on div at bounding box center [296, 465] width 316 height 10
click at [739, 184] on div "hero . moveDown ( ) hero . jumpLeft ( ) hero . moveLeft ( 2 ) hero . jumpDown (…" at bounding box center [784, 304] width 318 height 337
type textarea "hero.moveLeft(2)"
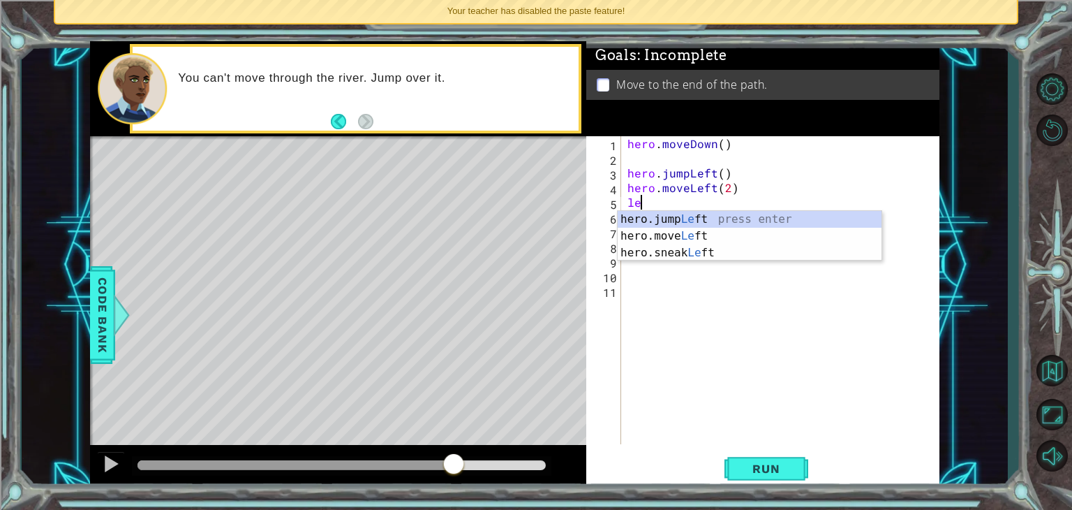
scroll to position [0, 0]
click at [720, 239] on div "hero.jump Left press enter hero.move Left press enter hero.sneak Left press ent…" at bounding box center [750, 253] width 264 height 84
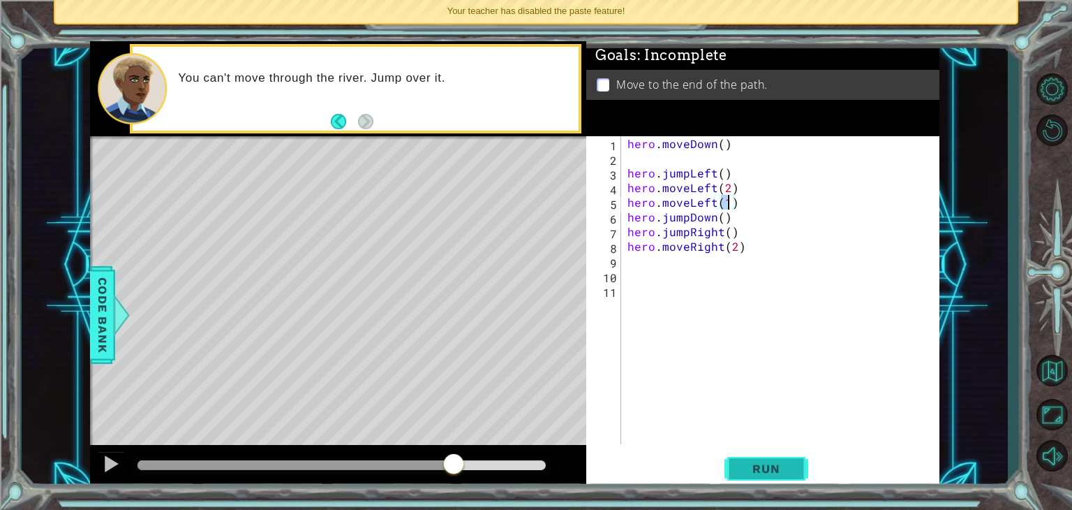
click at [757, 470] on span "Run" at bounding box center [766, 468] width 55 height 14
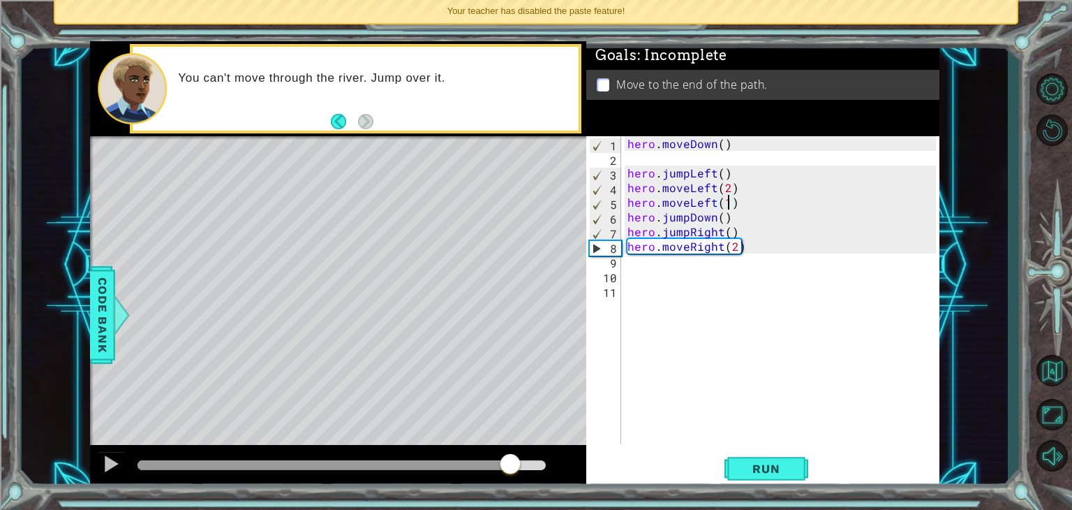
drag, startPoint x: 480, startPoint y: 467, endPoint x: 519, endPoint y: 468, distance: 39.1
click at [519, 468] on div at bounding box center [342, 465] width 408 height 10
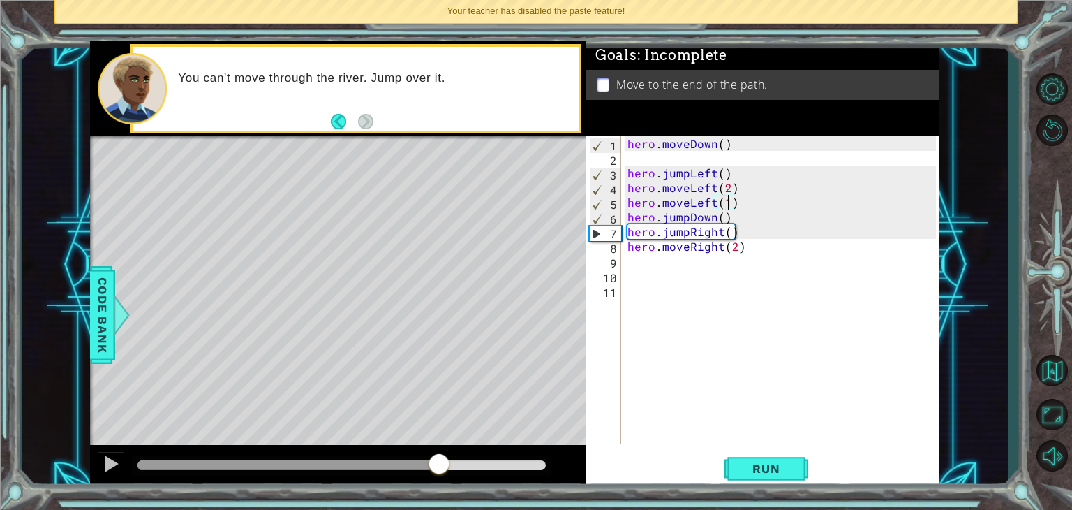
drag, startPoint x: 516, startPoint y: 467, endPoint x: 438, endPoint y: 454, distance: 79.3
click at [438, 460] on div at bounding box center [289, 465] width 302 height 10
click at [110, 466] on div at bounding box center [111, 463] width 18 height 18
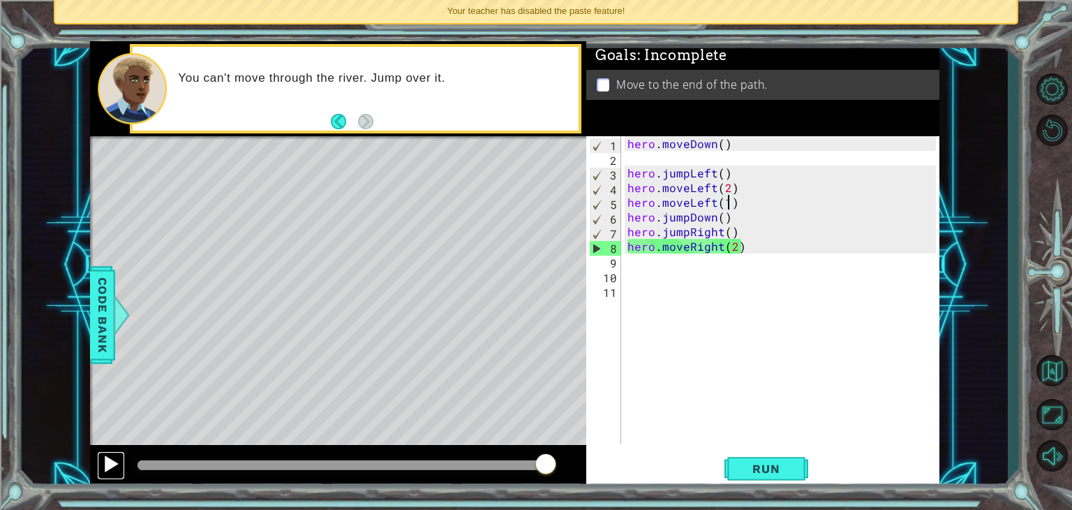
click at [106, 462] on div at bounding box center [111, 463] width 18 height 18
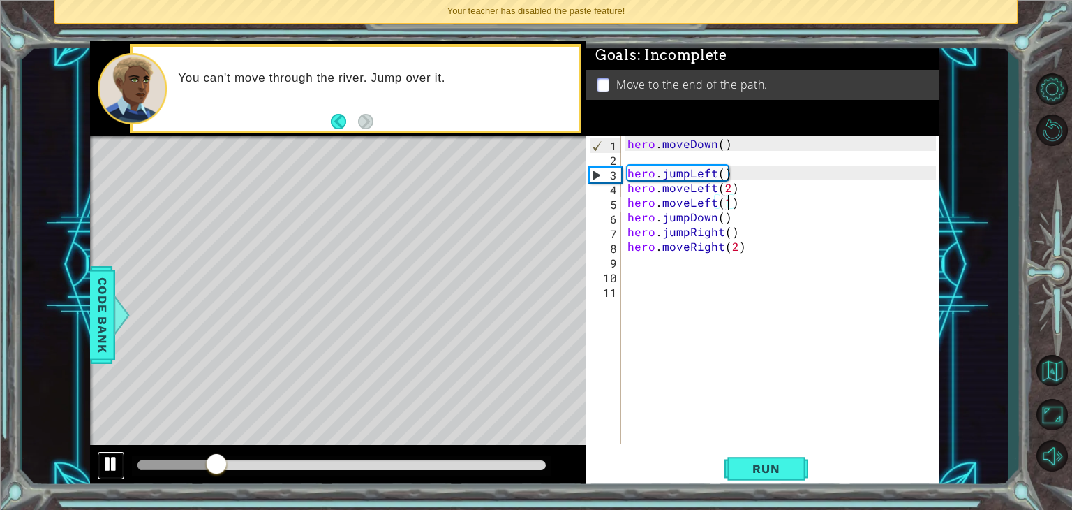
click at [108, 461] on div at bounding box center [111, 463] width 18 height 18
click at [706, 191] on div "hero . moveDown ( ) hero . jumpLeft ( ) hero . moveLeft ( 2 ) hero . moveLeft (…" at bounding box center [784, 304] width 318 height 337
click at [114, 462] on div at bounding box center [111, 463] width 18 height 18
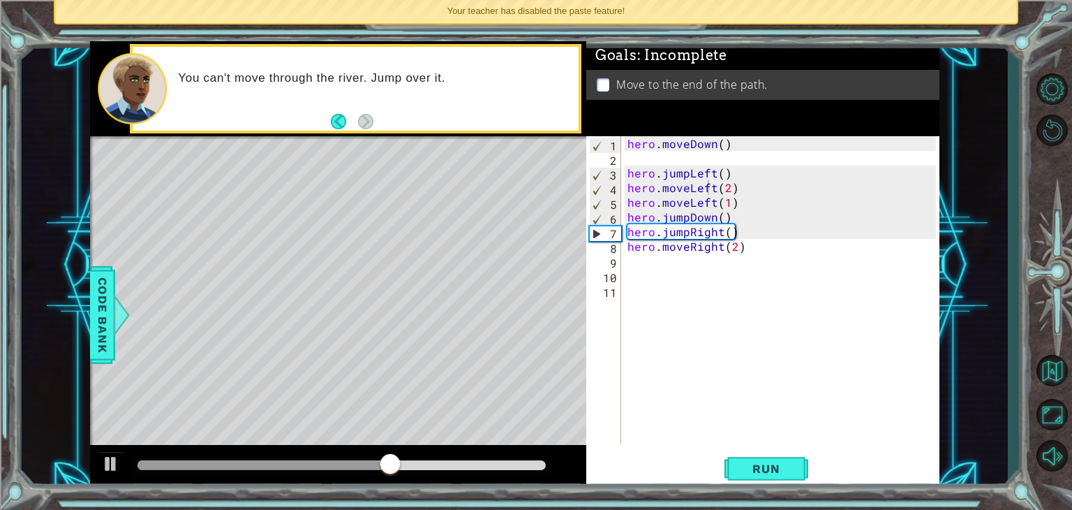
click at [129, 466] on div at bounding box center [338, 467] width 496 height 45
click at [111, 465] on div at bounding box center [111, 463] width 18 height 18
click at [734, 191] on div "hero . moveDown ( ) hero . jumpLeft ( ) hero . moveLeft ( 2 ) hero . moveLeft (…" at bounding box center [784, 304] width 318 height 337
click at [726, 195] on div "hero . moveDown ( ) hero . jumpLeft ( ) hero . moveLeft ( 2 ) hero . moveLeft (…" at bounding box center [784, 304] width 318 height 337
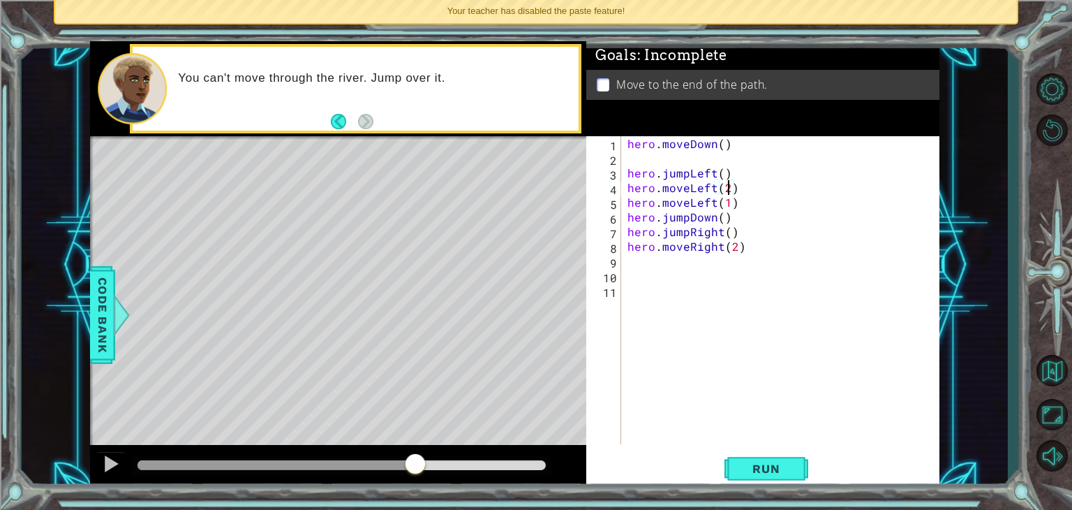
click at [741, 209] on div "hero . moveDown ( ) hero . jumpLeft ( ) hero . moveLeft ( 2 ) hero . moveLeft (…" at bounding box center [784, 304] width 318 height 337
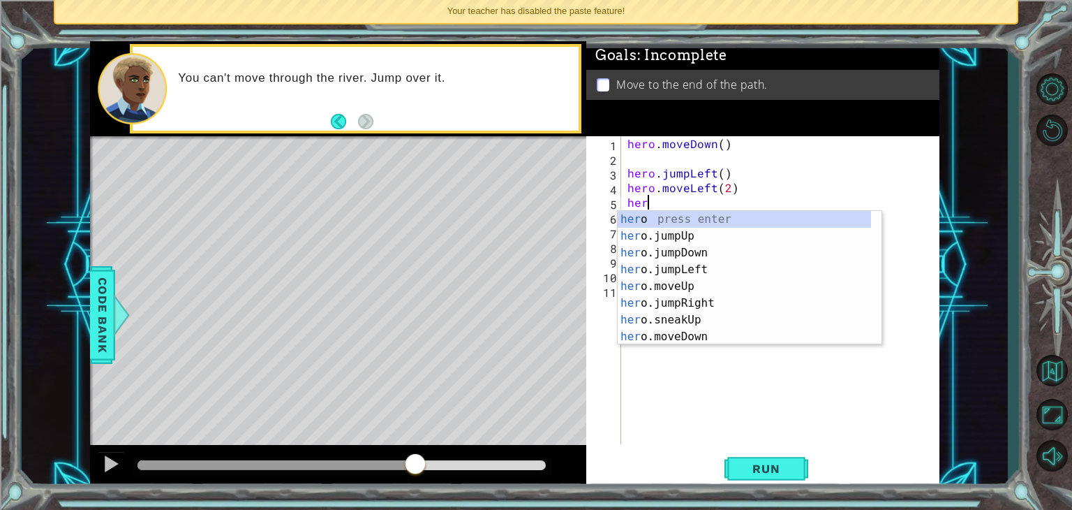
scroll to position [0, 0]
type textarea "h"
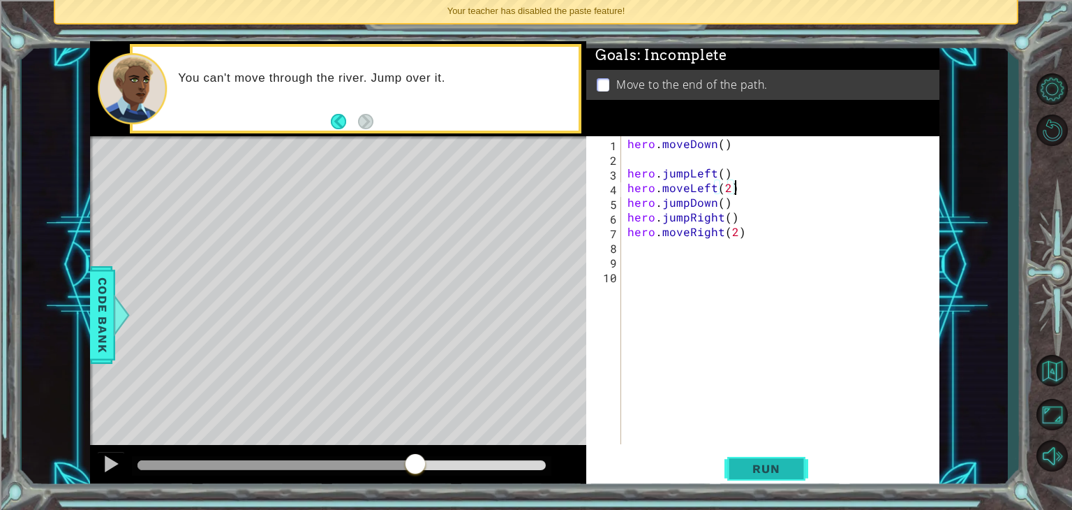
click at [807, 454] on button "Run" at bounding box center [767, 469] width 84 height 36
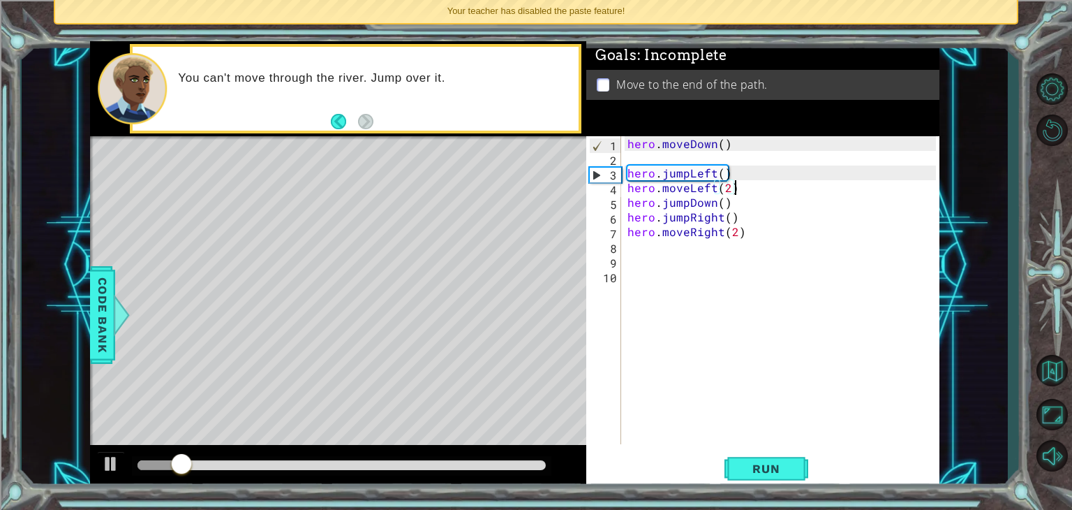
click at [414, 473] on div at bounding box center [342, 466] width 420 height 20
click at [409, 457] on div at bounding box center [342, 466] width 420 height 20
click at [408, 456] on div at bounding box center [342, 466] width 420 height 20
click at [401, 464] on div at bounding box center [342, 465] width 408 height 10
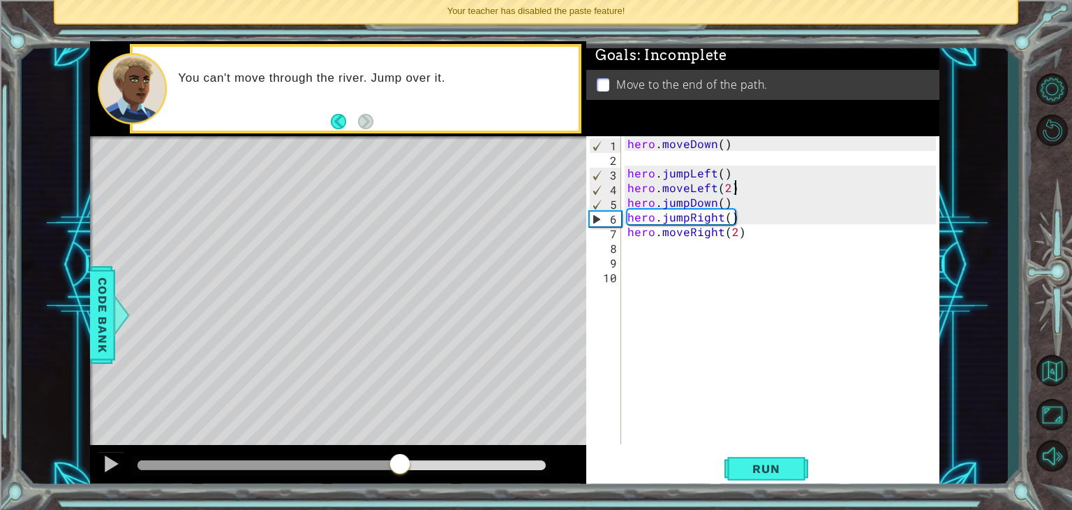
click at [154, 464] on div at bounding box center [269, 465] width 263 height 10
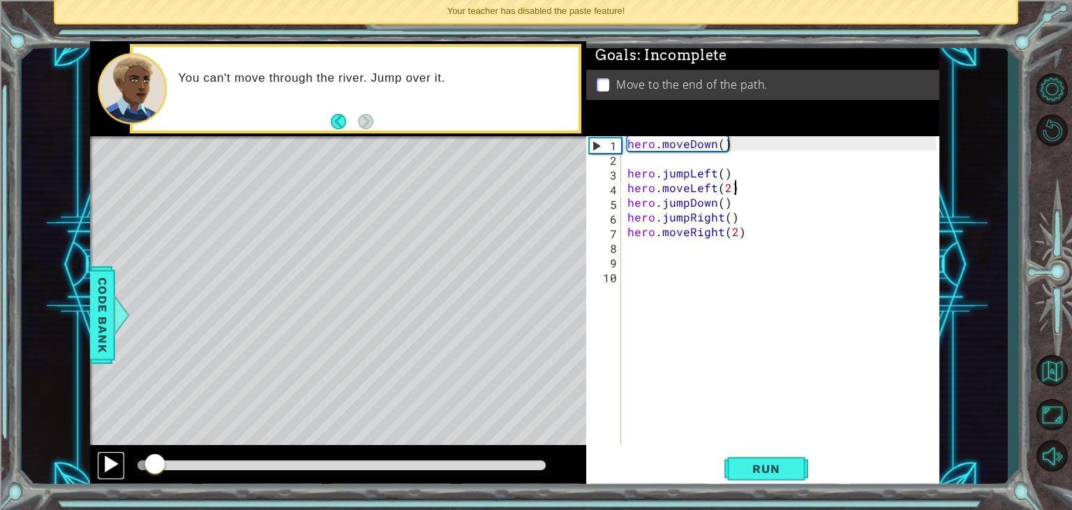
click at [115, 459] on div at bounding box center [111, 463] width 18 height 18
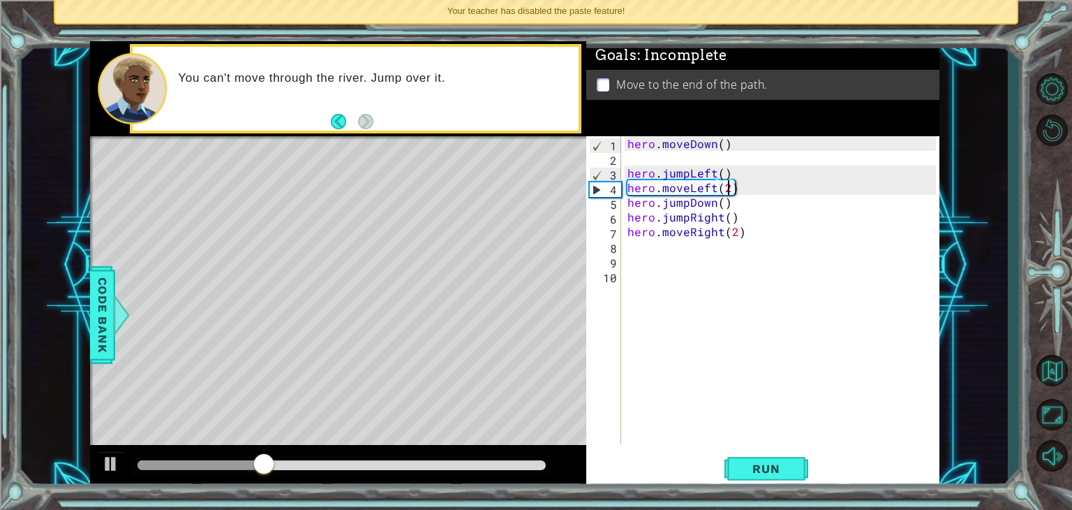
click at [726, 193] on div "hero . moveDown ( ) hero . jumpLeft ( ) hero . moveLeft ( 2 ) hero . jumpDown (…" at bounding box center [784, 304] width 318 height 337
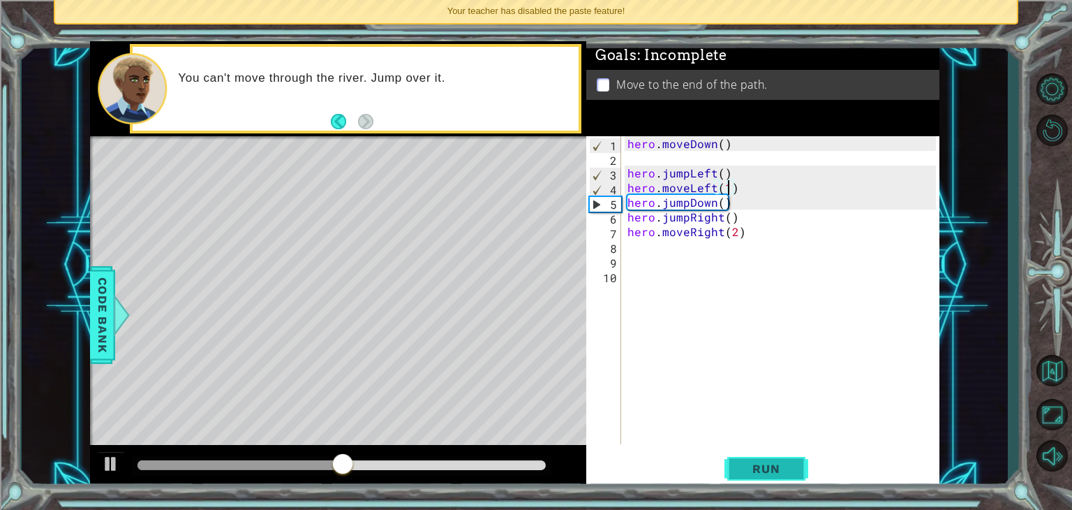
type textarea "hero.moveLeft(1)"
click at [762, 461] on span "Run" at bounding box center [766, 468] width 55 height 14
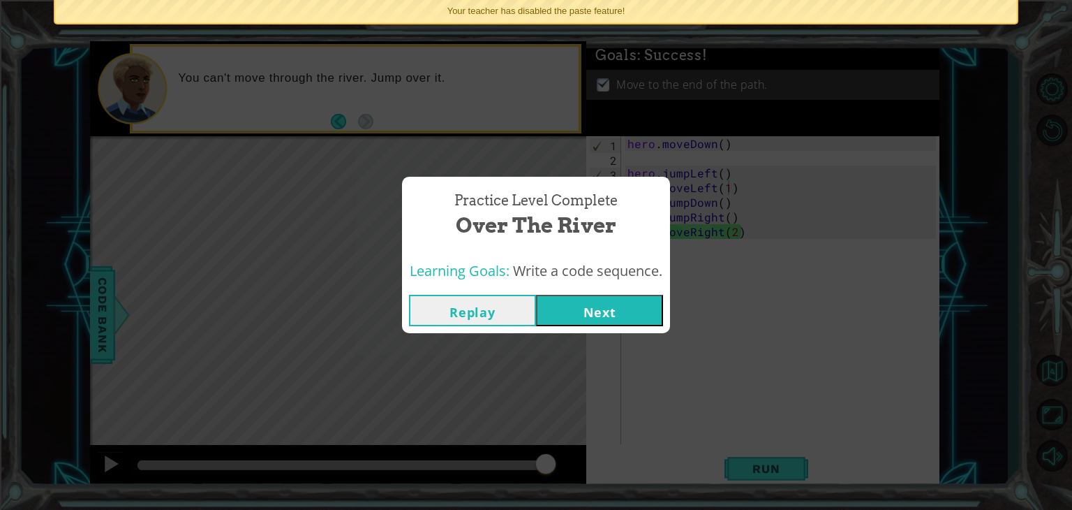
click at [626, 315] on button "Next" at bounding box center [599, 310] width 127 height 31
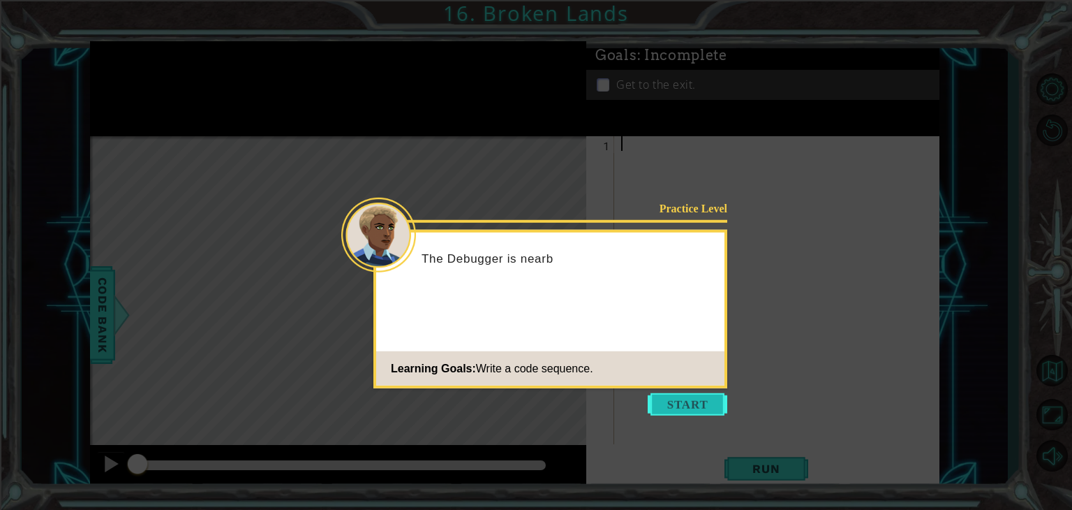
click at [679, 401] on button "Start" at bounding box center [688, 404] width 80 height 22
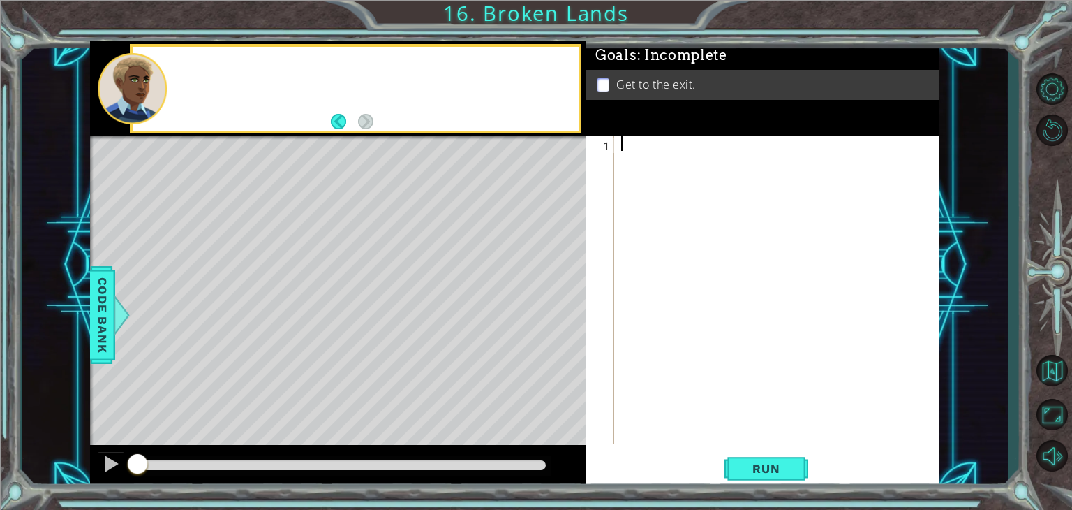
click at [679, 401] on div at bounding box center [781, 304] width 325 height 337
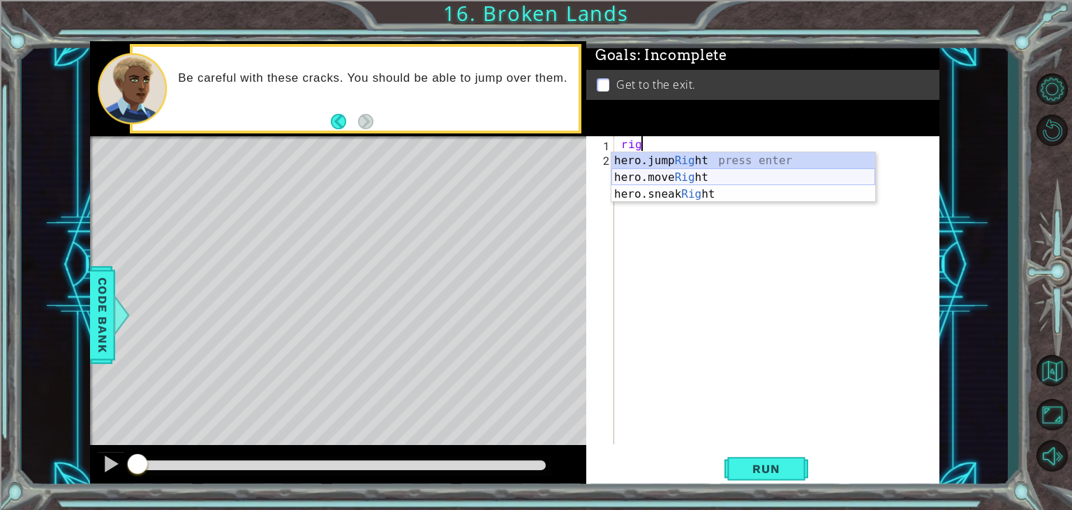
click at [677, 178] on div "hero.jump Rig ht press enter hero.move Rig ht press enter hero.sneak Rig ht pre…" at bounding box center [744, 194] width 264 height 84
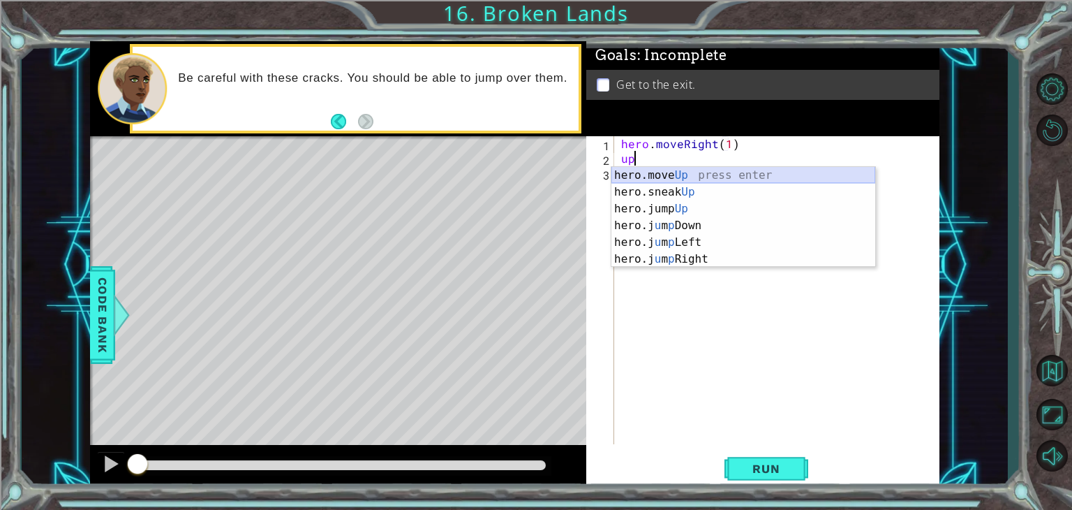
click at [676, 177] on div "hero.move Up press enter hero.sneak Up press enter hero.jump Up press enter her…" at bounding box center [744, 234] width 264 height 134
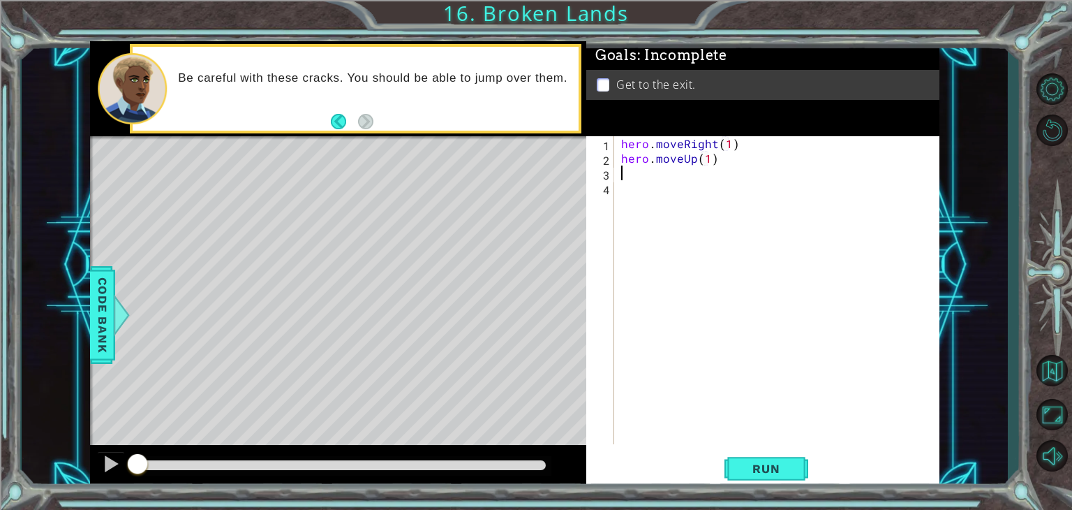
scroll to position [0, 6]
type textarea "hero.moveUp(1)ju"
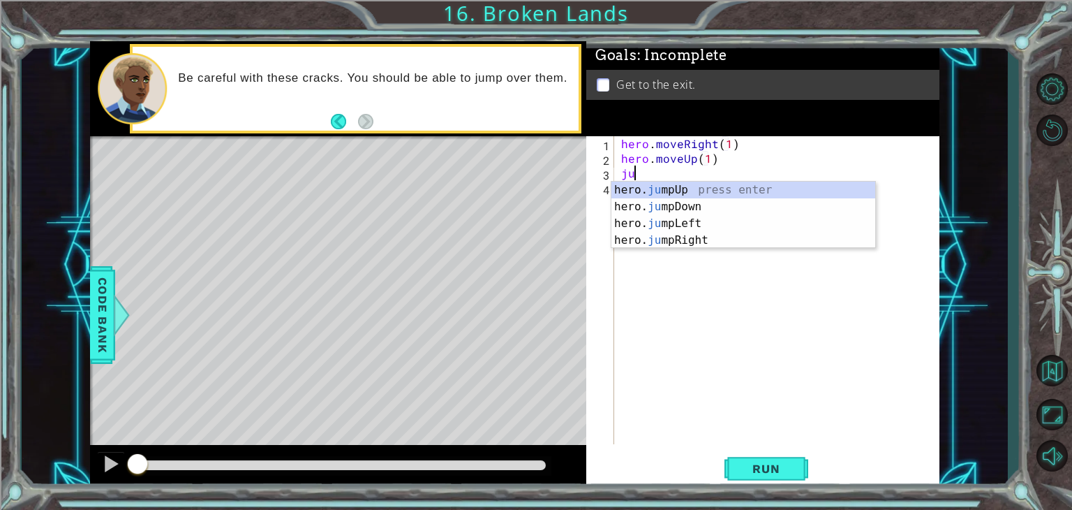
scroll to position [0, 0]
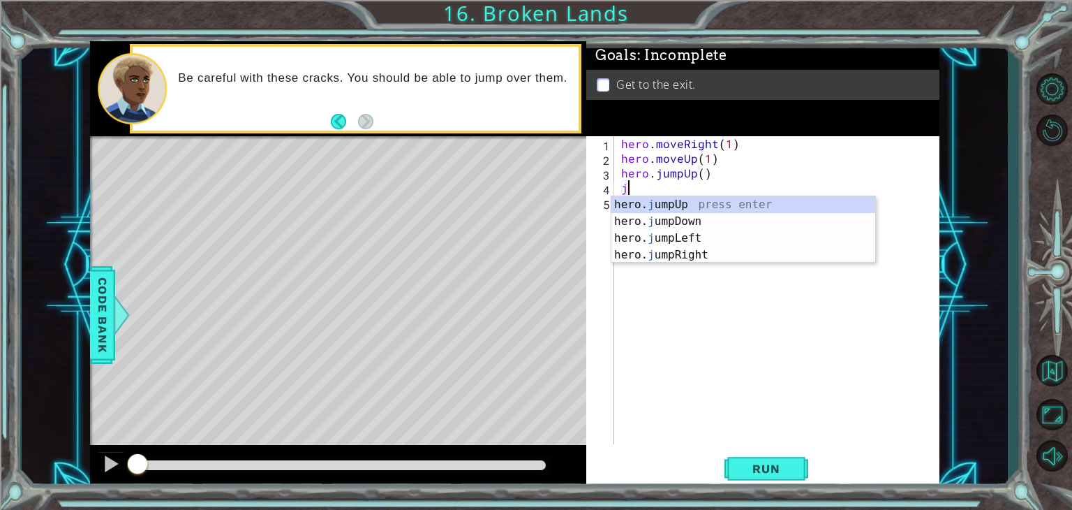
type textarea "ju"
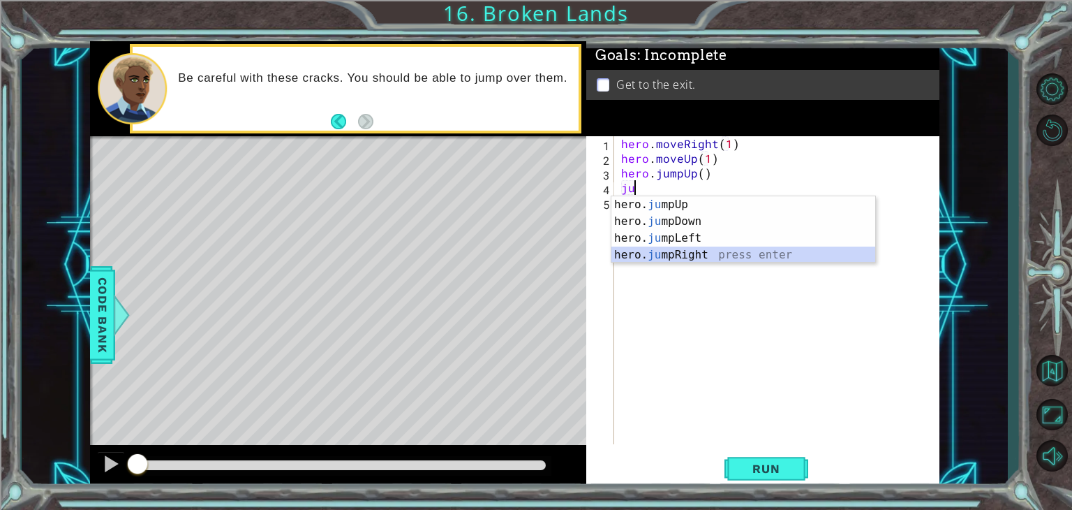
click at [680, 253] on div "hero. ju mpUp press enter hero. ju mpDown press enter hero. [PERSON_NAME] mpLef…" at bounding box center [744, 246] width 264 height 101
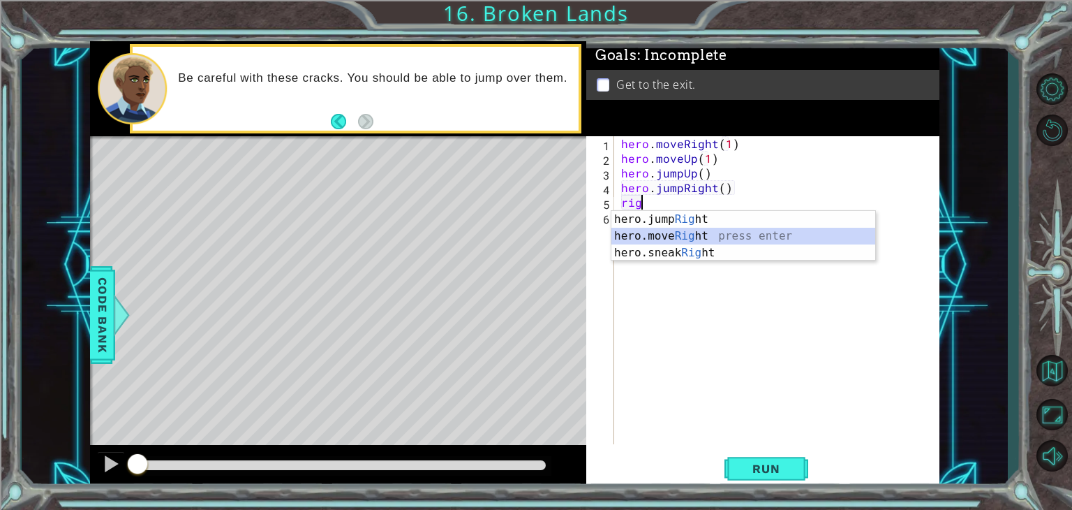
click at [673, 233] on div "hero.jump Rig ht press enter hero.move Rig ht press enter hero.sneak Rig ht pre…" at bounding box center [744, 253] width 264 height 84
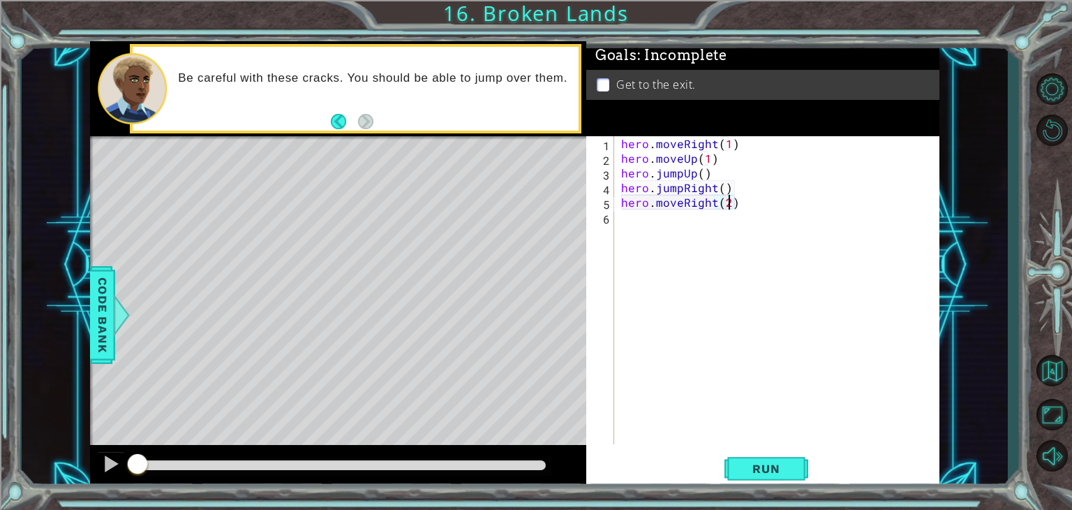
scroll to position [0, 6]
type textarea "hero.moveRight(2)"
click at [764, 468] on span "Run" at bounding box center [766, 468] width 55 height 14
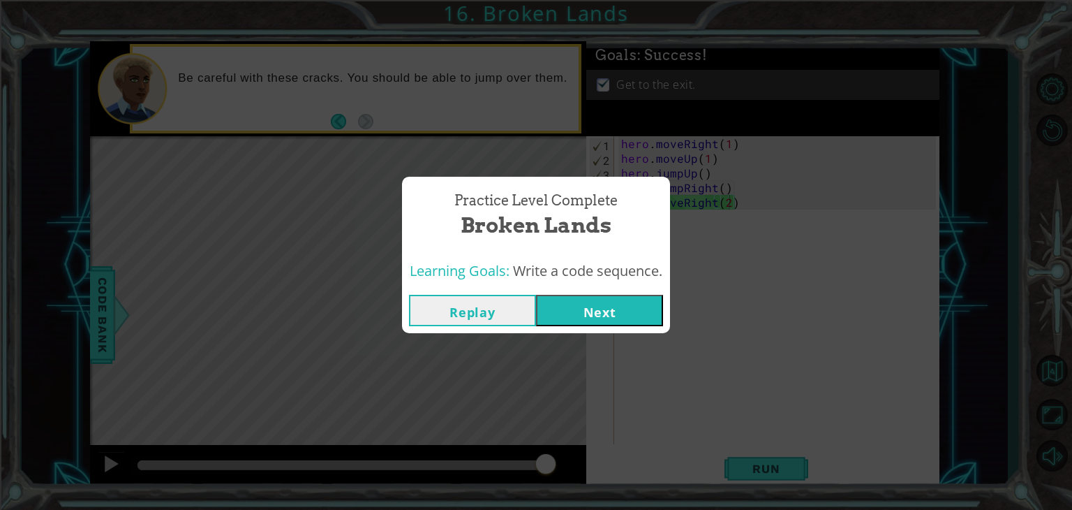
click at [612, 297] on button "Next" at bounding box center [599, 310] width 127 height 31
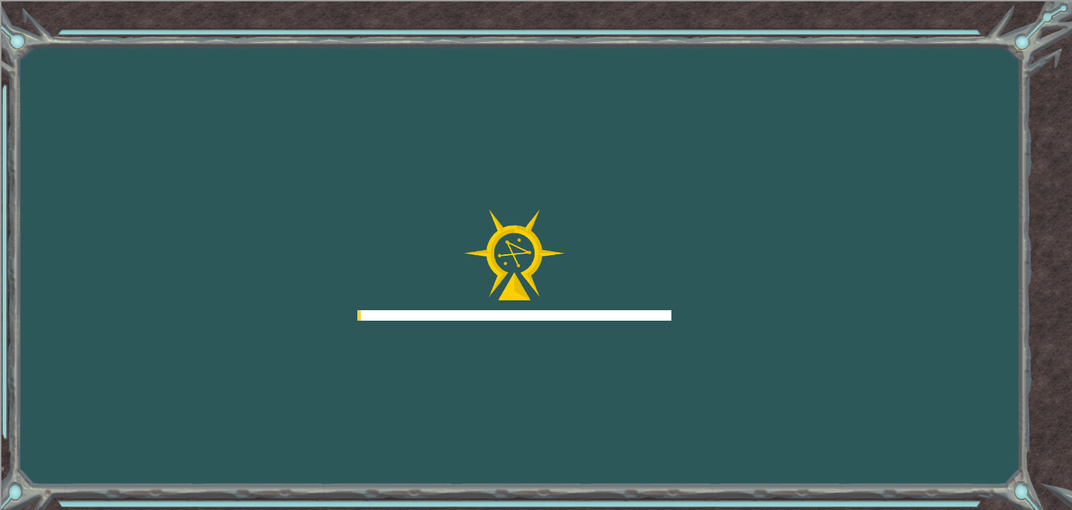
click at [612, 297] on div at bounding box center [514, 265] width 314 height 112
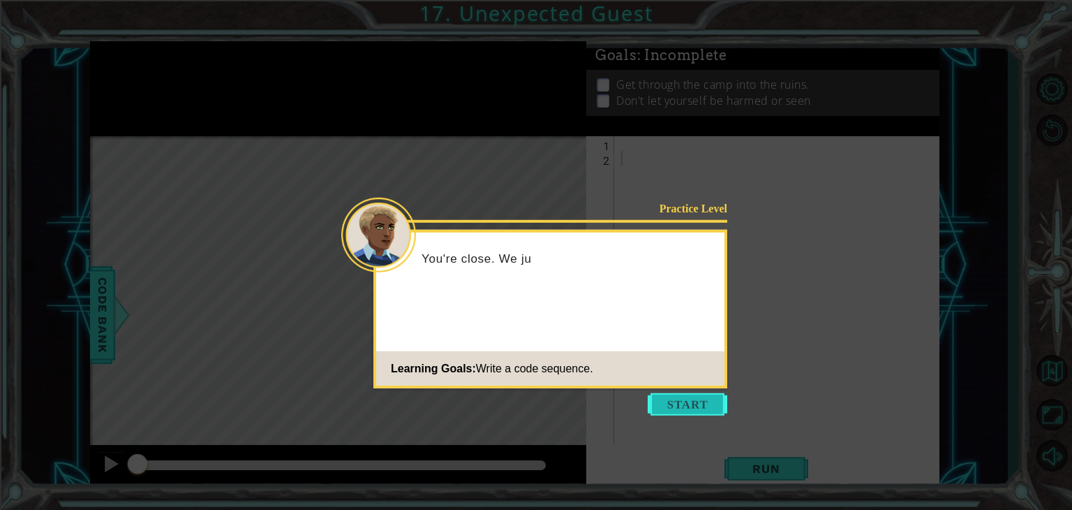
click at [665, 398] on button "Start" at bounding box center [688, 404] width 80 height 22
click at [665, 398] on div at bounding box center [781, 304] width 325 height 337
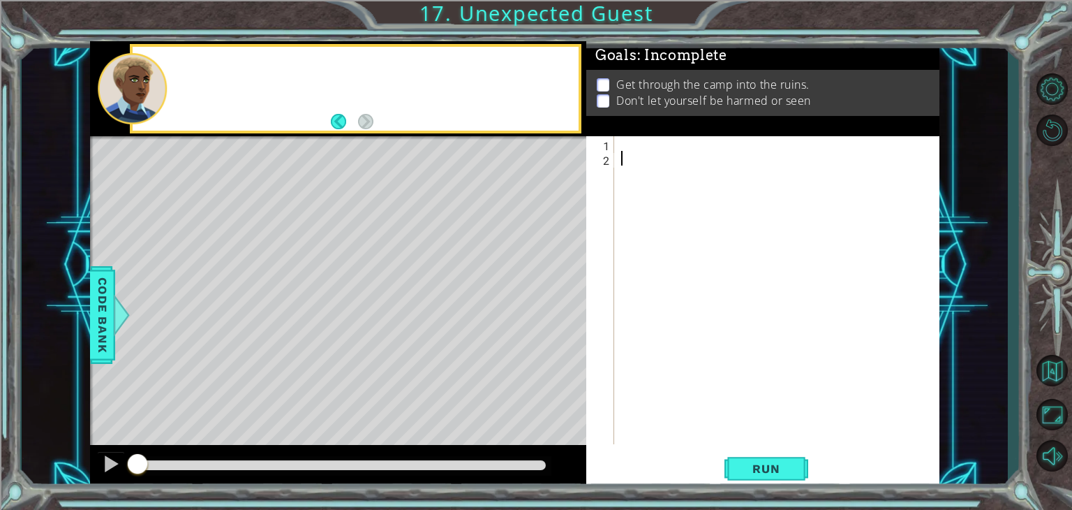
click at [665, 398] on div at bounding box center [781, 304] width 325 height 337
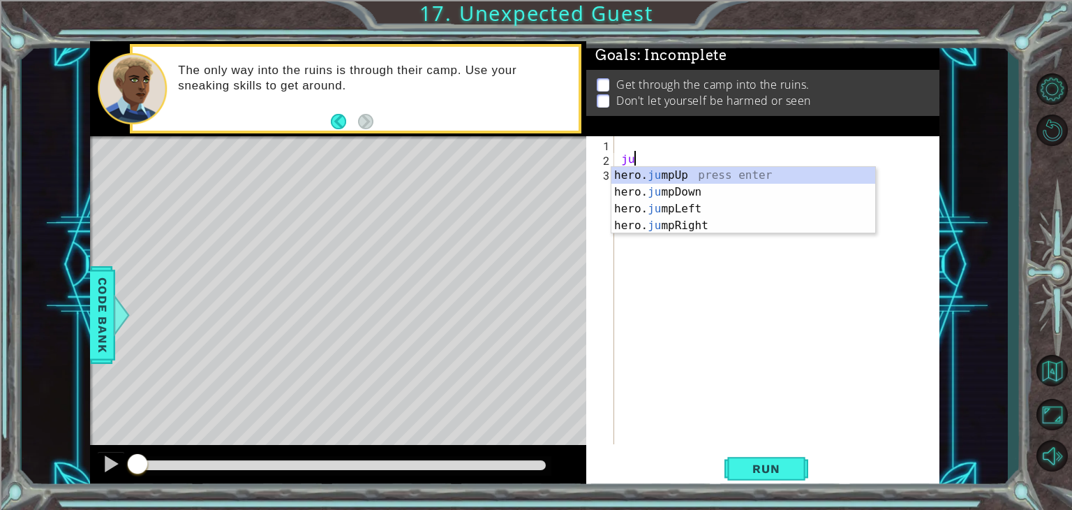
type textarea "j"
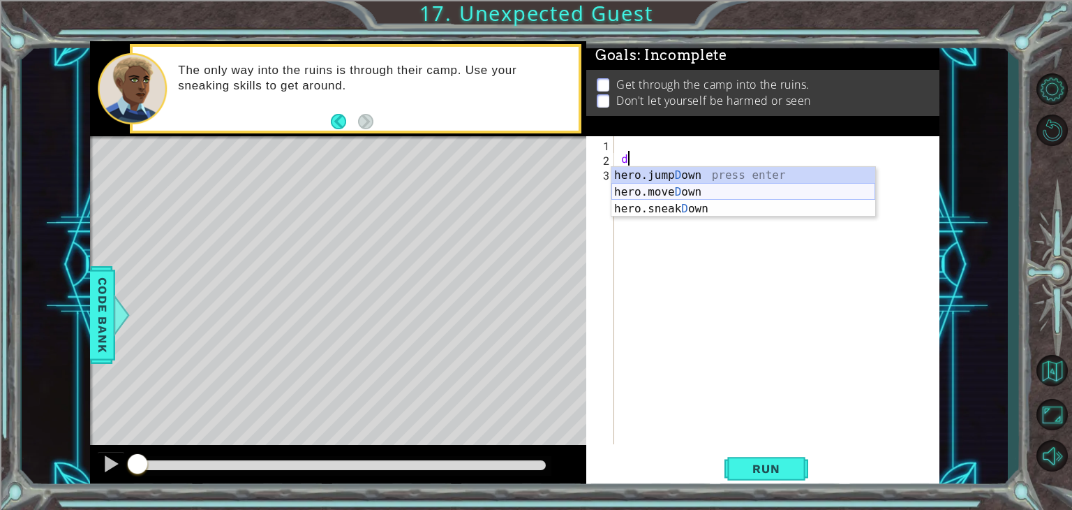
click at [662, 188] on div "hero.jump D own press enter hero.[PERSON_NAME] own press enter hero.sneak D own…" at bounding box center [744, 209] width 264 height 84
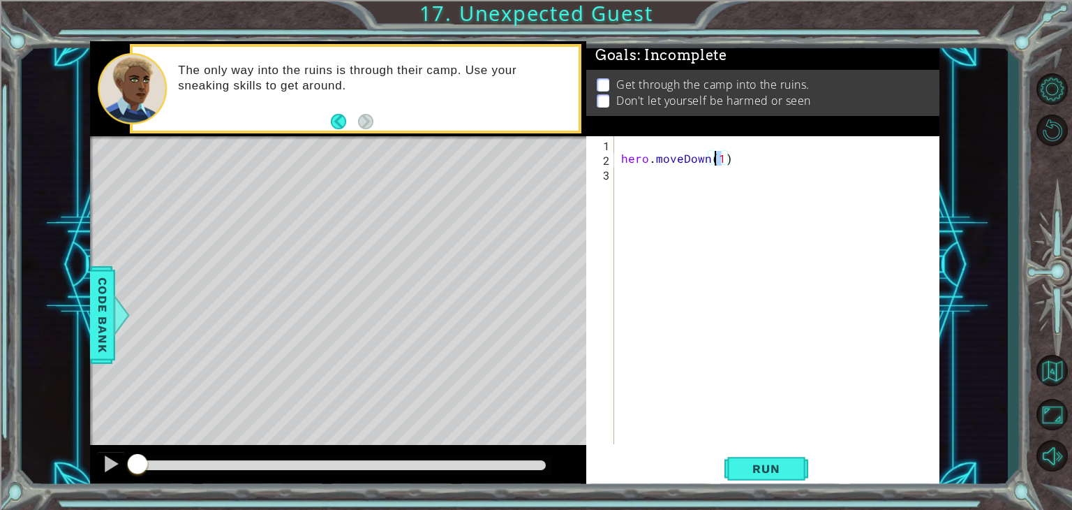
click at [526, 154] on div "1 ההההההההההההההההההההההההההההההההההההההההההההההההההההההההההההההההההההההההההההה…" at bounding box center [515, 265] width 850 height 448
type textarea ")"
click at [629, 163] on div ")" at bounding box center [781, 304] width 325 height 337
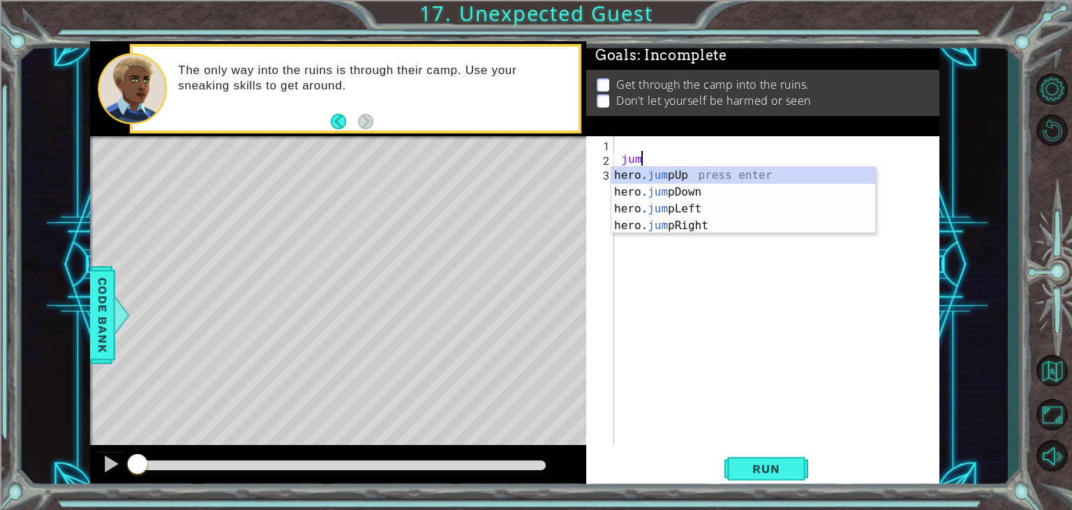
type textarea "jump"
click at [667, 186] on div "hero. jump Up press enter hero. jump Down press enter hero. jump Left press ent…" at bounding box center [744, 217] width 264 height 101
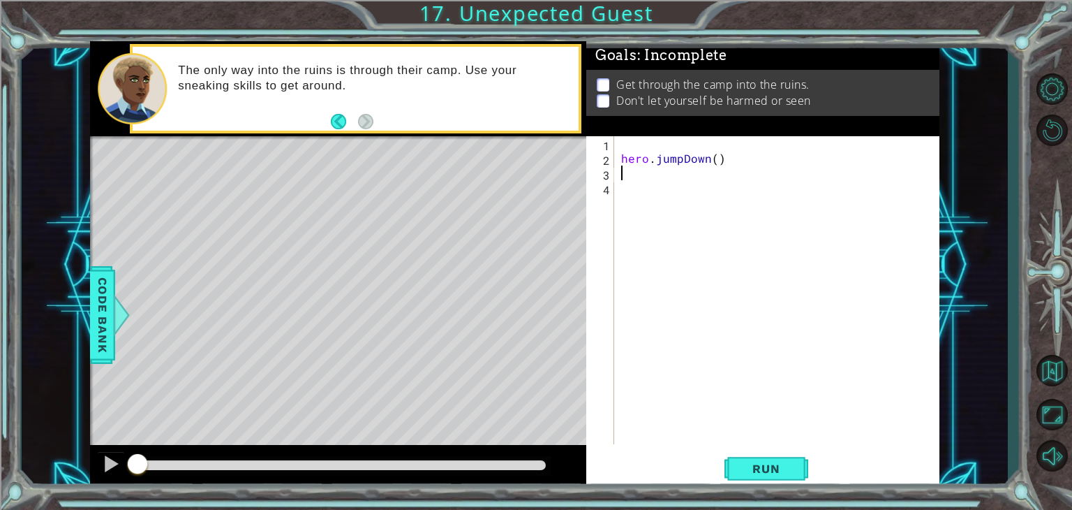
type textarea "ri"
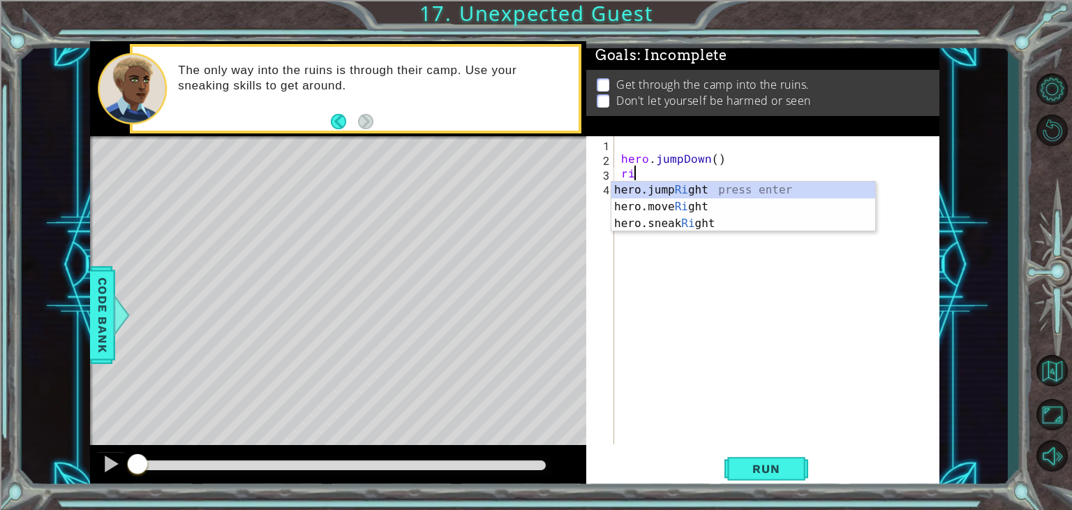
click at [674, 185] on div "hero.jump Ri ght press enter hero.move Ri ght press enter hero.sneak Ri ght pre…" at bounding box center [744, 224] width 264 height 84
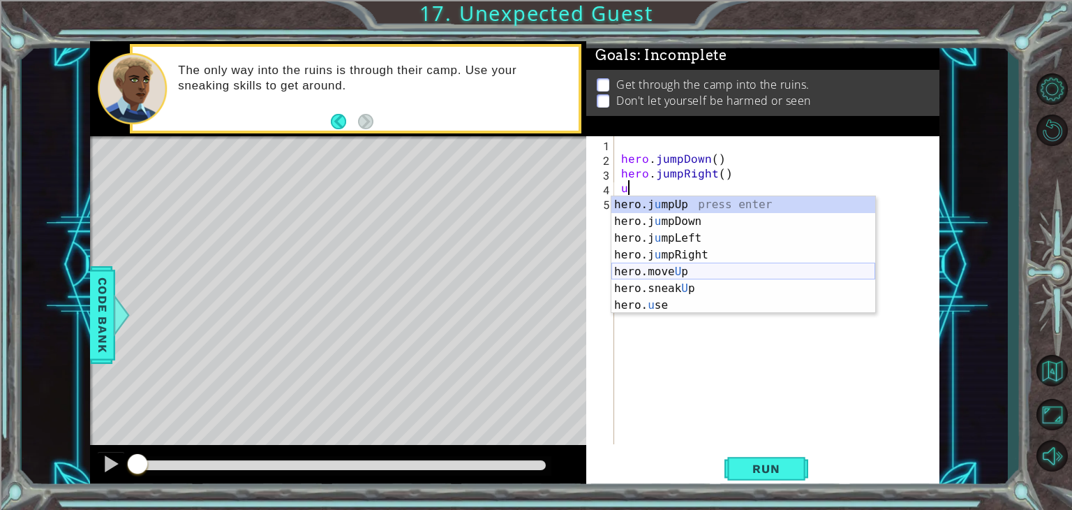
click at [678, 272] on div "hero.j u mpUp press enter hero.j u mpDown press enter hero.j u mpLeft press ent…" at bounding box center [744, 271] width 264 height 151
type textarea "hero.moveUp(1)"
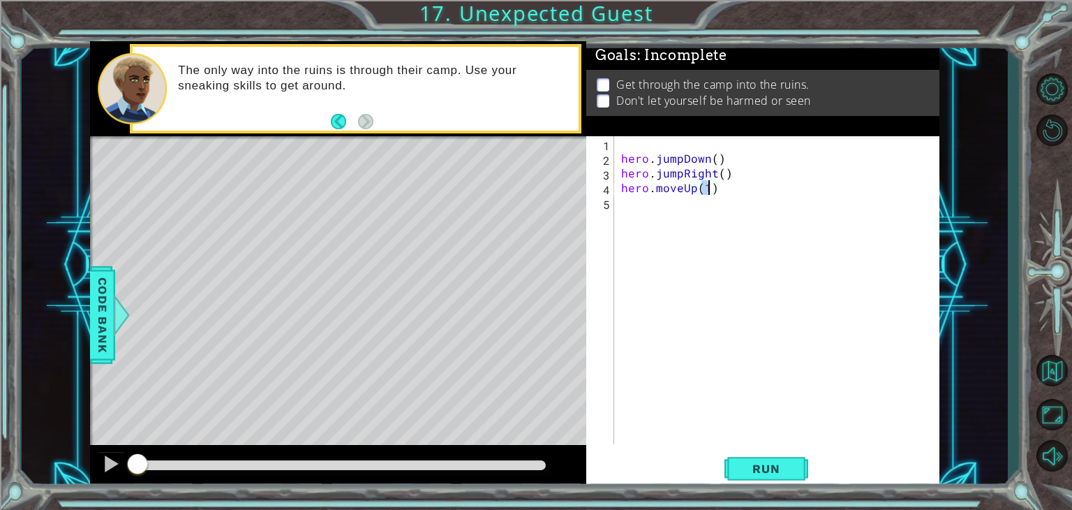
click at [730, 193] on div "hero . jumpDown ( ) hero . jumpRight ( ) hero . moveUp ( 1 )" at bounding box center [781, 304] width 325 height 337
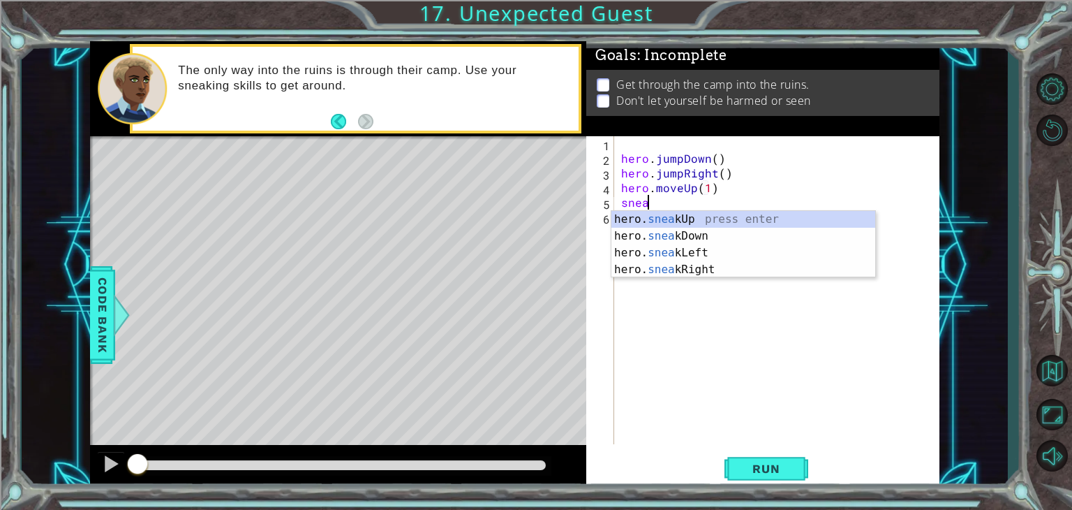
scroll to position [0, 1]
click at [690, 270] on div "hero. sneak Up press enter hero. sneak Down press enter hero. sneak Left press …" at bounding box center [744, 261] width 264 height 101
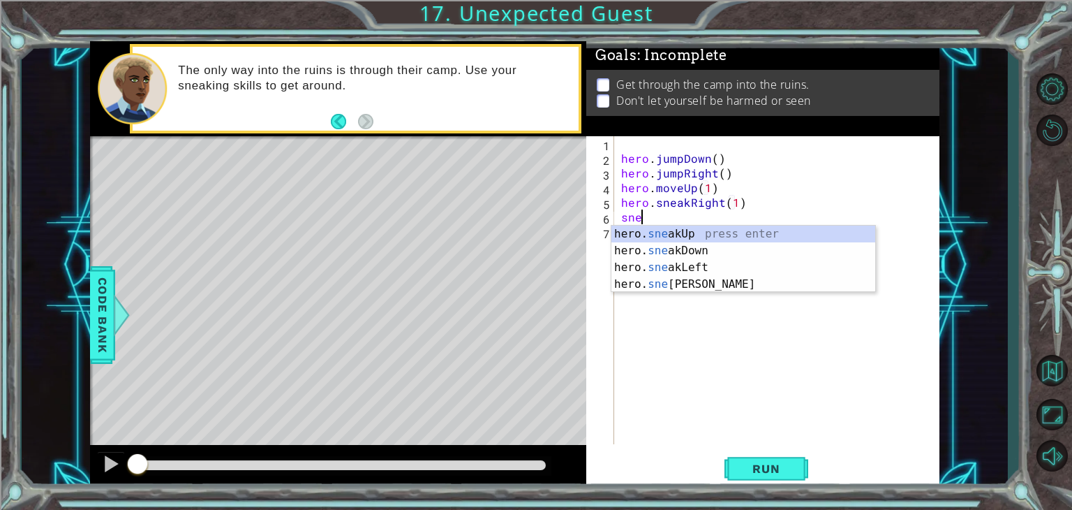
scroll to position [0, 8]
click at [686, 249] on div "hero. sneak Up press enter hero. sneak Down press enter hero. sneak Left press …" at bounding box center [744, 276] width 264 height 101
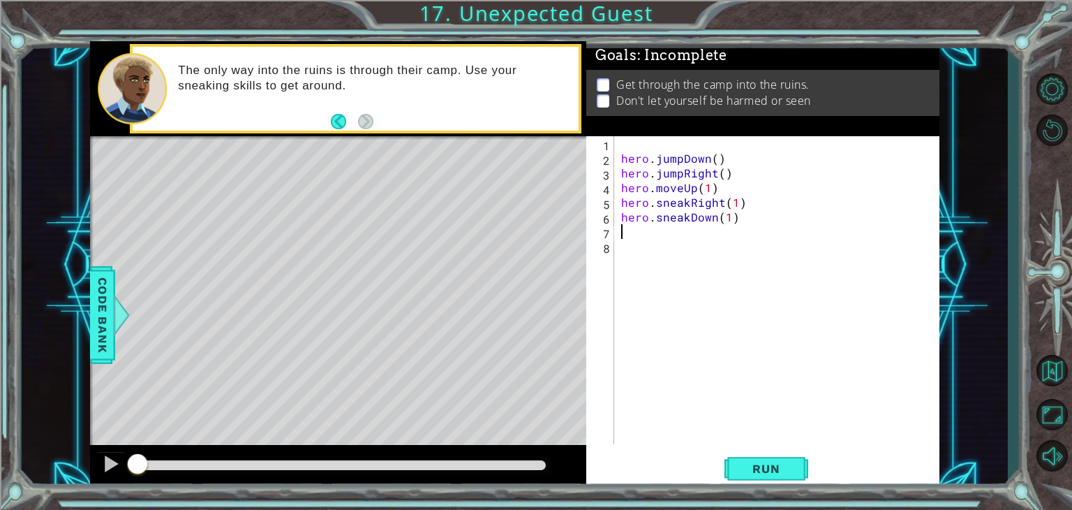
type textarea "hero.sneakDown(1)n"
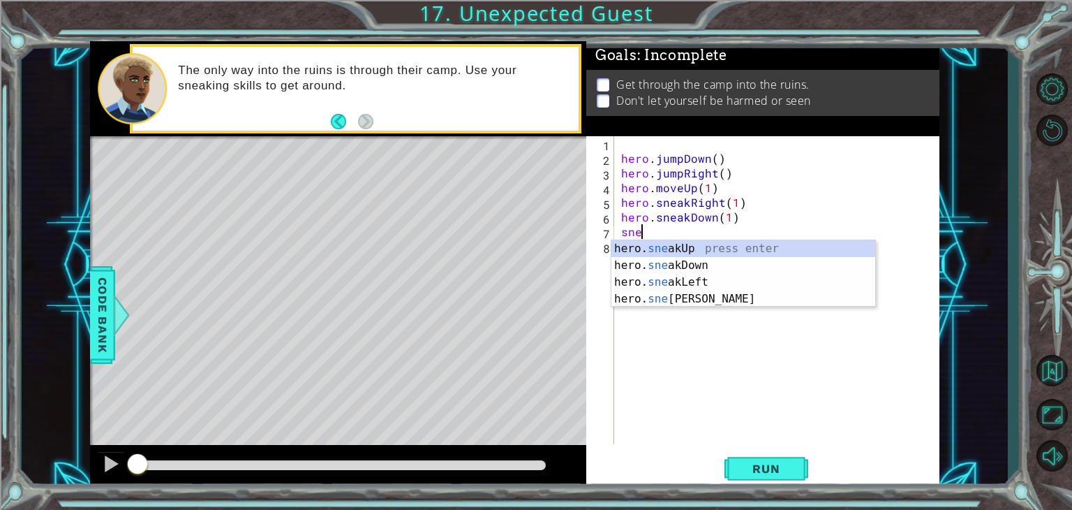
scroll to position [0, 0]
click at [685, 302] on div "hero. snea kUp press enter hero. snea kDown press enter hero. snea kLeft press …" at bounding box center [744, 290] width 264 height 101
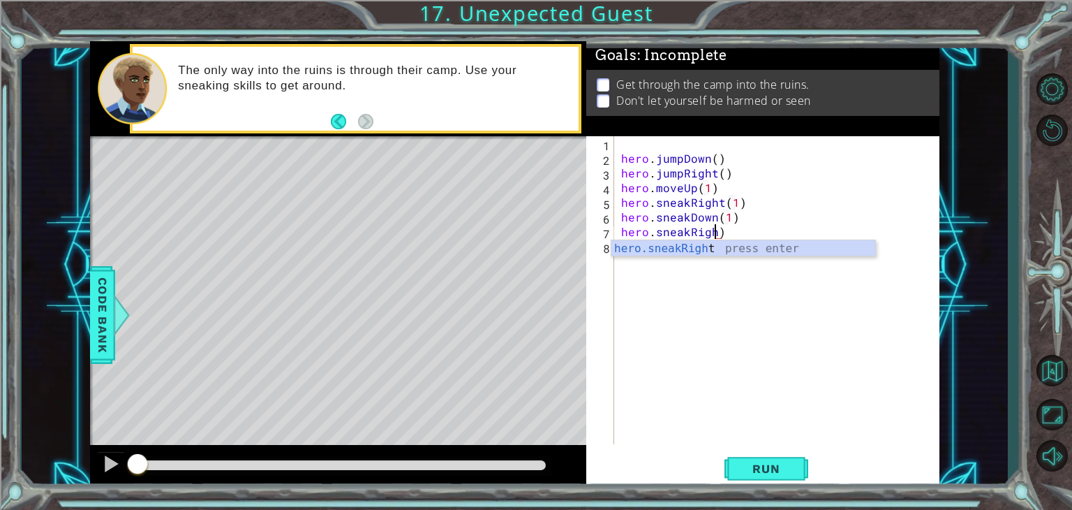
scroll to position [0, 6]
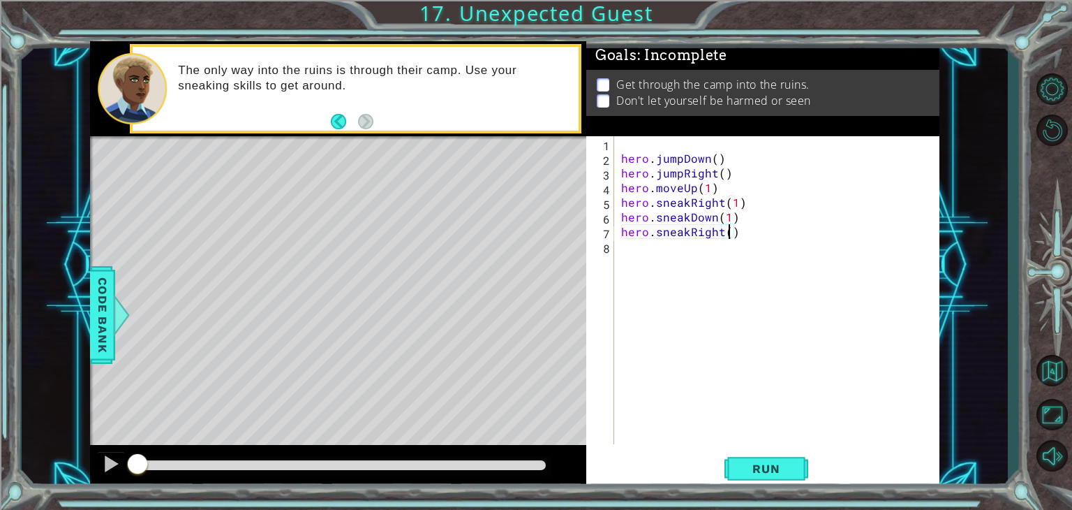
type textarea "hero.sneakRight(2)"
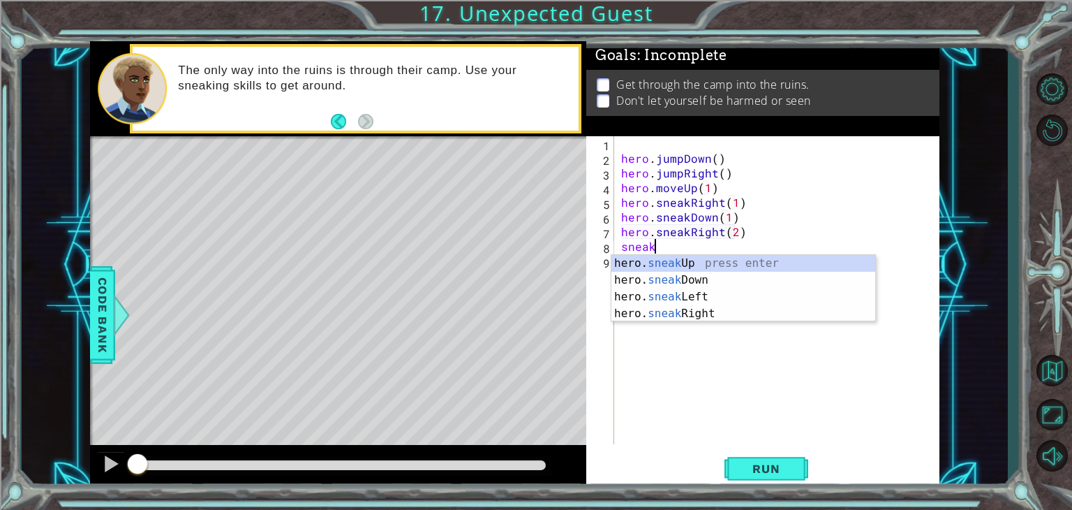
scroll to position [0, 1]
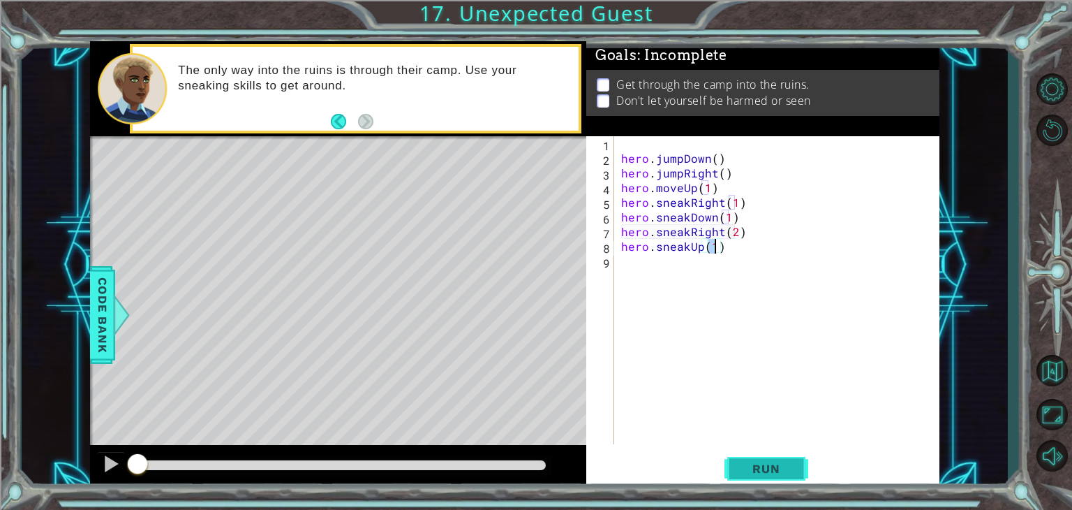
type textarea "hero.sneakUp(1)"
click at [762, 468] on span "Run" at bounding box center [766, 468] width 55 height 14
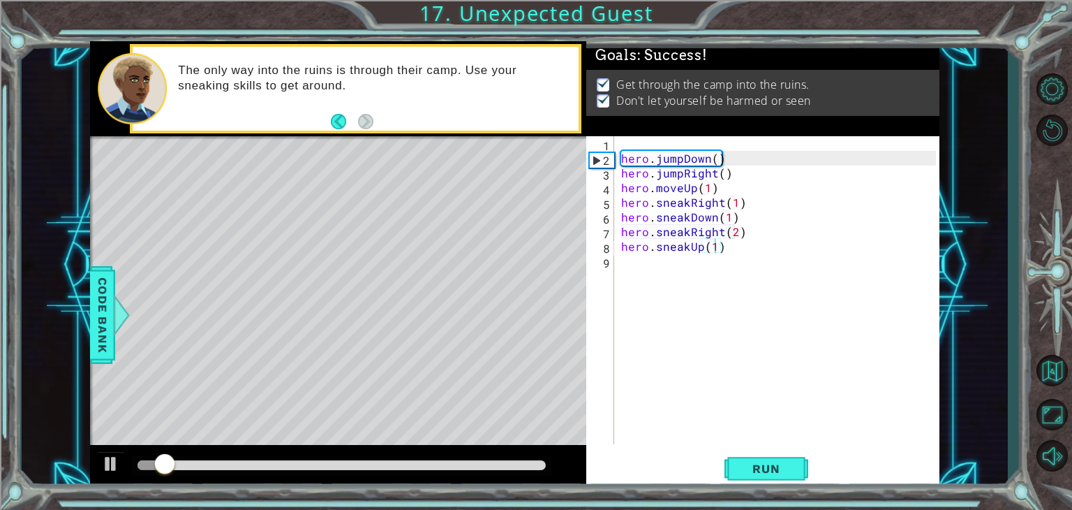
click at [528, 471] on div at bounding box center [342, 466] width 420 height 20
click at [520, 466] on div at bounding box center [342, 465] width 408 height 10
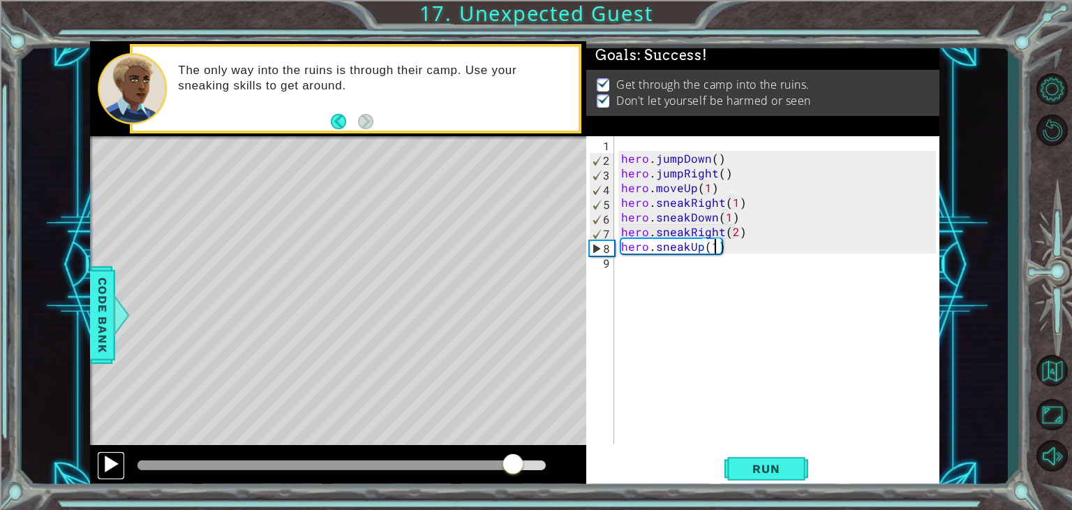
click at [112, 459] on div at bounding box center [111, 463] width 18 height 18
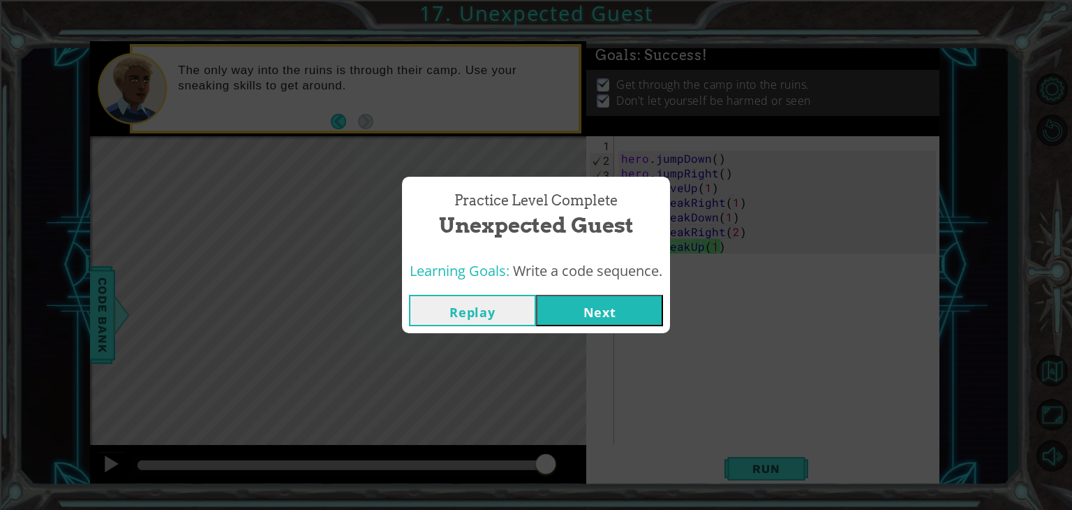
click at [598, 321] on button "Next" at bounding box center [599, 310] width 127 height 31
